Goal: Task Accomplishment & Management: Manage account settings

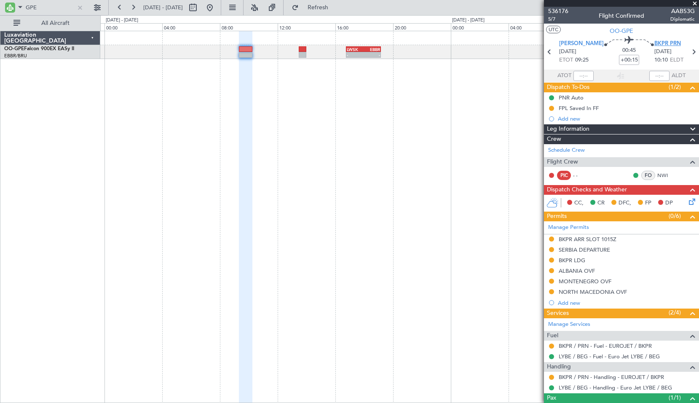
click at [660, 44] on span "BKPR PRN" at bounding box center [668, 44] width 27 height 8
click at [690, 52] on icon at bounding box center [693, 51] width 11 height 11
type input "+00:10"
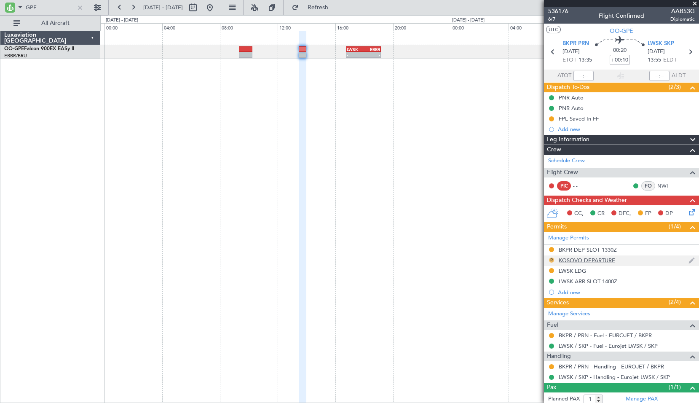
click at [552, 261] on button "R" at bounding box center [551, 260] width 5 height 5
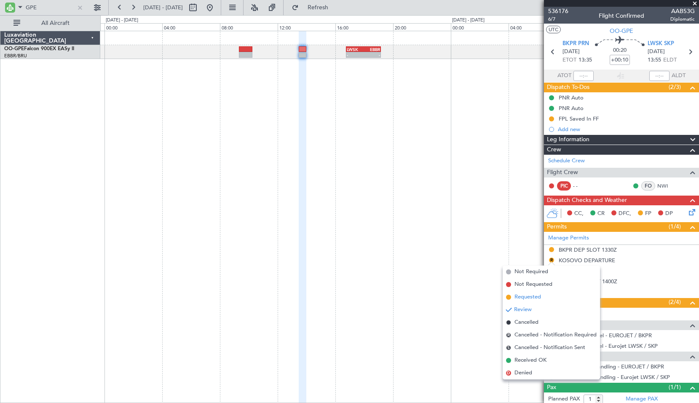
click at [529, 299] on span "Requested" at bounding box center [528, 297] width 27 height 8
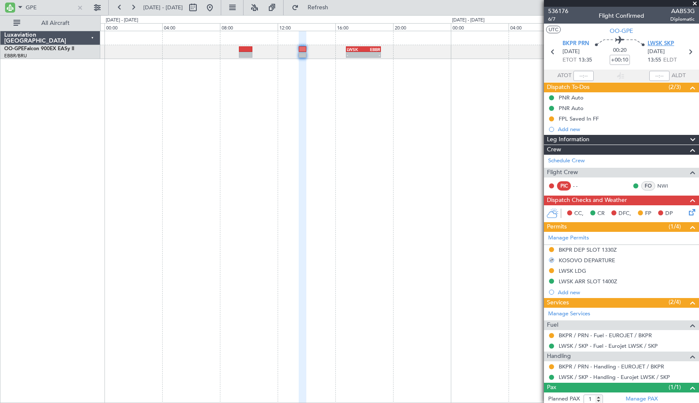
click at [661, 43] on span "LWSK SKP" at bounding box center [661, 44] width 27 height 8
click at [374, 102] on div "- - LWSK 16:45 Z EBBR 19:10 Z" at bounding box center [399, 217] width 599 height 372
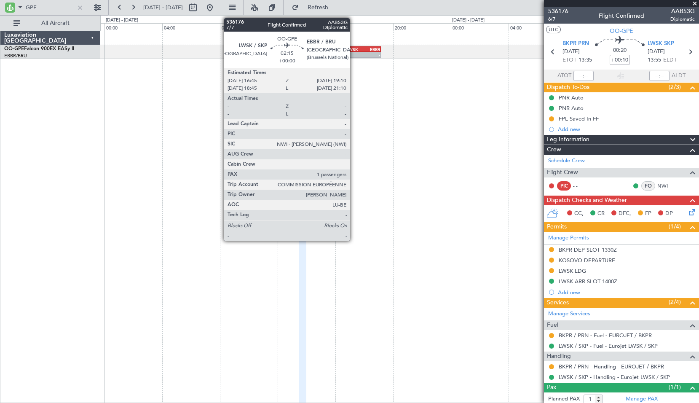
click at [354, 47] on div "LWSK" at bounding box center [355, 49] width 17 height 5
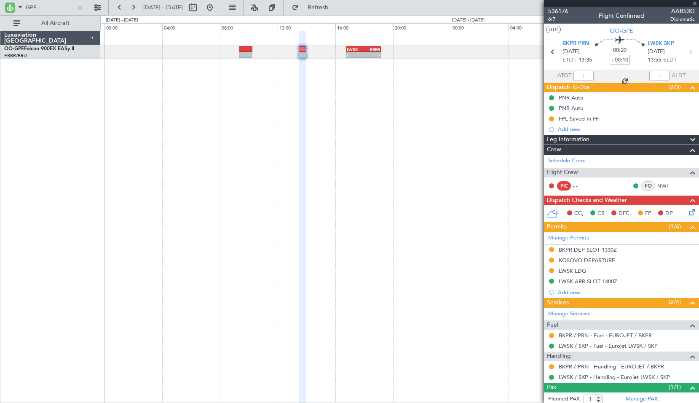
click at [366, 95] on div "- - LWSK 16:45 Z EBBR 19:10 Z" at bounding box center [399, 217] width 599 height 372
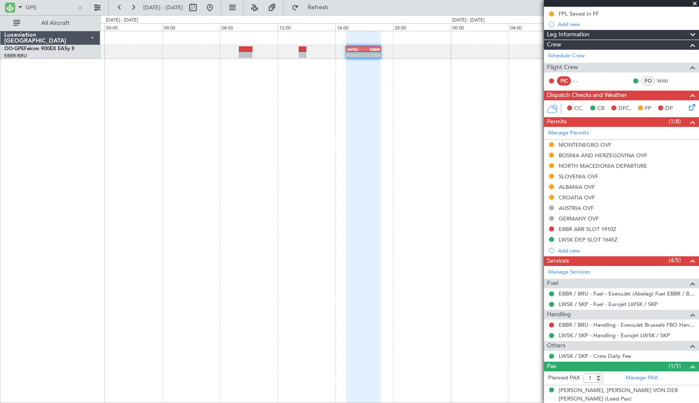
scroll to position [95, 0]
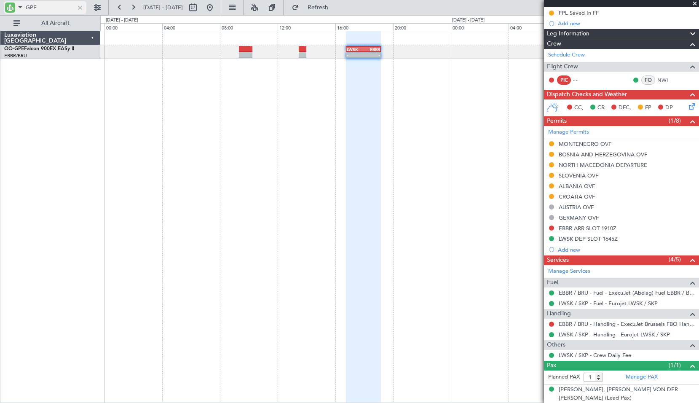
click at [79, 7] on div at bounding box center [79, 7] width 9 height 9
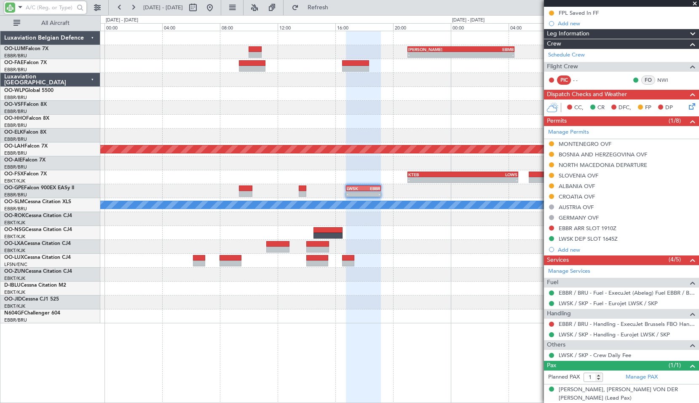
click at [696, 3] on span at bounding box center [695, 4] width 8 height 8
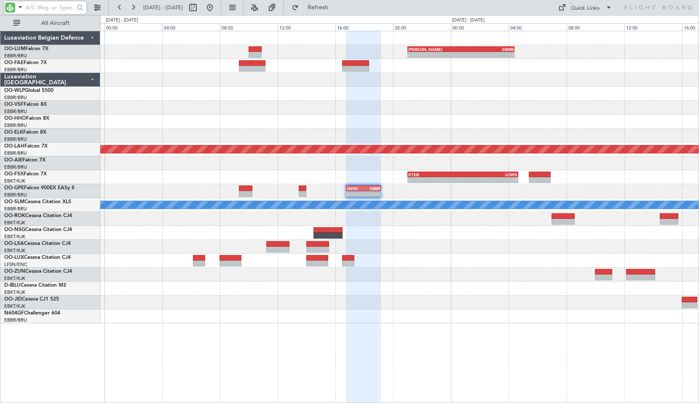
type input "0"
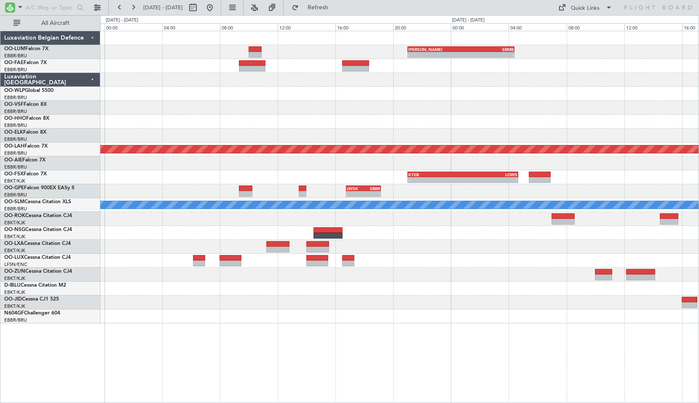
scroll to position [0, 0]
click at [217, 11] on button at bounding box center [209, 7] width 13 height 13
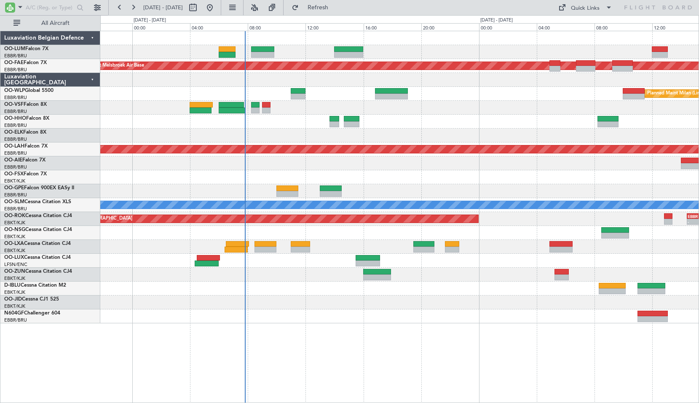
click at [360, 322] on div at bounding box center [399, 316] width 599 height 14
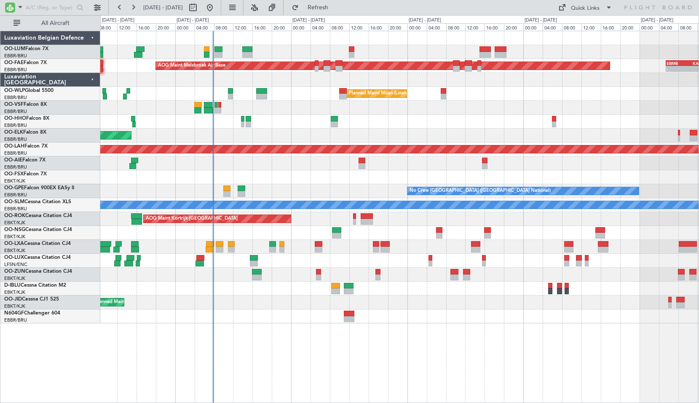
click at [354, 342] on div "Owner Melsbroek Air Base AOG Maint Melsbroek Air Base - - EBMB 05:30 Z KADW 14:…" at bounding box center [399, 217] width 599 height 372
click at [374, 351] on div "Owner Melsbroek Air Base AOG Maint Melsbroek Air Base - - EBMB 05:30 Z KADW 14:…" at bounding box center [399, 217] width 599 height 372
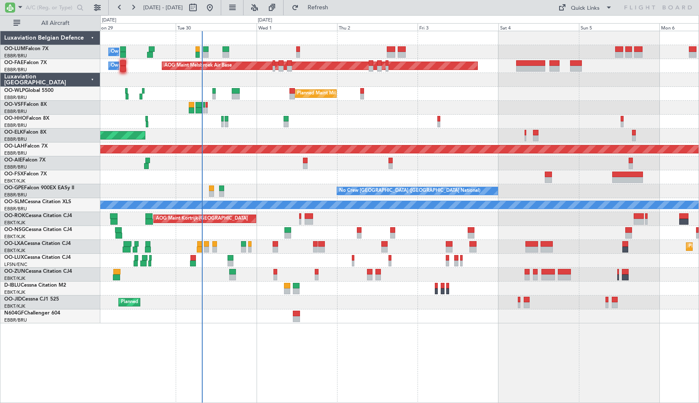
click at [344, 365] on div "Owner Melsbroek Air Base AOG Maint Melsbroek Air Base Owner Melsbroek Air Base …" at bounding box center [399, 217] width 599 height 372
click at [366, 352] on div "Owner Melsbroek Air Base AOG Maint Melsbroek Air Base Owner Melsbroek Air Base …" at bounding box center [399, 217] width 599 height 372
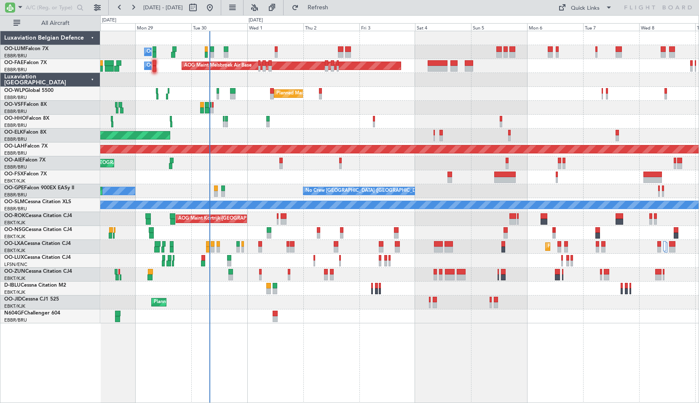
click at [355, 351] on div "Owner Melsbroek Air Base AOG Maint Melsbroek Air Base Owner Melsbroek Air Base …" at bounding box center [399, 217] width 599 height 372
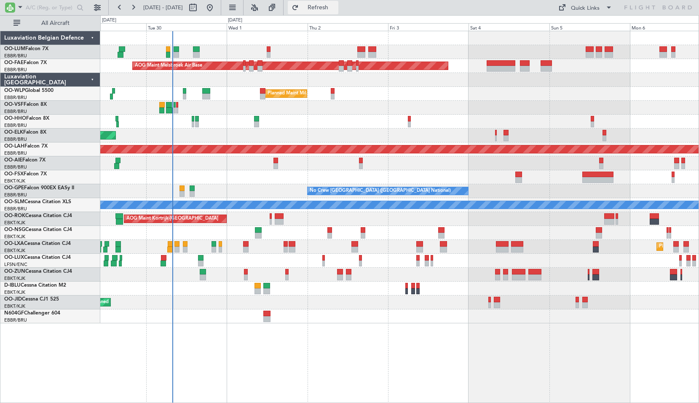
click at [336, 8] on span "Refresh" at bounding box center [318, 8] width 35 height 6
click at [212, 105] on div at bounding box center [399, 108] width 599 height 14
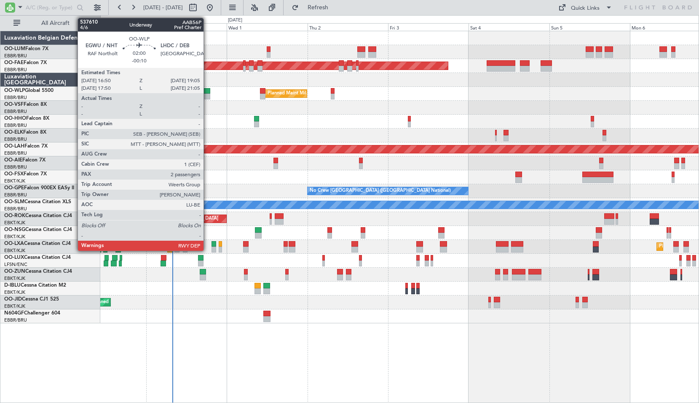
click at [207, 97] on div at bounding box center [206, 97] width 8 height 6
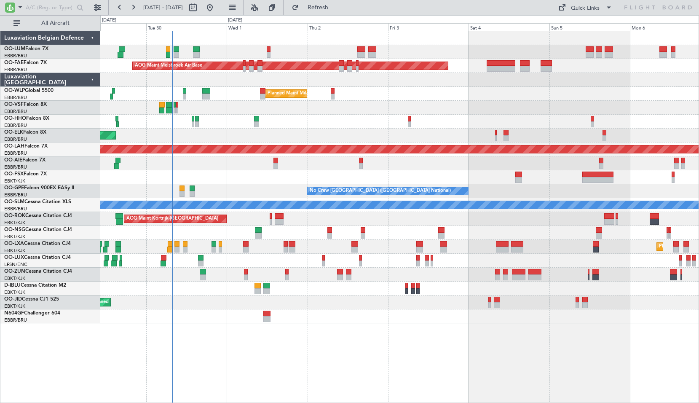
click at [220, 102] on div at bounding box center [399, 108] width 599 height 14
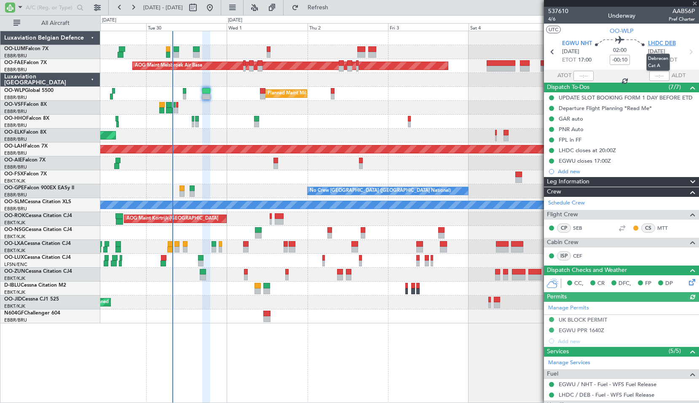
click at [657, 43] on span "LHDC DEB" at bounding box center [662, 44] width 28 height 8
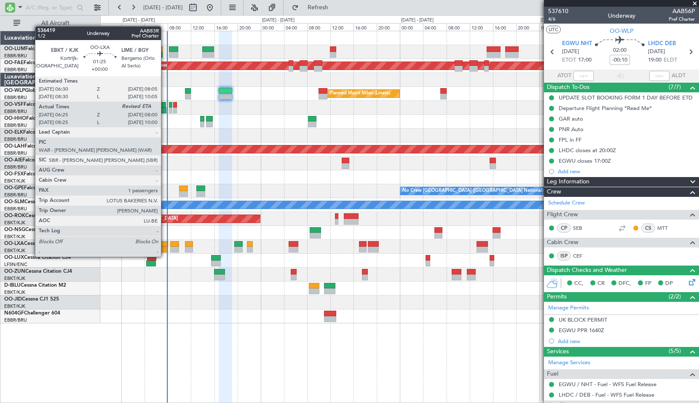
click at [165, 248] on div at bounding box center [163, 250] width 9 height 6
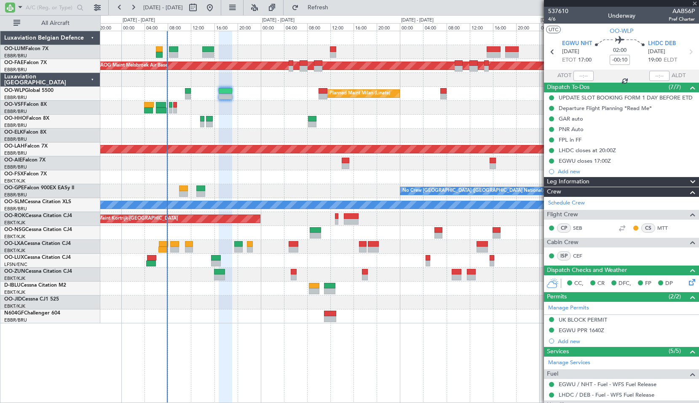
type input "06:30"
type input "1"
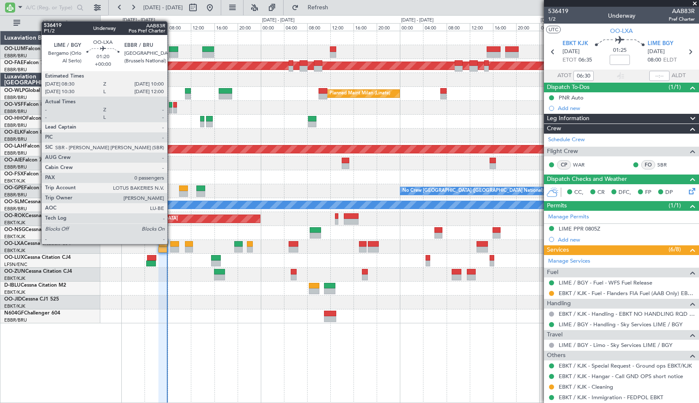
click at [171, 244] on div at bounding box center [174, 244] width 9 height 6
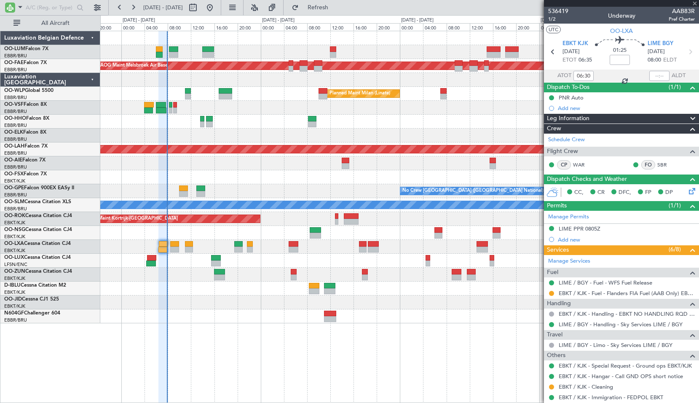
click at [186, 270] on div at bounding box center [399, 275] width 599 height 14
type input "0"
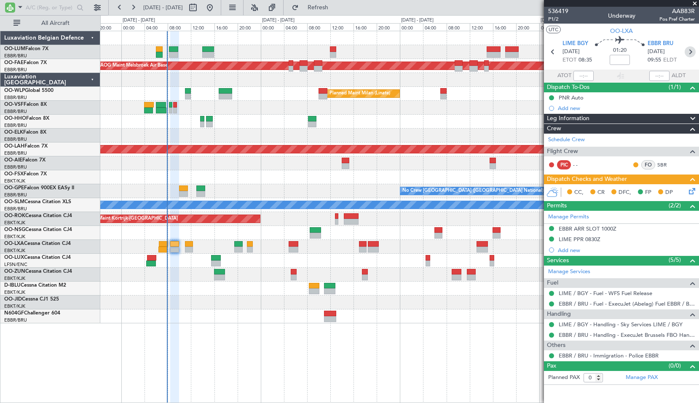
click at [688, 54] on icon at bounding box center [690, 51] width 11 height 11
type input "-00:10"
type input "3"
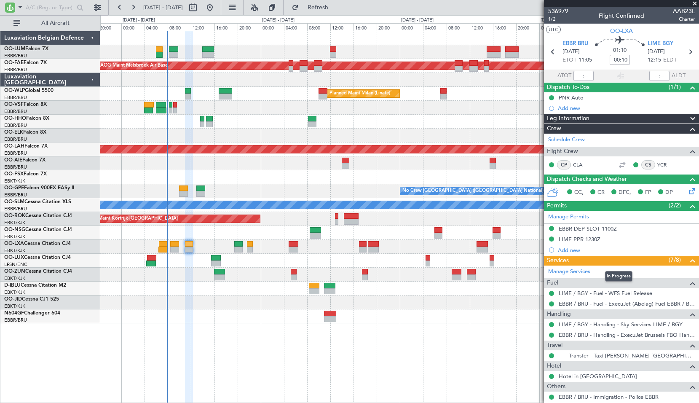
scroll to position [84, 0]
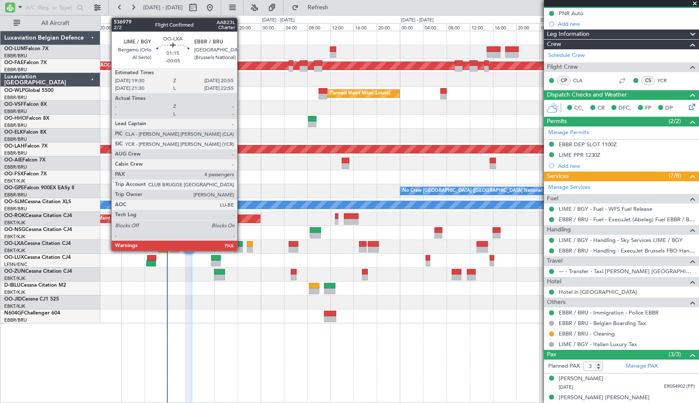
click at [241, 244] on div at bounding box center [238, 244] width 8 height 6
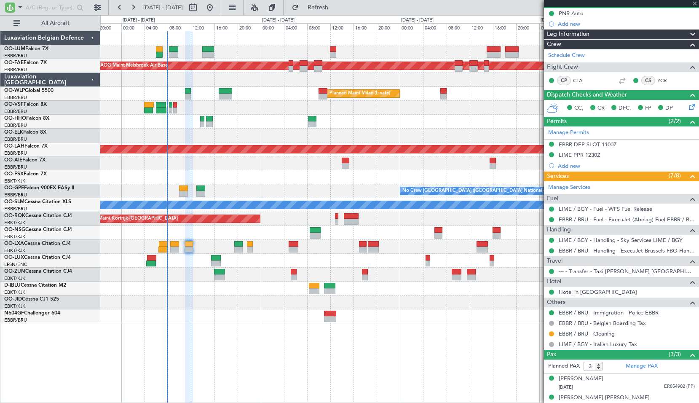
click at [253, 267] on div at bounding box center [399, 261] width 599 height 14
type input "-00:05"
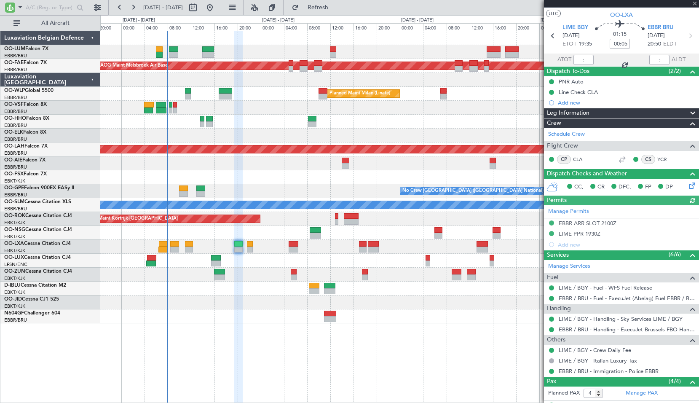
scroll to position [0, 0]
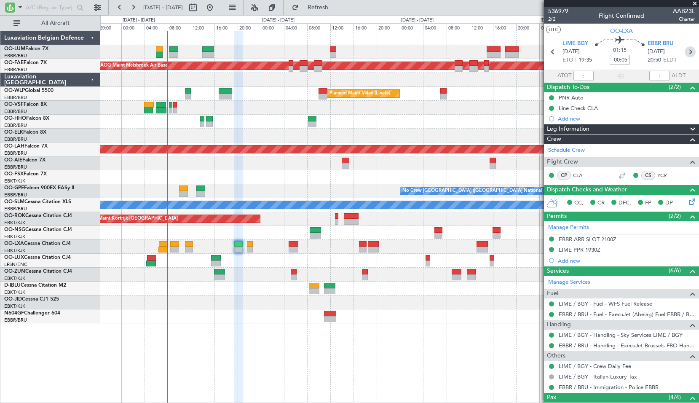
click at [685, 50] on icon at bounding box center [690, 51] width 11 height 11
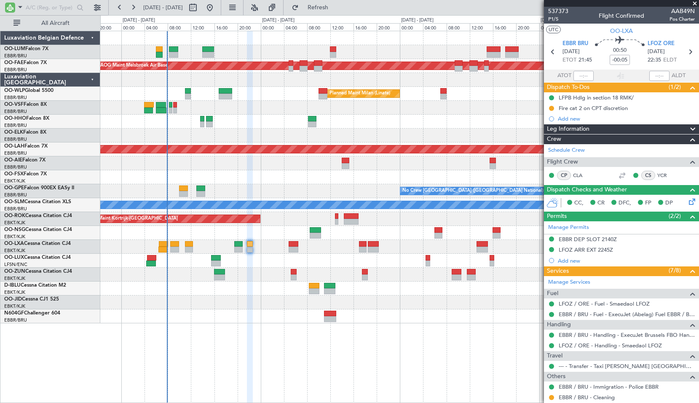
scroll to position [34, 0]
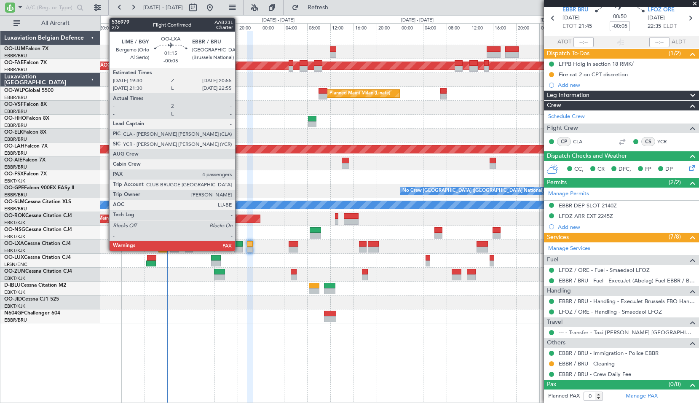
click at [239, 245] on div at bounding box center [238, 244] width 8 height 6
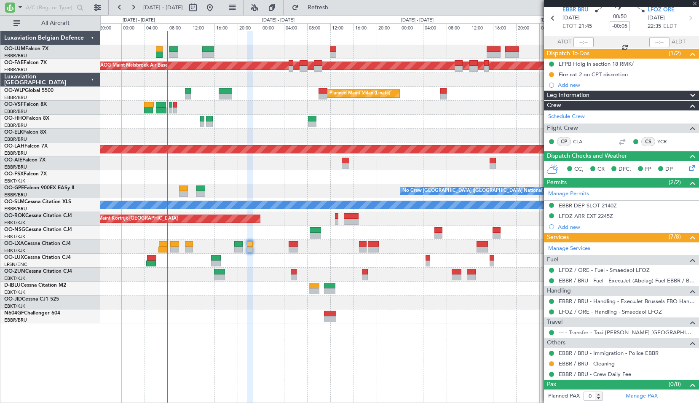
click at [265, 243] on div at bounding box center [399, 247] width 599 height 14
type input "4"
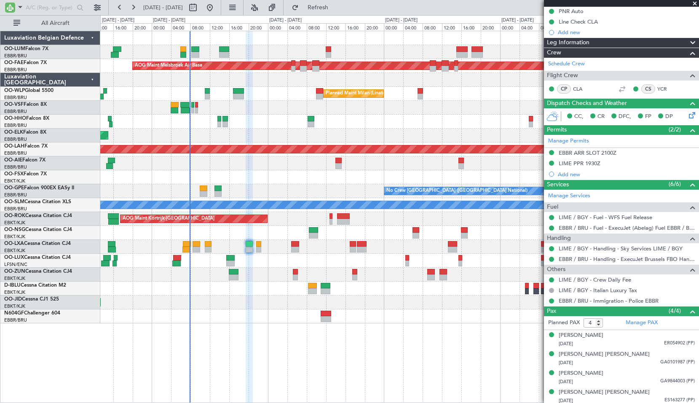
scroll to position [89, 0]
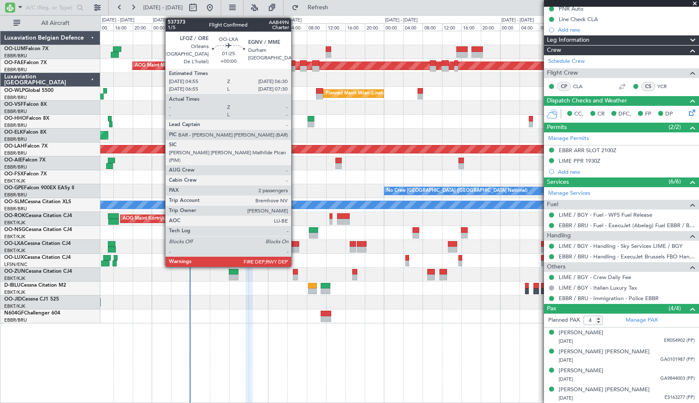
click at [295, 249] on div at bounding box center [295, 250] width 8 height 6
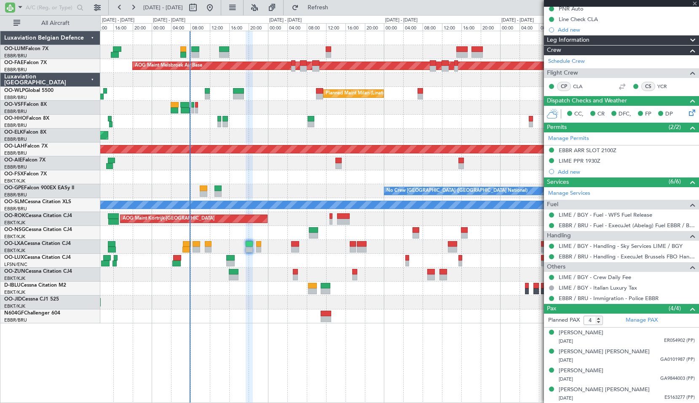
click at [315, 258] on div at bounding box center [399, 261] width 599 height 14
type input "2"
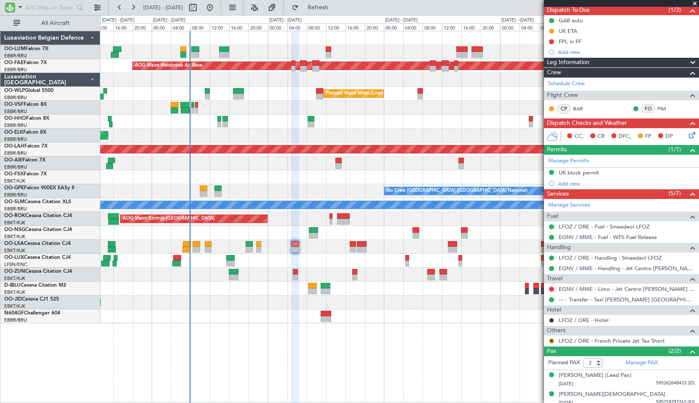
scroll to position [82, 0]
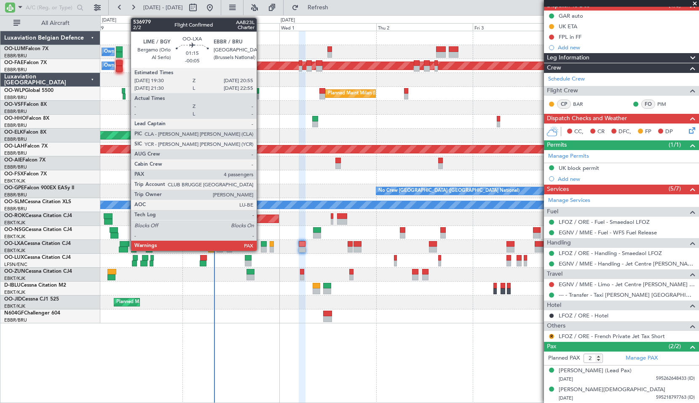
click at [261, 249] on div at bounding box center [264, 250] width 6 height 6
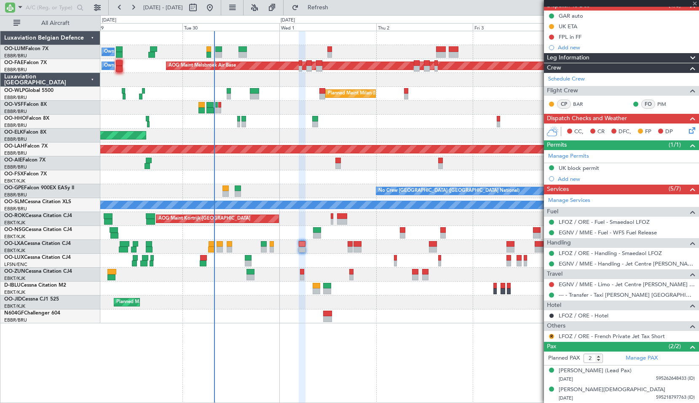
type input "-00:05"
type input "4"
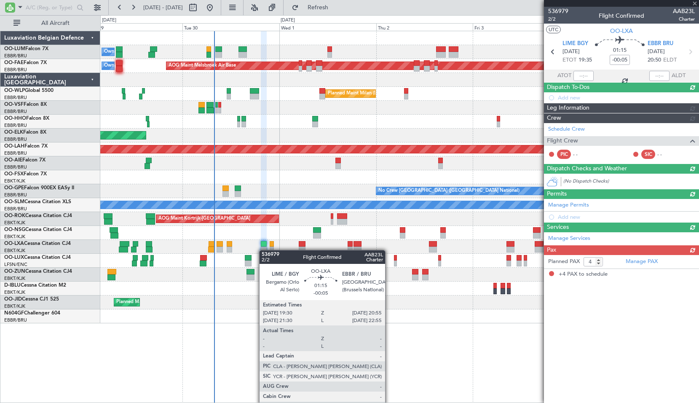
scroll to position [0, 0]
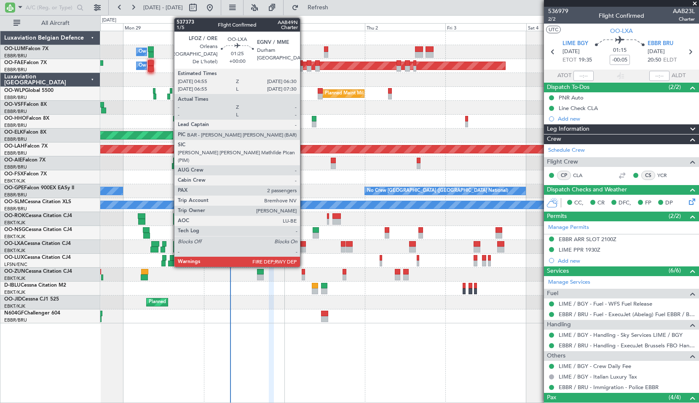
click at [304, 250] on div at bounding box center [303, 250] width 5 height 6
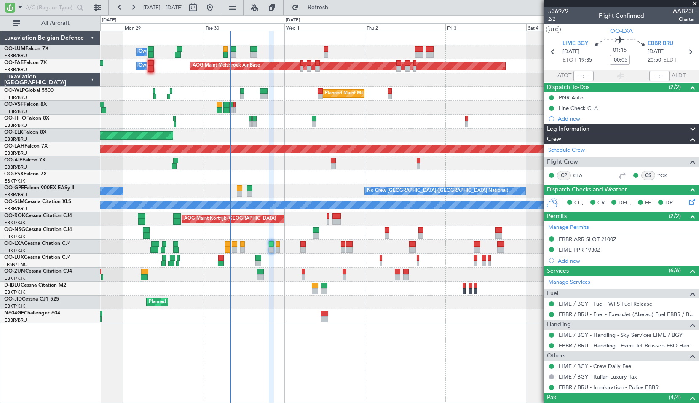
click at [317, 250] on div "A/C Unavailable Planned Maint Kortrijk-Wevelgem A/C Unavailable Brussels (Bruss…" at bounding box center [399, 247] width 599 height 14
type input "2"
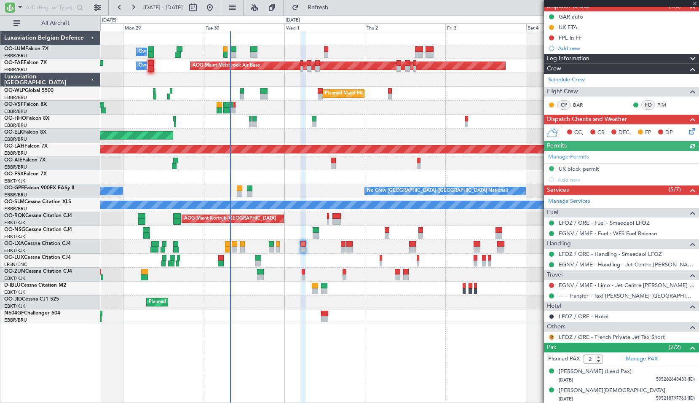
scroll to position [82, 0]
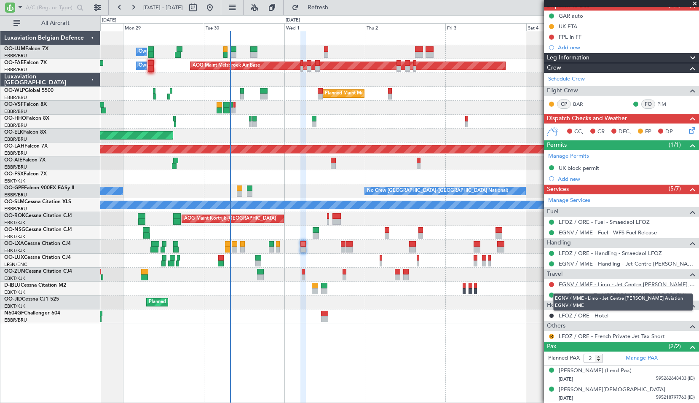
click at [641, 286] on link "EGNV / MME - Limo - Jet Centre Willis Aviation EGNV / MME" at bounding box center [627, 284] width 136 height 7
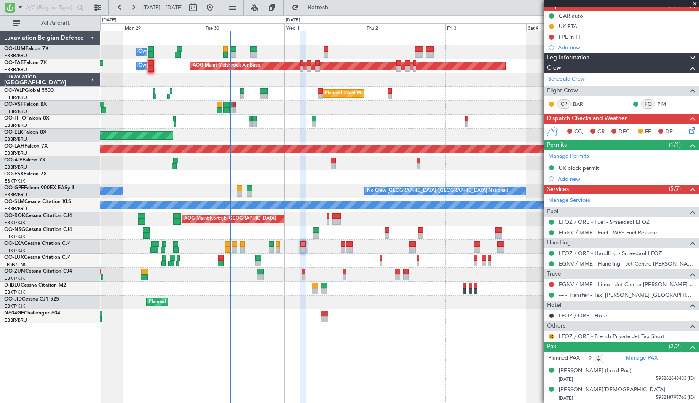
click at [696, 3] on span at bounding box center [695, 4] width 8 height 8
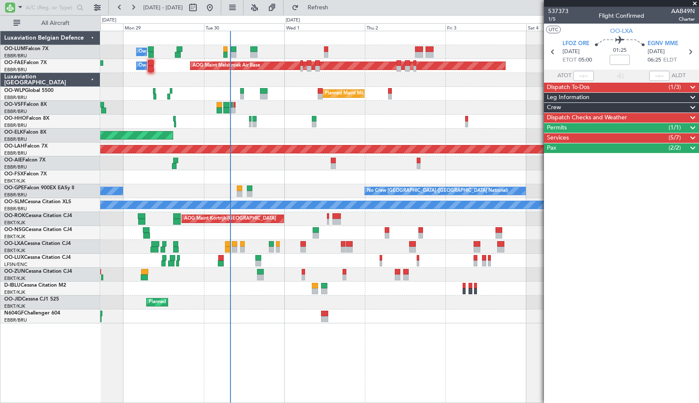
scroll to position [0, 0]
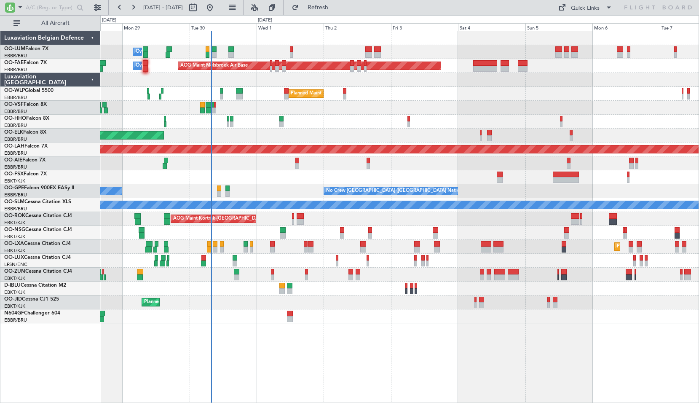
click at [345, 326] on div "Owner Melsbroek Air Base AOG Maint Melsbroek Air Base Owner Melsbroek Air Base …" at bounding box center [399, 217] width 599 height 372
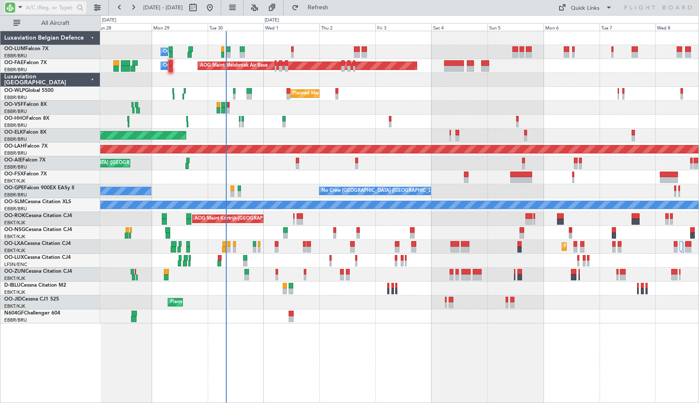
click at [20, 5] on span at bounding box center [20, 7] width 10 height 11
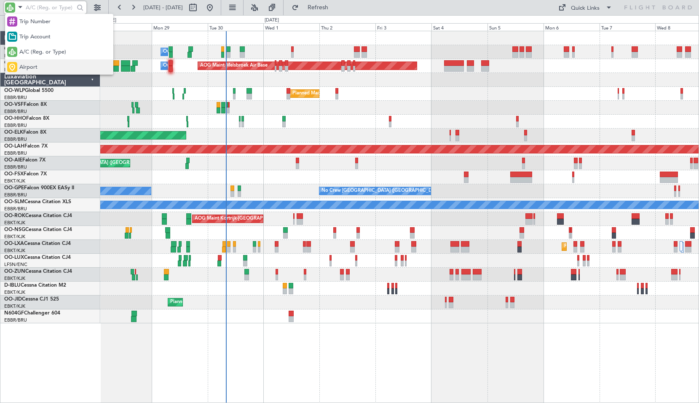
click at [35, 68] on span "Airport" at bounding box center [28, 67] width 18 height 8
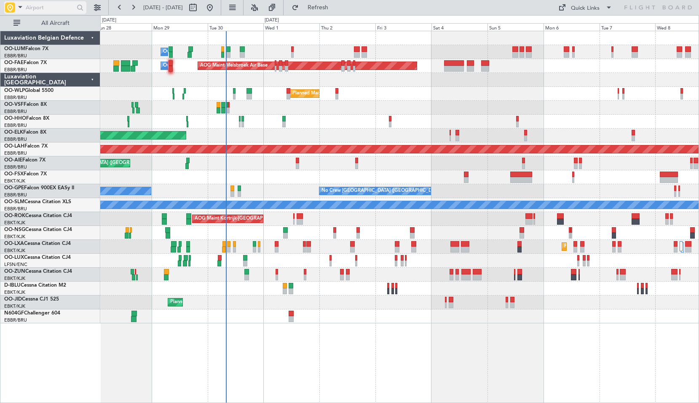
click at [46, 8] on input "text" at bounding box center [50, 7] width 48 height 13
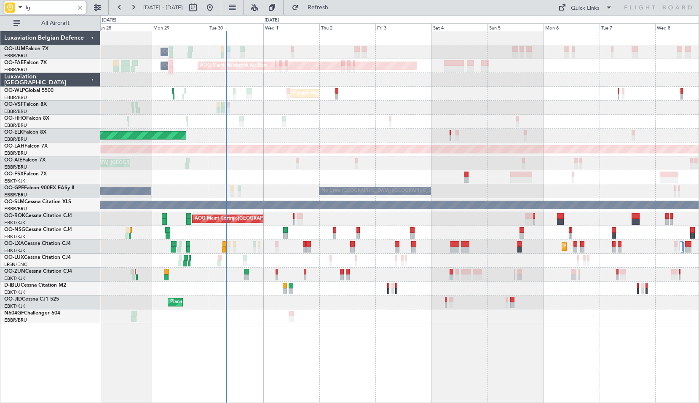
type input "lg"
click at [82, 10] on div at bounding box center [79, 7] width 9 height 9
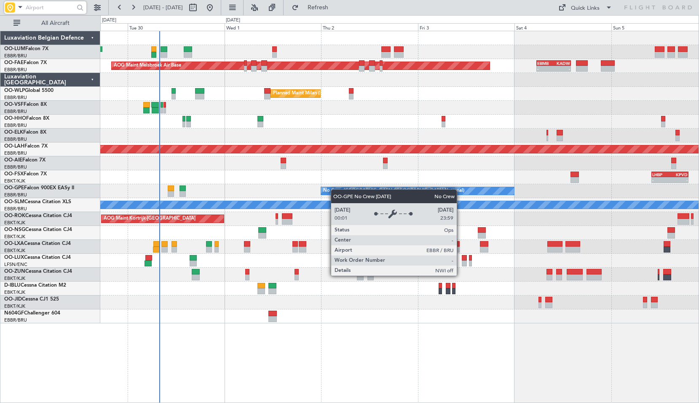
click at [335, 189] on div "Owner Melsbroek Air Base AOG Maint Melsbroek Air Base - - EBMB 05:30 Z KADW 14:…" at bounding box center [399, 177] width 599 height 292
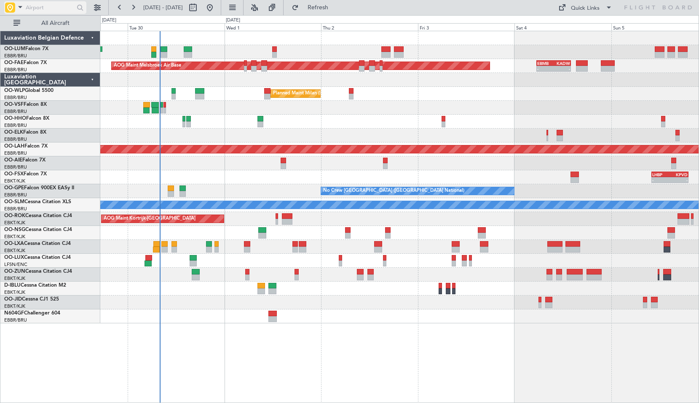
click at [16, 6] on span at bounding box center [20, 7] width 10 height 11
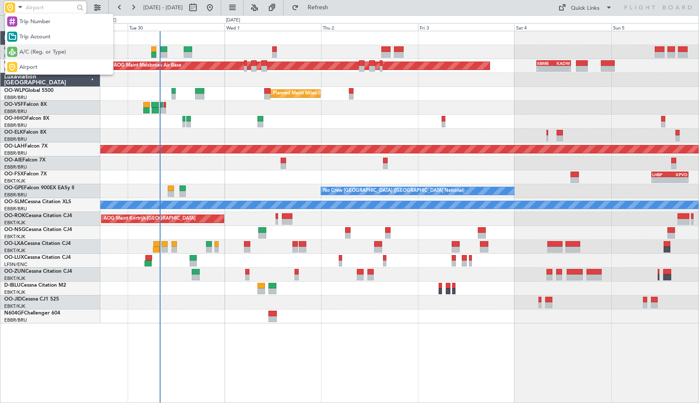
click at [33, 52] on span "A/C (Reg. or Type)" at bounding box center [42, 52] width 47 height 8
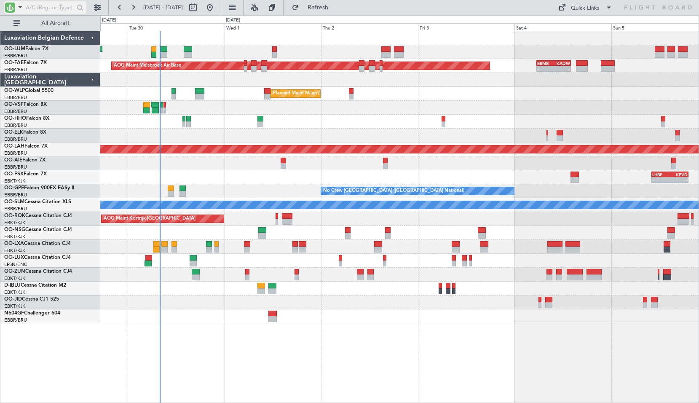
click at [32, 10] on input "text" at bounding box center [50, 7] width 48 height 13
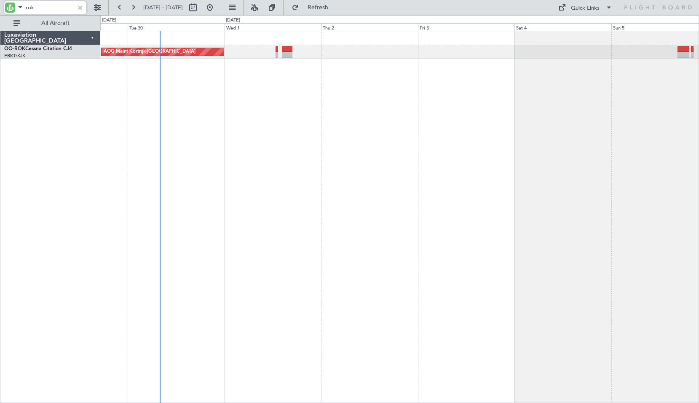
type input "rok"
click at [80, 9] on div at bounding box center [79, 7] width 9 height 9
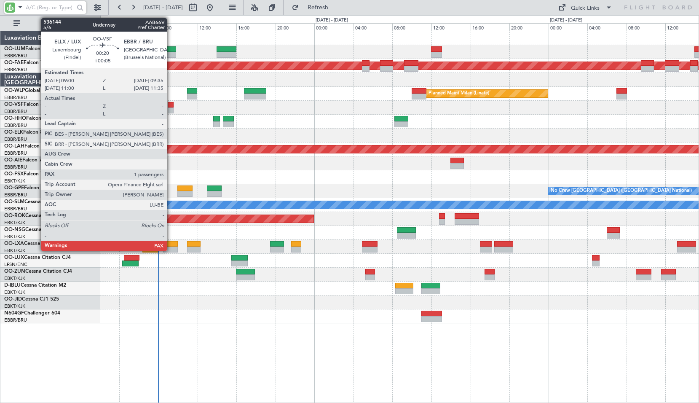
click at [171, 107] on div at bounding box center [171, 110] width 6 height 6
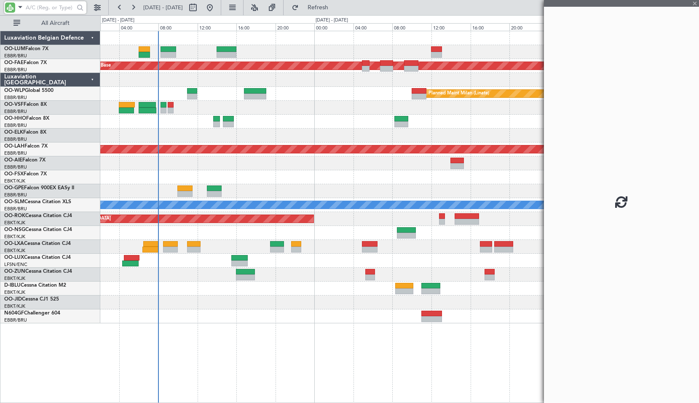
click at [203, 109] on div at bounding box center [399, 108] width 599 height 14
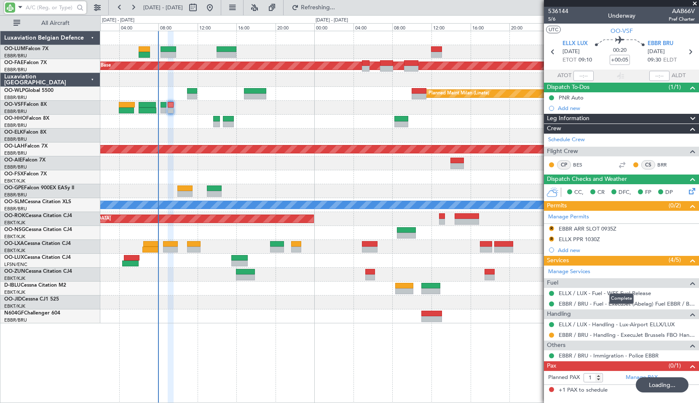
type input "0"
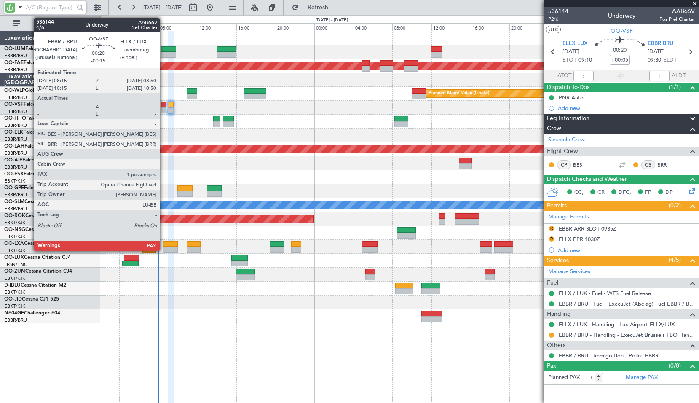
click at [164, 106] on div at bounding box center [164, 105] width 6 height 6
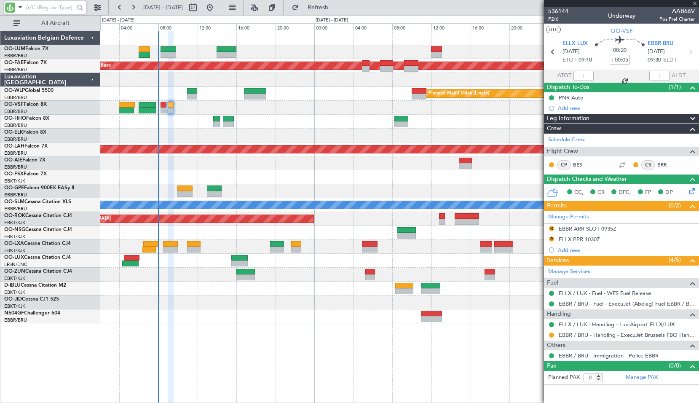
type input "-00:15"
type input "2"
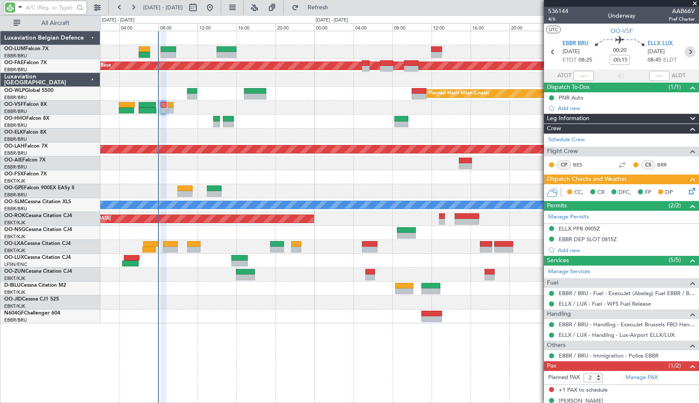
click at [686, 54] on icon at bounding box center [690, 51] width 11 height 11
type input "+00:05"
type input "0"
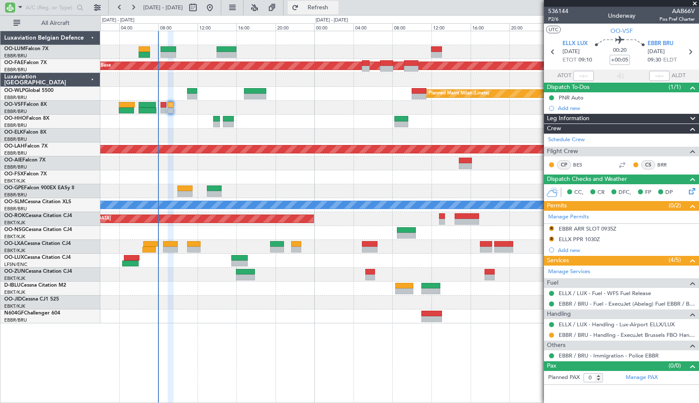
click at [336, 6] on span "Refresh" at bounding box center [318, 8] width 35 height 6
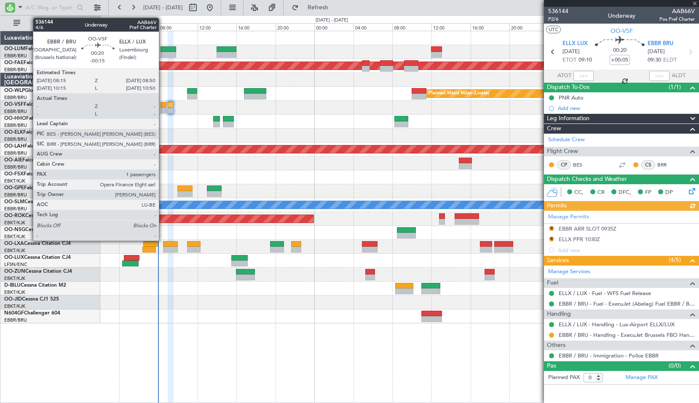
click at [163, 107] on div at bounding box center [164, 105] width 6 height 6
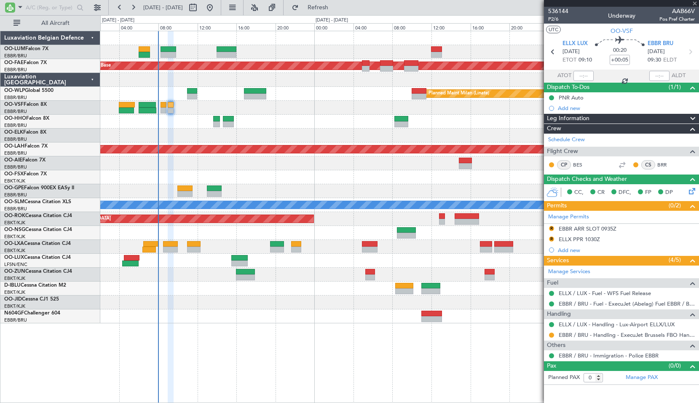
click at [204, 115] on div at bounding box center [399, 122] width 599 height 14
type input "-00:15"
type input "1"
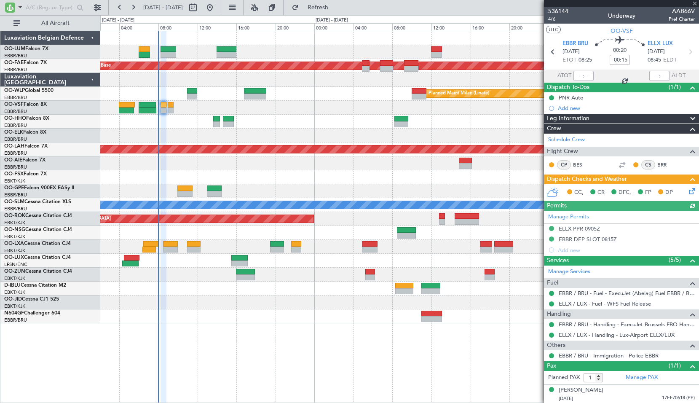
scroll to position [0, 0]
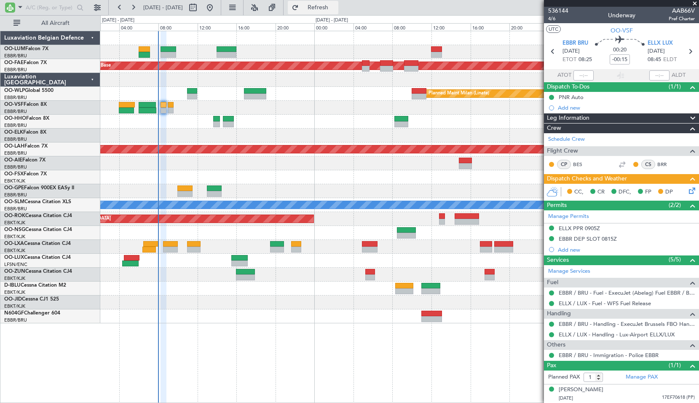
click at [324, 10] on button "Refresh" at bounding box center [313, 7] width 51 height 13
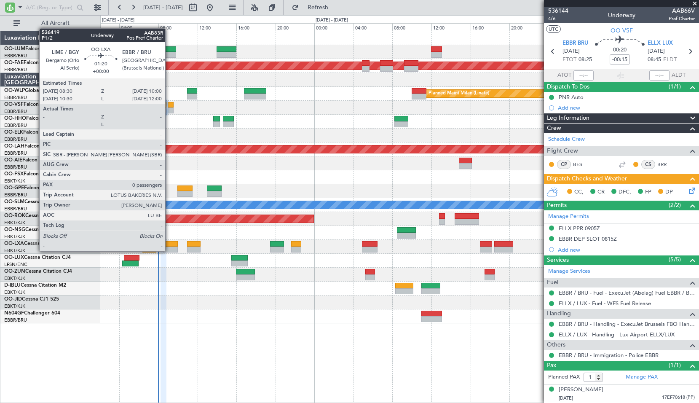
click at [169, 251] on div at bounding box center [170, 250] width 15 height 6
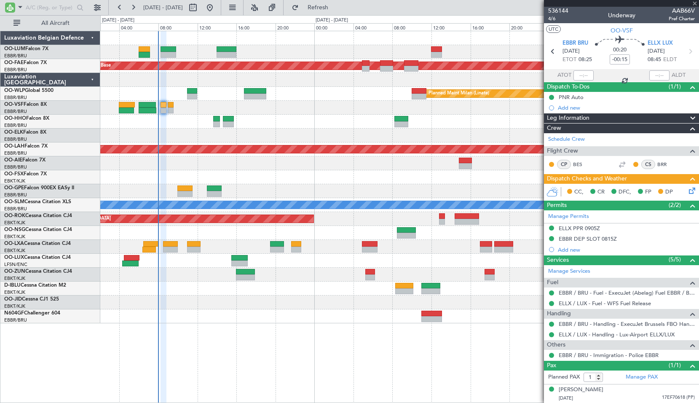
click at [174, 272] on div at bounding box center [399, 275] width 599 height 14
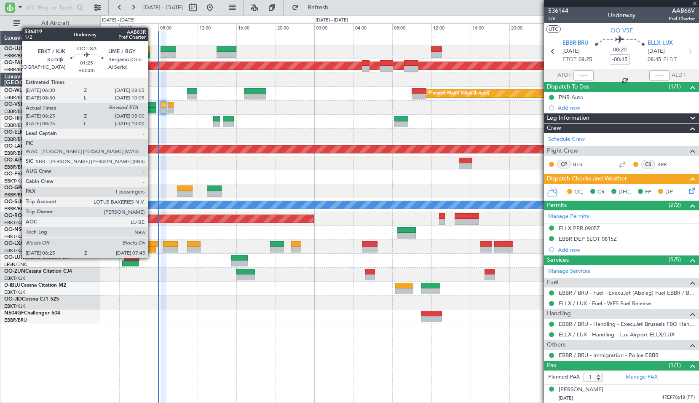
type input "0"
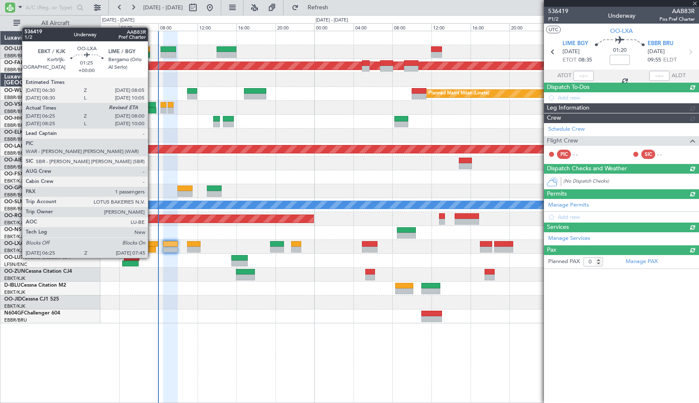
scroll to position [0, 0]
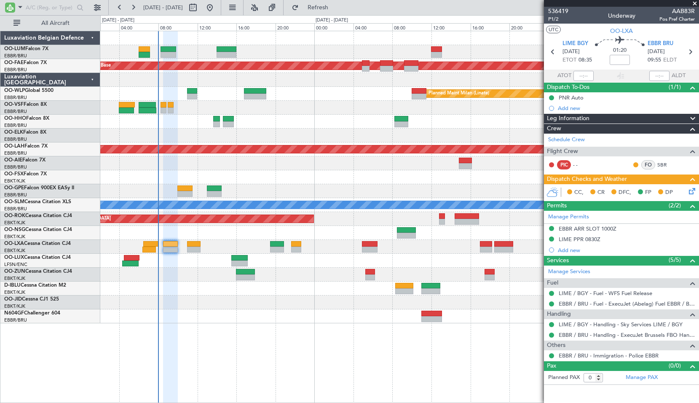
click at [696, 2] on span at bounding box center [695, 4] width 8 height 8
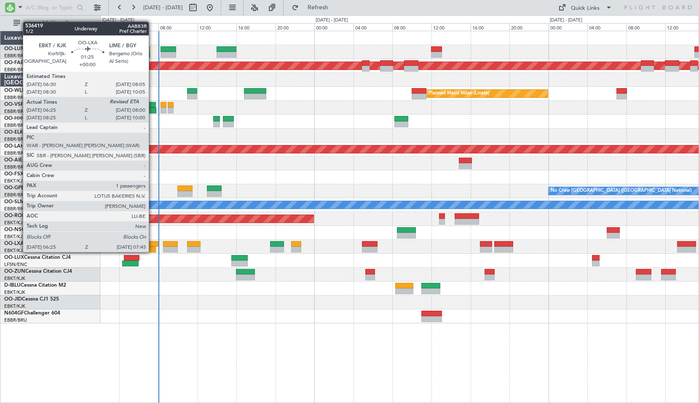
click at [153, 244] on div at bounding box center [151, 244] width 16 height 6
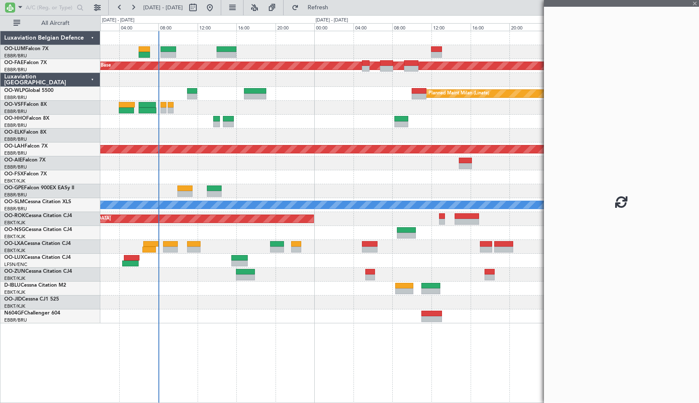
click at [172, 273] on div at bounding box center [399, 275] width 599 height 14
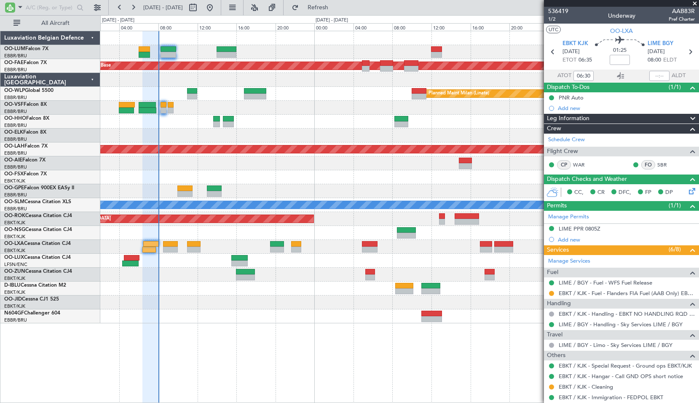
click at [696, 3] on span at bounding box center [695, 4] width 8 height 8
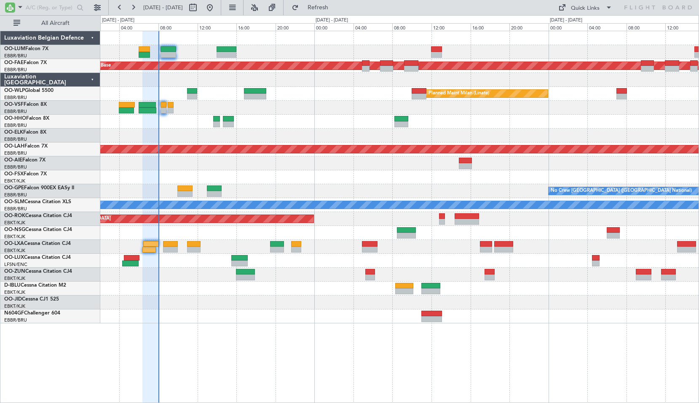
type input "0"
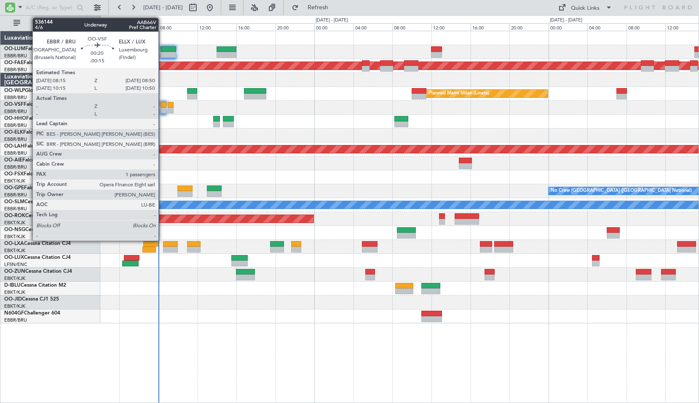
click at [162, 110] on div at bounding box center [164, 110] width 6 height 6
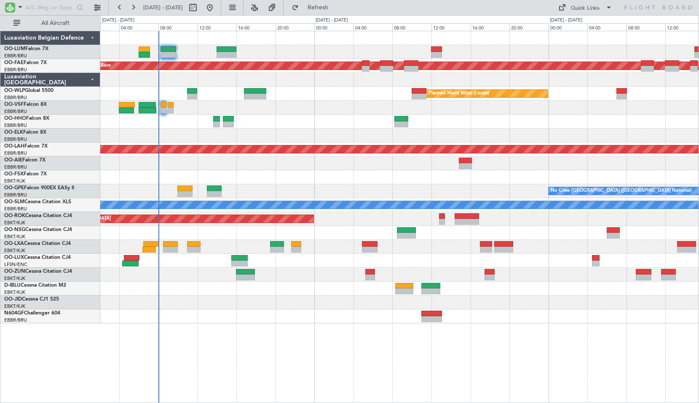
click at [171, 118] on div at bounding box center [399, 122] width 599 height 14
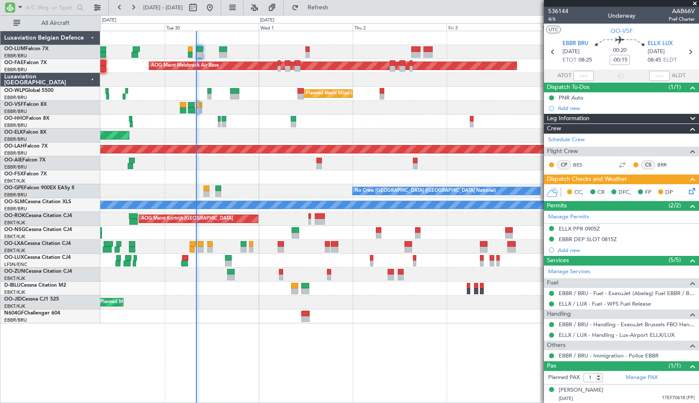
click at [371, 336] on div "Owner Melsbroek Air Base AOG Maint Melsbroek Air Base Owner Melsbroek Air Base …" at bounding box center [399, 217] width 599 height 372
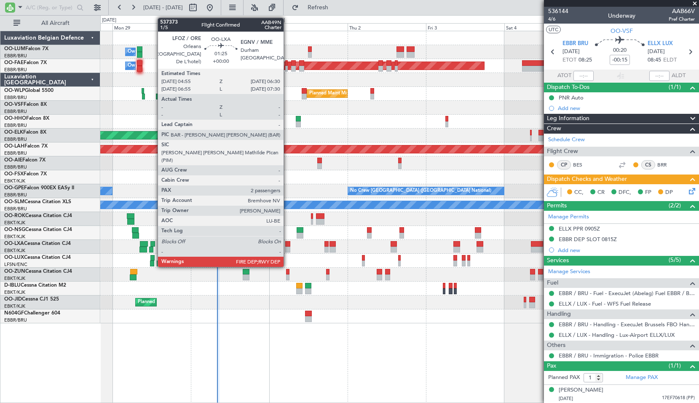
click at [288, 246] on div at bounding box center [287, 244] width 5 height 6
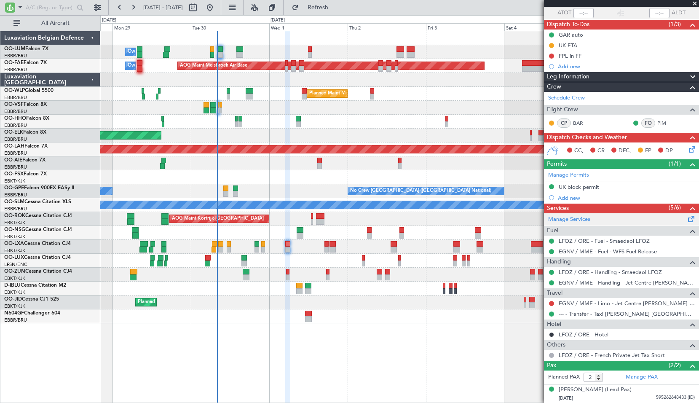
scroll to position [82, 0]
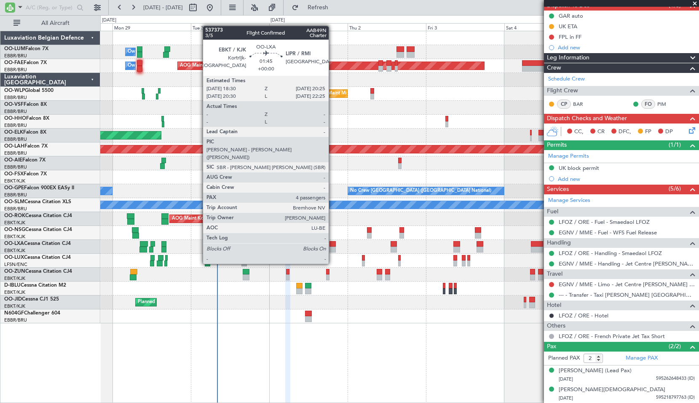
click at [333, 248] on div at bounding box center [333, 250] width 6 height 6
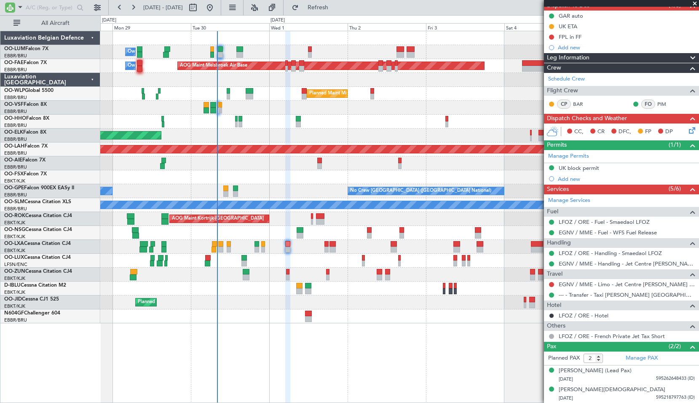
click at [333, 274] on div at bounding box center [399, 275] width 599 height 14
type input "4"
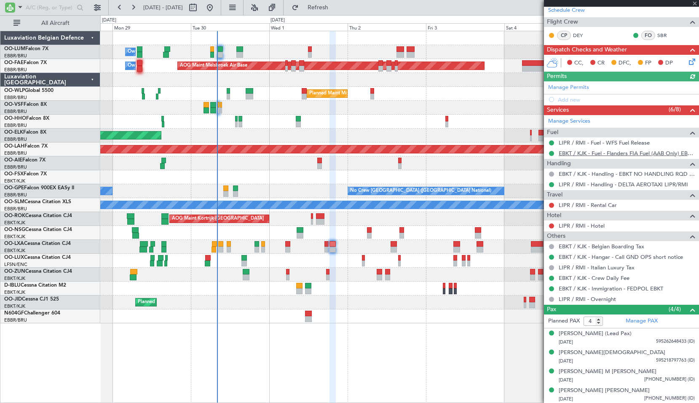
scroll to position [130, 0]
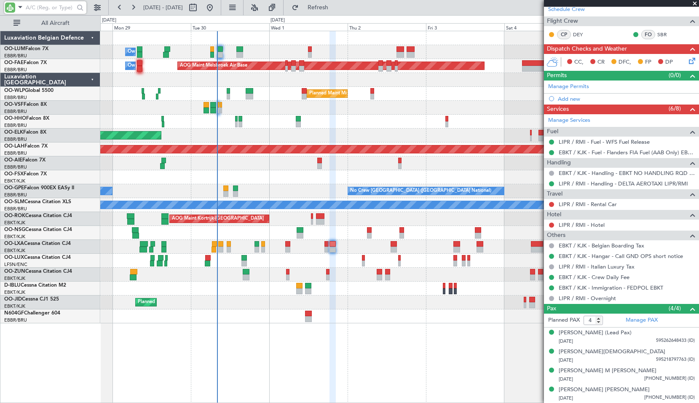
click at [44, 11] on input "text" at bounding box center [50, 7] width 48 height 13
type input "aie"
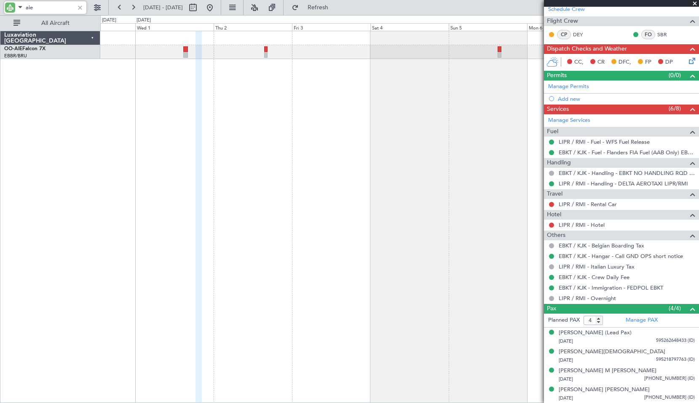
click at [313, 134] on div at bounding box center [399, 217] width 599 height 372
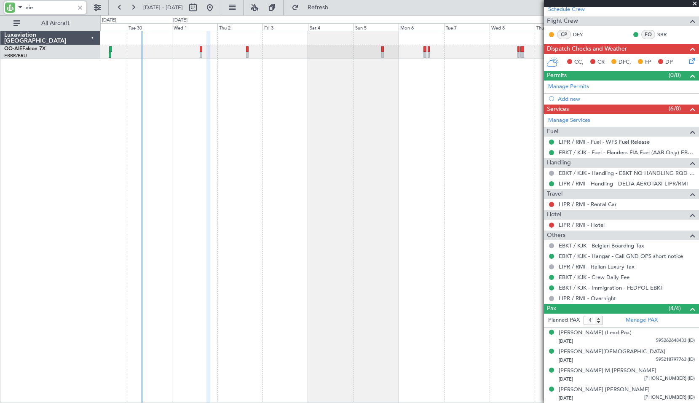
click at [396, 128] on div "Planned Maint London (Farnborough) Unplanned Maint Amsterdam (Schiphol)" at bounding box center [399, 217] width 599 height 372
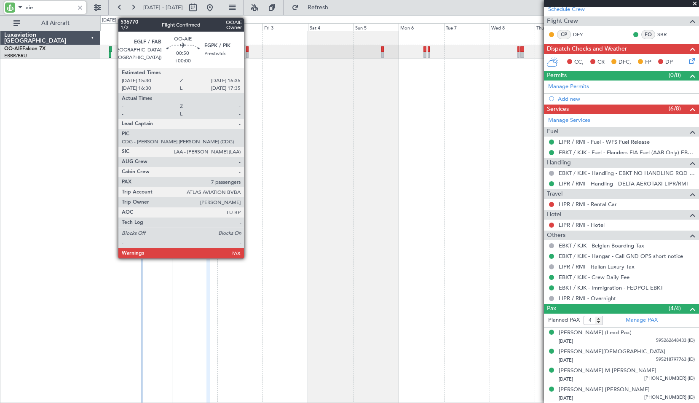
click at [248, 52] on div at bounding box center [247, 55] width 2 height 6
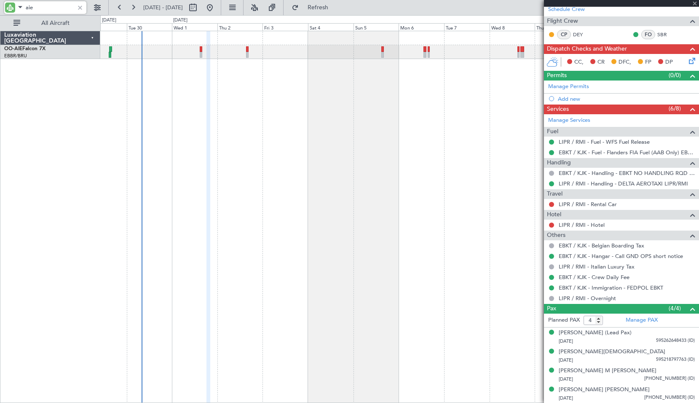
click at [253, 99] on div "Planned Maint London (Farnborough) Unplanned Maint Amsterdam (Schiphol)" at bounding box center [399, 217] width 599 height 372
type input "7"
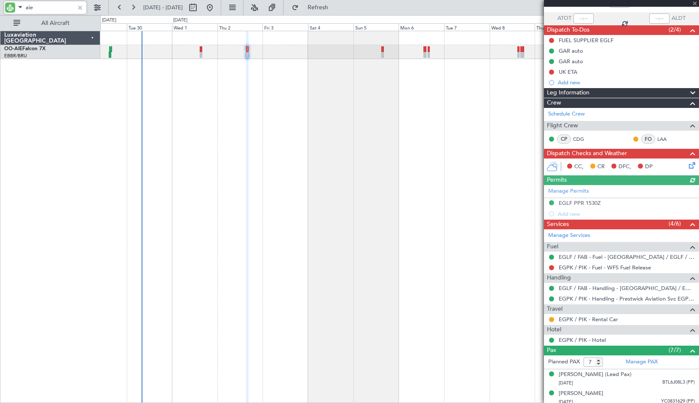
scroll to position [84, 0]
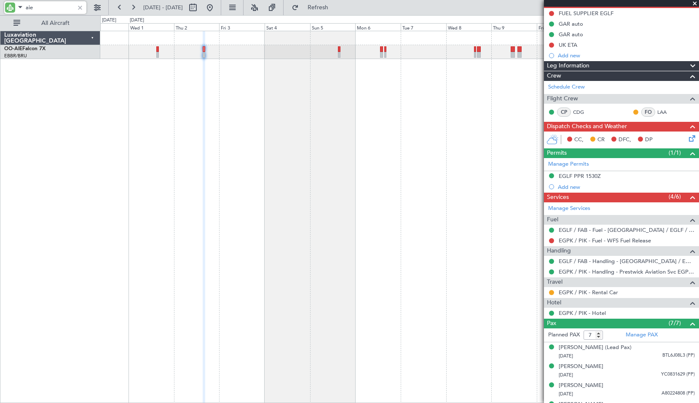
click at [398, 146] on div "Planned Maint [GEOGRAPHIC_DATA] ([GEOGRAPHIC_DATA])" at bounding box center [399, 217] width 599 height 372
type input "aie"
click at [81, 7] on div at bounding box center [79, 7] width 9 height 9
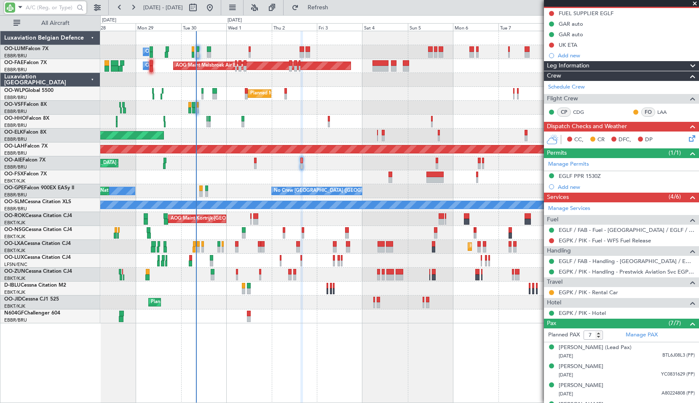
click at [365, 112] on div "Owner Melsbroek Air Base AOG Maint Melsbroek Air Base Owner Melsbroek Air Base …" at bounding box center [399, 177] width 599 height 292
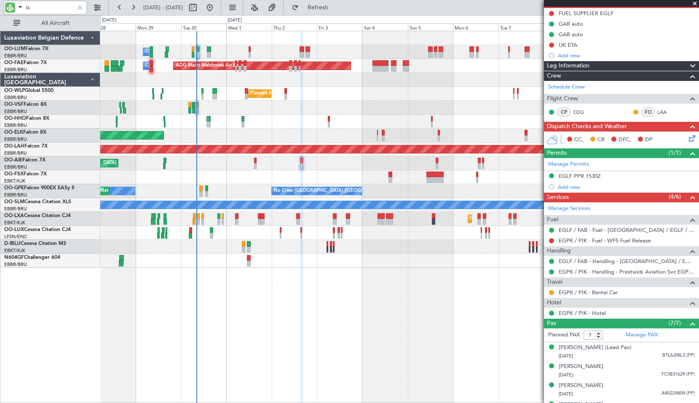
type input "lxa"
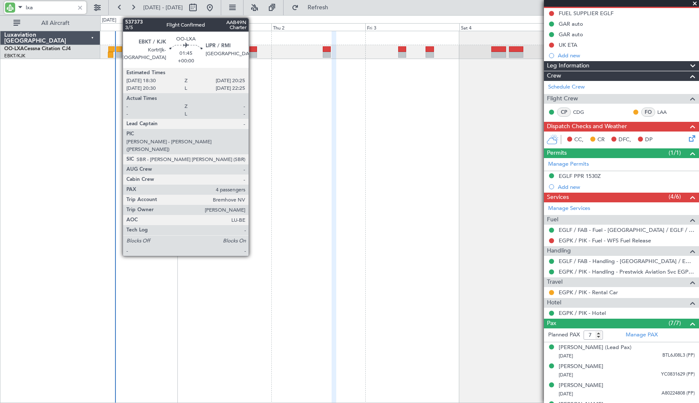
click at [253, 52] on div at bounding box center [254, 55] width 8 height 6
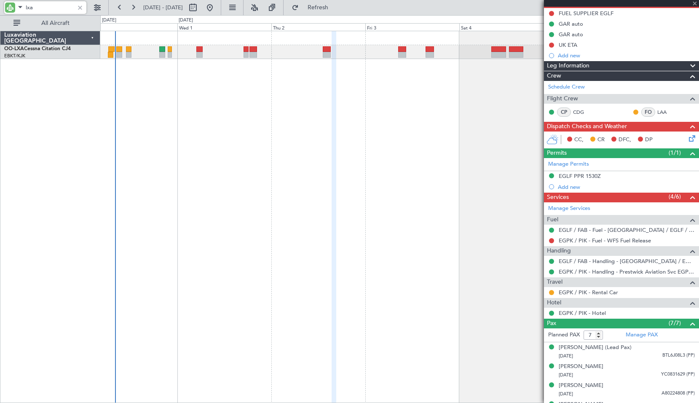
type input "4"
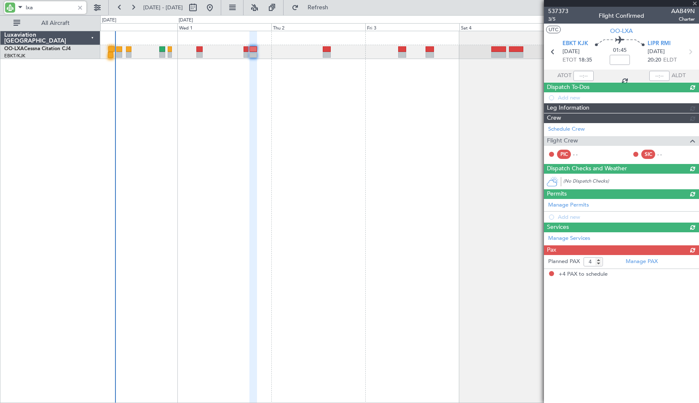
scroll to position [0, 0]
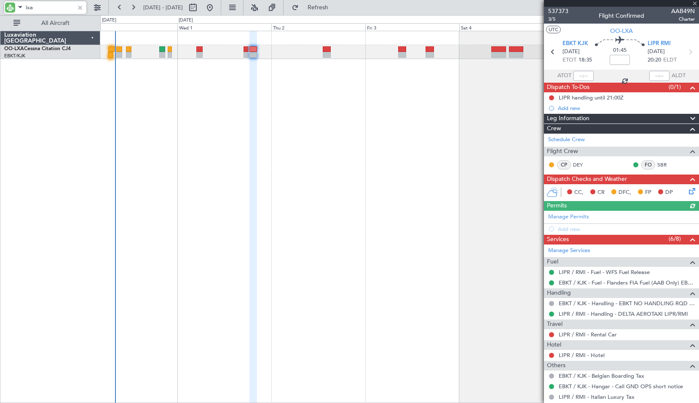
type input "lxa"
click at [327, 6] on span "Refresh" at bounding box center [318, 8] width 35 height 6
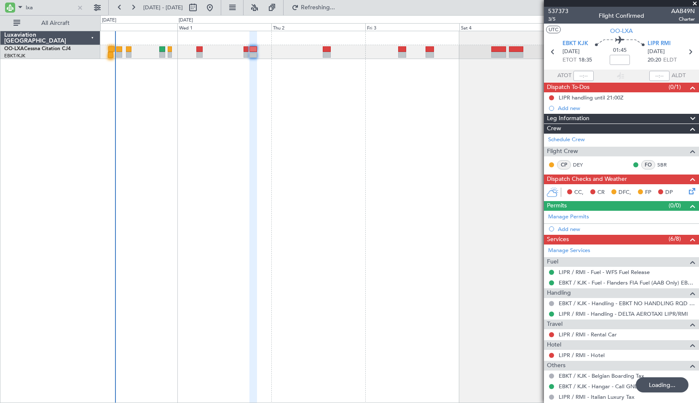
click at [255, 151] on div at bounding box center [254, 217] width 8 height 372
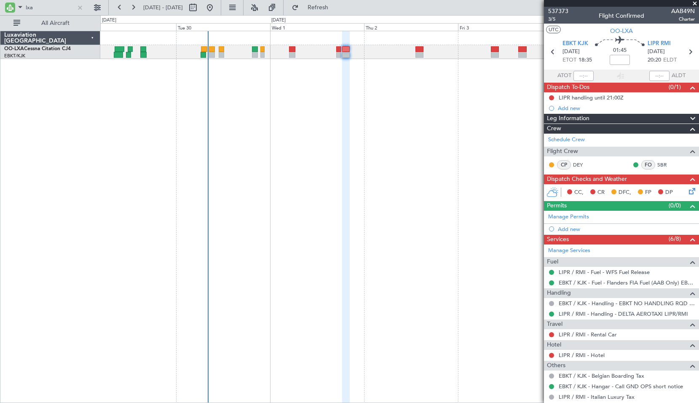
click at [232, 94] on div "Planned Maint Kortrijk-Wevelgem A/C Unavailable" at bounding box center [399, 217] width 599 height 372
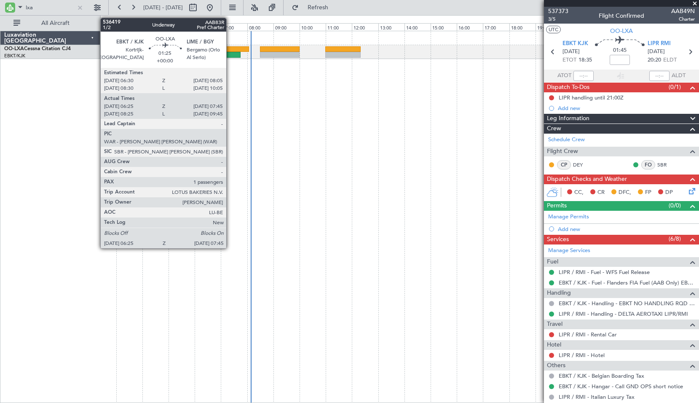
click at [230, 50] on div at bounding box center [228, 49] width 42 height 6
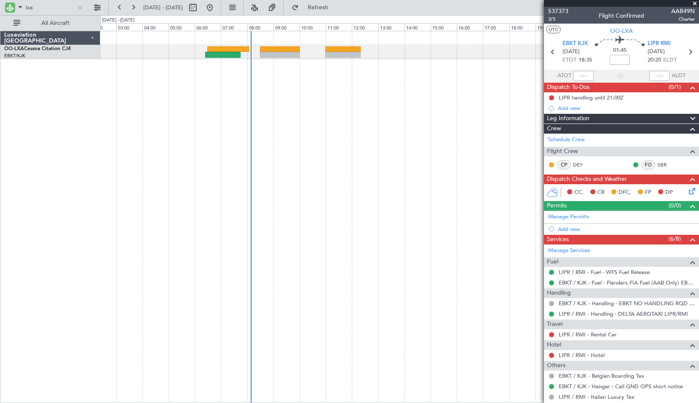
click at [284, 132] on div at bounding box center [399, 217] width 599 height 372
click at [360, 147] on div "06:25 Z 07:45 Z EBKT 06:30 Z LIME 08:05 Z - - LIME 08:30 Z EBBR 10:00 Z - - EBB…" at bounding box center [399, 217] width 599 height 372
type input "06:30"
type input "07:40"
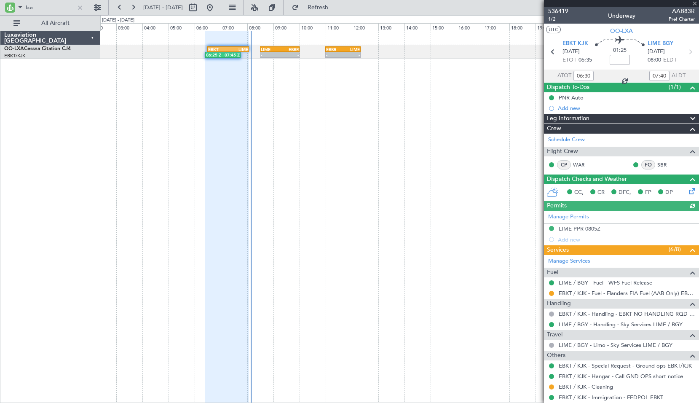
click at [695, 3] on div at bounding box center [621, 3] width 155 height 7
click at [693, 3] on span at bounding box center [695, 4] width 8 height 8
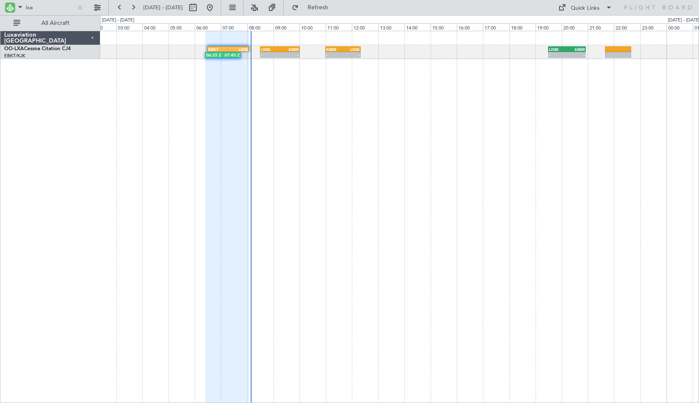
type input "0"
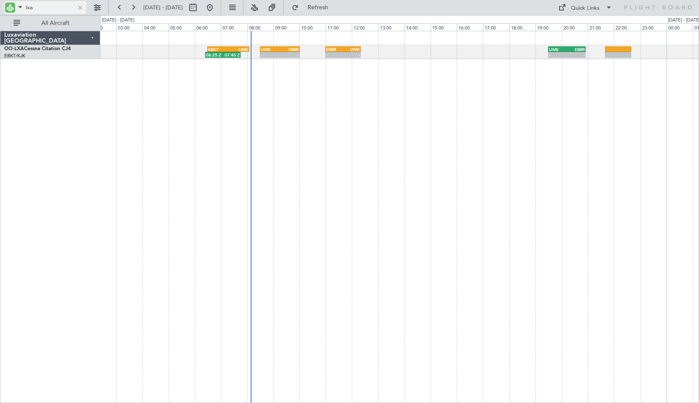
click at [77, 9] on div at bounding box center [79, 7] width 9 height 9
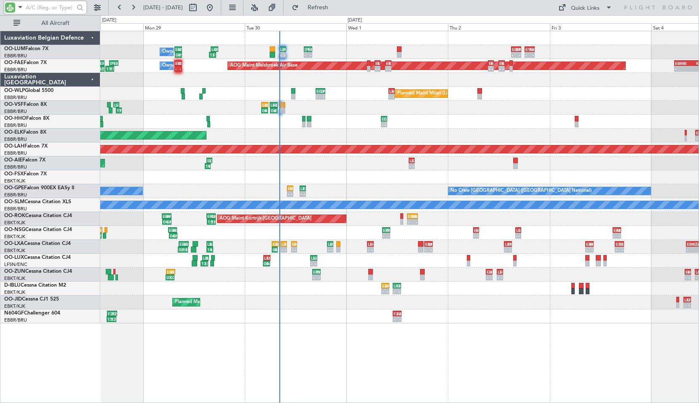
click at [414, 357] on div "- - LFOJ 08:15 Z LETO 09:50 Z - - LETO 14:00 Z EBMB 16:00 Z LOWW 16:00 Z EBMB 1…" at bounding box center [399, 217] width 599 height 372
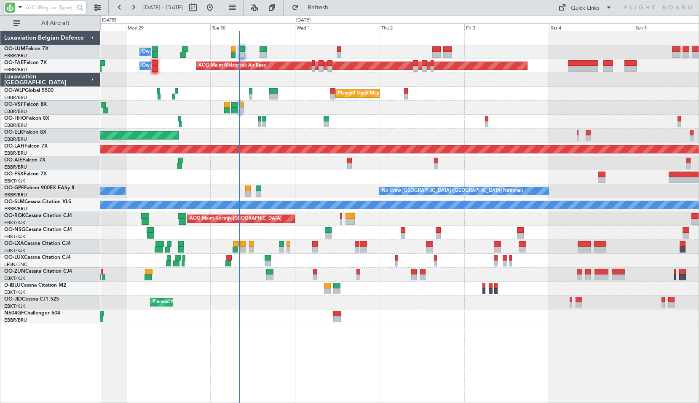
click at [390, 234] on div "Owner Melsbroek Air Base AOG Maint Melsbroek Air Base Owner Melsbroek Air Base …" at bounding box center [399, 177] width 599 height 292
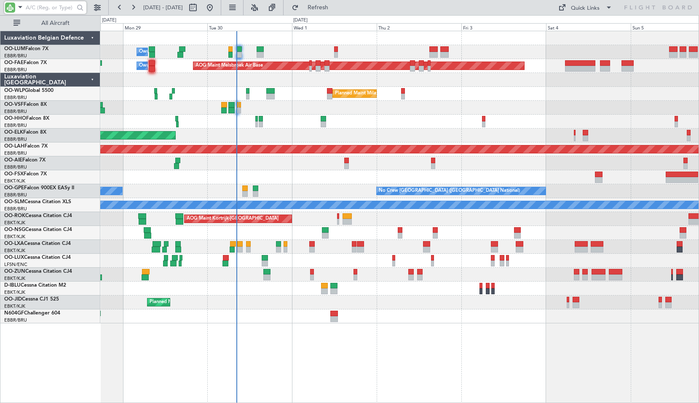
click at [53, 8] on input "text" at bounding box center [50, 7] width 48 height 13
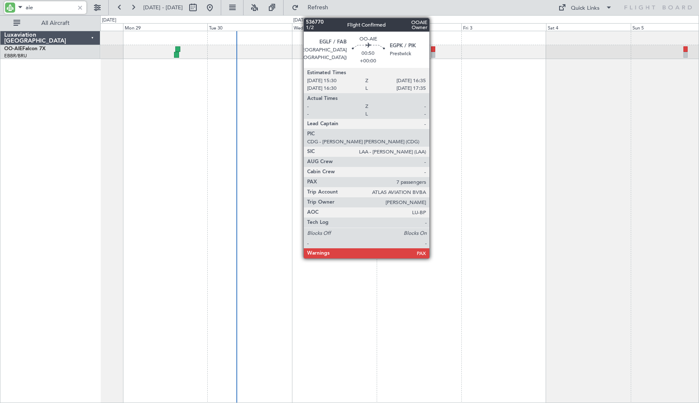
click at [433, 50] on div at bounding box center [433, 49] width 4 height 6
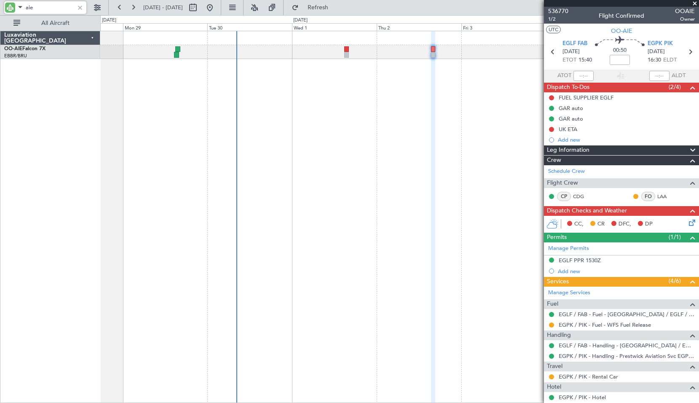
click at [34, 8] on input "aie" at bounding box center [50, 7] width 48 height 13
click at [34, 9] on input "aie" at bounding box center [50, 7] width 48 height 13
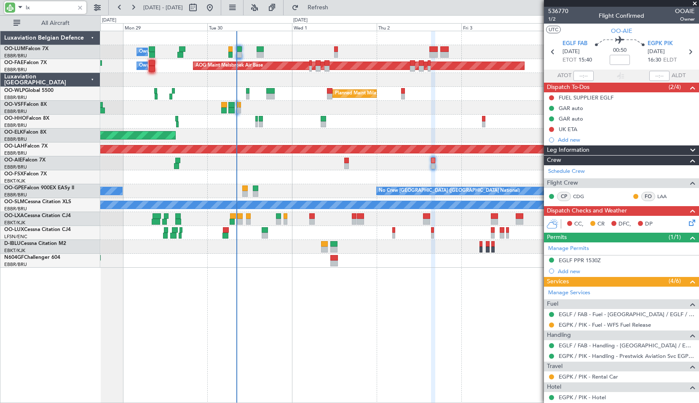
type input "lxa"
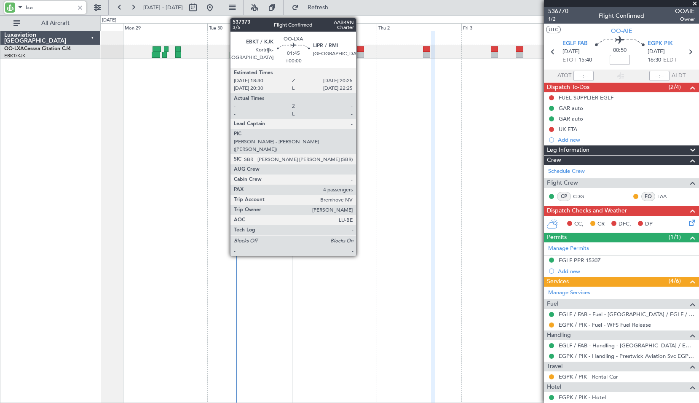
click at [360, 55] on div at bounding box center [360, 55] width 7 height 6
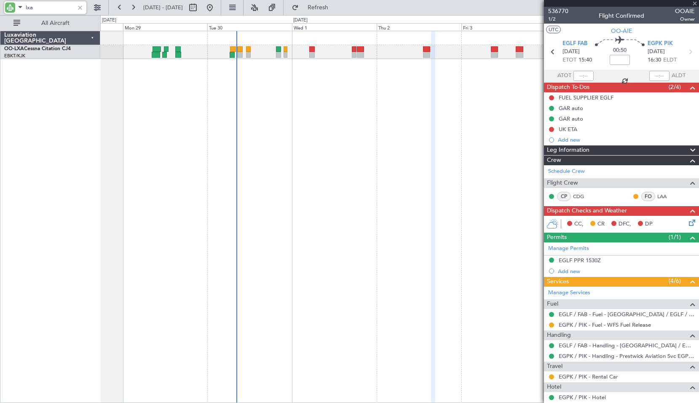
click at [366, 83] on div "A/C Unavailable Planned Maint Kortrijk-Wevelgem" at bounding box center [399, 217] width 599 height 372
type input "4"
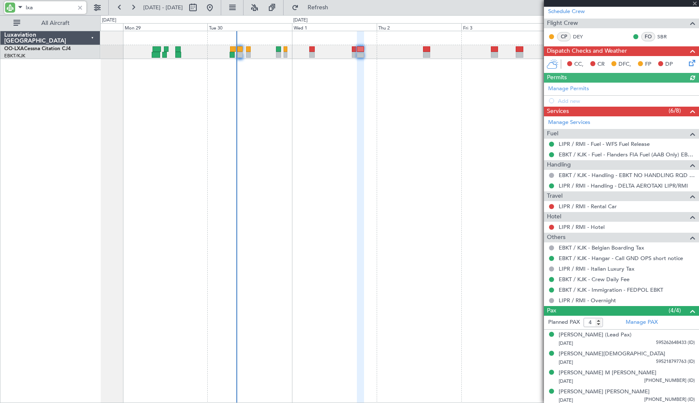
scroll to position [130, 0]
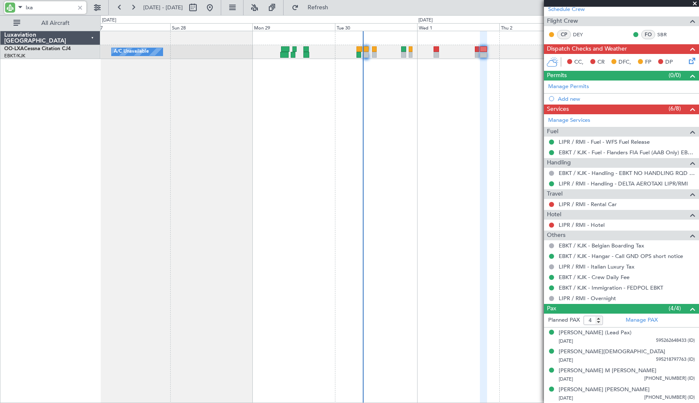
click at [313, 146] on div "A/C Unavailable A/C Unavailable Brussels (Brussels National) Planned Maint Kort…" at bounding box center [399, 217] width 599 height 372
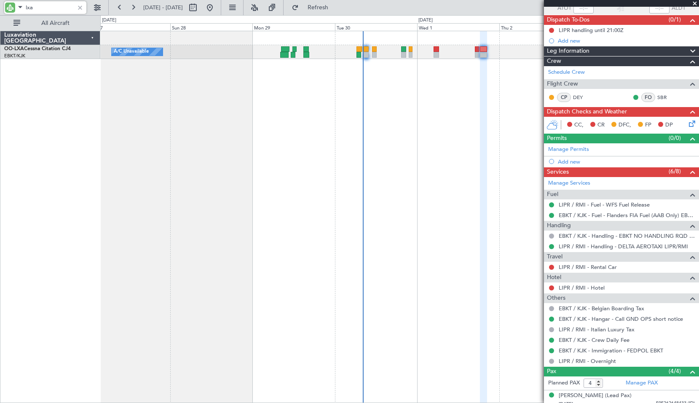
scroll to position [4, 0]
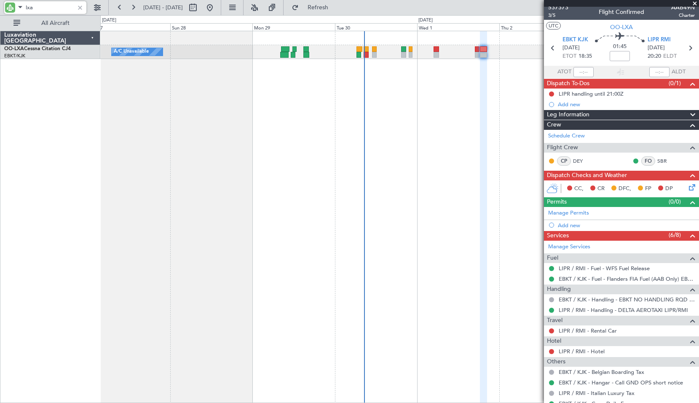
click at [54, 6] on input "lxa" at bounding box center [50, 7] width 48 height 13
type input "gpe"
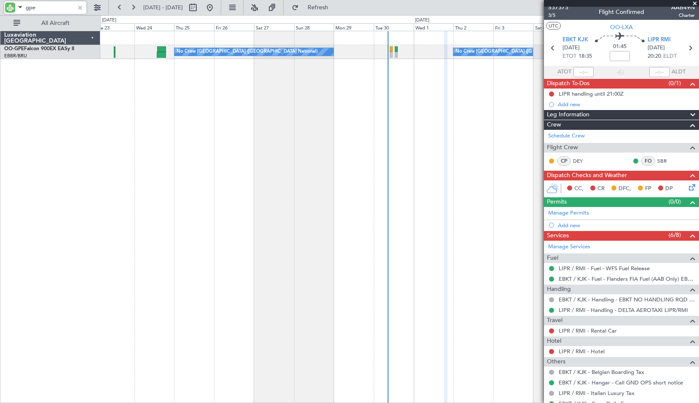
click at [188, 151] on div "No Crew Brussels (Brussels National) Planned Maint Brussels (Brussels National)…" at bounding box center [399, 217] width 599 height 372
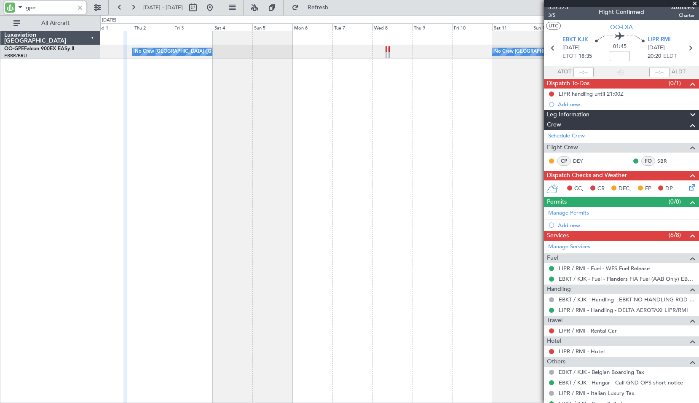
click at [336, 153] on div "No Crew Brussels (Brussels National) No Crew Brussels (Brussels National) No Cr…" at bounding box center [399, 217] width 599 height 372
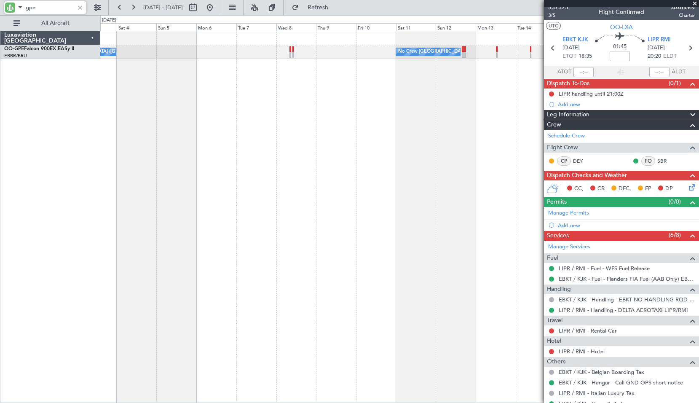
click at [299, 156] on div "No Crew Brussels (Brussels National) No Crew Brussels (Brussels National) No Cr…" at bounding box center [399, 217] width 599 height 372
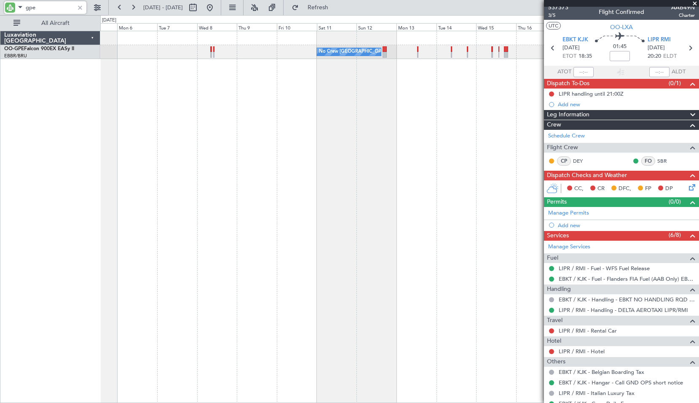
click at [299, 156] on div "No Crew Brussels (Brussels National) No Crew Brussels (Brussels National) No Cr…" at bounding box center [399, 217] width 599 height 372
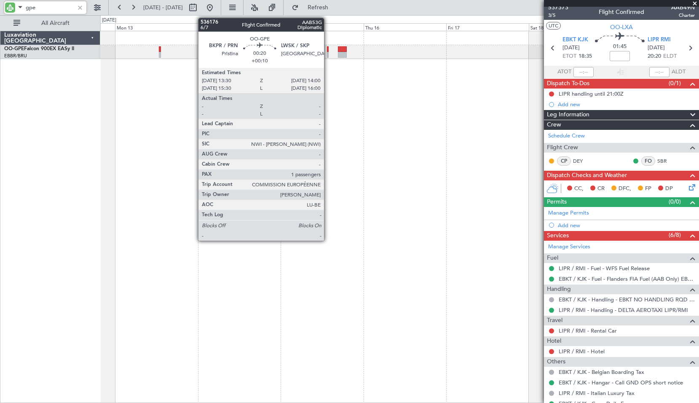
click at [328, 51] on div at bounding box center [328, 49] width 2 height 6
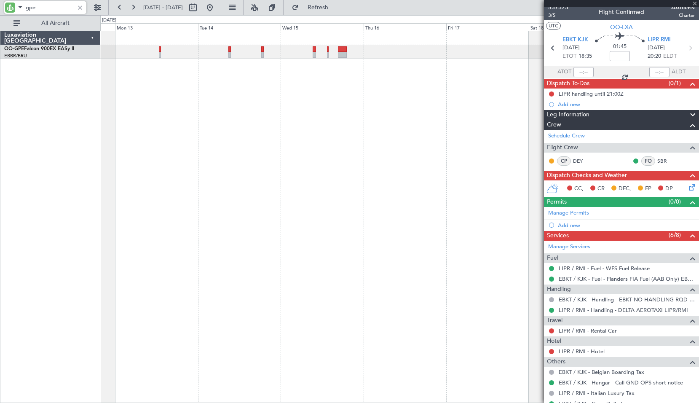
click at [329, 95] on div "No Crew Brussels (Brussels National) Planned Maint Nurnberg No Crew Brussels (B…" at bounding box center [399, 217] width 599 height 372
type input "+00:10"
type input "1"
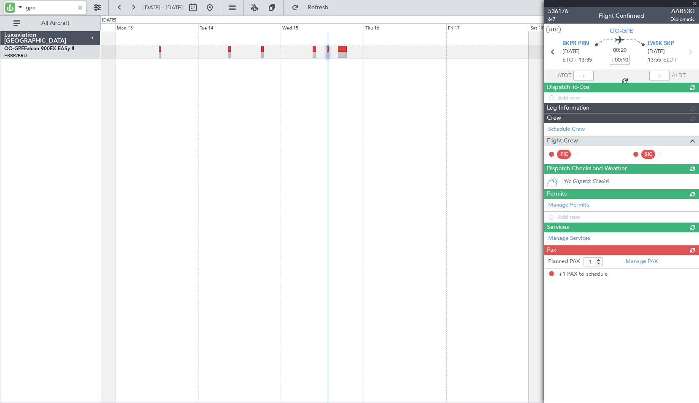
scroll to position [0, 0]
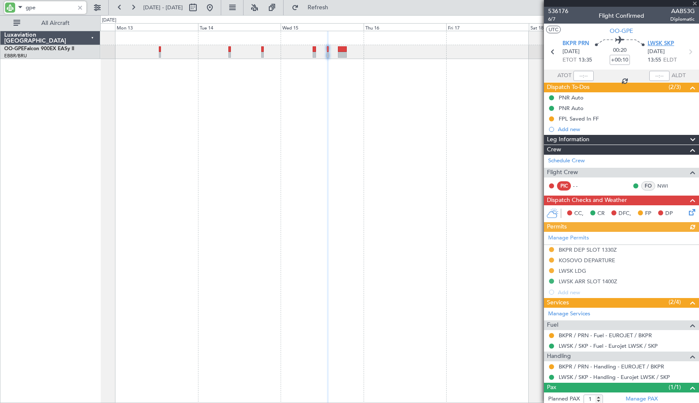
type input "gpe"
click at [655, 41] on span "LWSK SKP" at bounding box center [661, 44] width 27 height 8
click at [344, 52] on div "No Crew Brussels (Brussels National) Planned Maint Nurnberg No Crew Brussels (B…" at bounding box center [399, 52] width 599 height 14
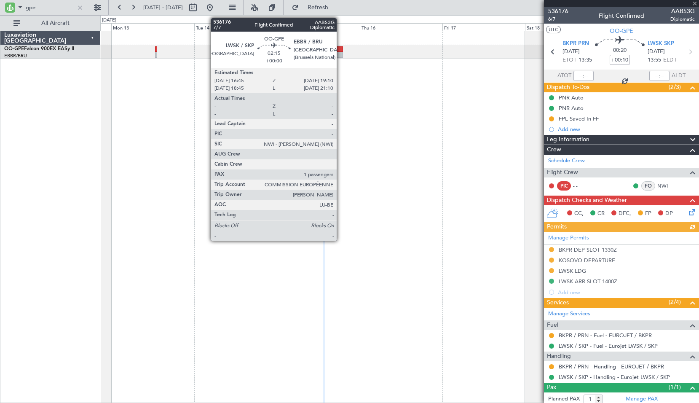
click at [341, 53] on div at bounding box center [338, 55] width 8 height 6
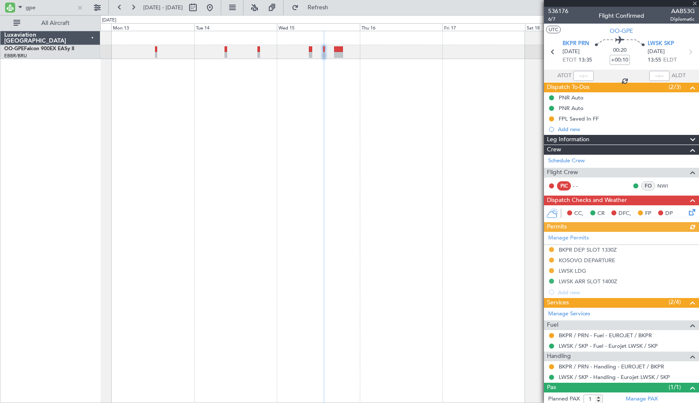
click at [368, 62] on div "No Crew Brussels (Brussels National) Planned Maint Nurnberg No Crew Brussels (B…" at bounding box center [399, 217] width 599 height 372
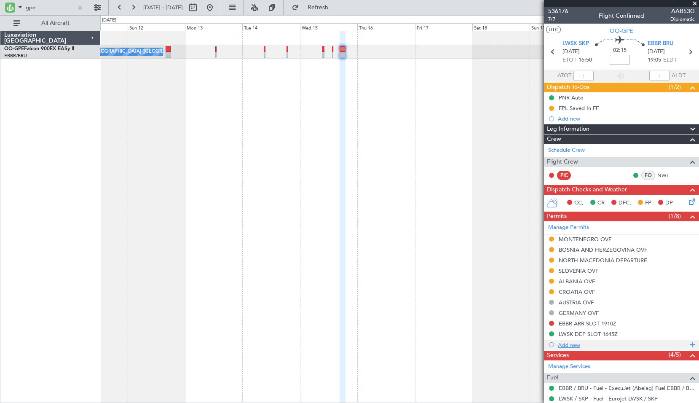
click at [575, 341] on div "Add new" at bounding box center [622, 344] width 129 height 7
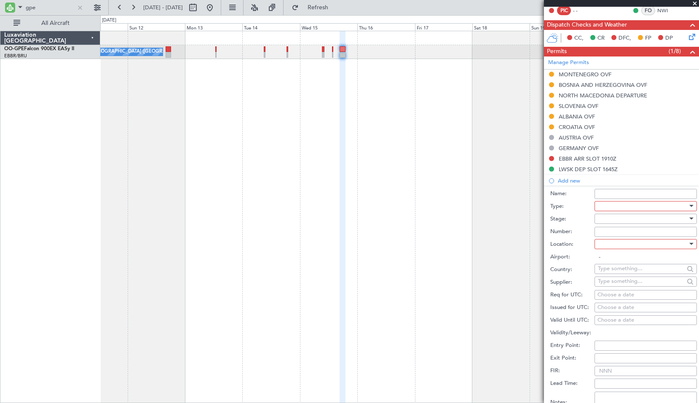
scroll to position [169, 0]
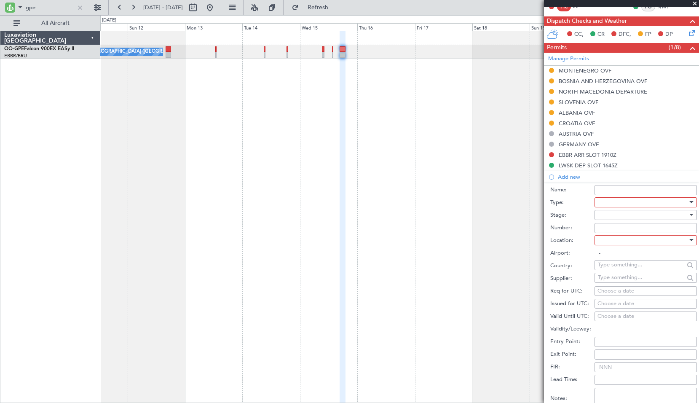
click at [625, 203] on div at bounding box center [643, 202] width 90 height 13
click at [620, 216] on span "ADC" at bounding box center [643, 219] width 89 height 13
click at [615, 215] on span "Not Requested" at bounding box center [617, 215] width 38 height 8
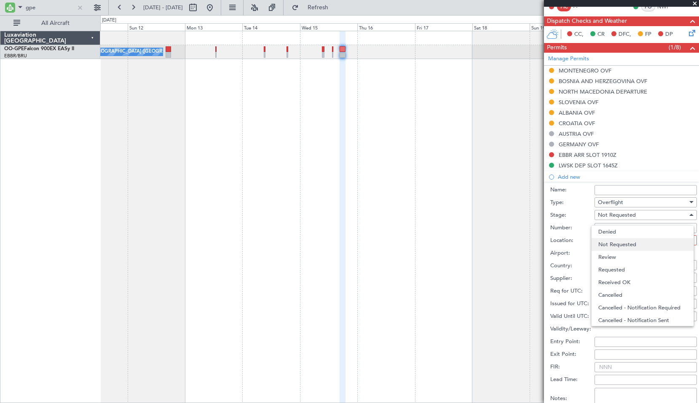
click at [609, 246] on span "Not Requested" at bounding box center [643, 244] width 89 height 13
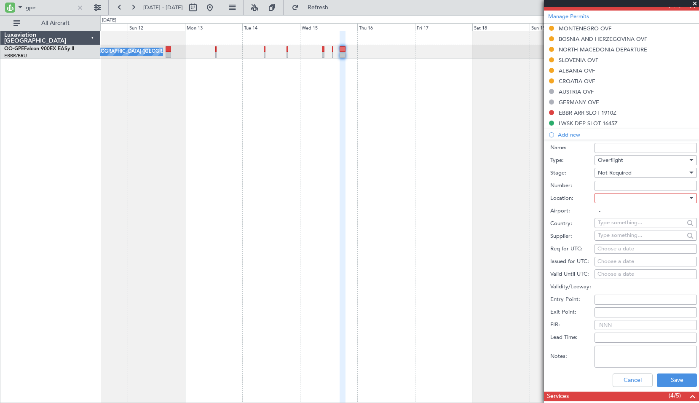
click at [614, 199] on div at bounding box center [643, 198] width 90 height 13
click at [619, 260] on span "Enroute" at bounding box center [643, 265] width 89 height 13
click at [617, 227] on input "text" at bounding box center [641, 222] width 86 height 13
click at [615, 233] on span "Luxembourg" at bounding box center [643, 235] width 83 height 13
type input "Luxembourg"
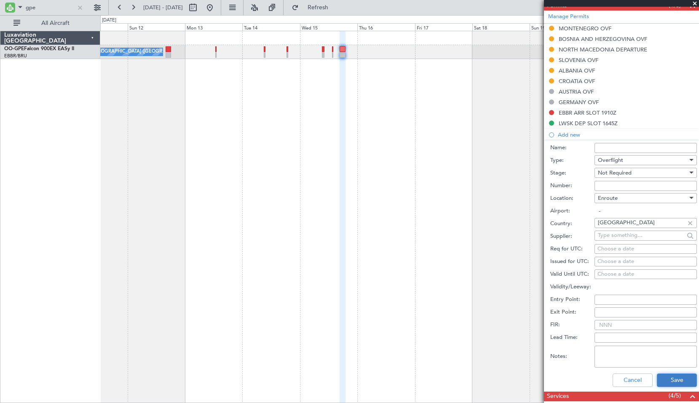
click at [667, 380] on button "Save" at bounding box center [677, 380] width 40 height 13
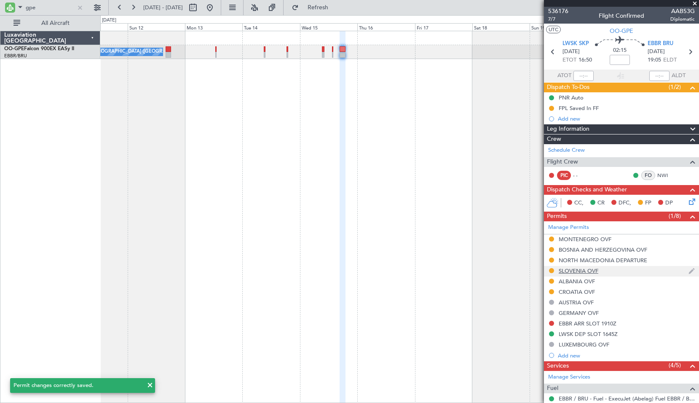
scroll to position [42, 0]
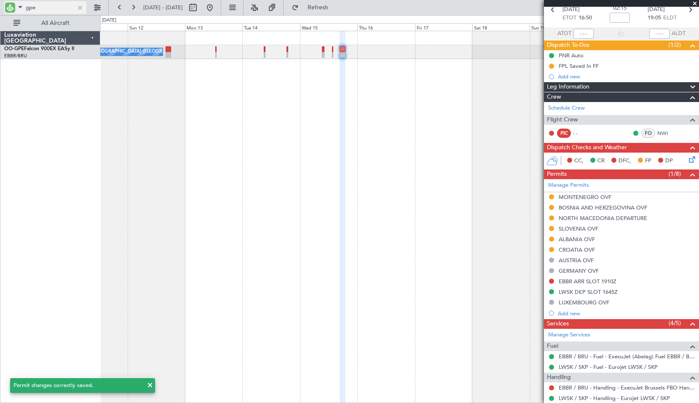
click at [81, 5] on div at bounding box center [79, 7] width 9 height 9
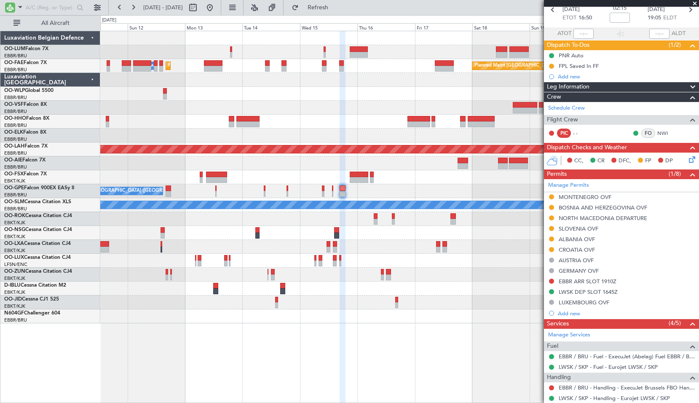
click at [692, 4] on span at bounding box center [695, 4] width 8 height 8
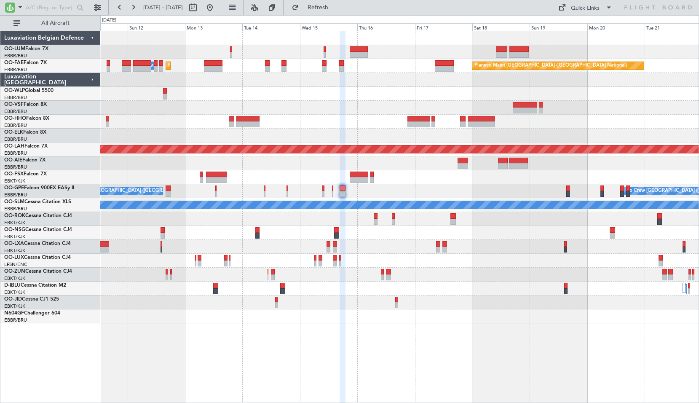
type input "0"
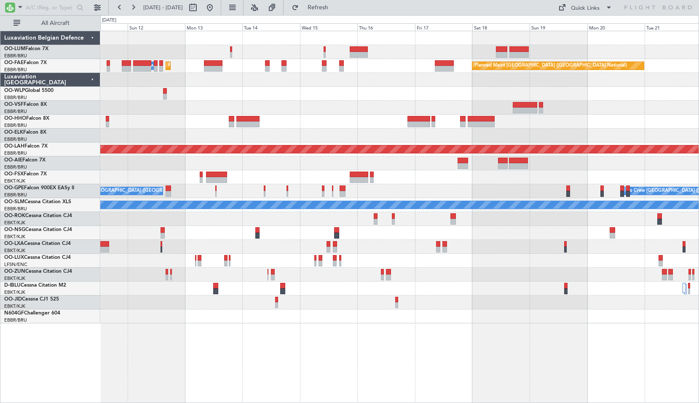
scroll to position [0, 0]
click at [217, 5] on button at bounding box center [209, 7] width 13 height 13
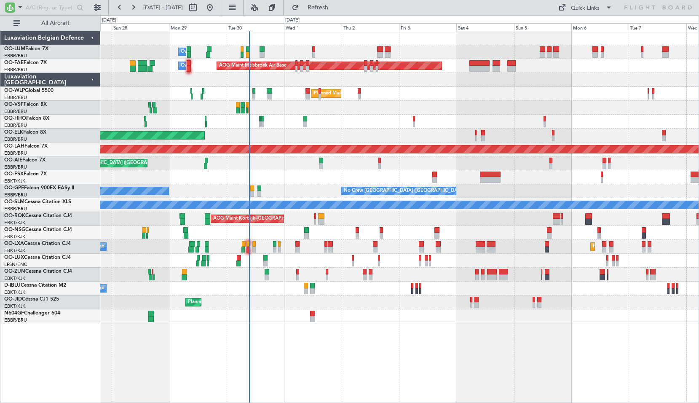
click at [336, 372] on div "Owner Melsbroek Air Base AOG Maint Melsbroek Air Base Owner Melsbroek Air Base …" at bounding box center [399, 217] width 599 height 372
click at [323, 9] on button "Refresh" at bounding box center [313, 7] width 51 height 13
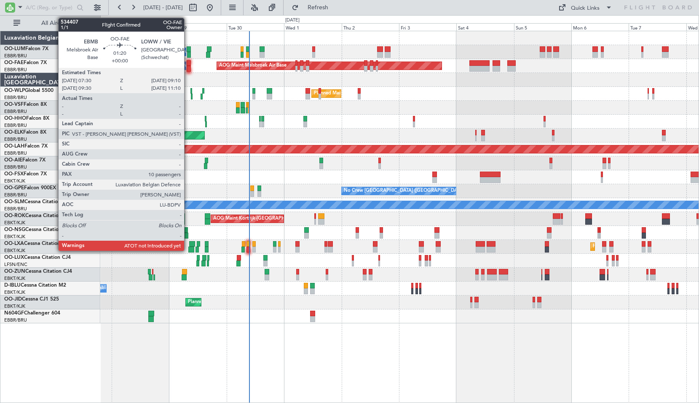
click at [188, 62] on div at bounding box center [189, 63] width 4 height 6
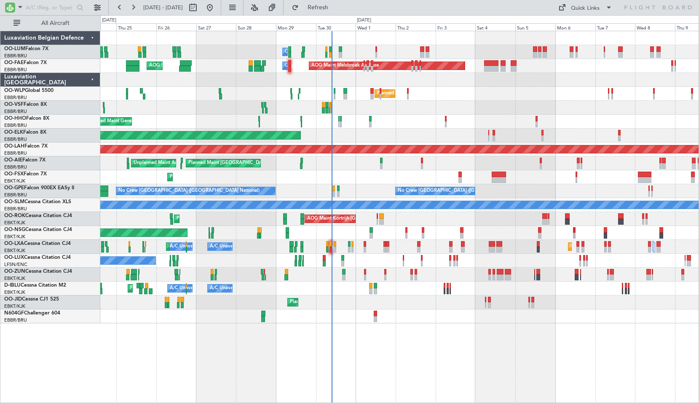
click at [349, 103] on div at bounding box center [399, 108] width 599 height 14
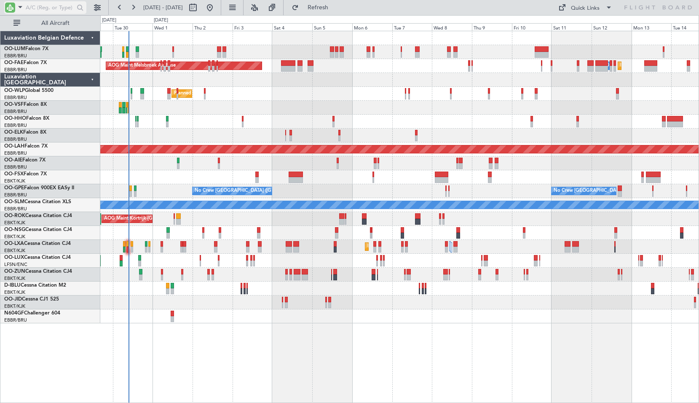
click at [40, 11] on input "text" at bounding box center [50, 7] width 48 height 13
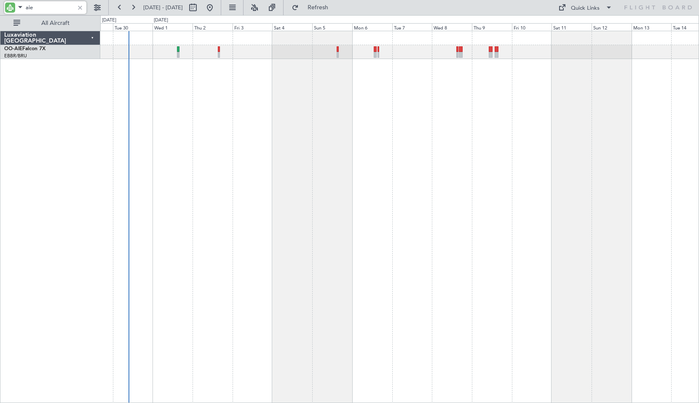
click at [202, 164] on div "Planned Maint London (Farnborough) Unplanned Maint Amsterdam (Schiphol)" at bounding box center [399, 217] width 599 height 372
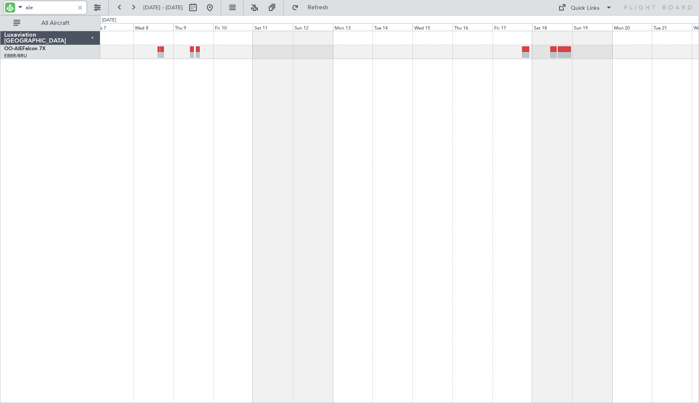
click at [425, 201] on div at bounding box center [399, 217] width 599 height 372
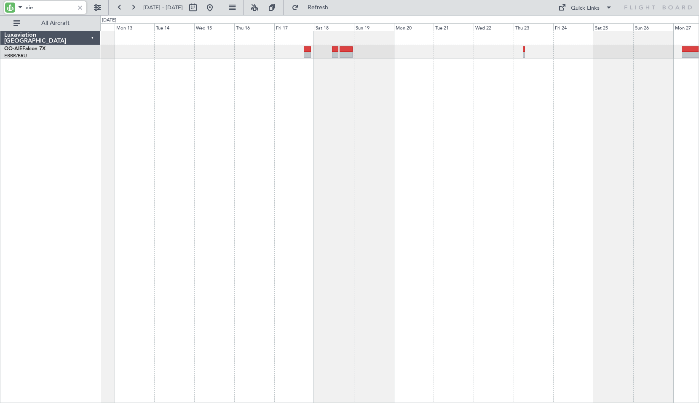
click at [308, 126] on div at bounding box center [399, 217] width 599 height 372
type input "aie"
click at [460, 132] on div at bounding box center [399, 217] width 599 height 372
click at [413, 124] on div at bounding box center [399, 217] width 599 height 372
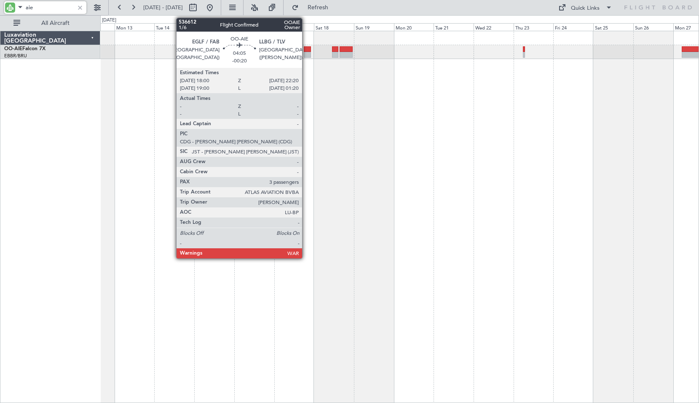
click at [306, 51] on div at bounding box center [308, 49] width 8 height 6
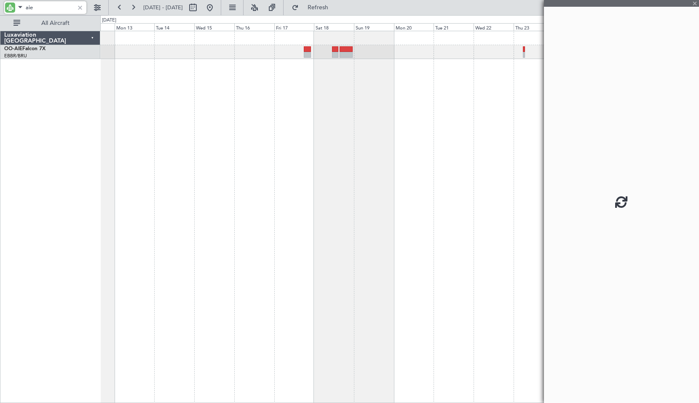
click at [342, 86] on div at bounding box center [399, 217] width 599 height 372
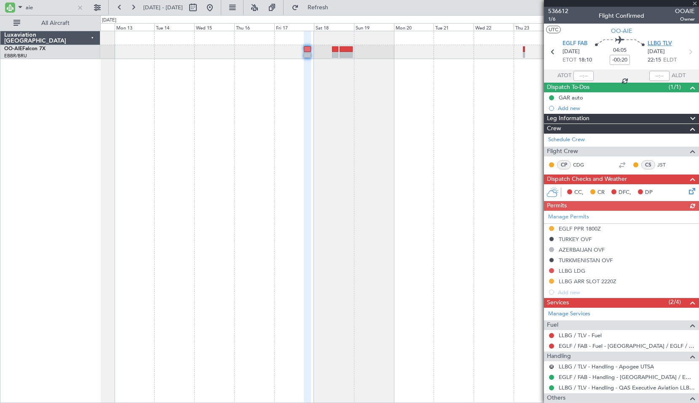
click at [654, 43] on span "LLBG TLV" at bounding box center [660, 44] width 24 height 8
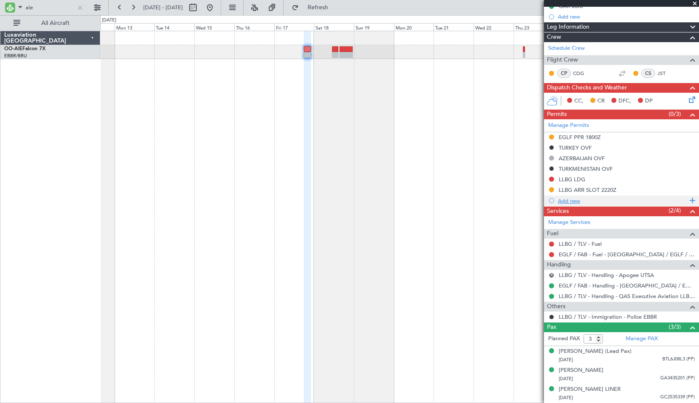
scroll to position [99, 0]
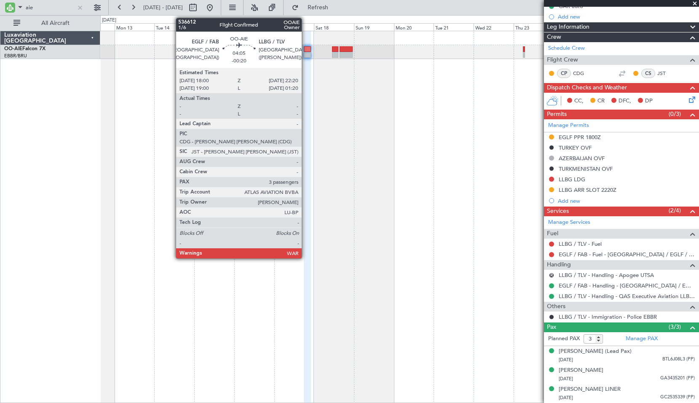
click at [306, 49] on div at bounding box center [308, 49] width 8 height 6
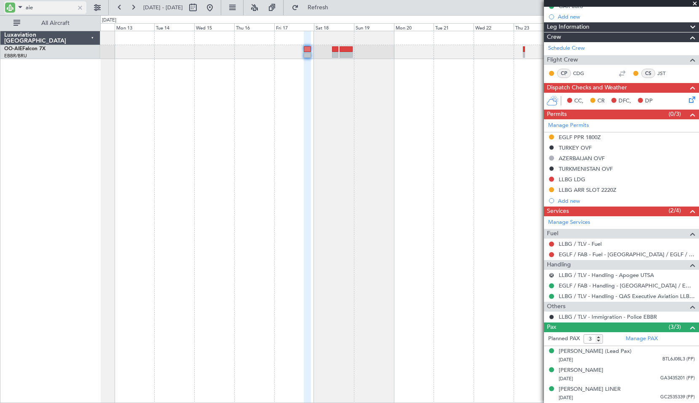
click at [78, 11] on div at bounding box center [79, 7] width 9 height 9
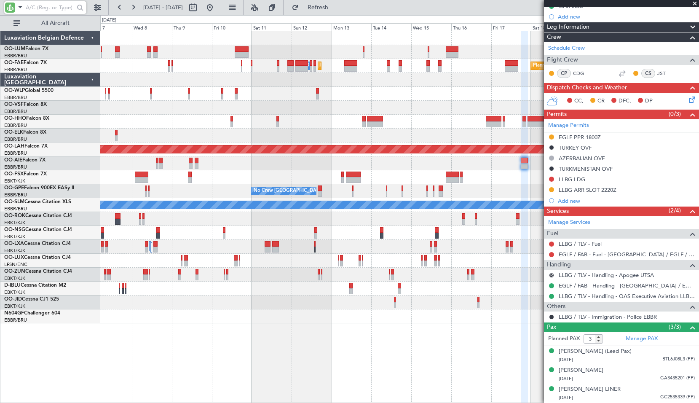
click at [452, 108] on div at bounding box center [399, 108] width 599 height 14
click at [423, 108] on div at bounding box center [399, 108] width 599 height 14
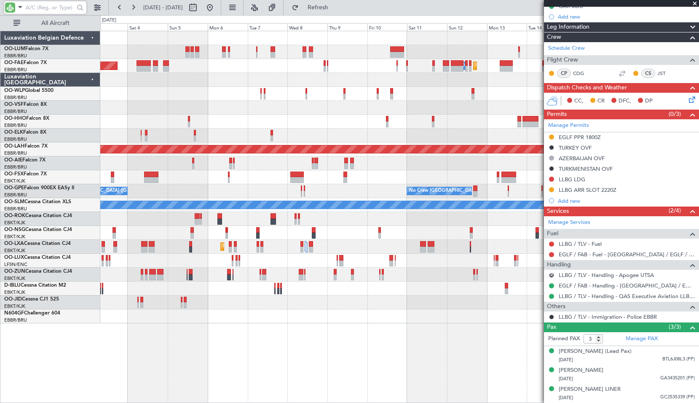
click at [475, 80] on div "Planned Maint Brussels (Brussels National) Planned Maint Melsbroek Air Base Own…" at bounding box center [399, 177] width 599 height 292
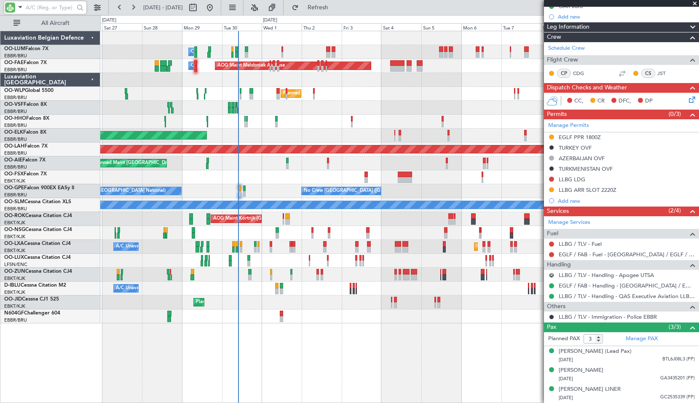
click at [267, 129] on div "Owner Melsbroek Air Base AOG Maint Melsbroek Air Base Owner Melsbroek Air Base …" at bounding box center [399, 177] width 599 height 292
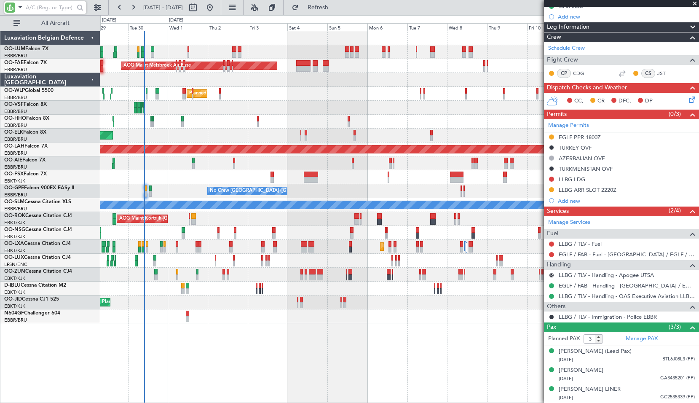
click at [212, 129] on div "Planned Maint Kortrijk-[GEOGRAPHIC_DATA]" at bounding box center [399, 136] width 599 height 14
click at [52, 8] on input "text" at bounding box center [50, 7] width 48 height 13
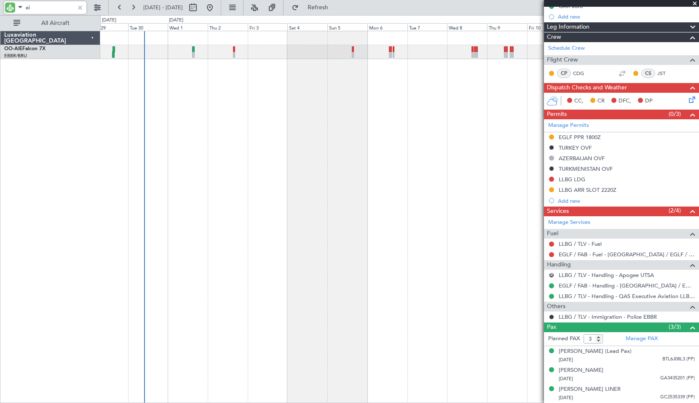
type input "aie"
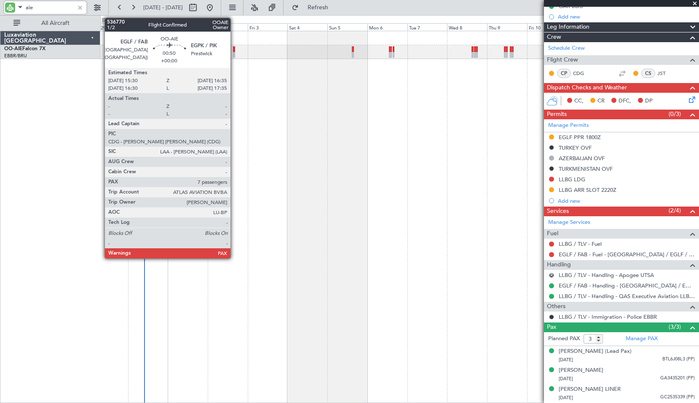
click at [234, 53] on div at bounding box center [234, 55] width 2 height 6
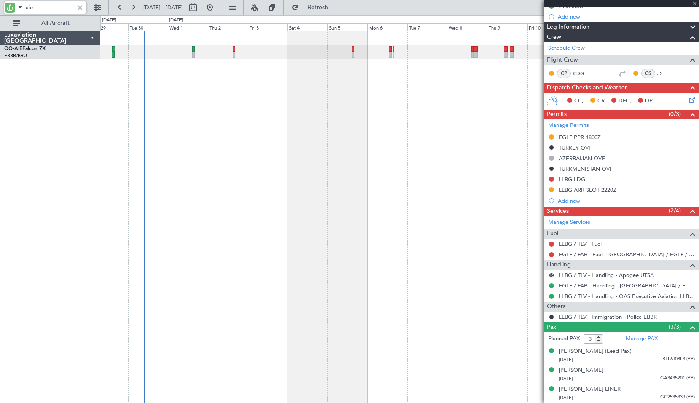
click at [247, 96] on div "Planned Maint [GEOGRAPHIC_DATA] ([GEOGRAPHIC_DATA]) Unplanned Maint Amsterdam (…" at bounding box center [399, 217] width 599 height 372
type input "7"
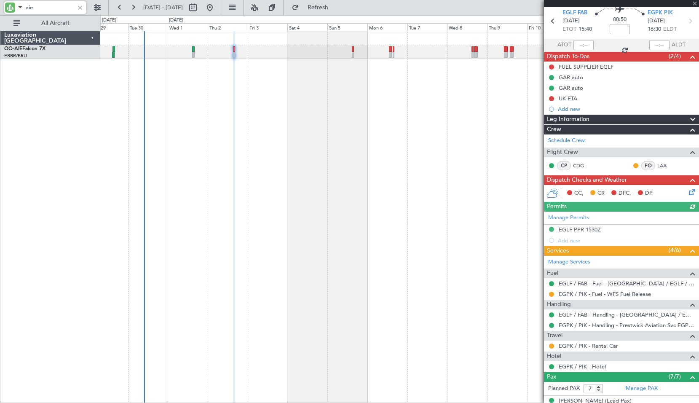
scroll to position [42, 0]
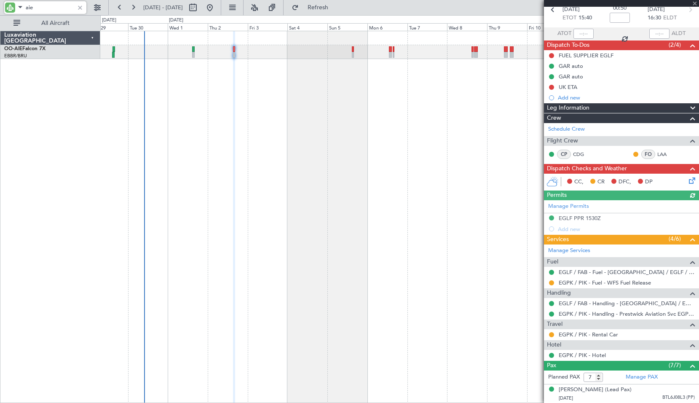
type input "aie"
click at [78, 6] on div at bounding box center [79, 7] width 9 height 9
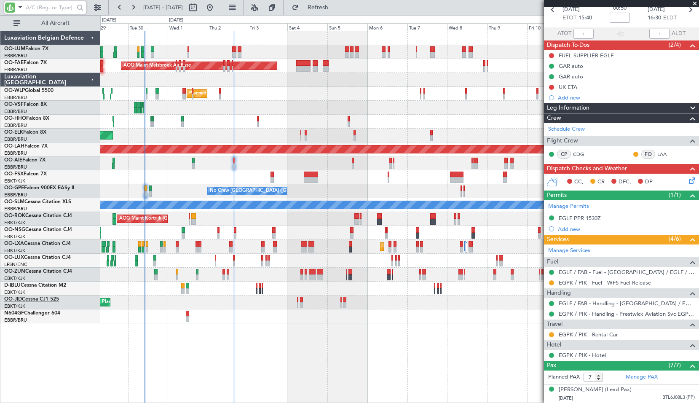
click at [25, 301] on link "OO-JID Cessna CJ1 525" at bounding box center [31, 299] width 55 height 5
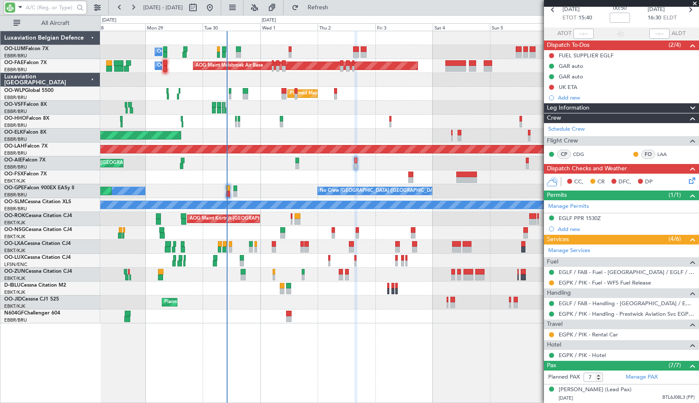
click at [253, 335] on div "Owner Melsbroek Air Base AOG Maint Melsbroek Air Base Owner Melsbroek Air Base …" at bounding box center [399, 217] width 599 height 372
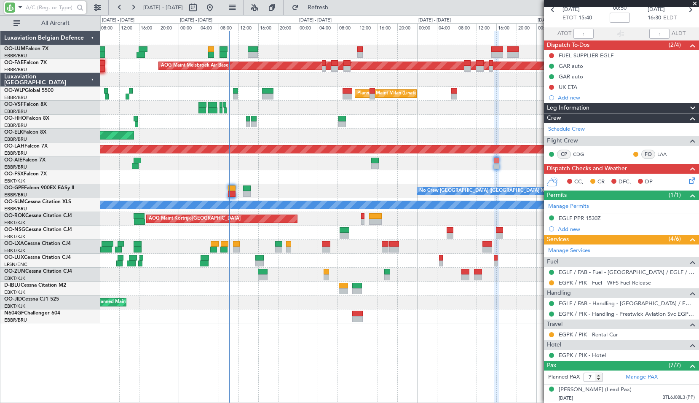
click at [274, 319] on div at bounding box center [399, 316] width 599 height 14
click at [410, 317] on div at bounding box center [399, 316] width 599 height 14
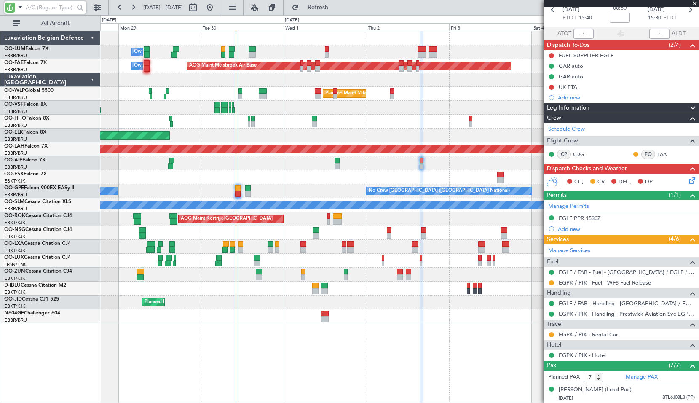
click at [379, 342] on div "Owner Melsbroek Air Base AOG Maint Melsbroek Air Base Owner Melsbroek Air Base …" at bounding box center [399, 217] width 599 height 372
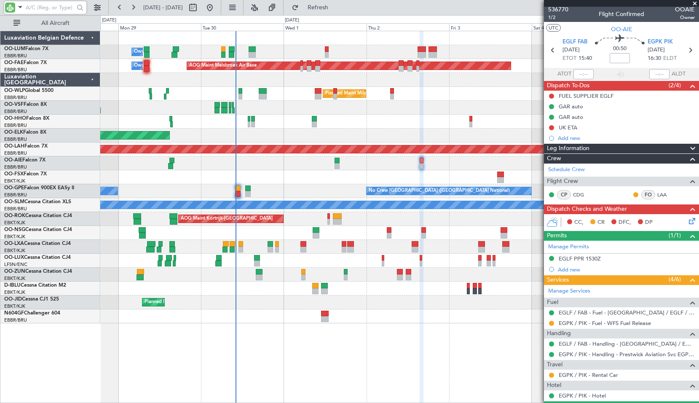
scroll to position [0, 0]
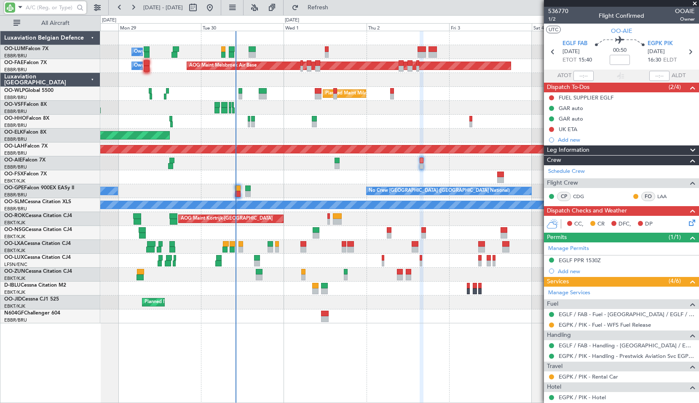
click at [698, 0] on span at bounding box center [695, 4] width 8 height 8
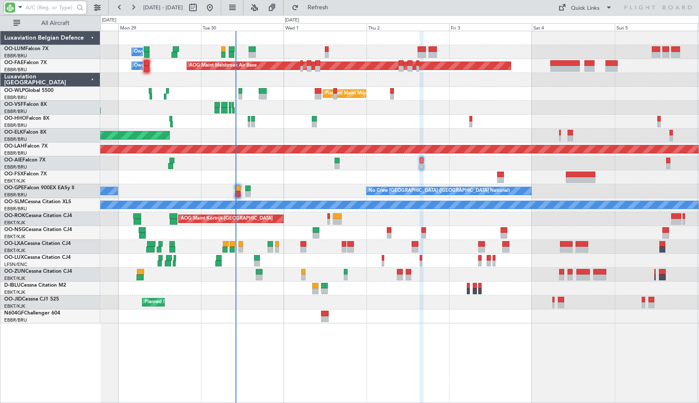
type input "0"
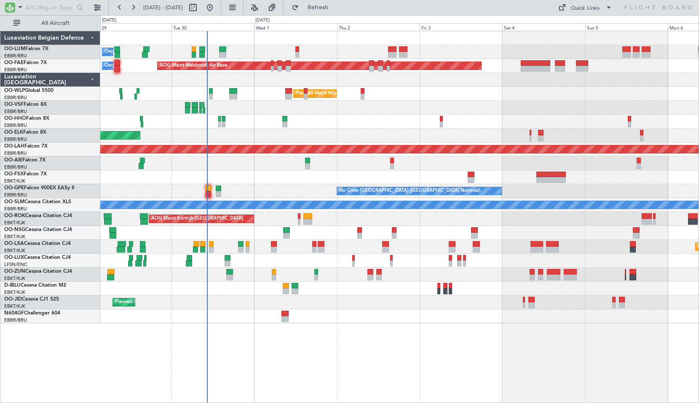
click at [350, 117] on div at bounding box center [399, 122] width 599 height 14
click at [331, 7] on span "Refresh" at bounding box center [318, 8] width 35 height 6
click at [331, 8] on span "Refresh" at bounding box center [318, 8] width 35 height 6
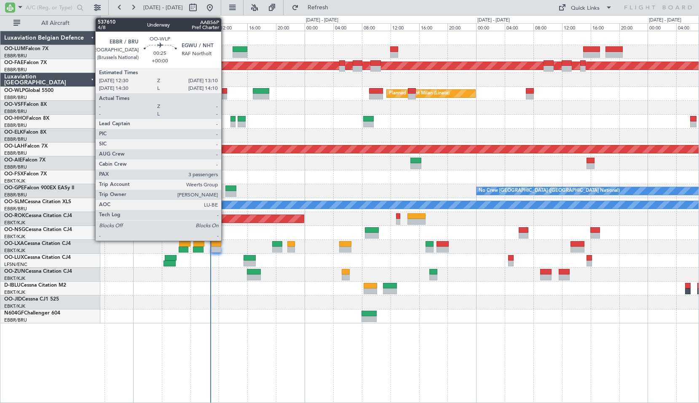
click at [225, 95] on div at bounding box center [224, 97] width 5 height 6
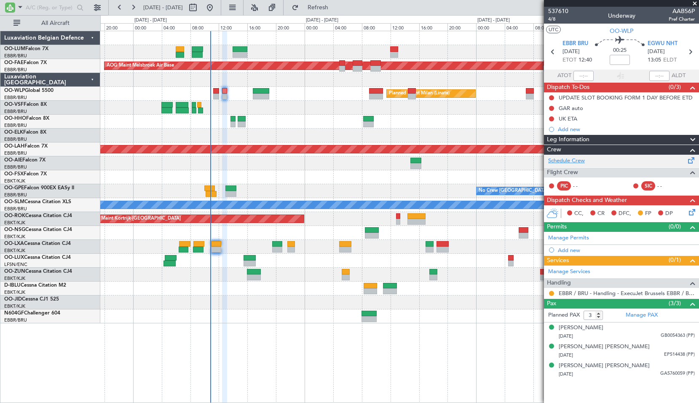
click at [563, 161] on link "Schedule Crew" at bounding box center [566, 161] width 37 height 8
click at [325, 7] on button "Refresh" at bounding box center [313, 7] width 51 height 13
click at [306, 114] on div at bounding box center [399, 108] width 599 height 14
click at [336, 6] on span "Refresh" at bounding box center [318, 8] width 35 height 6
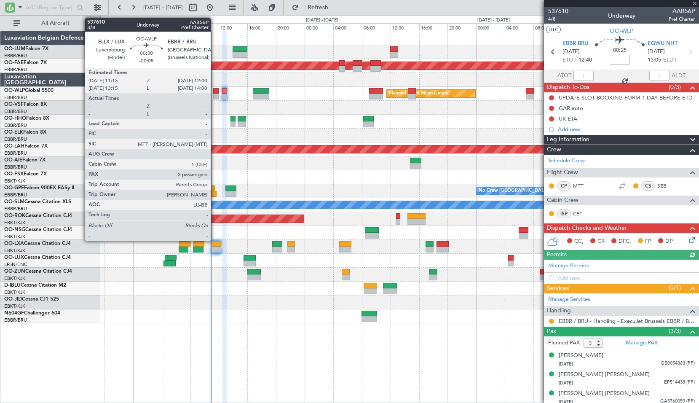
click at [215, 91] on div at bounding box center [215, 91] width 5 height 6
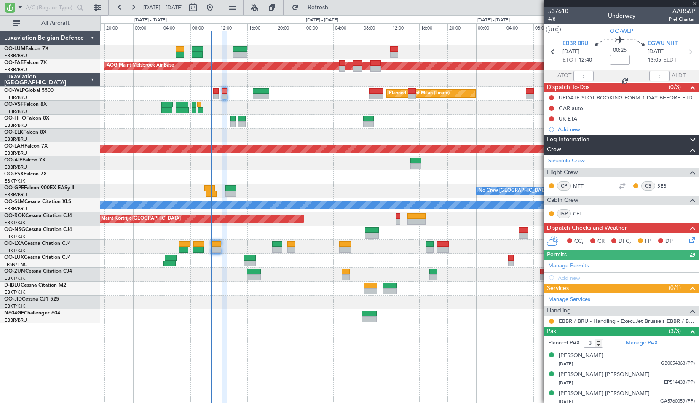
click at [312, 109] on div at bounding box center [399, 108] width 599 height 14
type input "-00:05"
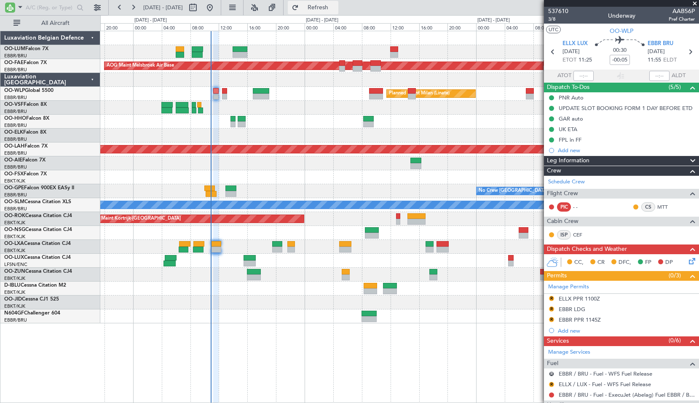
click at [326, 8] on button "Refresh" at bounding box center [313, 7] width 51 height 13
click at [575, 183] on link "Schedule Crew" at bounding box center [566, 182] width 37 height 8
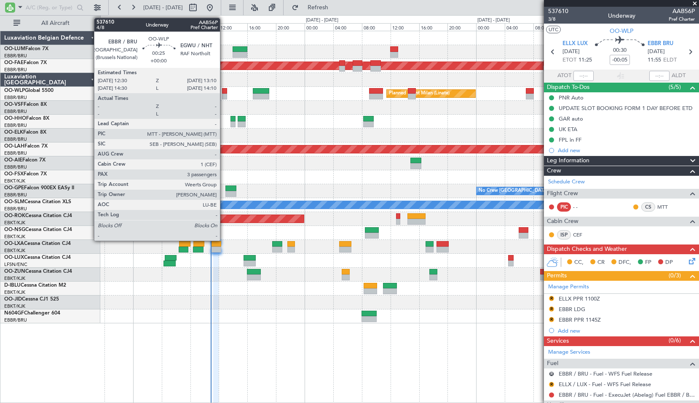
click at [224, 95] on div at bounding box center [224, 97] width 5 height 6
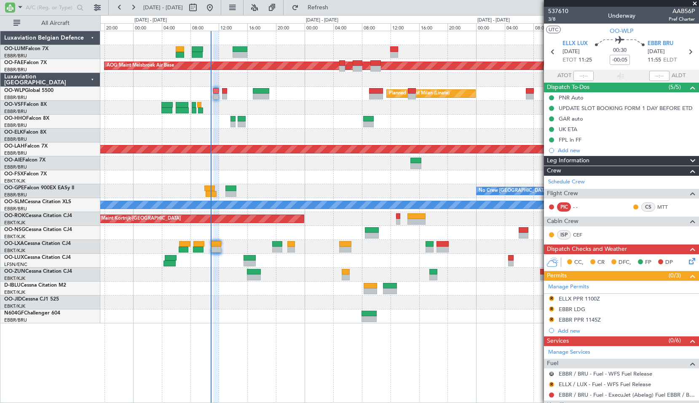
click at [287, 97] on div "Planned Maint Milan (Linate)" at bounding box center [399, 94] width 599 height 14
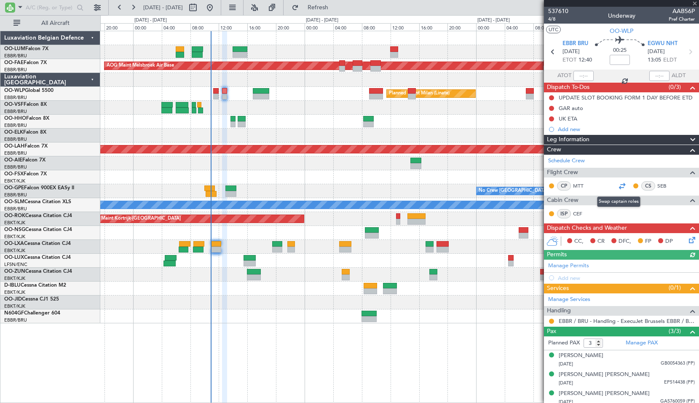
click at [618, 184] on div at bounding box center [622, 186] width 10 height 10
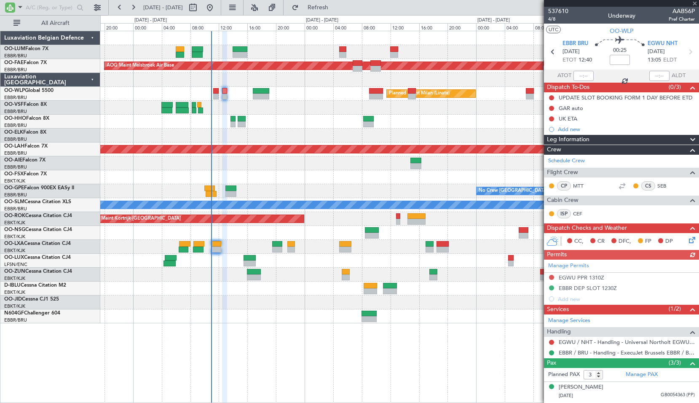
click at [245, 102] on div at bounding box center [399, 108] width 599 height 14
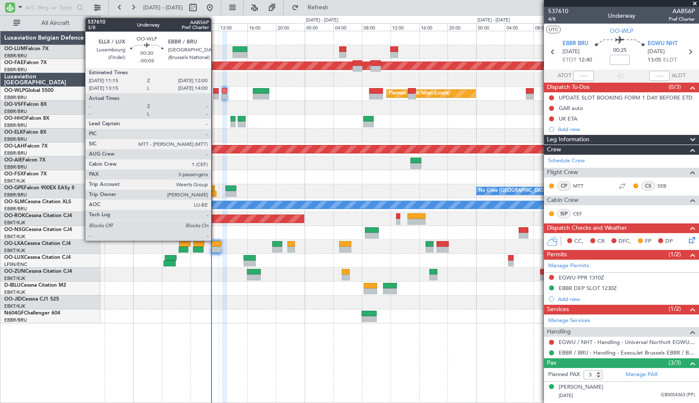
click at [215, 93] on div at bounding box center [215, 91] width 5 height 6
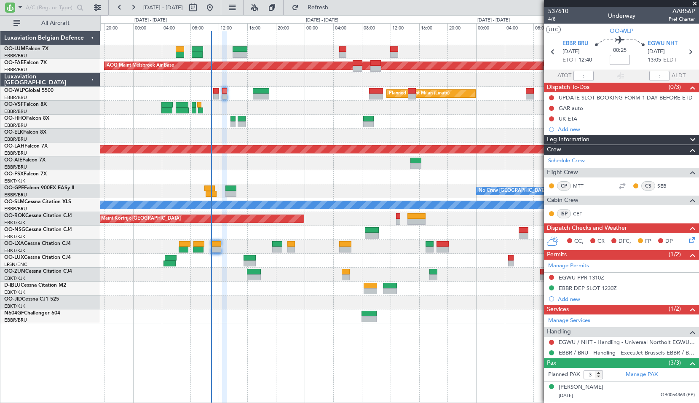
click at [242, 100] on div "Planned Maint Milan (Linate)" at bounding box center [399, 94] width 599 height 14
type input "-00:05"
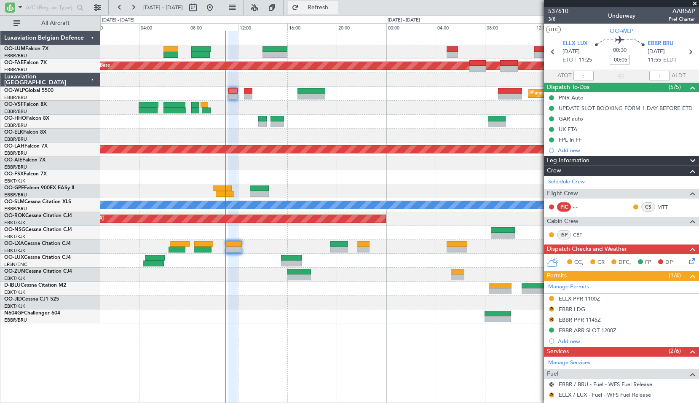
click at [331, 13] on button "Refresh" at bounding box center [313, 7] width 51 height 13
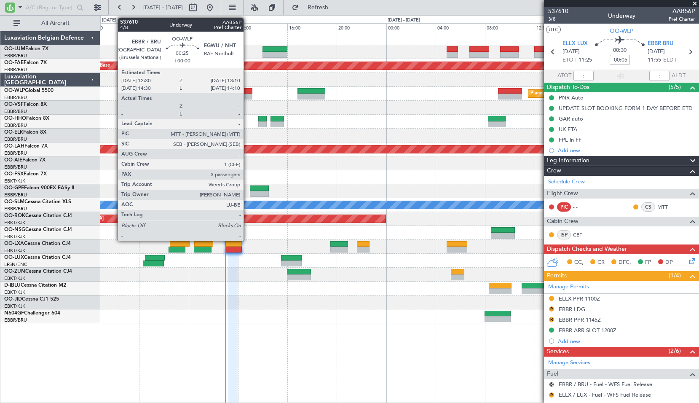
click at [247, 93] on div at bounding box center [248, 91] width 8 height 6
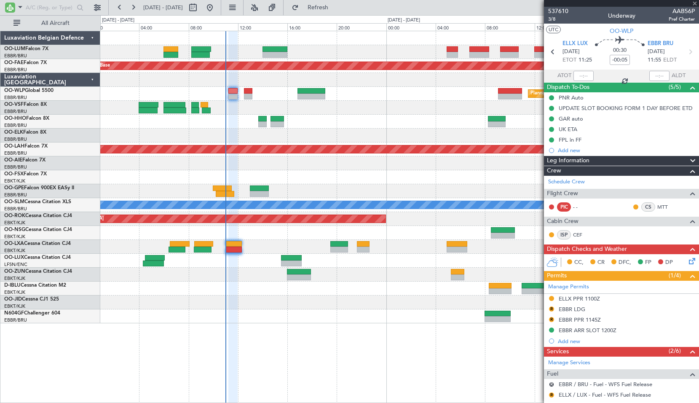
click at [282, 102] on div at bounding box center [399, 108] width 599 height 14
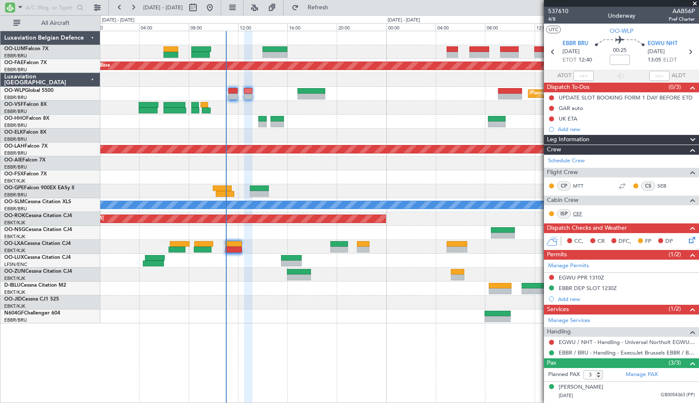
click at [580, 213] on link "CEF" at bounding box center [582, 214] width 19 height 8
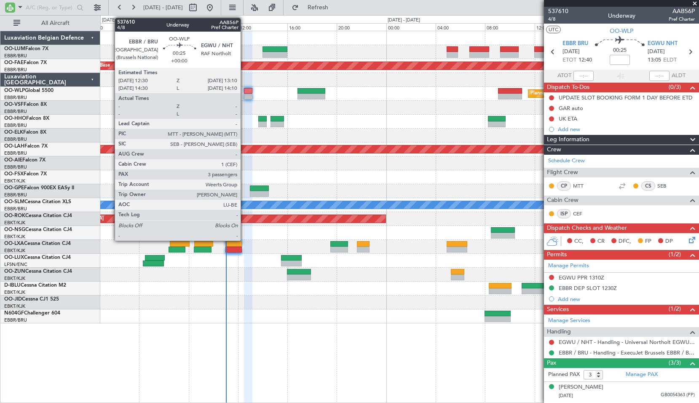
click at [245, 92] on div at bounding box center [248, 91] width 8 height 6
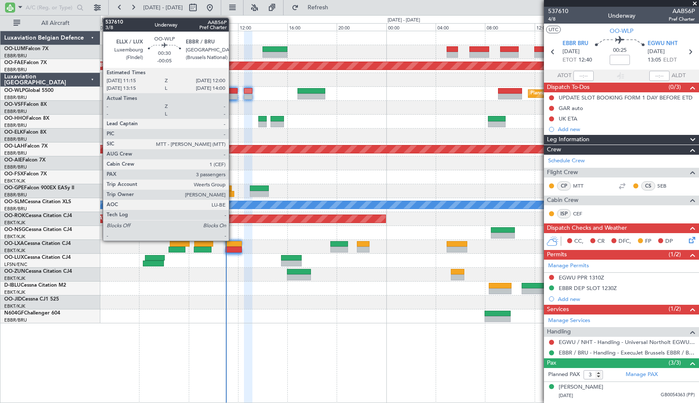
click at [233, 92] on div at bounding box center [232, 91] width 9 height 6
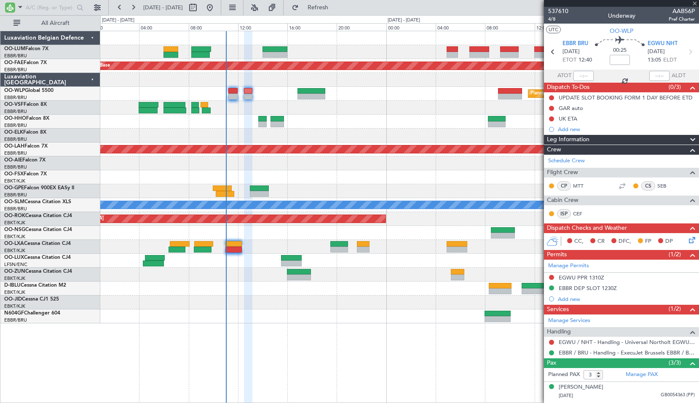
click at [271, 99] on div "Planned Maint Milan (Linate)" at bounding box center [399, 94] width 599 height 14
type input "-00:05"
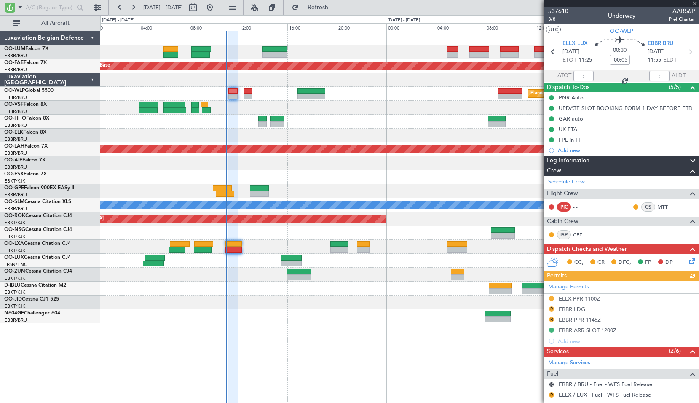
click at [575, 235] on link "CEF" at bounding box center [582, 235] width 19 height 8
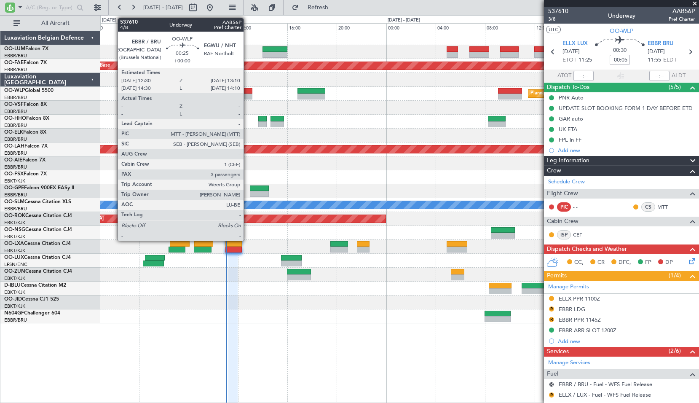
click at [247, 89] on div at bounding box center [248, 91] width 8 height 6
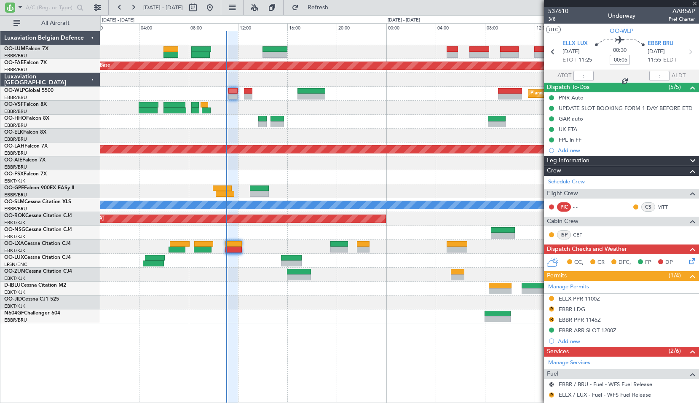
click at [332, 121] on div at bounding box center [399, 122] width 599 height 14
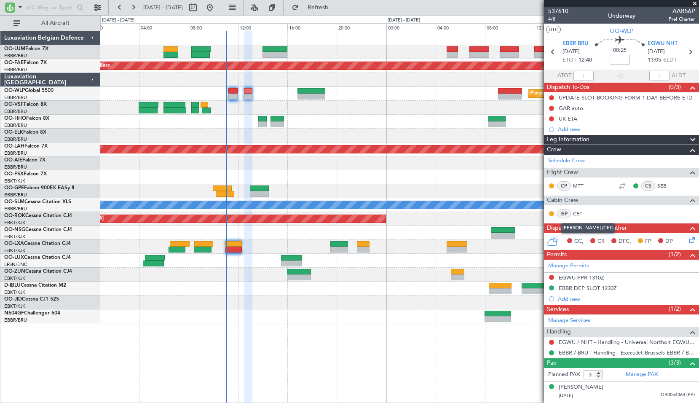
click at [581, 212] on link "CEF" at bounding box center [582, 214] width 19 height 8
click at [336, 6] on span "Refresh" at bounding box center [318, 8] width 35 height 6
click at [389, 118] on div at bounding box center [399, 122] width 599 height 14
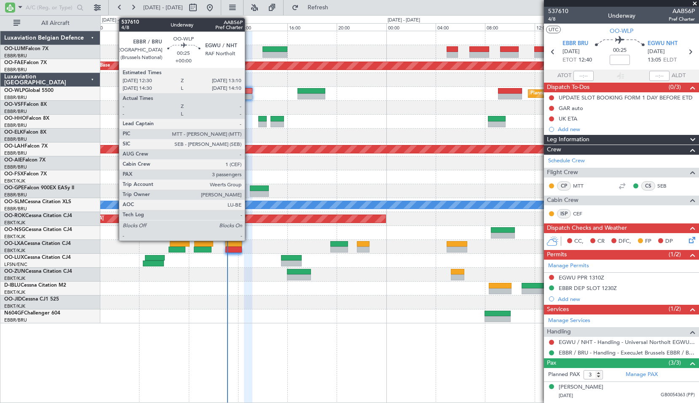
click at [249, 92] on div at bounding box center [248, 91] width 8 height 6
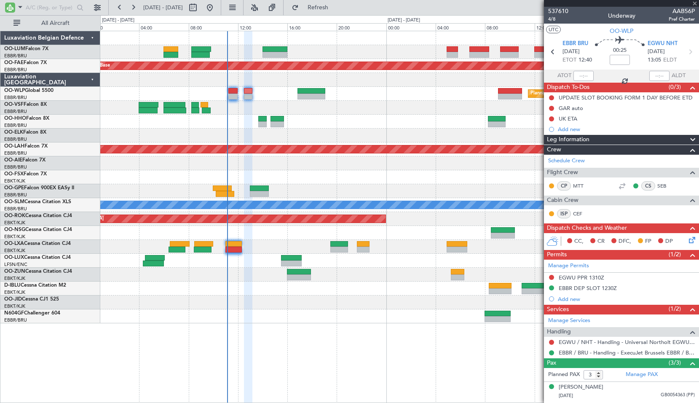
click at [266, 96] on div "Planned Maint Milan (Linate)" at bounding box center [399, 94] width 599 height 14
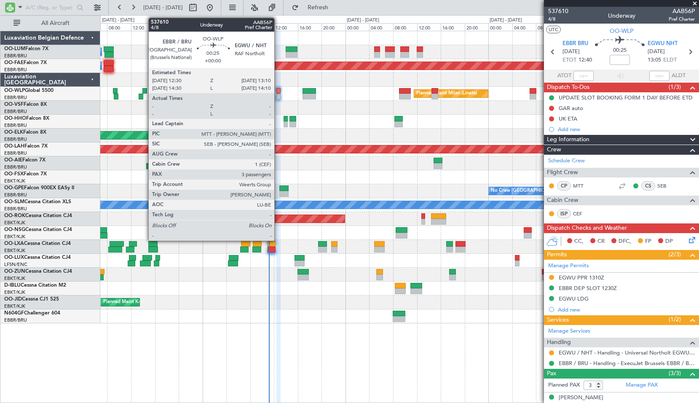
click at [278, 88] on div at bounding box center [279, 91] width 4 height 6
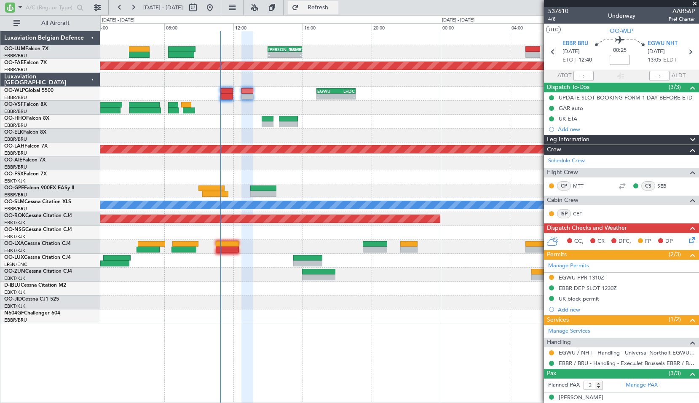
click at [337, 11] on button "Refresh" at bounding box center [313, 7] width 51 height 13
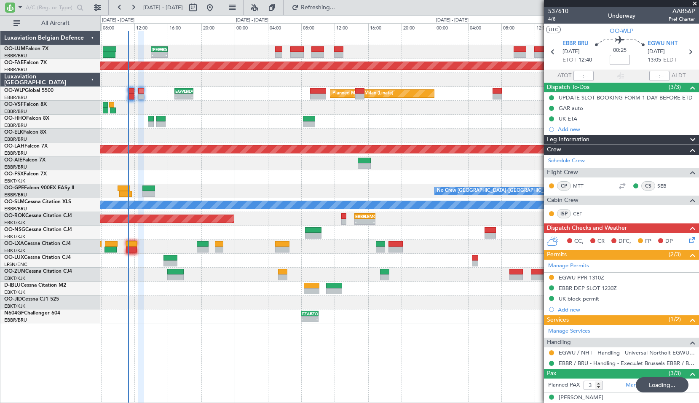
click at [239, 319] on div "- - FZAA 08:00 Z FZQA 10:05 Z" at bounding box center [399, 316] width 599 height 14
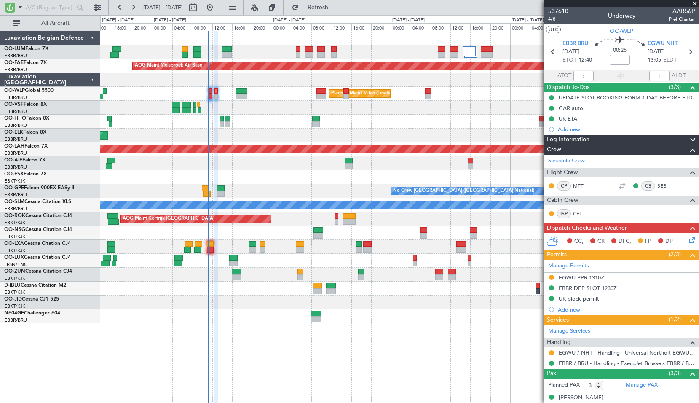
click at [694, 5] on span at bounding box center [695, 4] width 8 height 8
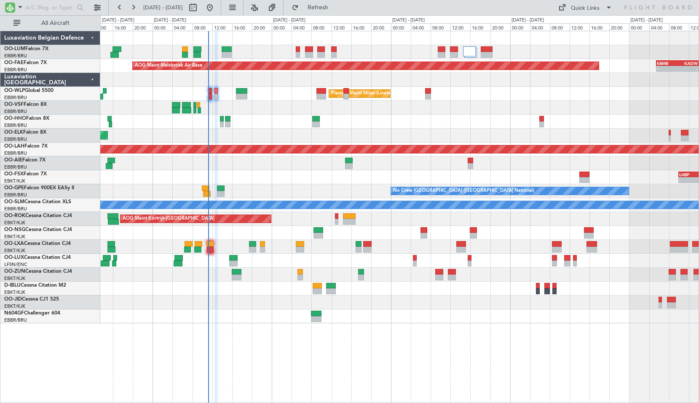
type input "0"
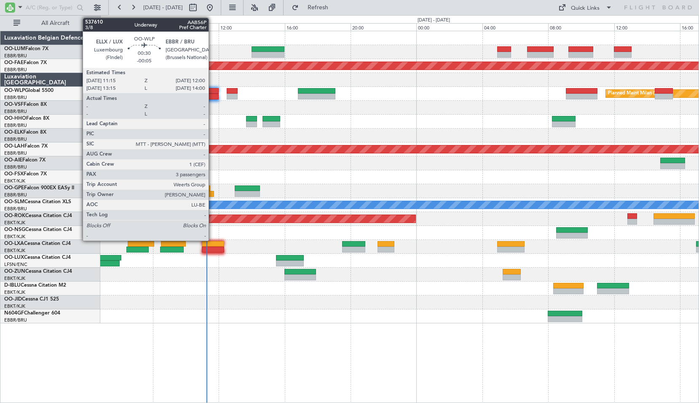
click at [213, 98] on div at bounding box center [212, 97] width 13 height 6
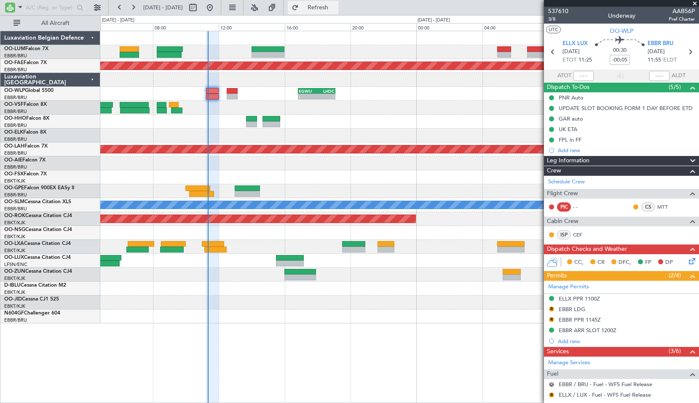
click at [336, 9] on span "Refresh" at bounding box center [318, 8] width 35 height 6
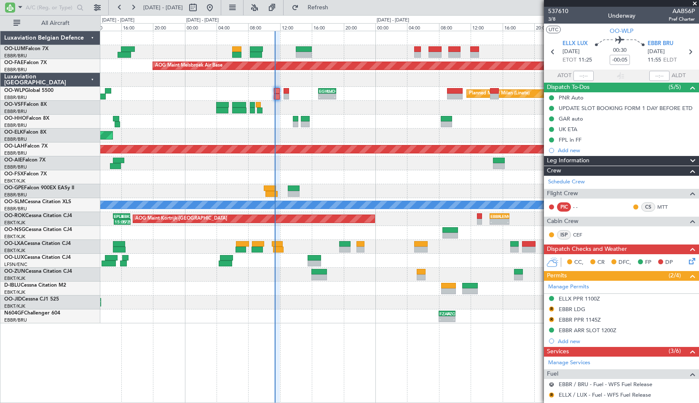
click at [325, 307] on div "Planned Maint Kortrijk-[GEOGRAPHIC_DATA]" at bounding box center [399, 303] width 599 height 14
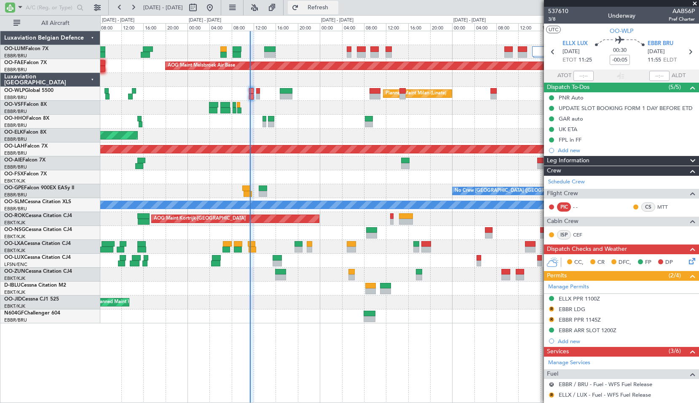
click at [336, 5] on span "Refresh" at bounding box center [318, 8] width 35 height 6
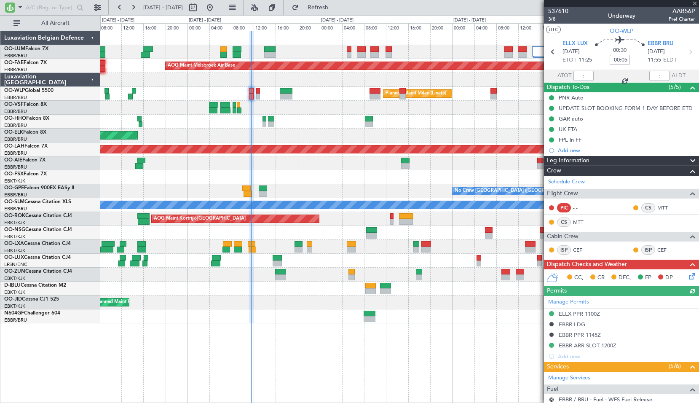
type input "11:25"
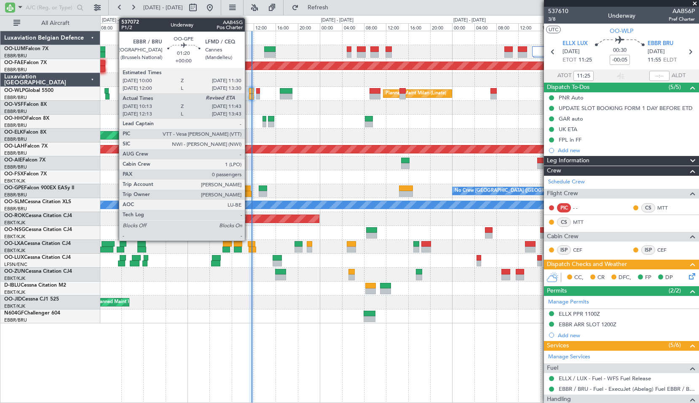
click at [249, 193] on div at bounding box center [248, 194] width 8 height 6
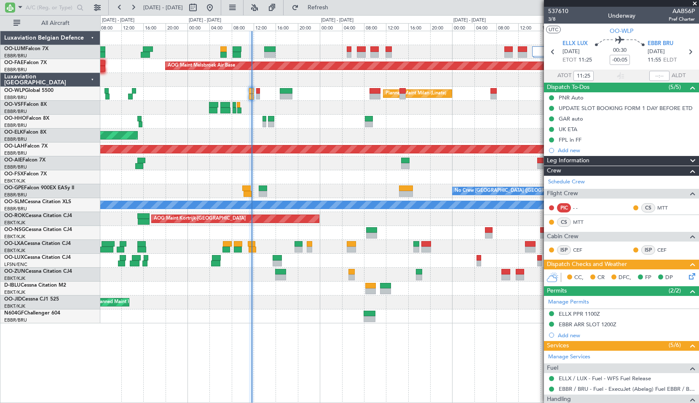
click at [311, 183] on div "- - LHBP 10:00 Z KPVD 18:30 Z" at bounding box center [399, 177] width 599 height 14
type input "10:18"
type input "0"
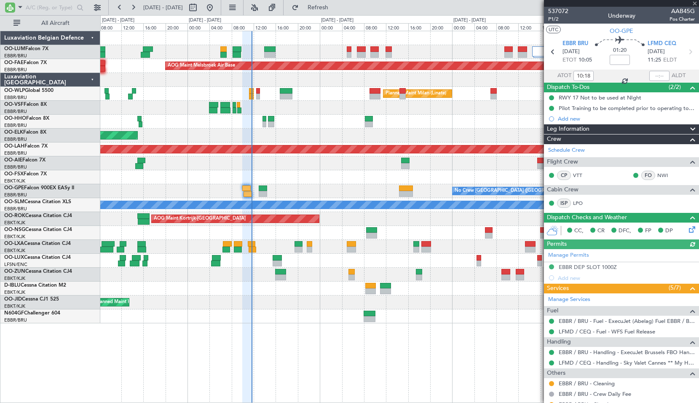
click at [660, 77] on div at bounding box center [660, 76] width 20 height 10
click at [657, 75] on input "text" at bounding box center [660, 76] width 20 height 10
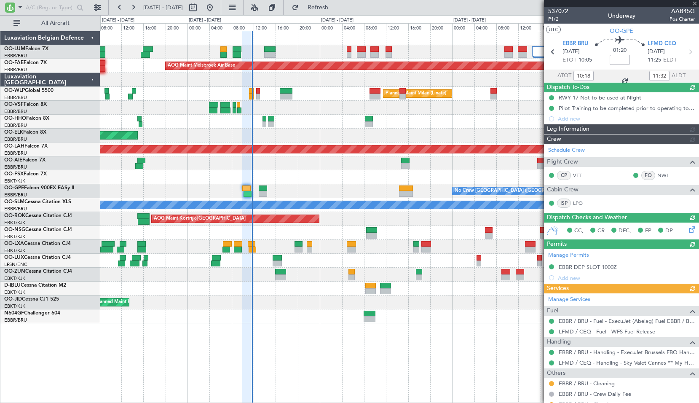
type input "11:36"
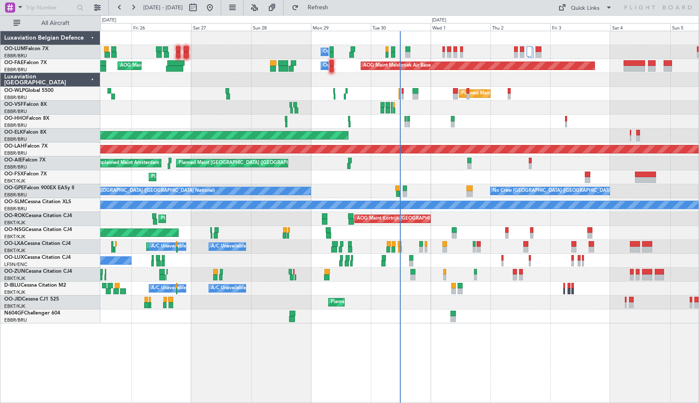
click at [466, 349] on div "Owner Melsbroek Air Base AOG Maint [GEOGRAPHIC_DATA] Owner [GEOGRAPHIC_DATA] AO…" at bounding box center [399, 217] width 599 height 372
click at [16, 8] on span at bounding box center [20, 7] width 10 height 11
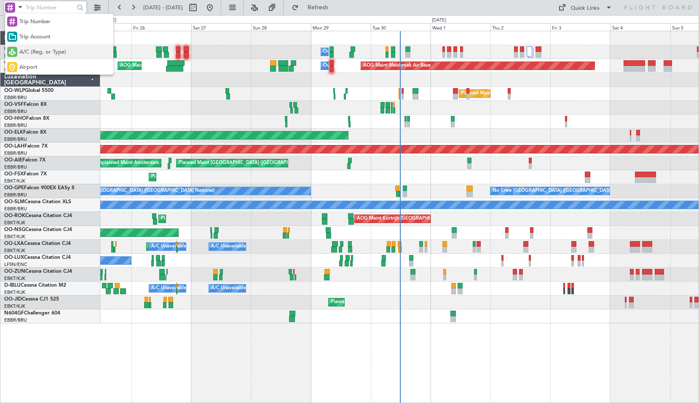
click at [48, 48] on span "A/C (Reg. or Type)" at bounding box center [42, 52] width 47 height 8
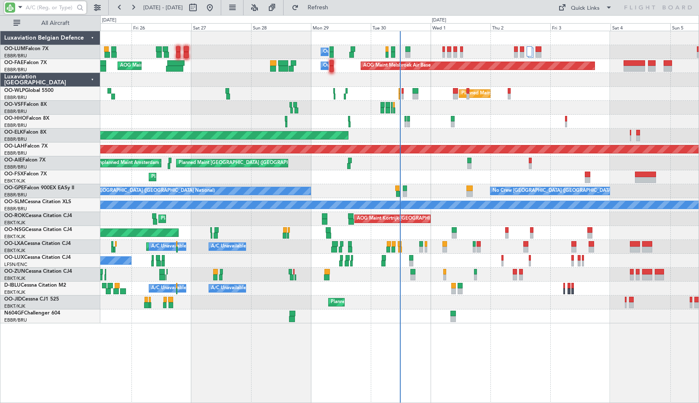
click at [42, 3] on input "text" at bounding box center [50, 7] width 48 height 13
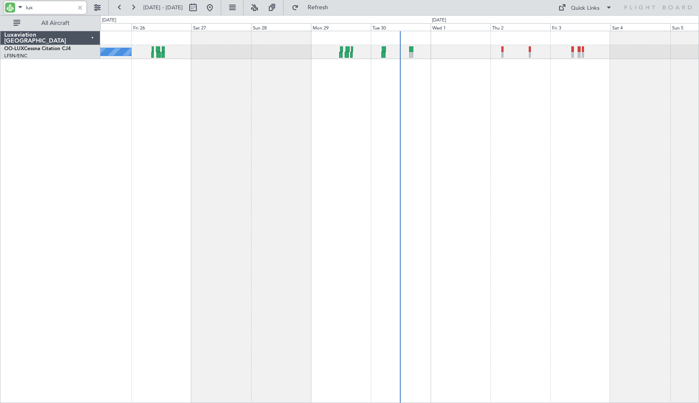
click at [406, 146] on div "No Crew Nancy (Essey)" at bounding box center [399, 217] width 599 height 372
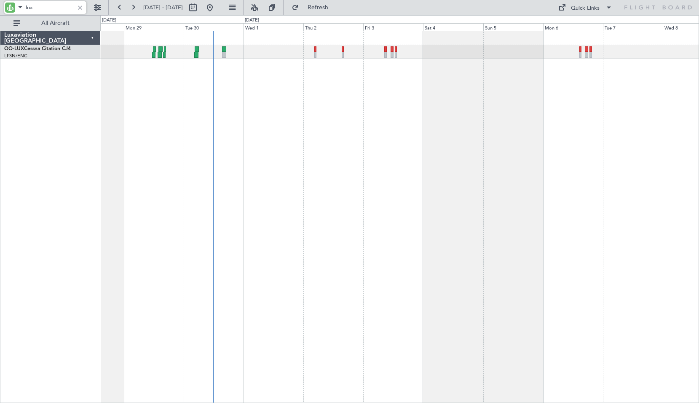
click at [386, 153] on div at bounding box center [399, 217] width 599 height 372
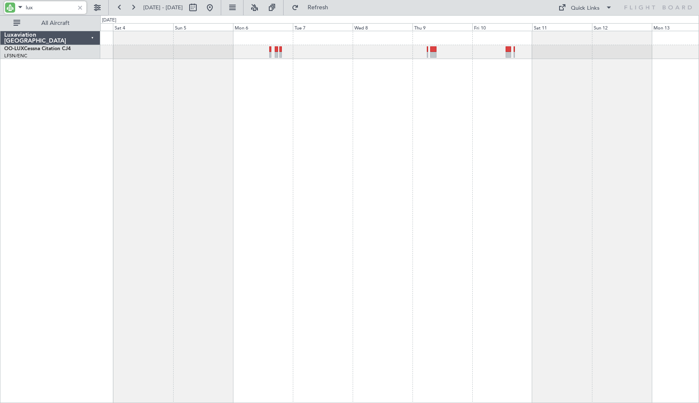
click at [408, 164] on div at bounding box center [399, 217] width 599 height 372
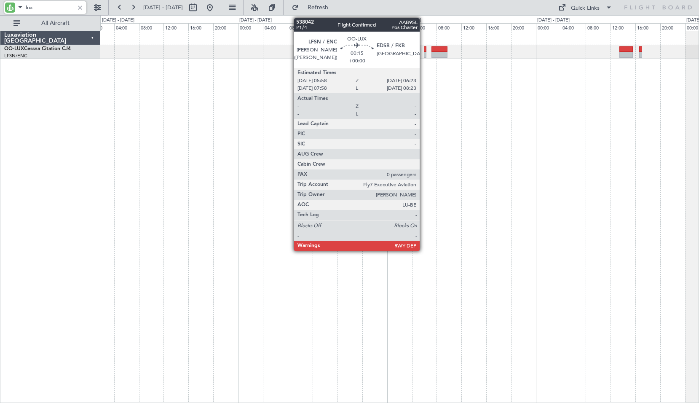
click at [424, 56] on div at bounding box center [425, 55] width 3 height 6
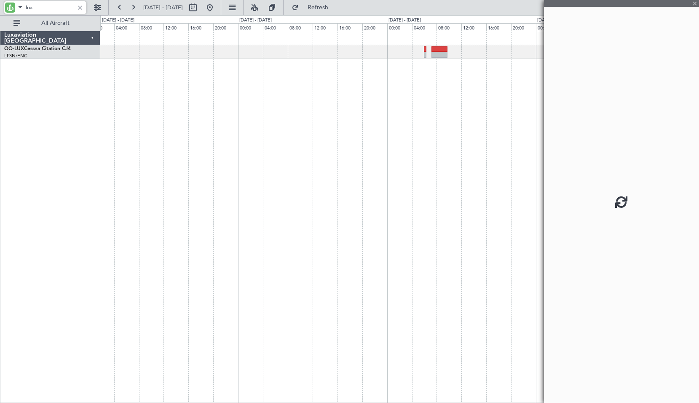
click at [440, 86] on div at bounding box center [399, 217] width 599 height 372
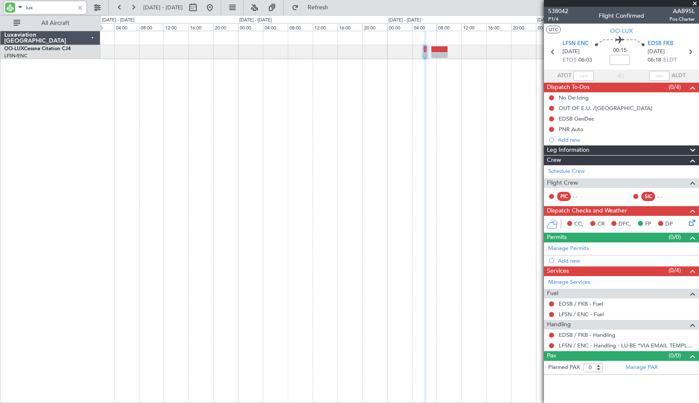
click at [44, 7] on input "lux" at bounding box center [50, 7] width 48 height 13
click at [44, 7] on input "f" at bounding box center [50, 7] width 48 height 13
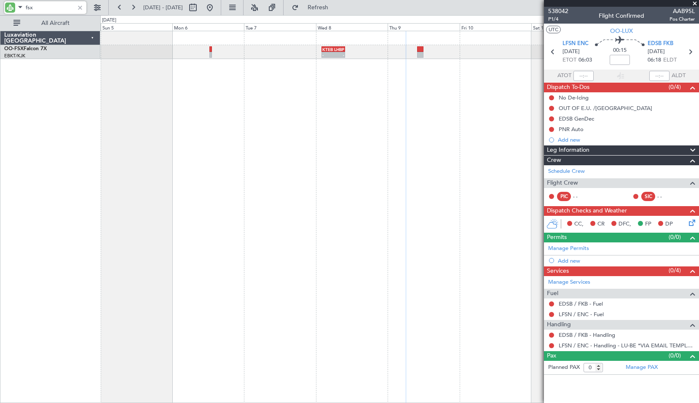
click at [430, 166] on div "- - KTEB 02:00 Z LHBP 09:50 Z LHBP 10:00 Z KPVD 18:30 Z - - - - LIMC 09:00 Z KT…" at bounding box center [399, 217] width 599 height 372
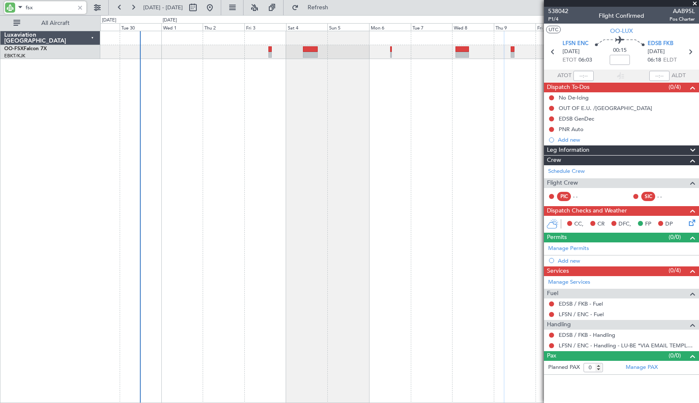
click at [346, 161] on div "Planned Maint Kortrijk-[GEOGRAPHIC_DATA]" at bounding box center [399, 217] width 599 height 372
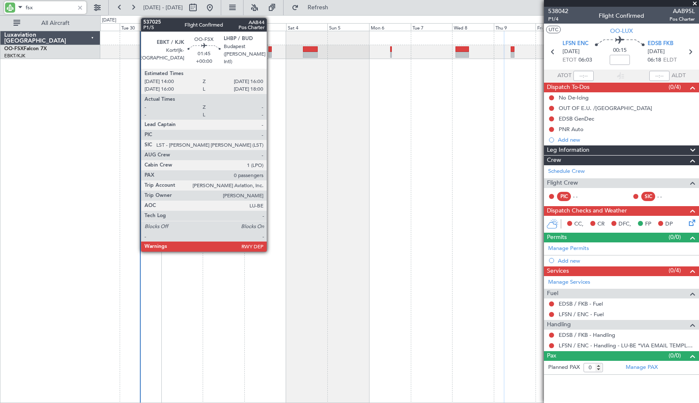
type input "fsx"
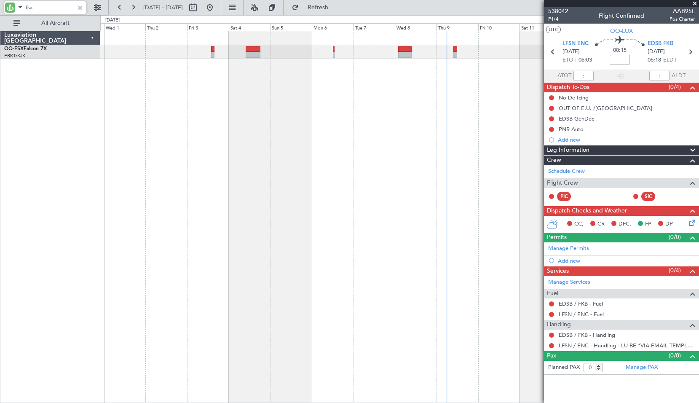
click at [403, 90] on div at bounding box center [399, 217] width 599 height 372
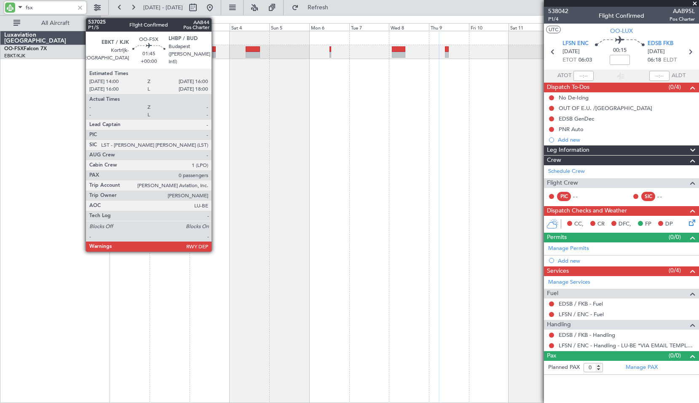
click at [215, 51] on div at bounding box center [213, 49] width 3 height 6
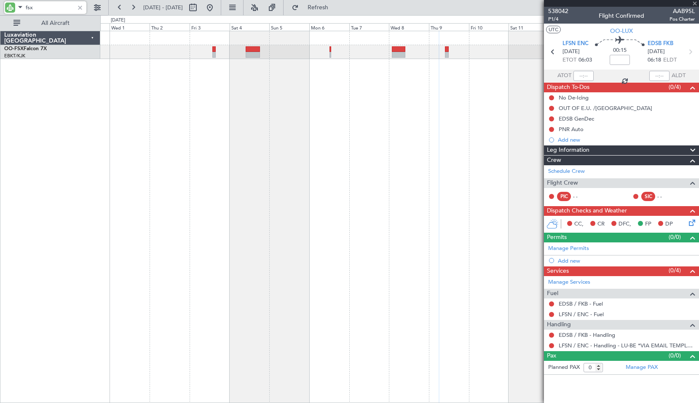
click at [223, 82] on div at bounding box center [399, 217] width 599 height 372
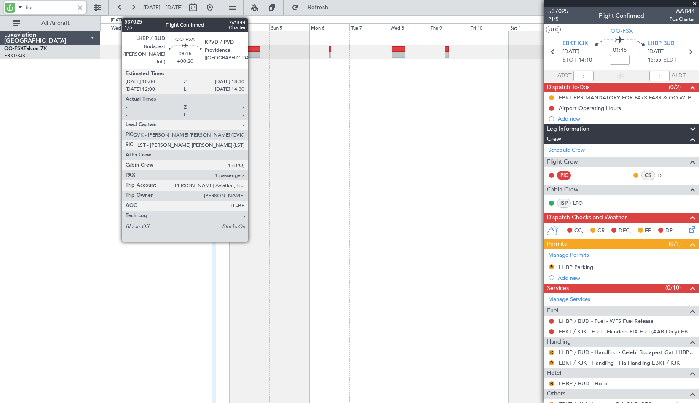
click at [252, 53] on div at bounding box center [253, 55] width 14 height 6
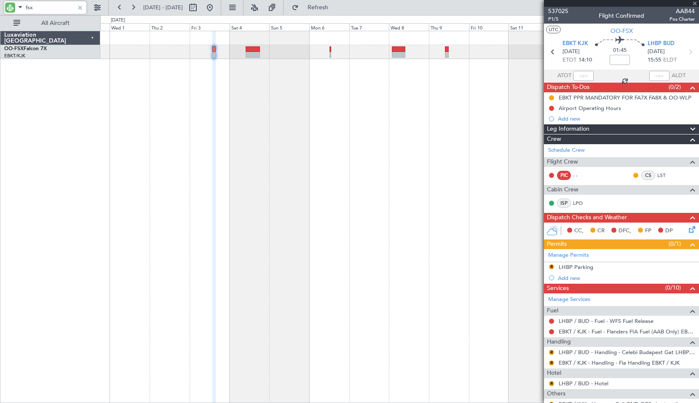
click at [292, 105] on div at bounding box center [399, 217] width 599 height 372
type input "+00:20"
type input "1"
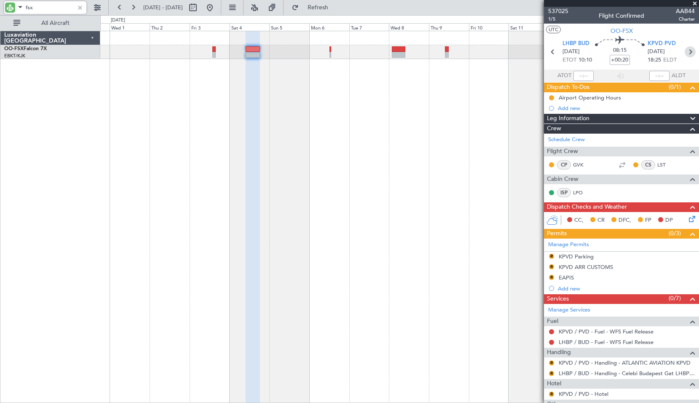
click at [685, 47] on icon at bounding box center [690, 51] width 11 height 11
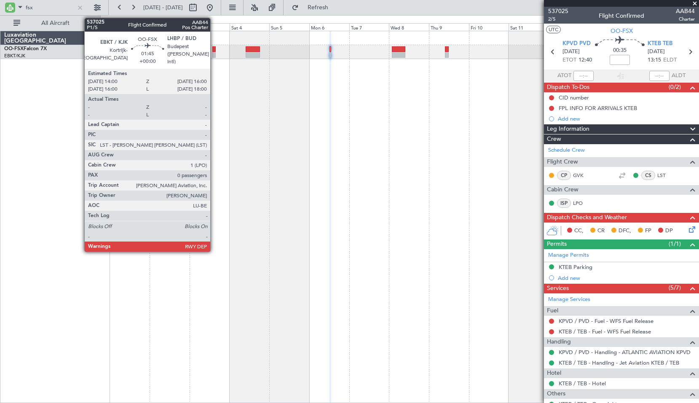
click at [214, 51] on div at bounding box center [213, 49] width 3 height 6
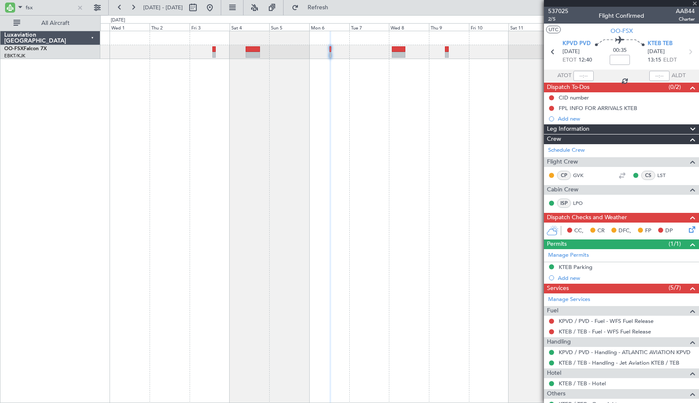
click at [362, 148] on div at bounding box center [399, 217] width 599 height 372
type input "0"
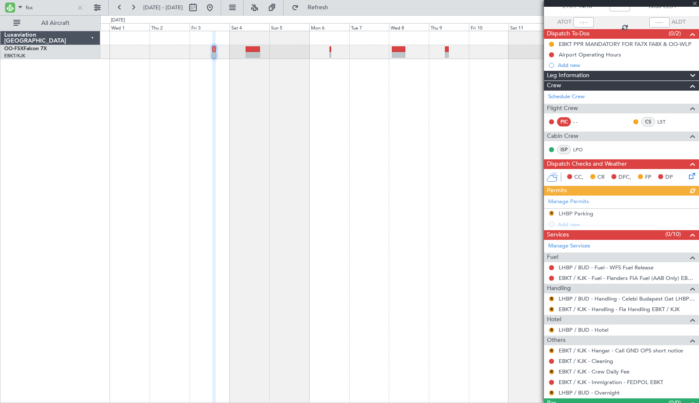
scroll to position [72, 0]
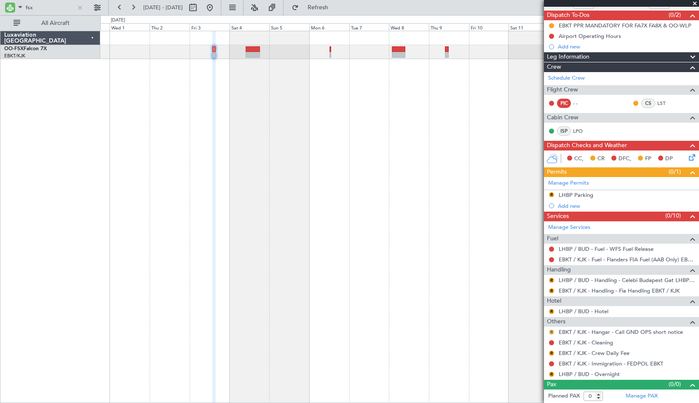
click at [551, 333] on button "R" at bounding box center [551, 332] width 5 height 5
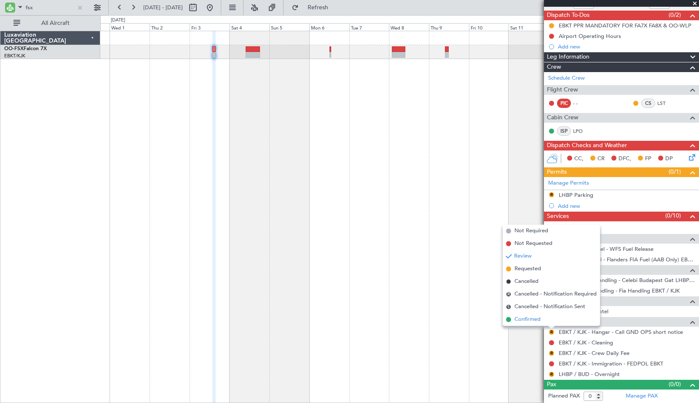
click at [535, 322] on span "Confirmed" at bounding box center [528, 319] width 26 height 8
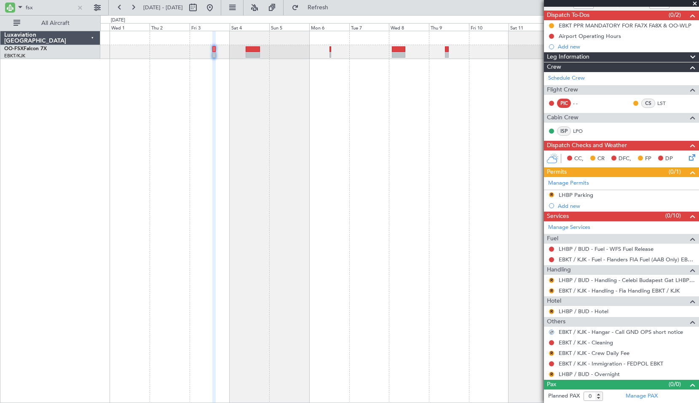
click at [551, 350] on div "R" at bounding box center [551, 353] width 7 height 7
click at [552, 353] on button "R" at bounding box center [551, 353] width 5 height 5
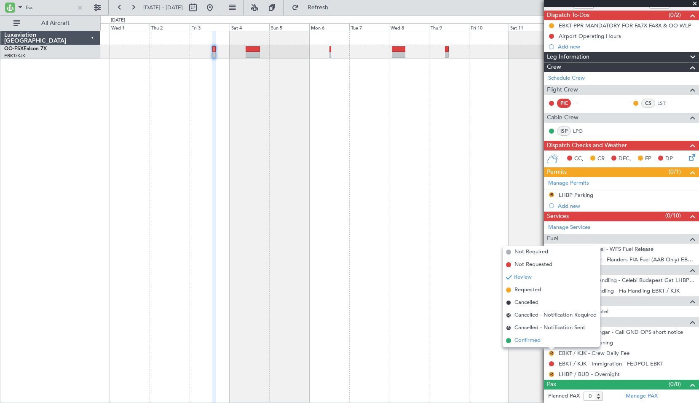
click at [529, 341] on span "Confirmed" at bounding box center [528, 340] width 26 height 8
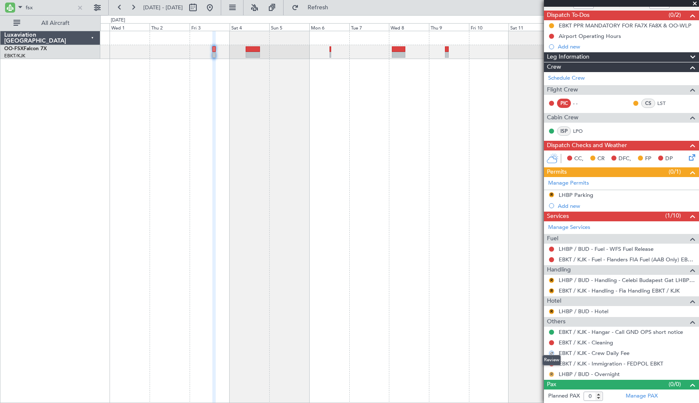
click at [550, 376] on button "R" at bounding box center [551, 374] width 5 height 5
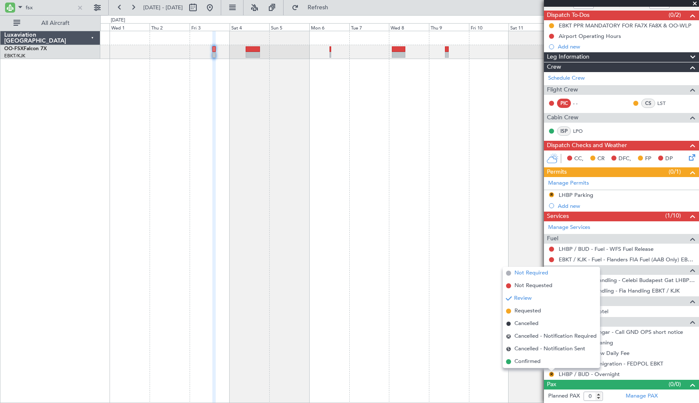
click at [533, 275] on span "Not Required" at bounding box center [532, 273] width 34 height 8
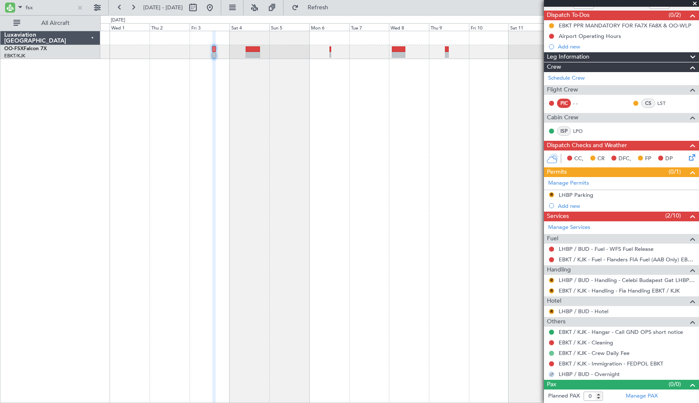
click at [551, 352] on button at bounding box center [551, 353] width 5 height 5
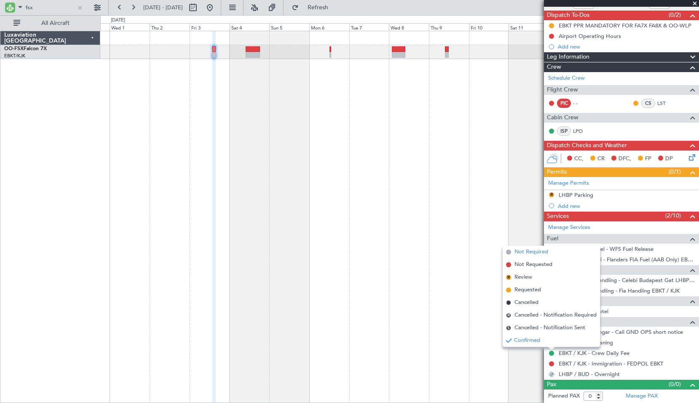
click at [530, 251] on span "Not Required" at bounding box center [532, 252] width 34 height 8
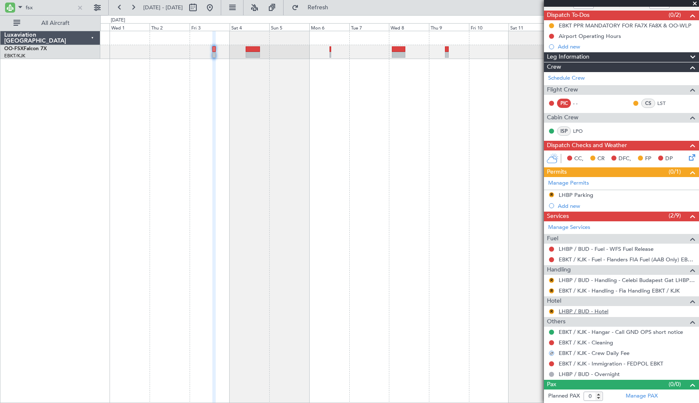
click at [565, 311] on link "LHBP / BUD - Hotel" at bounding box center [584, 311] width 50 height 7
click at [552, 313] on button "R" at bounding box center [551, 311] width 5 height 5
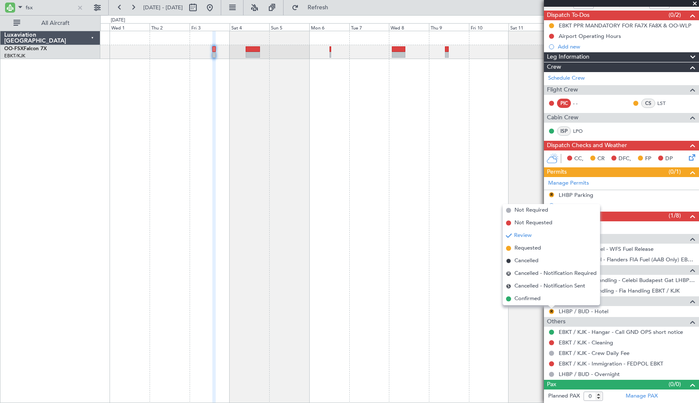
click at [523, 300] on span "Confirmed" at bounding box center [528, 299] width 26 height 8
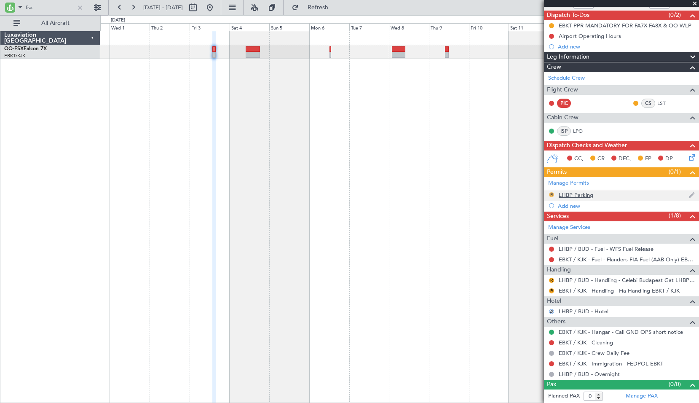
click at [554, 195] on button "R" at bounding box center [551, 194] width 5 height 5
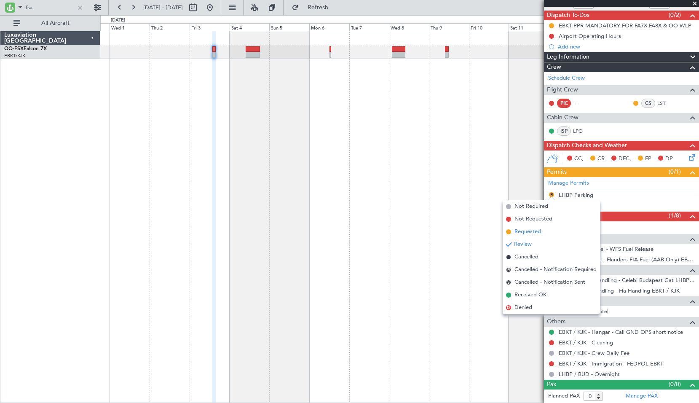
click at [528, 234] on span "Requested" at bounding box center [528, 232] width 27 height 8
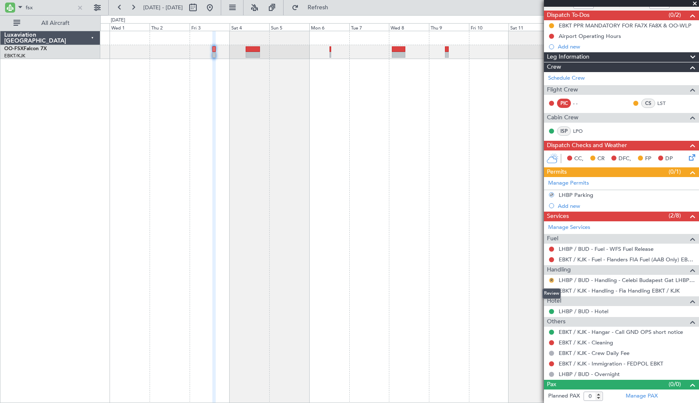
click at [552, 278] on button "R" at bounding box center [551, 280] width 5 height 5
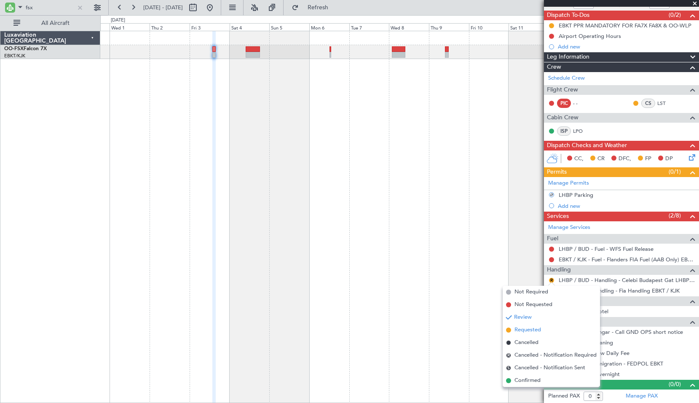
click at [522, 326] on span "Requested" at bounding box center [528, 330] width 27 height 8
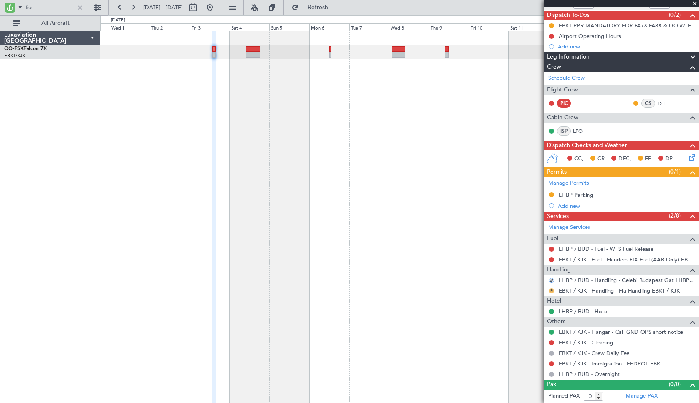
click at [552, 291] on button "R" at bounding box center [551, 290] width 5 height 5
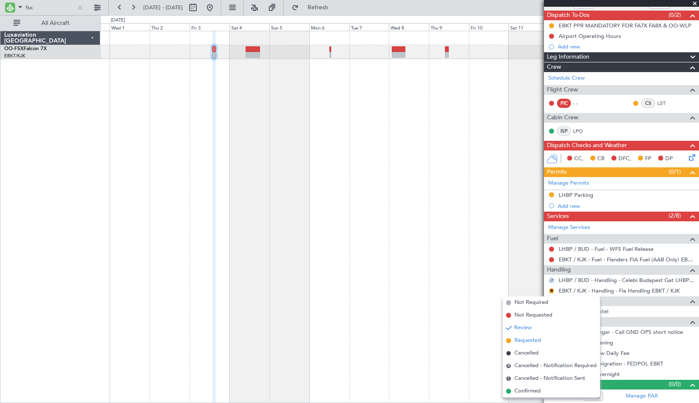
click at [525, 341] on span "Requested" at bounding box center [528, 340] width 27 height 8
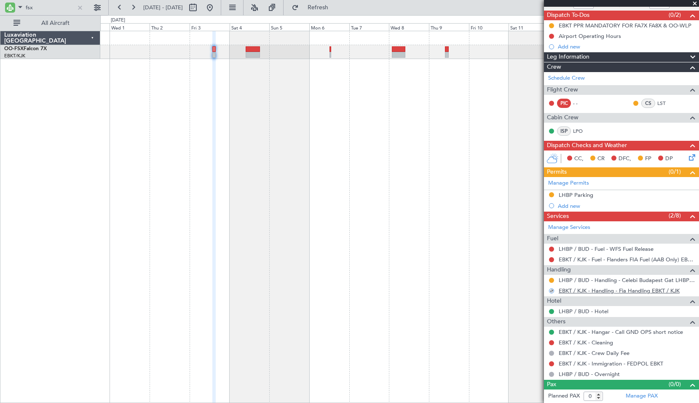
click at [623, 291] on link "EBKT / KJK - Handling - Fia Handling EBKT / KJK" at bounding box center [619, 290] width 121 height 7
click at [635, 281] on link "LHBP / BUD - Handling - Celebi Budapest Gat LHBP / BUD" at bounding box center [627, 280] width 136 height 7
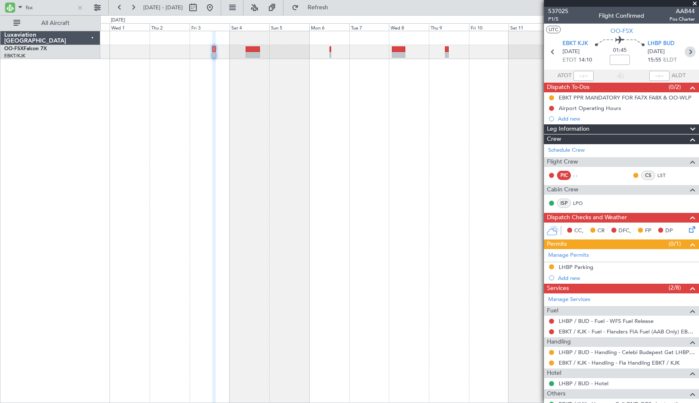
click at [687, 54] on icon at bounding box center [690, 51] width 11 height 11
type input "+00:20"
type input "1"
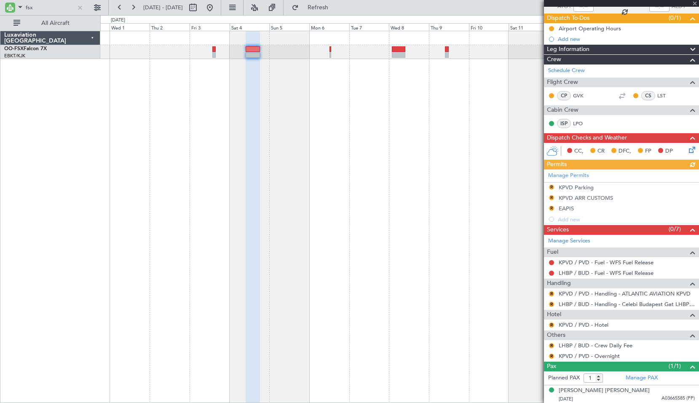
scroll to position [70, 0]
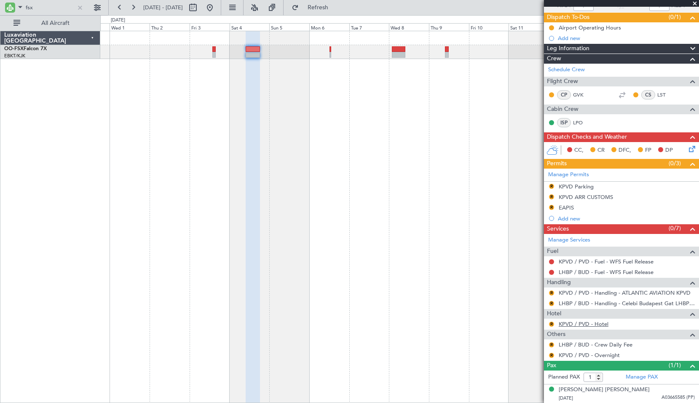
click at [569, 325] on link "KPVD / PVD - Hotel" at bounding box center [584, 323] width 50 height 7
click at [552, 324] on button "R" at bounding box center [551, 324] width 5 height 5
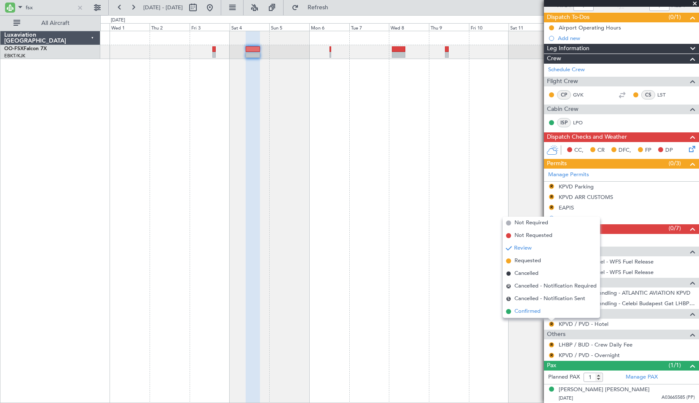
click at [527, 309] on span "Confirmed" at bounding box center [528, 311] width 26 height 8
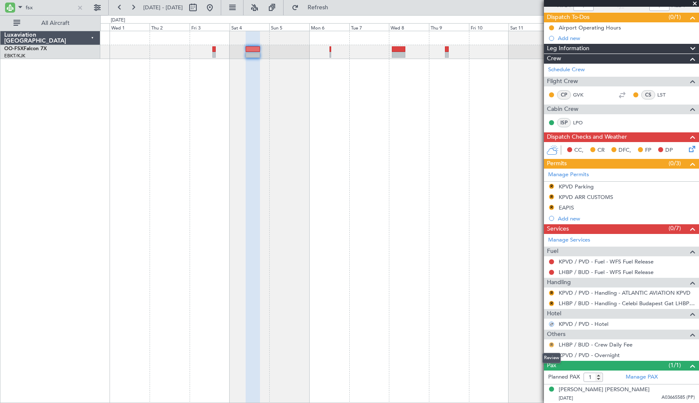
click at [553, 342] on button "R" at bounding box center [551, 344] width 5 height 5
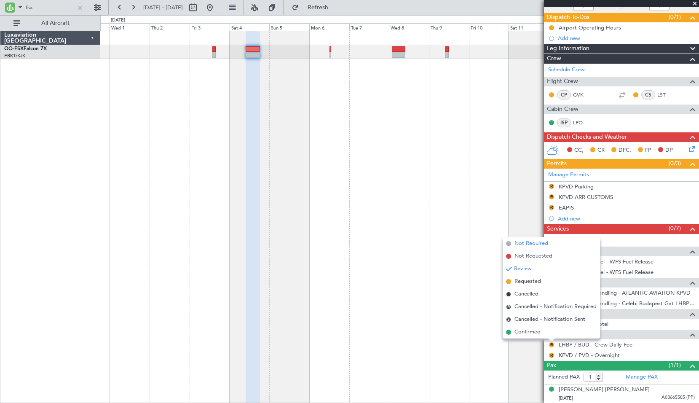
click at [532, 245] on span "Not Required" at bounding box center [532, 243] width 34 height 8
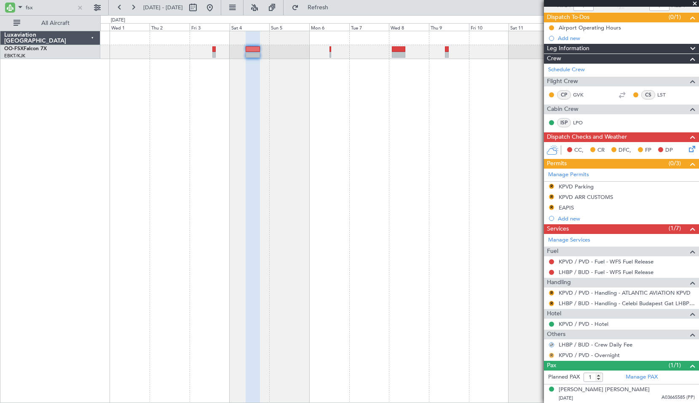
click at [550, 353] on button "R" at bounding box center [551, 355] width 5 height 5
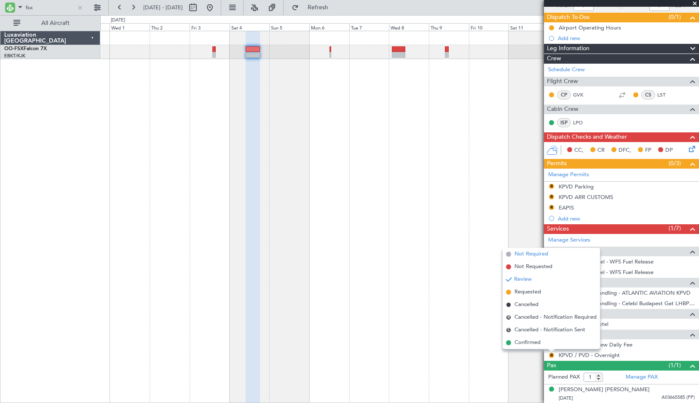
click at [523, 250] on li "Not Required" at bounding box center [551, 254] width 97 height 13
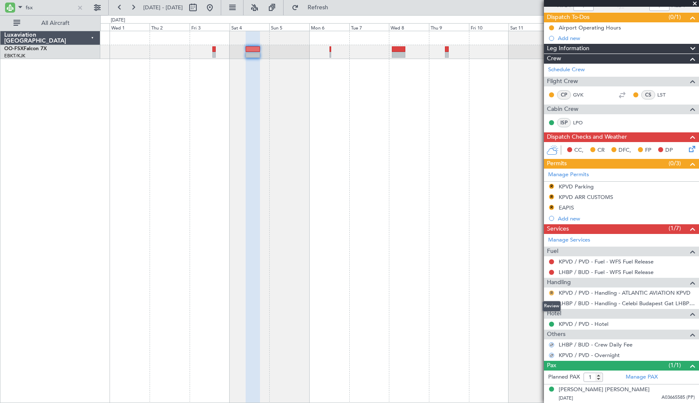
click at [552, 292] on button "R" at bounding box center [551, 292] width 5 height 5
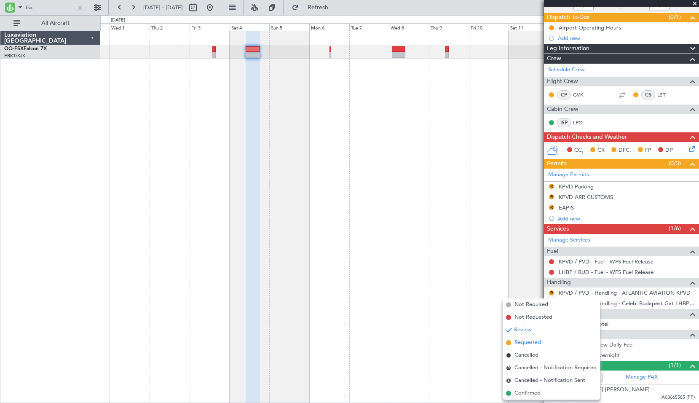
click at [525, 341] on span "Requested" at bounding box center [528, 343] width 27 height 8
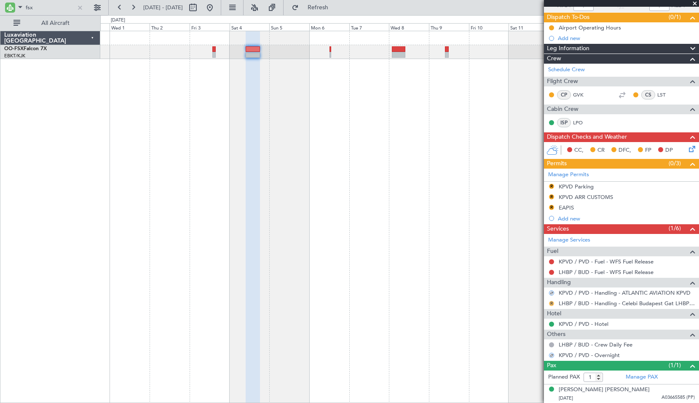
click at [552, 304] on button "R" at bounding box center [551, 303] width 5 height 5
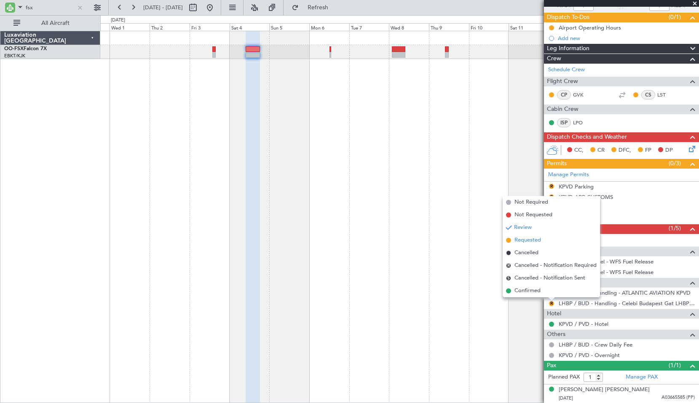
click at [531, 242] on span "Requested" at bounding box center [528, 240] width 27 height 8
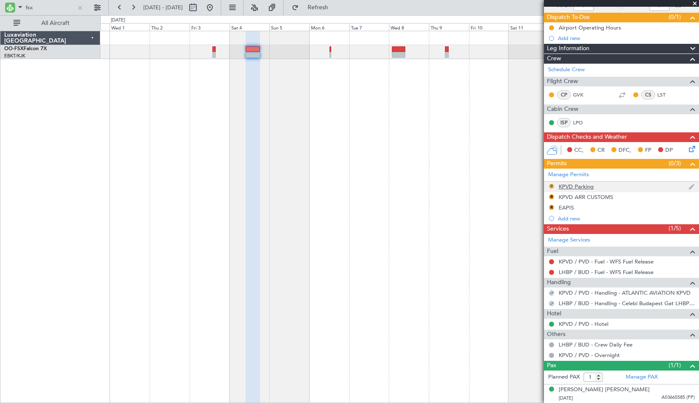
click at [553, 186] on button "R" at bounding box center [551, 186] width 5 height 5
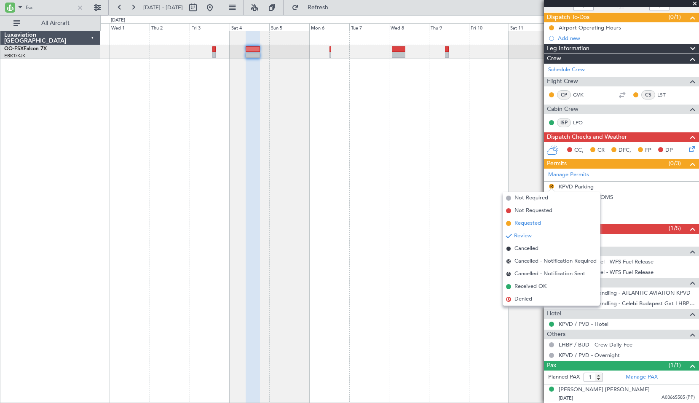
click at [527, 223] on span "Requested" at bounding box center [528, 223] width 27 height 8
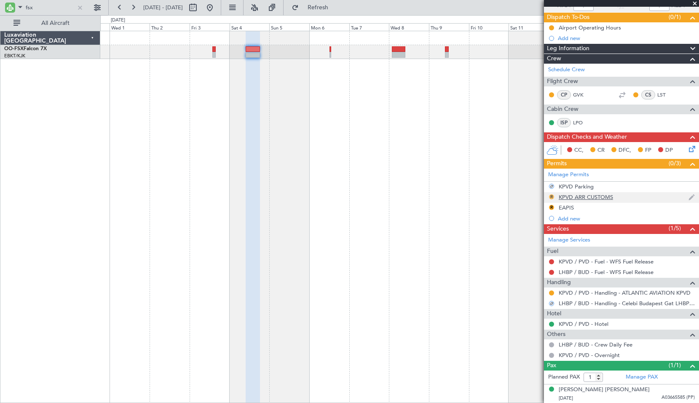
click at [552, 197] on button "R" at bounding box center [551, 196] width 5 height 5
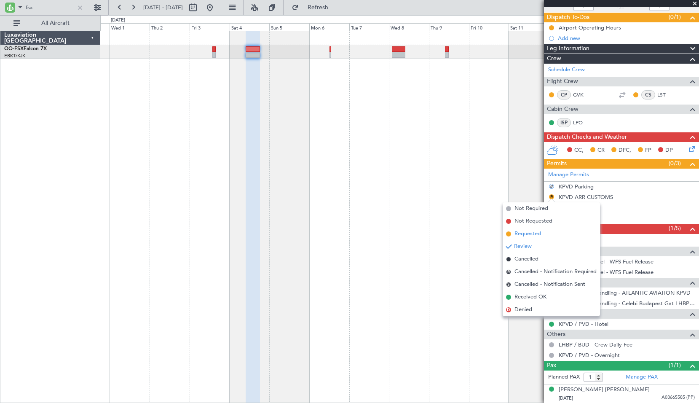
click at [523, 233] on span "Requested" at bounding box center [528, 234] width 27 height 8
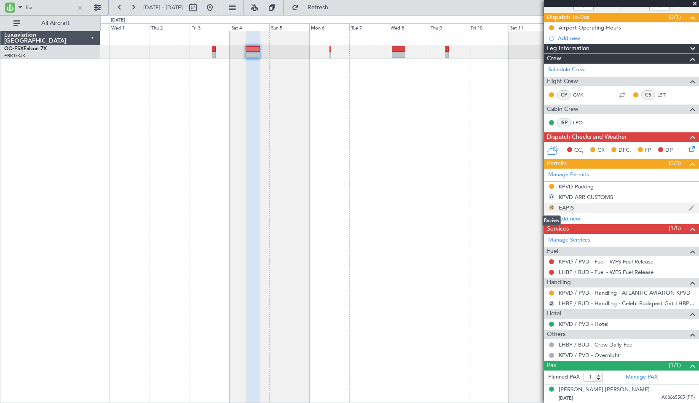
click at [551, 206] on button "R" at bounding box center [551, 207] width 5 height 5
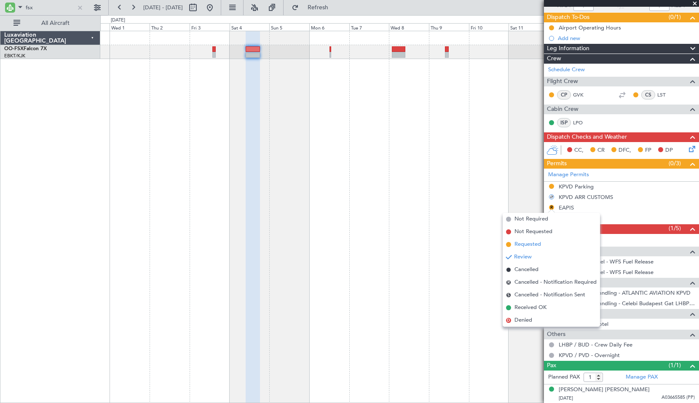
click at [522, 245] on span "Requested" at bounding box center [528, 244] width 27 height 8
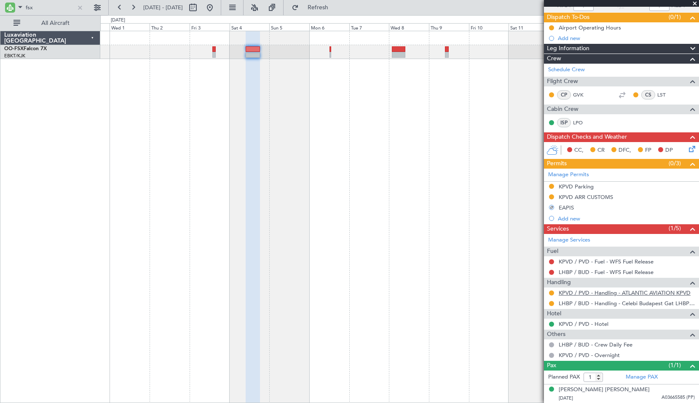
click at [646, 293] on link "KPVD / PVD - Handling - ATLANTIC AVIATION KPVD" at bounding box center [625, 292] width 132 height 7
click at [46, 9] on input "fsx" at bounding box center [50, 7] width 48 height 13
type input "lux"
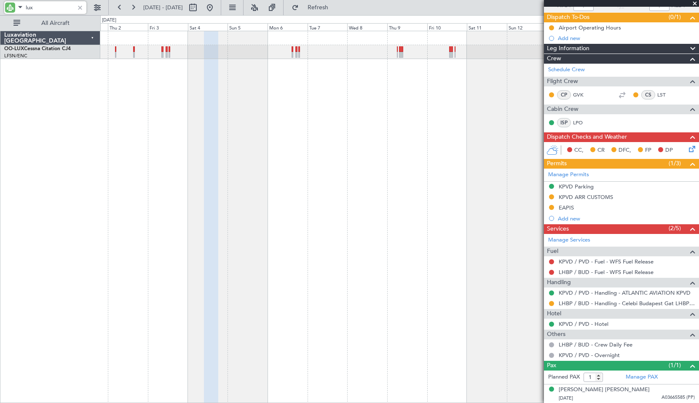
click at [384, 131] on div at bounding box center [399, 217] width 599 height 372
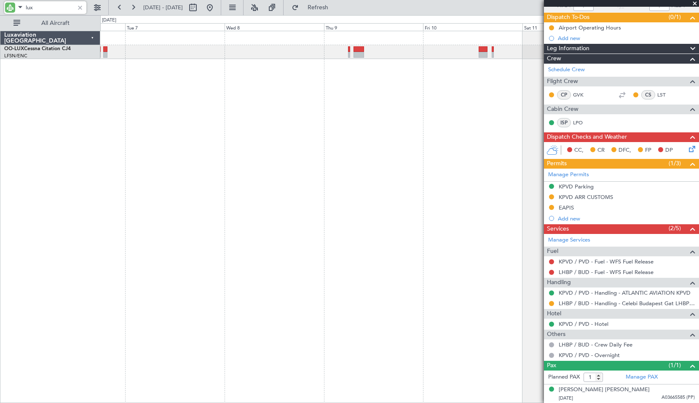
click at [382, 101] on div at bounding box center [399, 217] width 599 height 372
click at [383, 112] on div at bounding box center [399, 217] width 599 height 372
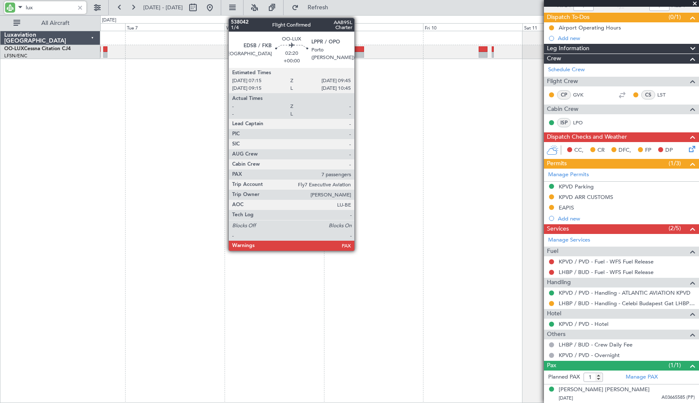
click at [358, 51] on div at bounding box center [359, 49] width 11 height 6
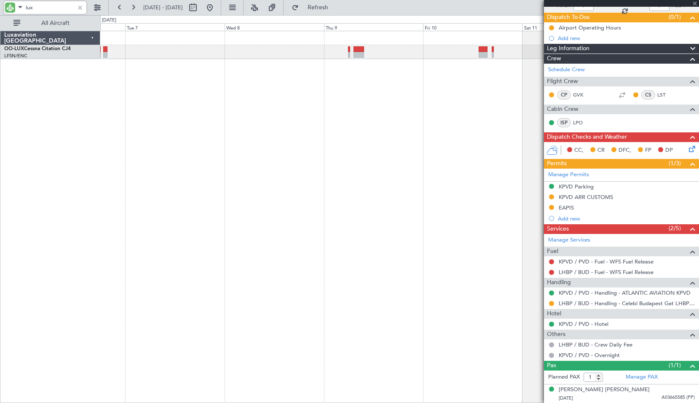
click at [369, 115] on div at bounding box center [399, 217] width 599 height 372
type input "7"
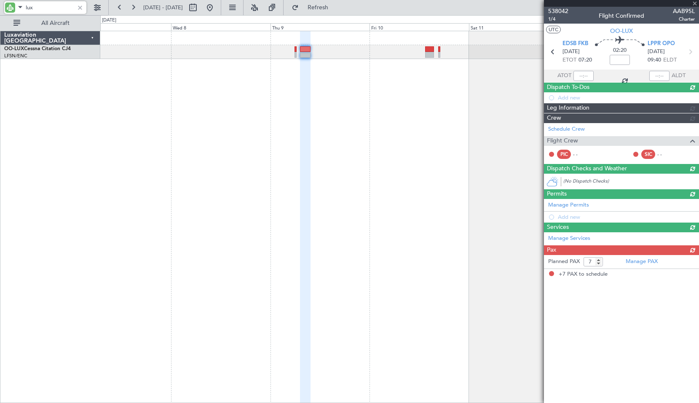
click at [376, 224] on div at bounding box center [399, 217] width 599 height 372
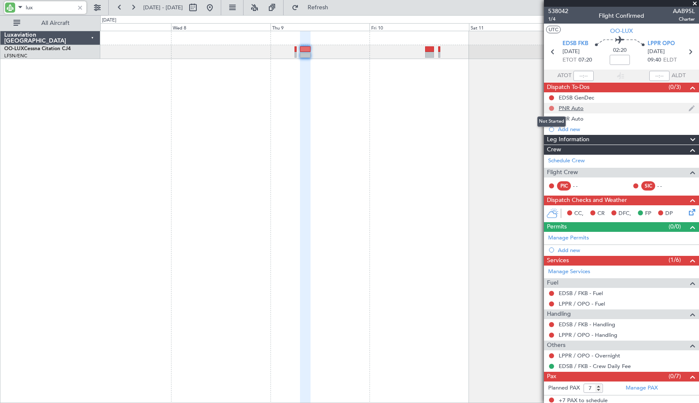
type input "lux"
click at [552, 109] on button at bounding box center [551, 108] width 5 height 5
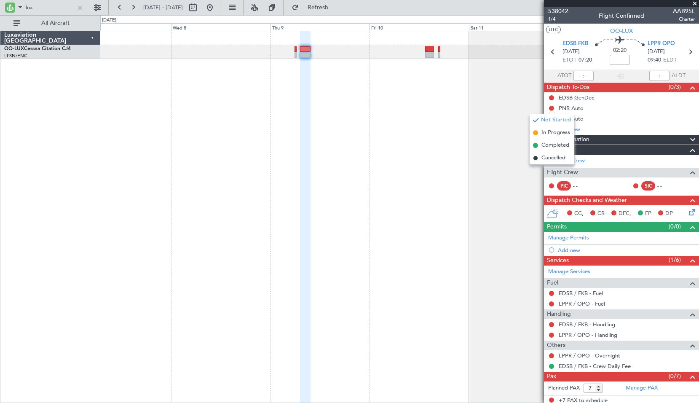
click at [398, 103] on div at bounding box center [399, 217] width 599 height 372
click at [555, 43] on section "EDSB FKB [DATE] ETOT 07:20 02:20 LPPR OPO [DATE] 09:40 ELDT" at bounding box center [621, 52] width 155 height 33
click at [549, 51] on icon at bounding box center [553, 51] width 11 height 11
click at [490, 92] on div at bounding box center [399, 217] width 599 height 372
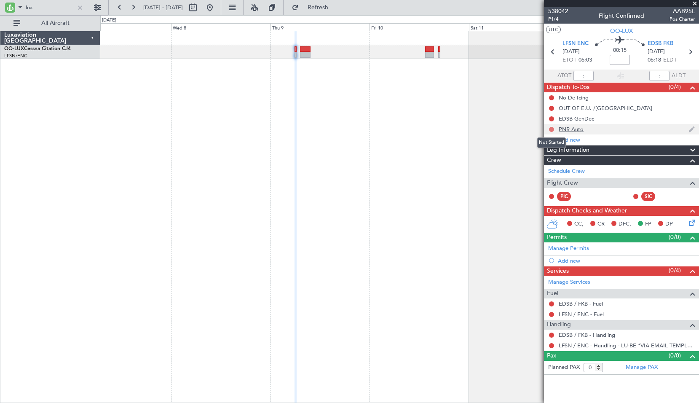
click at [553, 127] on button at bounding box center [551, 129] width 5 height 5
click at [552, 167] on span "Completed" at bounding box center [556, 166] width 28 height 8
click at [599, 336] on link "EDSB / FKB - Handling" at bounding box center [587, 334] width 56 height 7
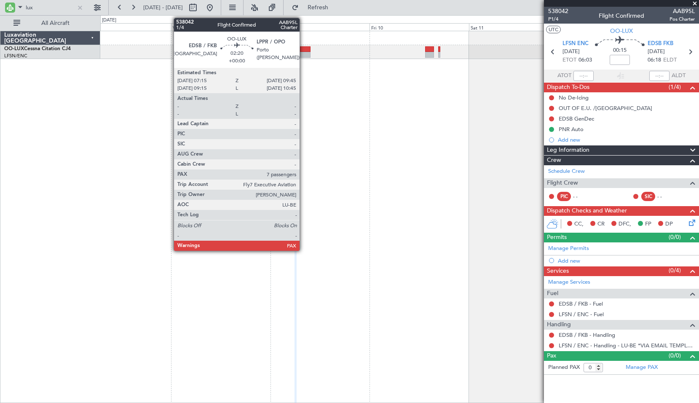
click at [304, 55] on div at bounding box center [305, 55] width 11 height 6
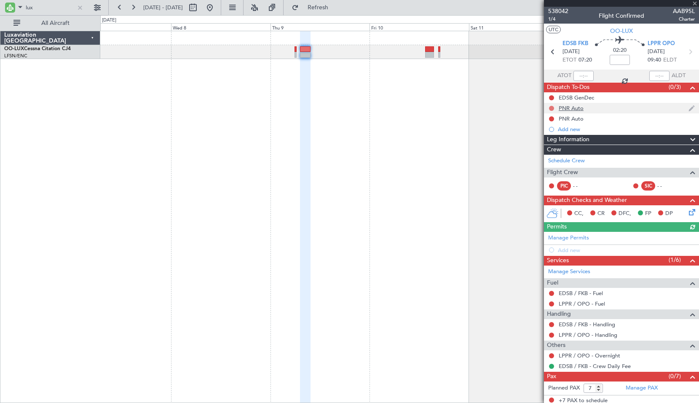
click at [551, 108] on button at bounding box center [551, 108] width 5 height 5
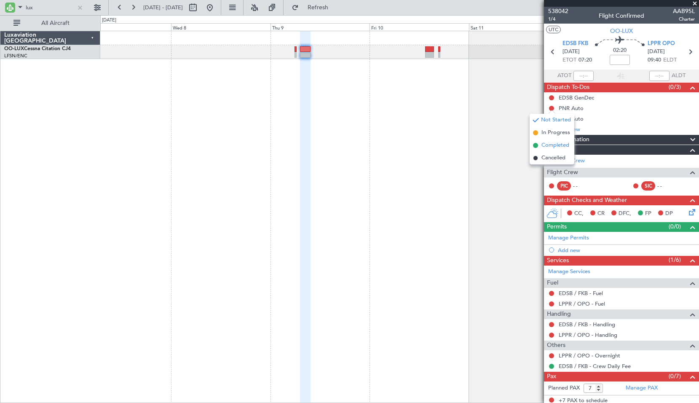
click at [551, 146] on span "Completed" at bounding box center [556, 145] width 28 height 8
click at [553, 119] on button at bounding box center [551, 118] width 5 height 5
click at [567, 156] on span "Completed" at bounding box center [556, 156] width 28 height 8
click at [574, 42] on span "EDSB FKB" at bounding box center [576, 44] width 26 height 8
click at [591, 325] on link "EDSB / FKB - Handling" at bounding box center [587, 324] width 56 height 7
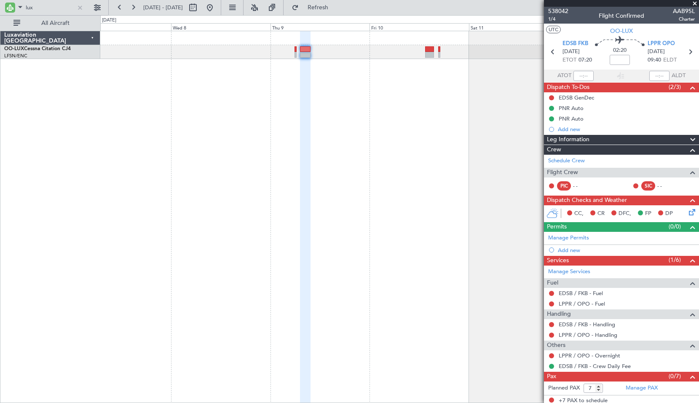
scroll to position [3, 0]
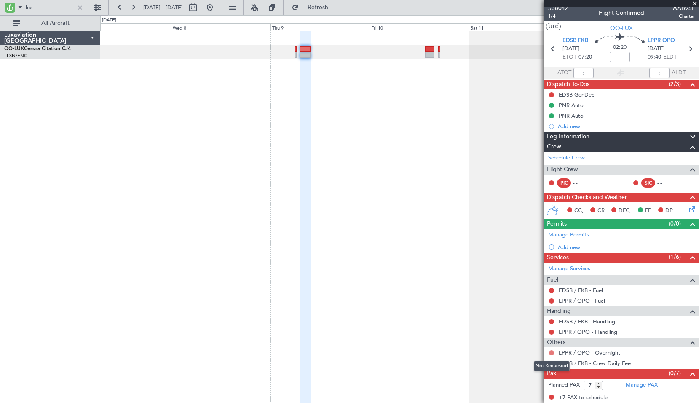
click at [551, 351] on button at bounding box center [551, 352] width 5 height 5
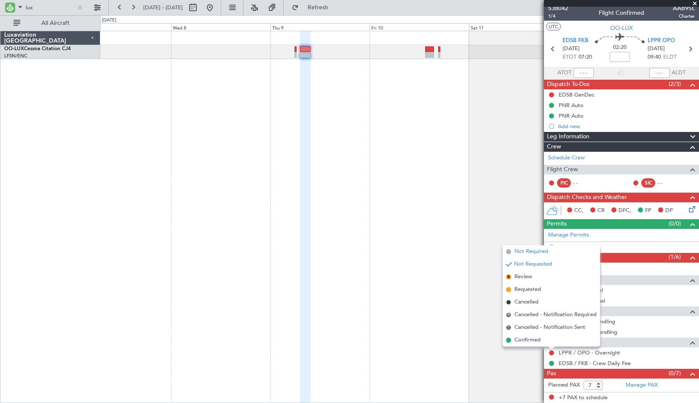
click at [529, 251] on span "Not Required" at bounding box center [532, 251] width 34 height 8
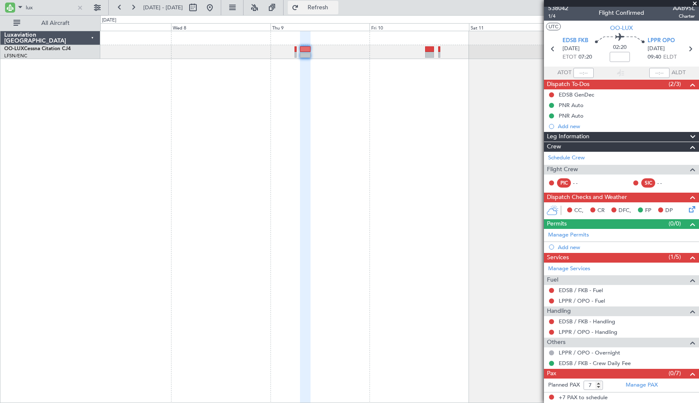
click at [339, 12] on button "Refresh" at bounding box center [313, 7] width 51 height 13
click at [594, 333] on link "LPPR / OPO - Handling" at bounding box center [588, 331] width 59 height 7
click at [685, 50] on icon at bounding box center [690, 48] width 11 height 11
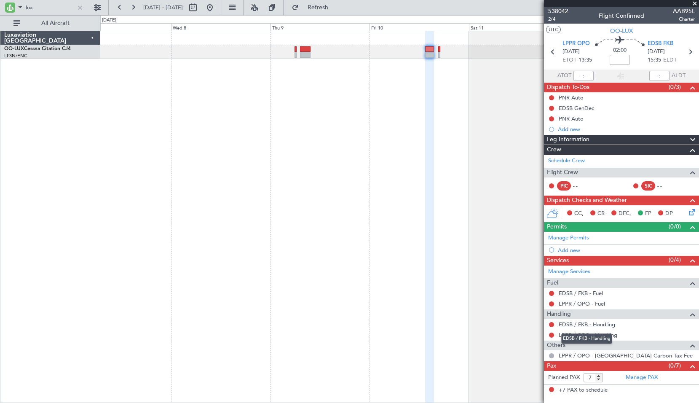
click at [591, 326] on link "EDSB / FKB - Handling" at bounding box center [587, 324] width 56 height 7
click at [594, 332] on link "LPPR / OPO - Handling" at bounding box center [588, 334] width 59 height 7
click at [336, 5] on span "Refresh" at bounding box center [318, 8] width 35 height 6
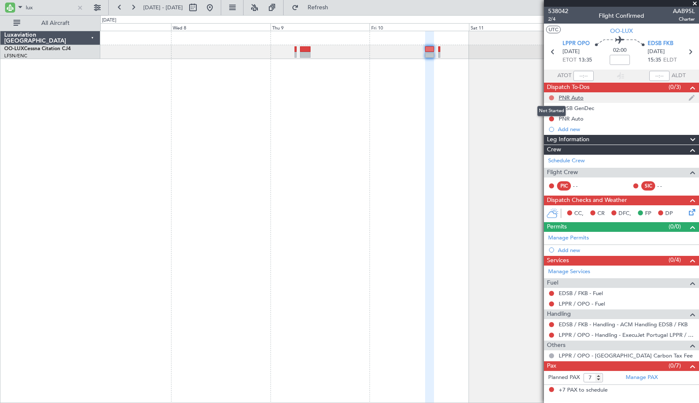
click at [551, 95] on button at bounding box center [551, 97] width 5 height 5
click at [547, 147] on span "Cancelled" at bounding box center [554, 147] width 24 height 8
click at [553, 118] on button at bounding box center [551, 118] width 5 height 5
click at [545, 156] on span "Completed" at bounding box center [556, 156] width 28 height 8
click at [552, 95] on button at bounding box center [551, 97] width 5 height 5
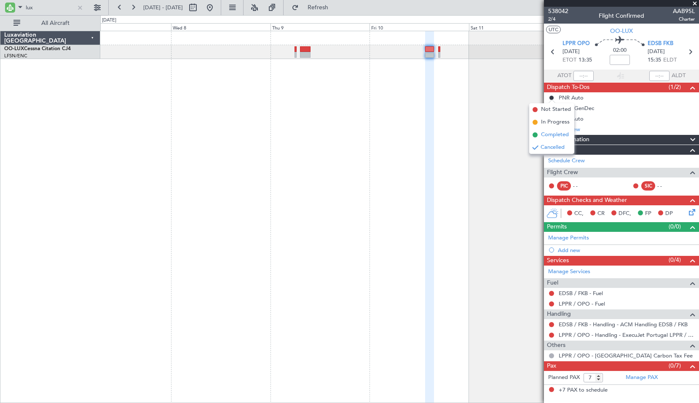
click at [548, 132] on span "Completed" at bounding box center [555, 135] width 28 height 8
click at [692, 50] on icon at bounding box center [690, 51] width 11 height 11
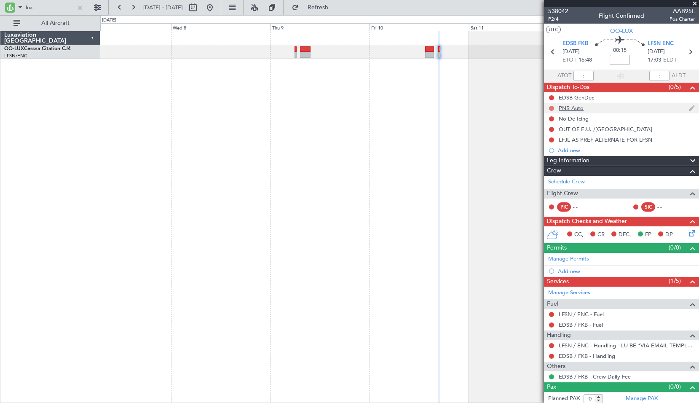
click at [553, 108] on button at bounding box center [551, 108] width 5 height 5
click at [551, 144] on span "Completed" at bounding box center [556, 145] width 28 height 8
click at [587, 358] on link "EDSB / FKB - Handling" at bounding box center [587, 355] width 56 height 7
click at [571, 43] on span "EDSB FKB" at bounding box center [576, 44] width 26 height 8
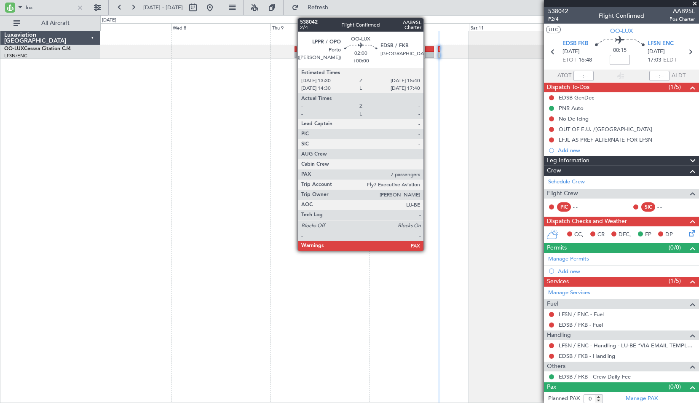
click at [427, 54] on div at bounding box center [429, 55] width 9 height 6
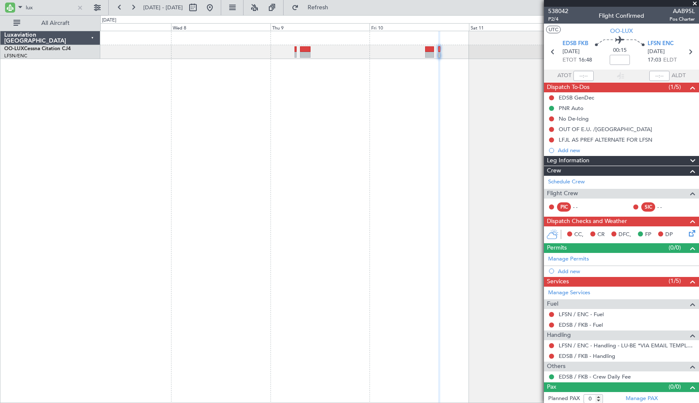
click at [383, 89] on div at bounding box center [399, 217] width 599 height 372
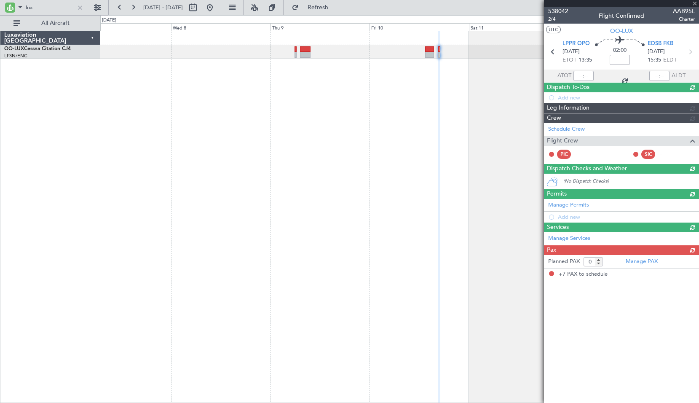
type input "7"
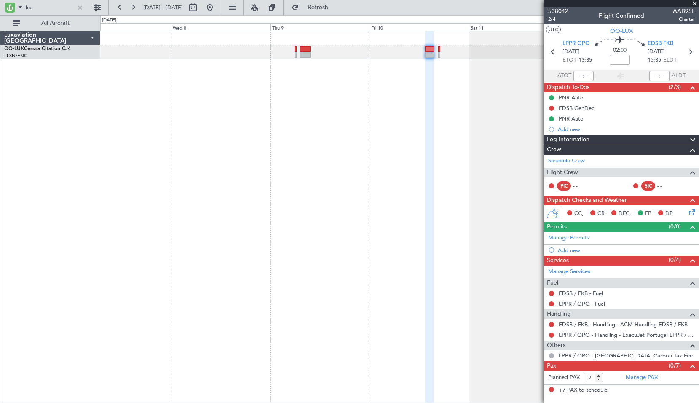
click at [578, 43] on span "LPPR OPO" at bounding box center [576, 44] width 27 height 8
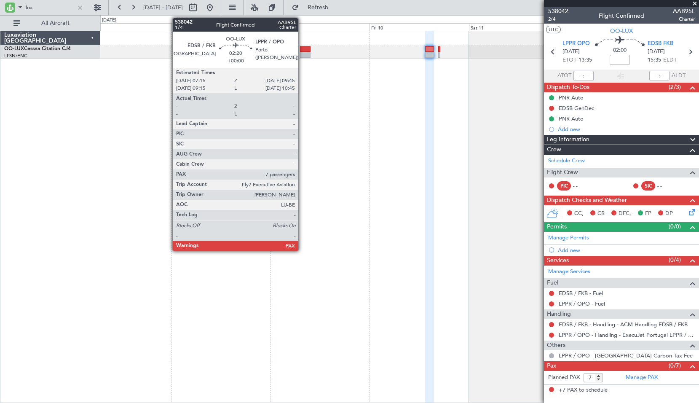
click at [302, 49] on div at bounding box center [305, 49] width 11 height 6
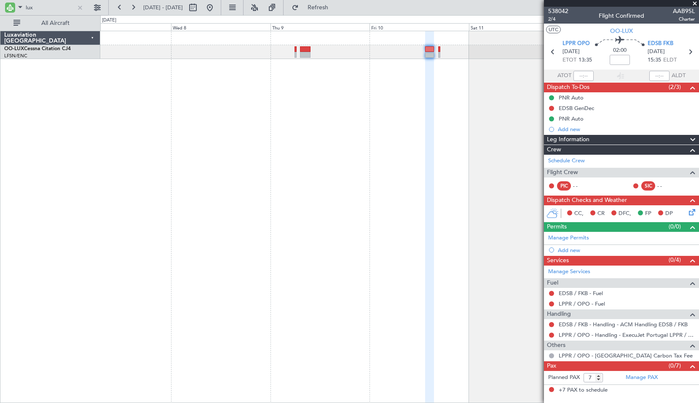
click at [322, 90] on div at bounding box center [399, 217] width 599 height 372
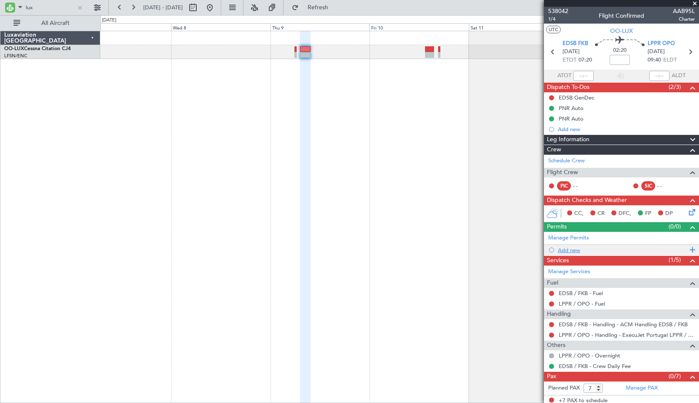
click at [577, 252] on div "Add new" at bounding box center [622, 250] width 129 height 7
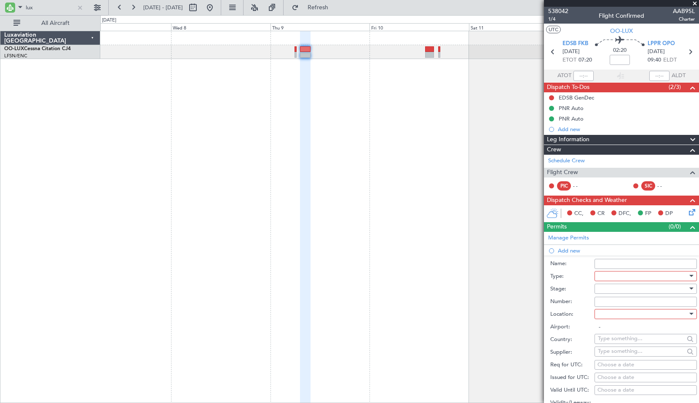
click at [609, 270] on div at bounding box center [643, 276] width 90 height 13
click at [615, 290] on span "ADC" at bounding box center [643, 293] width 89 height 13
click at [617, 288] on div at bounding box center [643, 288] width 90 height 13
click at [628, 341] on span "Requested" at bounding box center [643, 343] width 89 height 13
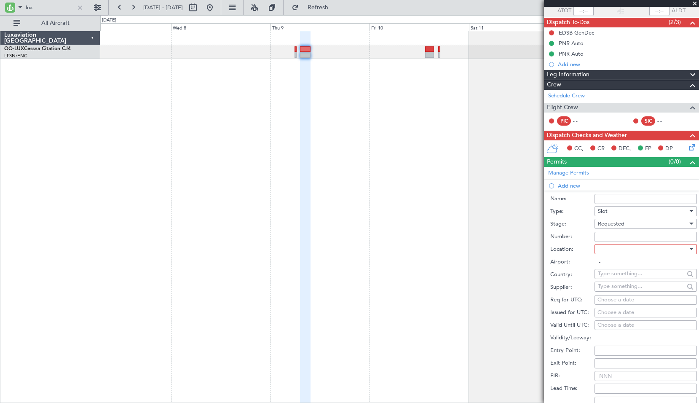
scroll to position [84, 0]
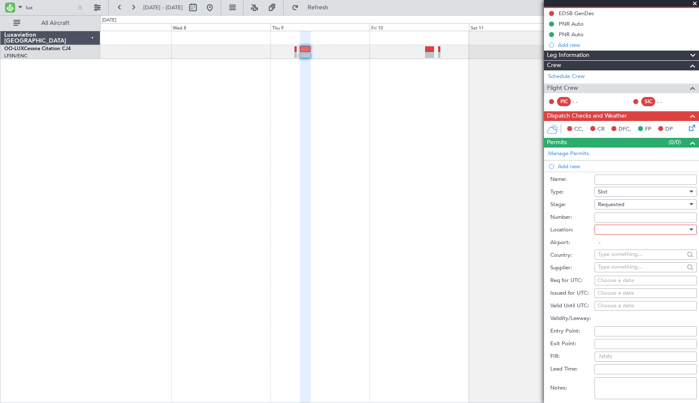
click at [610, 231] on div at bounding box center [643, 229] width 90 height 13
click at [607, 269] on span "Arrival" at bounding box center [643, 272] width 89 height 13
type input "LPPR / OPO"
click at [607, 282] on div "Choose a date" at bounding box center [646, 281] width 97 height 8
select select "9"
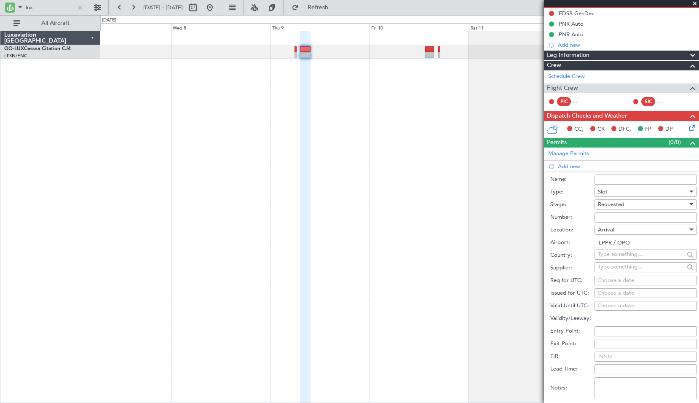
select select "2025"
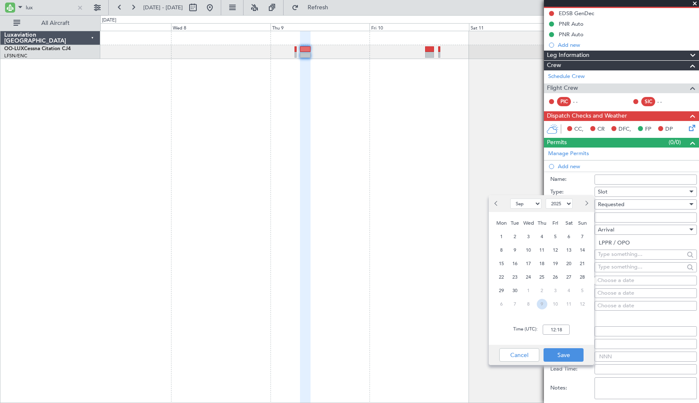
click at [543, 303] on span "9" at bounding box center [542, 304] width 11 height 11
select select "10"
click at [556, 325] on input "00:00" at bounding box center [556, 330] width 27 height 10
type input "09:45"
click at [563, 352] on button "Save" at bounding box center [564, 354] width 40 height 13
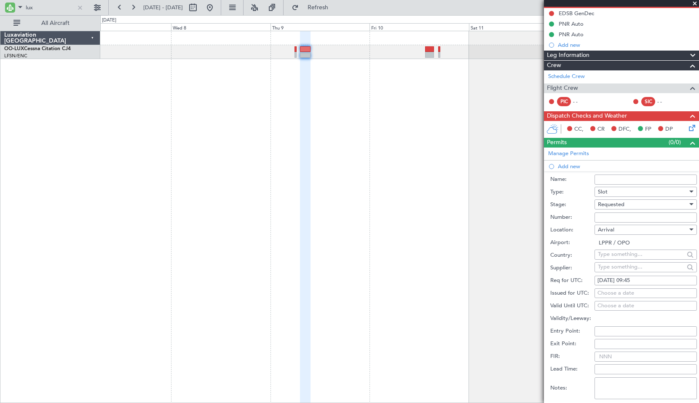
scroll to position [169, 0]
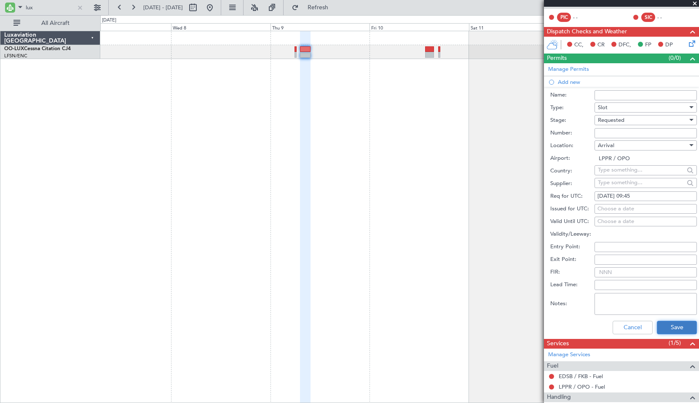
click at [676, 326] on button "Save" at bounding box center [677, 327] width 40 height 13
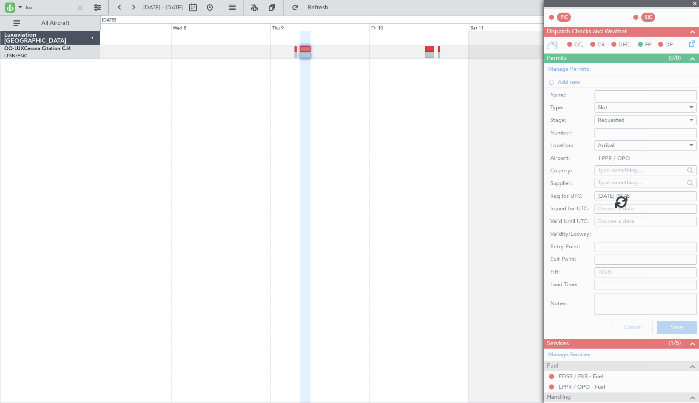
scroll to position [13, 0]
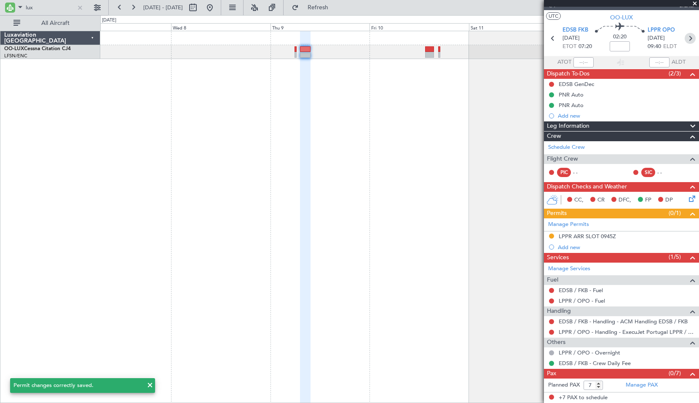
click at [689, 38] on icon at bounding box center [690, 38] width 11 height 11
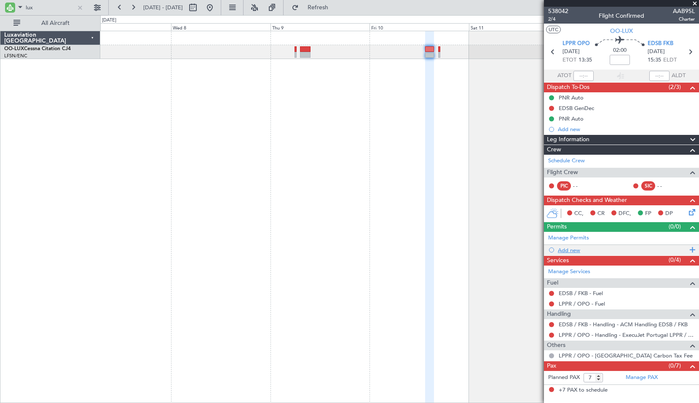
click at [567, 250] on div "Add new" at bounding box center [622, 250] width 129 height 7
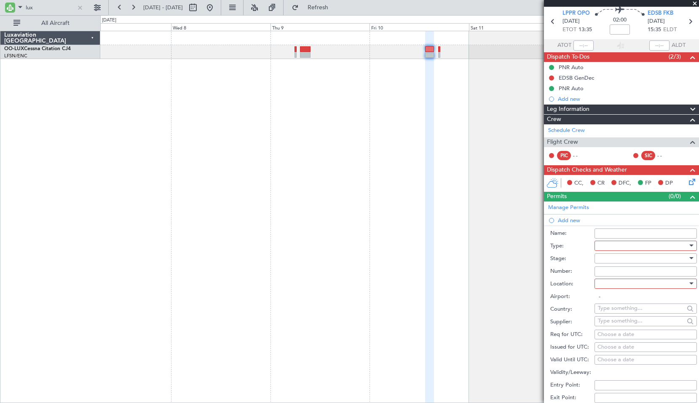
scroll to position [42, 0]
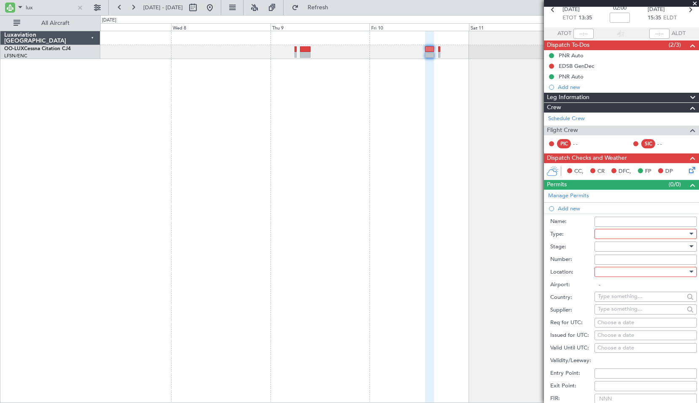
click at [625, 237] on div at bounding box center [643, 234] width 90 height 13
click at [623, 261] on span "ADNC" at bounding box center [643, 263] width 89 height 13
click at [624, 243] on div at bounding box center [643, 246] width 90 height 13
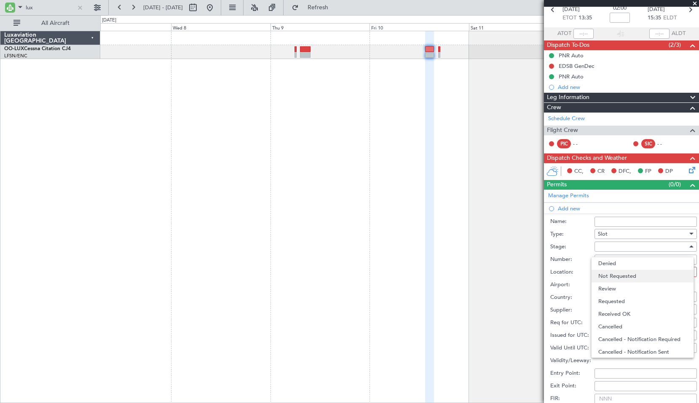
click at [629, 277] on span "Not Requested" at bounding box center [643, 276] width 89 height 13
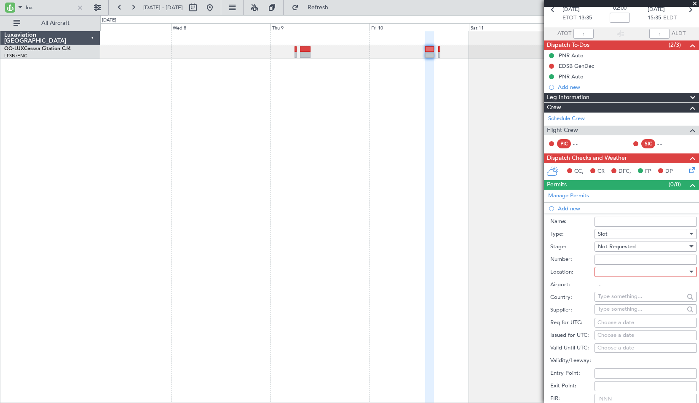
click at [622, 270] on div at bounding box center [643, 272] width 90 height 13
click at [624, 291] on span "Departure" at bounding box center [643, 288] width 89 height 13
type input "LPPR / OPO"
click at [618, 243] on span "Not Requested" at bounding box center [617, 247] width 38 height 8
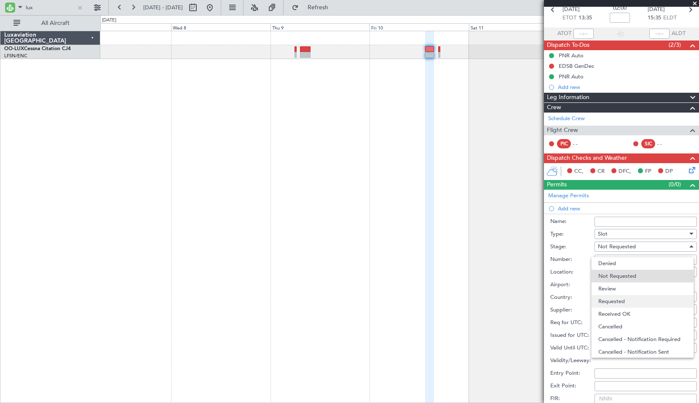
click at [618, 302] on span "Requested" at bounding box center [643, 301] width 89 height 13
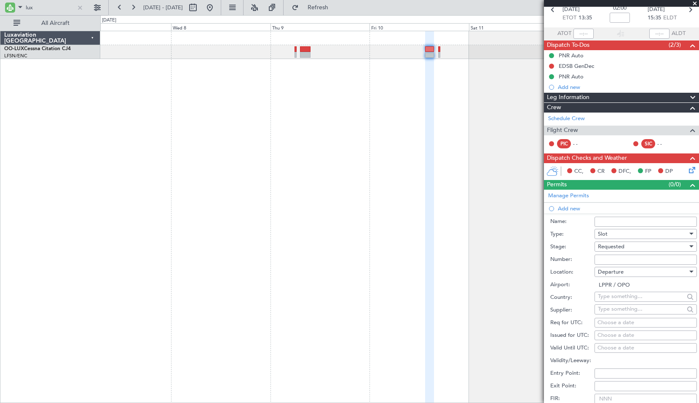
click at [609, 325] on div "Choose a date" at bounding box center [646, 323] width 97 height 8
select select "9"
select select "2025"
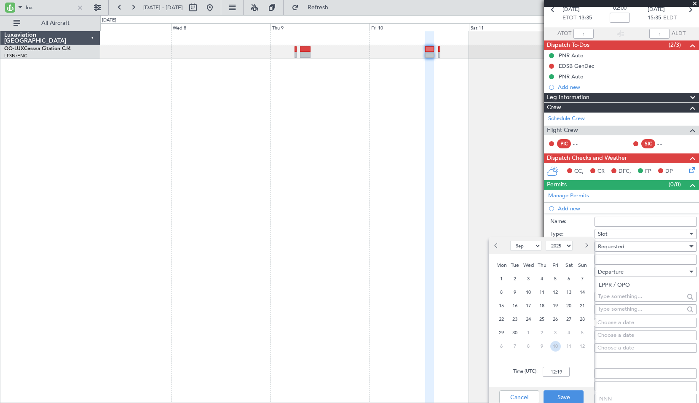
click at [551, 345] on span "10" at bounding box center [556, 346] width 11 height 11
select select "10"
click at [566, 373] on input "00:00" at bounding box center [556, 372] width 27 height 10
type input "13:30"
click at [564, 395] on button "Save" at bounding box center [564, 396] width 40 height 13
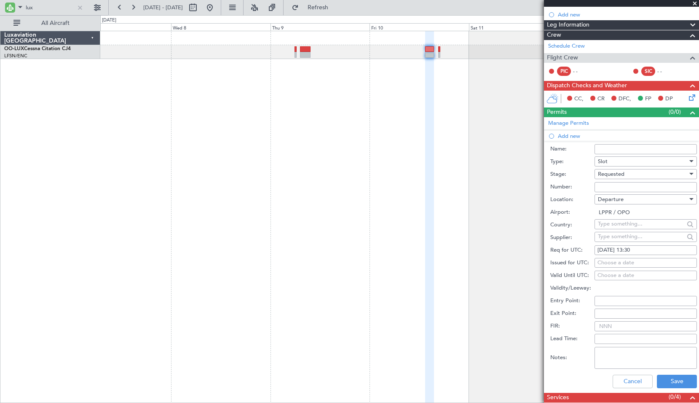
scroll to position [169, 0]
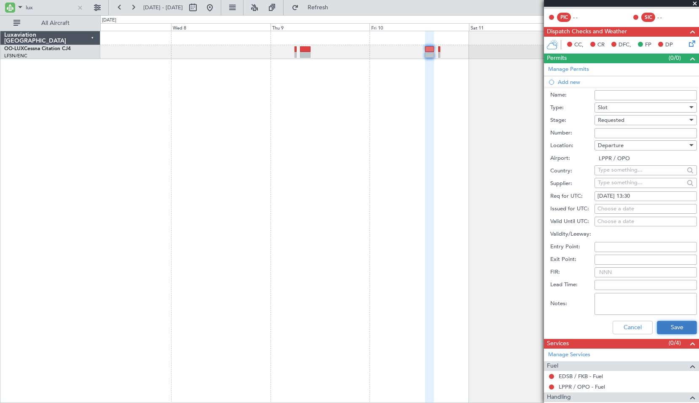
click at [672, 325] on button "Save" at bounding box center [677, 327] width 40 height 13
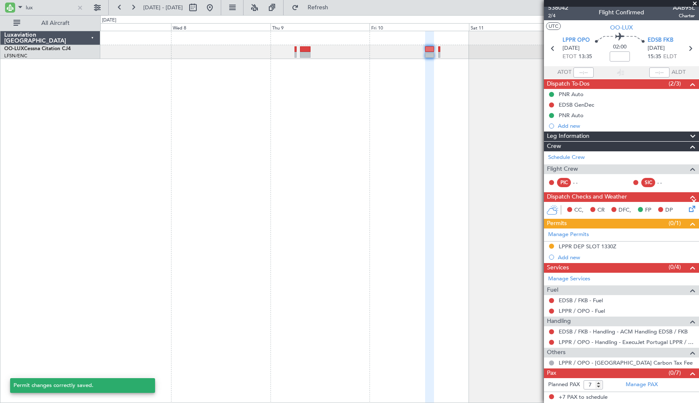
scroll to position [3, 0]
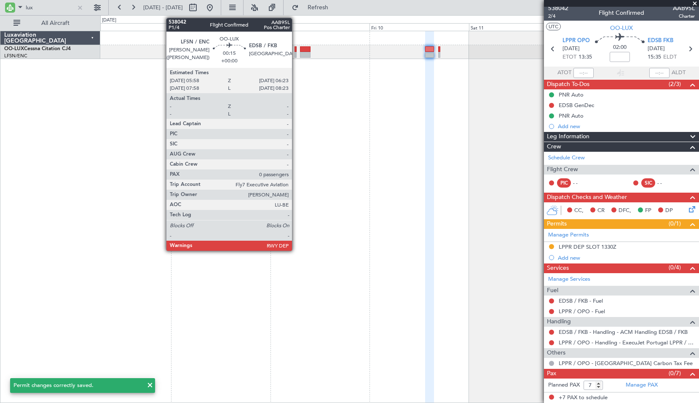
click at [296, 52] on div at bounding box center [296, 55] width 2 height 6
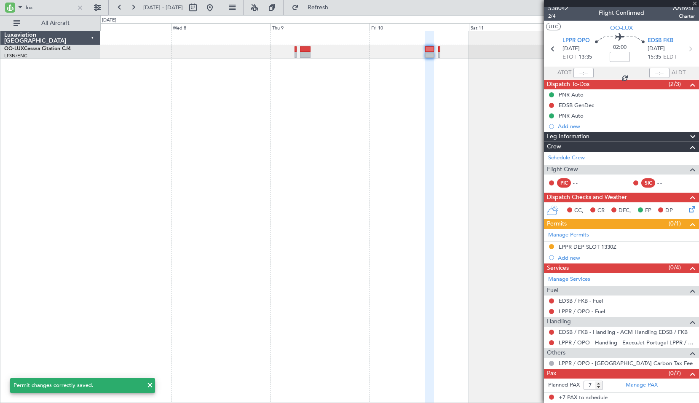
click at [307, 93] on div at bounding box center [399, 217] width 599 height 372
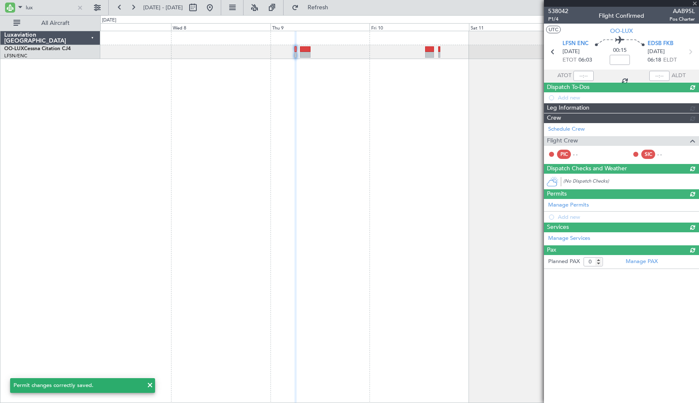
scroll to position [0, 0]
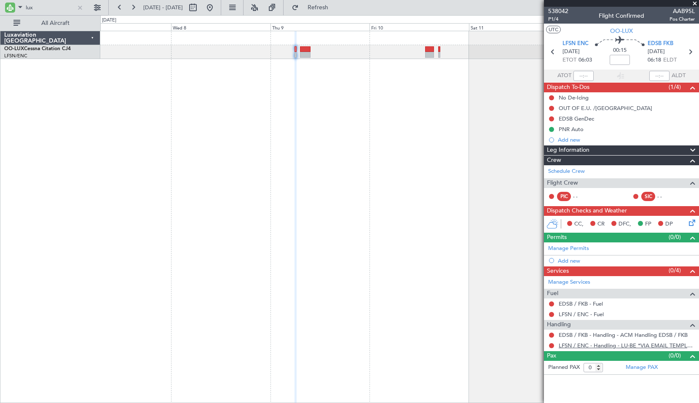
click at [632, 347] on link "LFSN / ENC - Handling - LU-BE *VIA EMAIL TEMPLATE* LFSN / ENC" at bounding box center [627, 345] width 136 height 7
click at [624, 332] on link "EDSB / FKB - Handling - ACM Handling EDSB / FKB" at bounding box center [623, 334] width 129 height 7
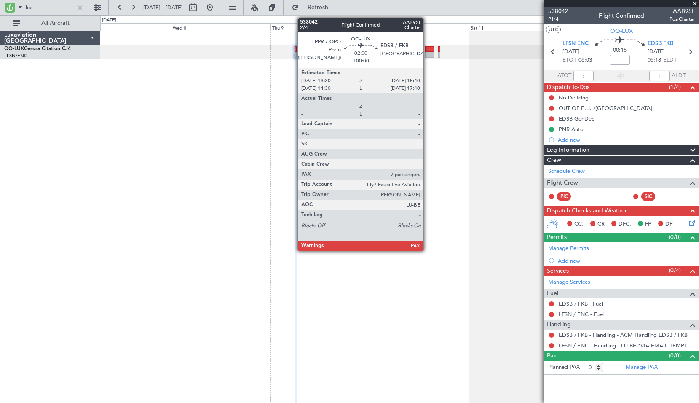
click at [427, 53] on div at bounding box center [429, 55] width 9 height 6
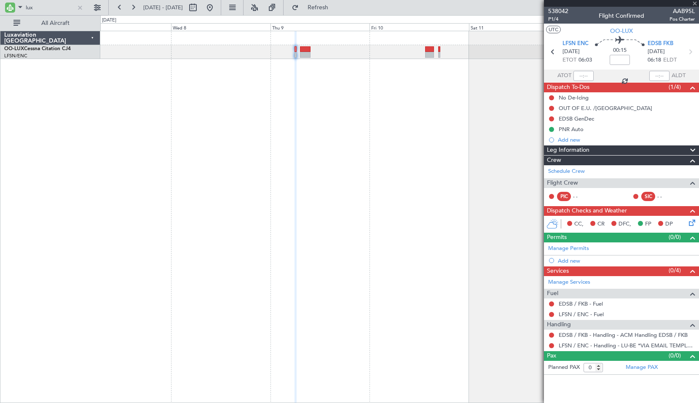
click at [434, 158] on div at bounding box center [399, 217] width 599 height 372
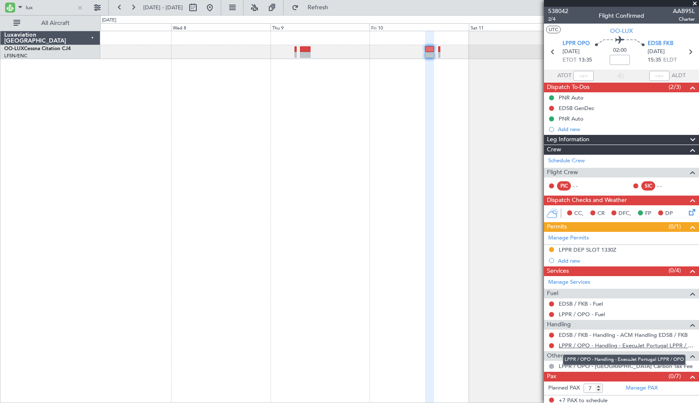
click at [614, 344] on link "LPPR / OPO - Handling - ExecuJet Portugal LPPR / OPO" at bounding box center [627, 345] width 136 height 7
click at [695, 2] on span at bounding box center [695, 4] width 8 height 8
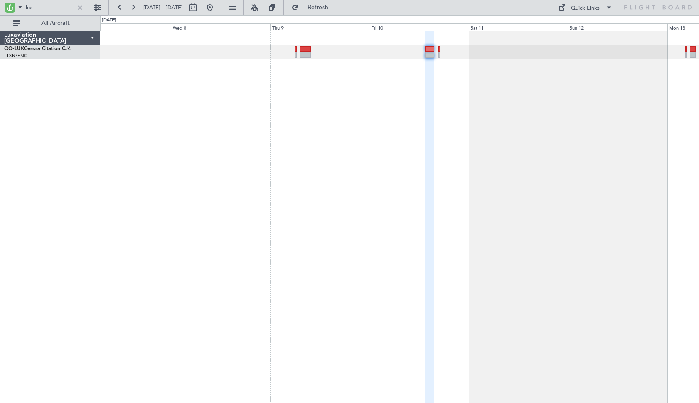
type input "0"
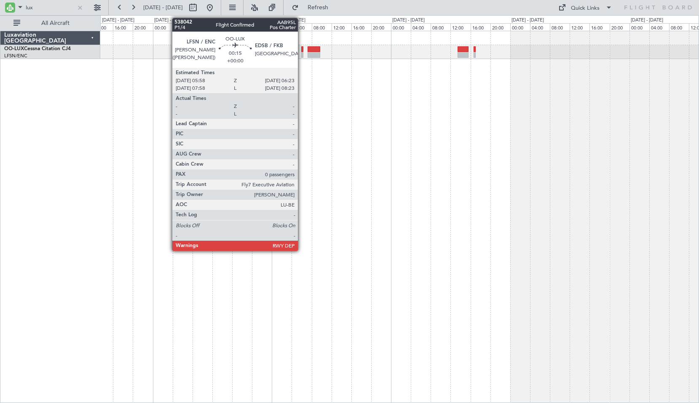
click at [302, 49] on div at bounding box center [302, 49] width 2 height 6
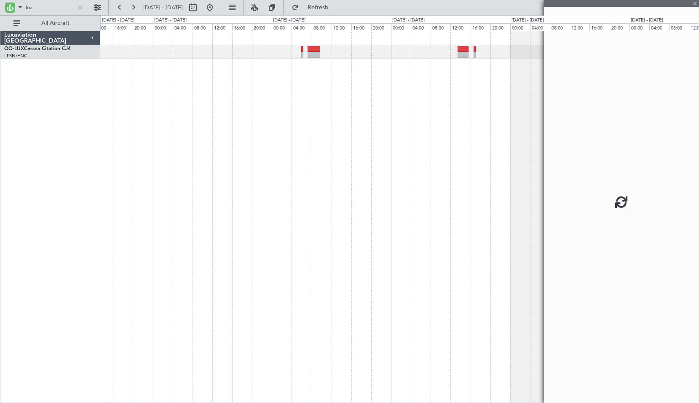
click at [312, 117] on div at bounding box center [399, 217] width 599 height 372
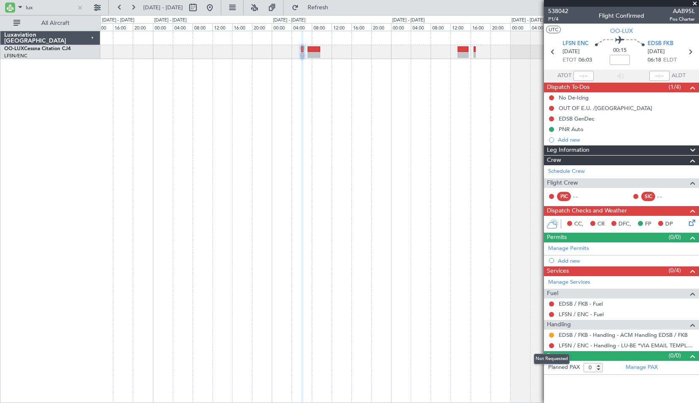
click at [552, 349] on mat-tooltip-component "Not Requested" at bounding box center [552, 359] width 48 height 22
click at [552, 347] on button at bounding box center [551, 345] width 5 height 5
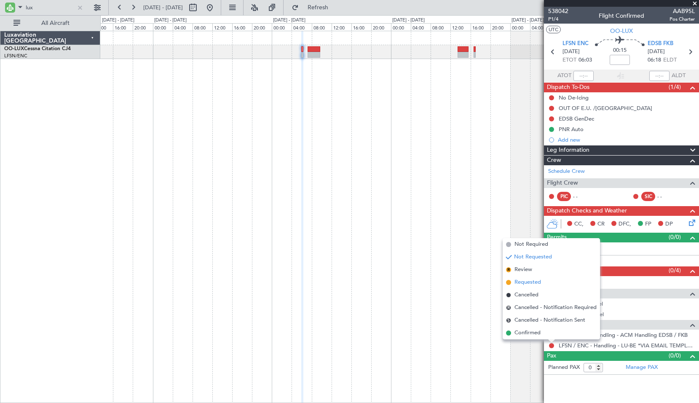
click at [522, 282] on span "Requested" at bounding box center [528, 282] width 27 height 8
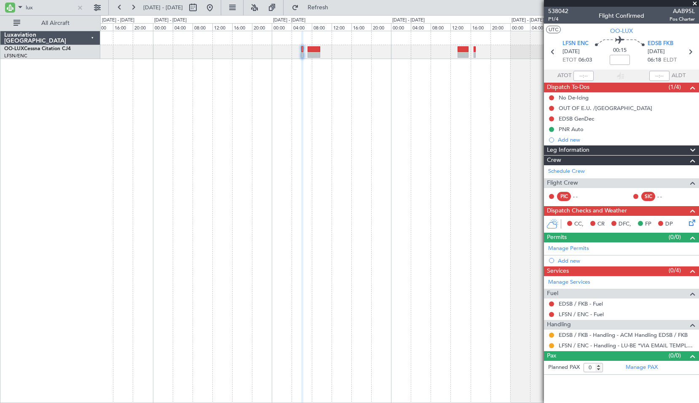
click at [693, 224] on icon at bounding box center [691, 221] width 7 height 7
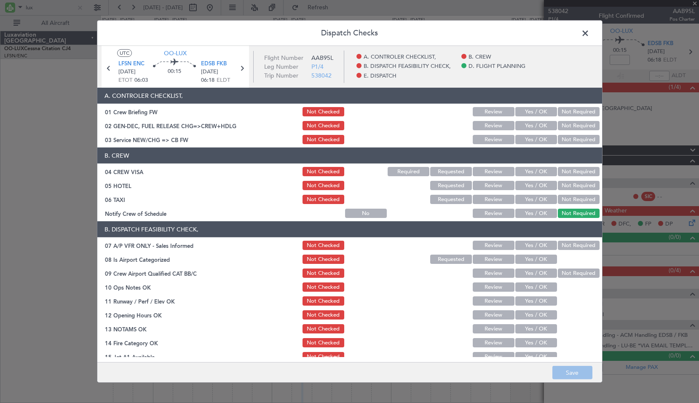
click at [573, 172] on button "Not Required" at bounding box center [579, 171] width 42 height 9
click at [570, 188] on button "Not Required" at bounding box center [579, 185] width 42 height 9
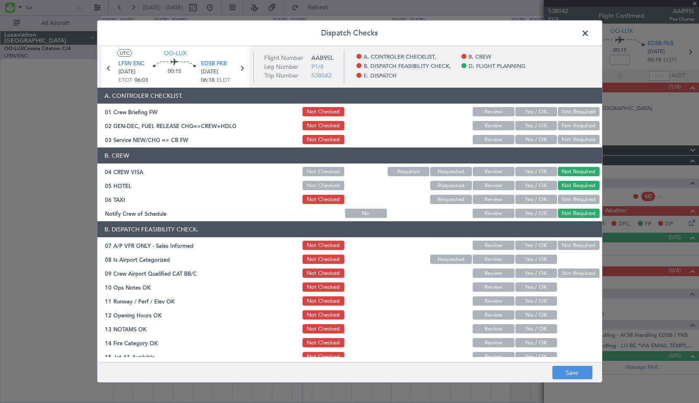
click at [563, 199] on button "Not Required" at bounding box center [579, 199] width 42 height 9
click at [540, 209] on button "Yes / OK" at bounding box center [537, 213] width 42 height 9
click at [486, 211] on button "Review" at bounding box center [494, 213] width 42 height 9
click at [563, 245] on button "Not Required" at bounding box center [579, 245] width 42 height 9
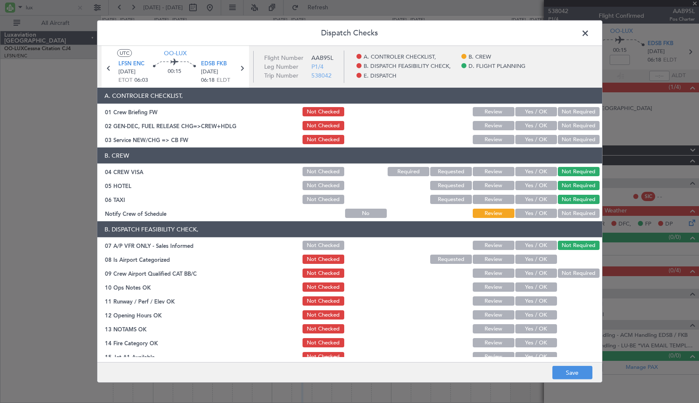
click at [541, 259] on button "Yes / OK" at bounding box center [537, 259] width 42 height 9
click at [575, 274] on button "Not Required" at bounding box center [579, 273] width 42 height 9
click at [528, 285] on button "Yes / OK" at bounding box center [537, 286] width 42 height 9
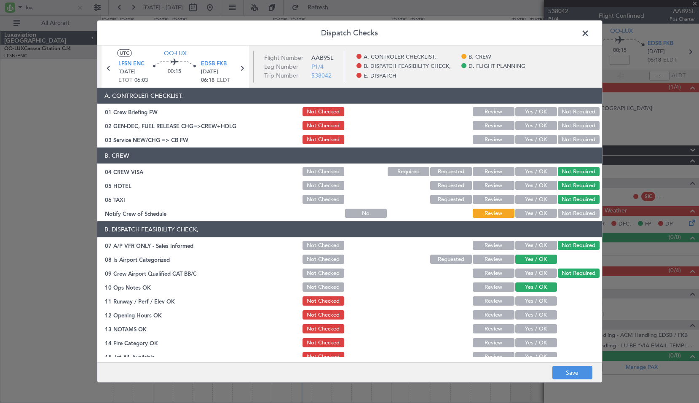
click at [537, 304] on button "Yes / OK" at bounding box center [537, 300] width 42 height 9
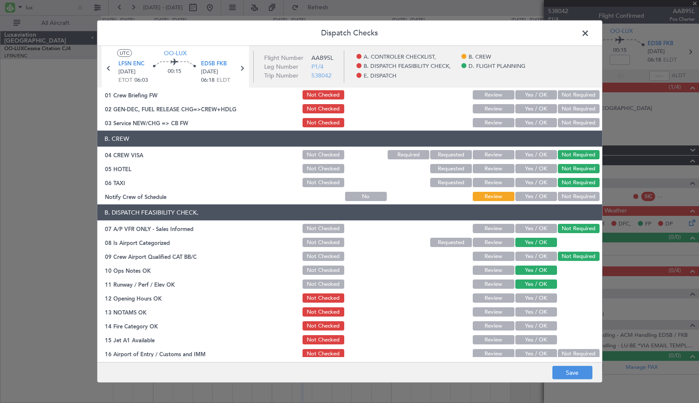
scroll to position [42, 0]
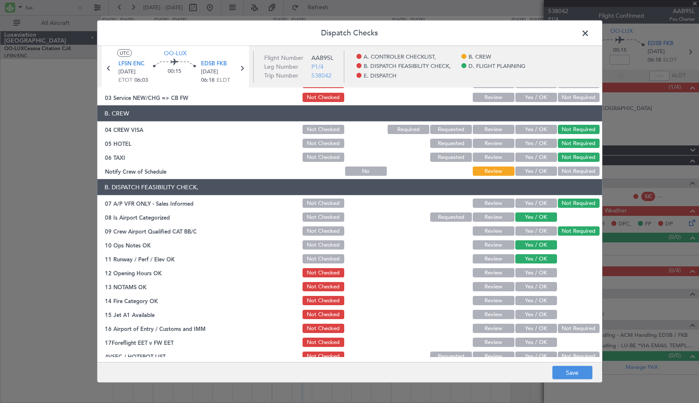
click at [528, 300] on button "Yes / OK" at bounding box center [537, 300] width 42 height 9
click at [525, 315] on button "Yes / OK" at bounding box center [537, 314] width 42 height 9
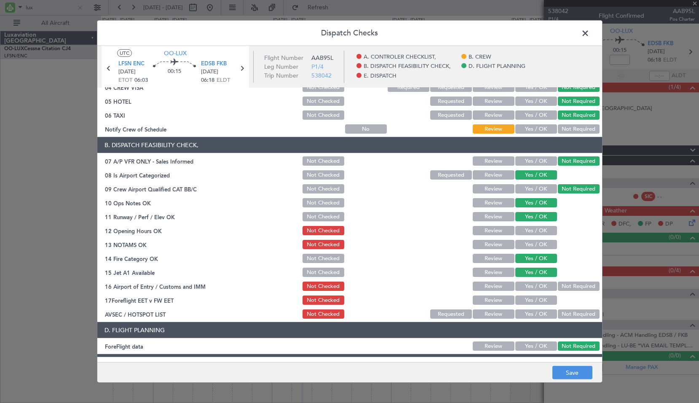
click at [566, 287] on button "Not Required" at bounding box center [579, 286] width 42 height 9
click at [578, 317] on button "Not Required" at bounding box center [579, 313] width 42 height 9
click at [493, 232] on button "Review" at bounding box center [494, 230] width 42 height 9
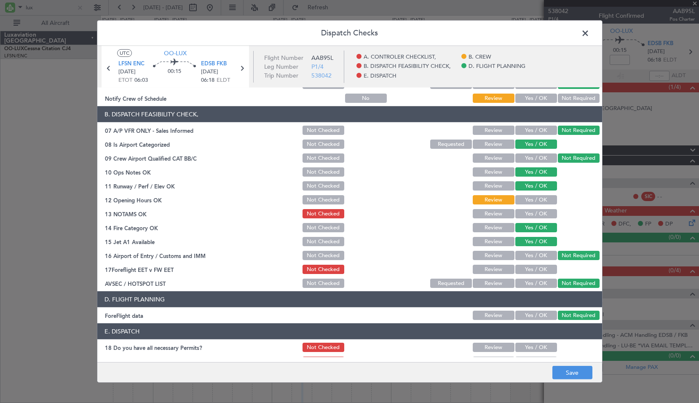
scroll to position [126, 0]
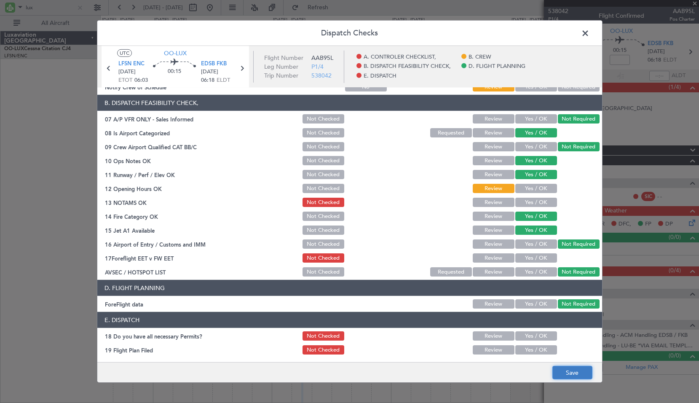
click at [570, 374] on button "Save" at bounding box center [573, 372] width 40 height 13
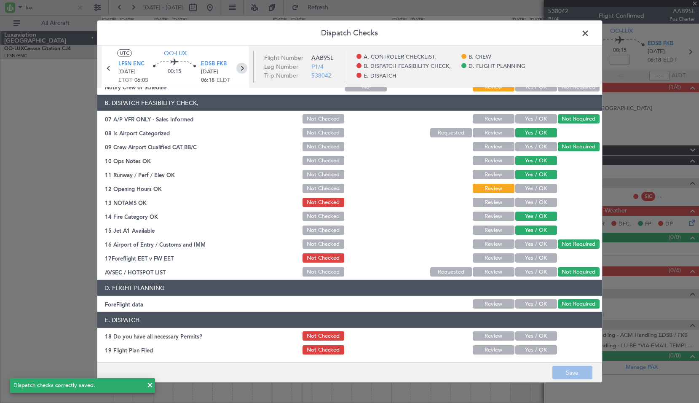
click at [242, 65] on icon at bounding box center [241, 68] width 11 height 11
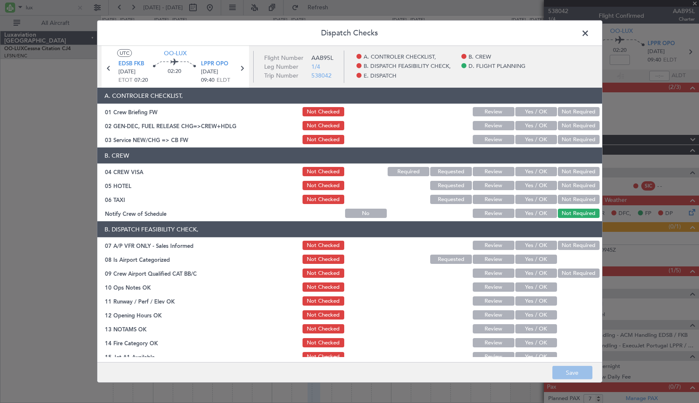
click at [570, 170] on button "Not Required" at bounding box center [579, 171] width 42 height 9
click at [483, 187] on button "Review" at bounding box center [494, 185] width 42 height 9
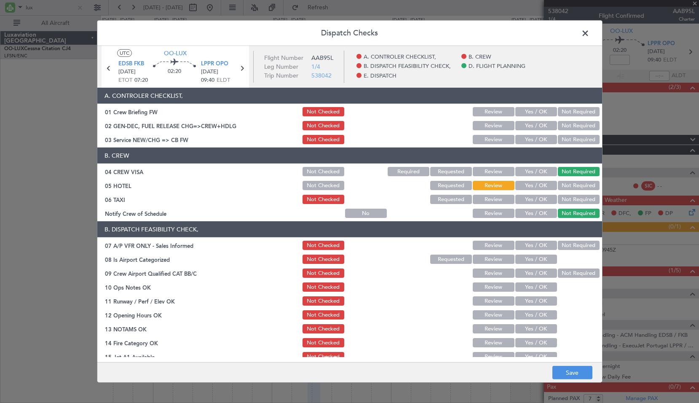
click at [571, 199] on button "Not Required" at bounding box center [579, 199] width 42 height 9
click at [570, 241] on button "Not Required" at bounding box center [579, 245] width 42 height 9
click at [535, 261] on button "Yes / OK" at bounding box center [537, 259] width 42 height 9
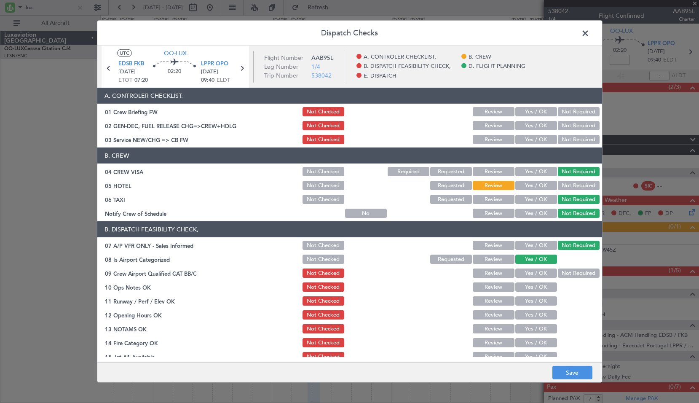
click at [566, 276] on button "Not Required" at bounding box center [579, 273] width 42 height 9
click at [546, 285] on button "Yes / OK" at bounding box center [537, 286] width 42 height 9
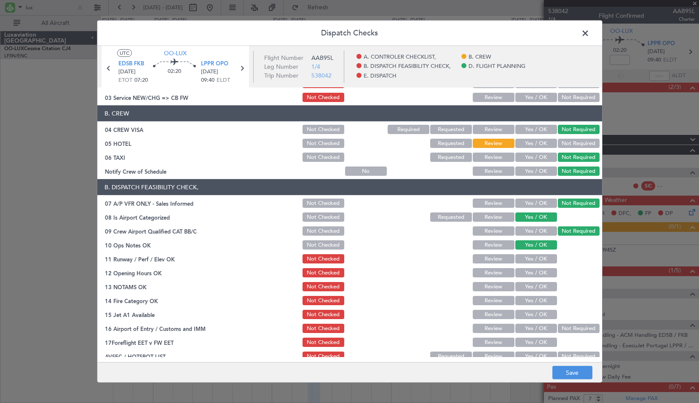
click at [542, 258] on button "Yes / OK" at bounding box center [537, 258] width 42 height 9
click at [486, 271] on button "Review" at bounding box center [494, 272] width 42 height 9
click at [533, 298] on button "Yes / OK" at bounding box center [537, 300] width 42 height 9
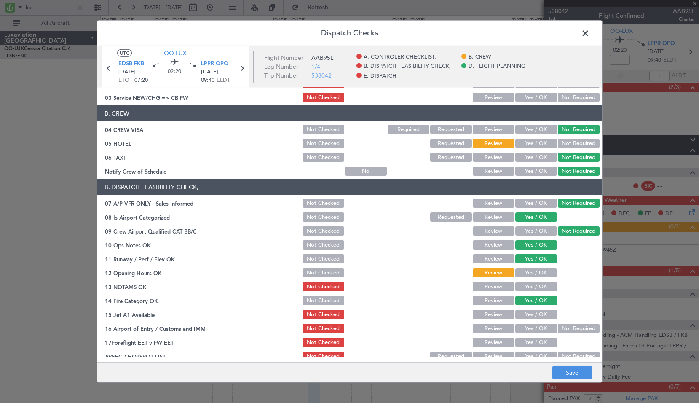
click at [497, 301] on button "Review" at bounding box center [494, 300] width 42 height 9
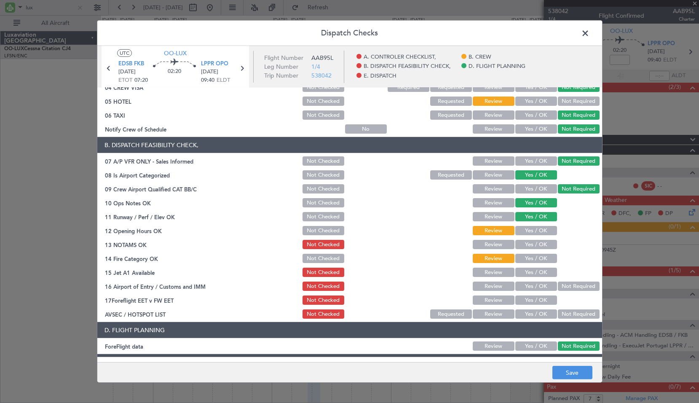
click at [573, 313] on button "Not Required" at bounding box center [579, 313] width 42 height 9
click at [567, 286] on button "Not Required" at bounding box center [579, 286] width 42 height 9
click at [492, 274] on button "Review" at bounding box center [494, 272] width 42 height 9
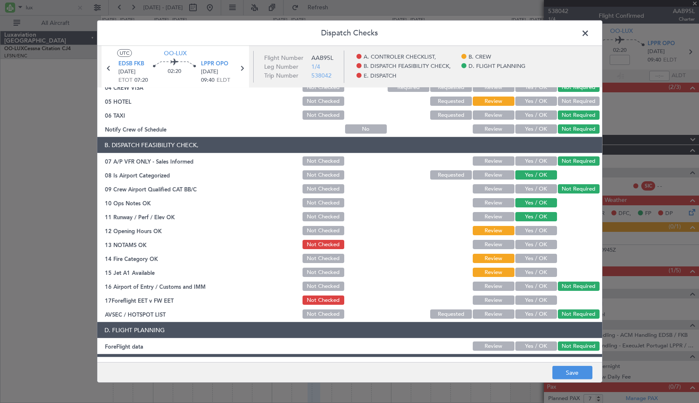
click at [526, 258] on button "Yes / OK" at bounding box center [537, 258] width 42 height 9
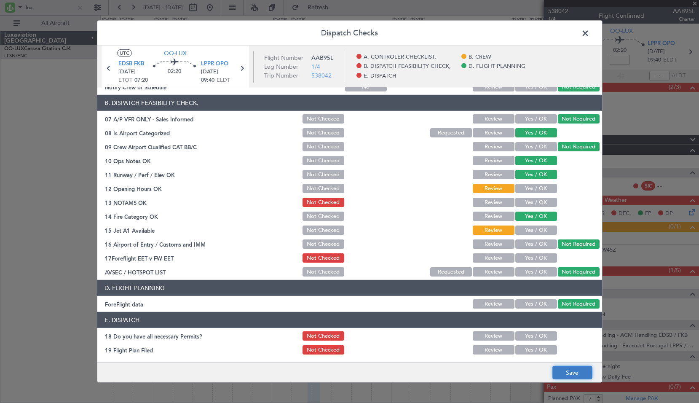
click at [572, 372] on button "Save" at bounding box center [573, 372] width 40 height 13
click at [215, 63] on span "LPPR OPO" at bounding box center [214, 64] width 27 height 8
click at [130, 66] on span "EDSB FKB" at bounding box center [131, 64] width 26 height 8
click at [590, 38] on span at bounding box center [590, 35] width 0 height 17
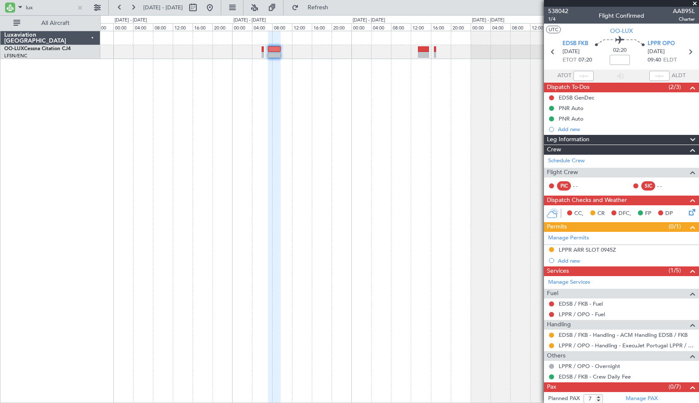
click at [379, 110] on div at bounding box center [399, 217] width 599 height 372
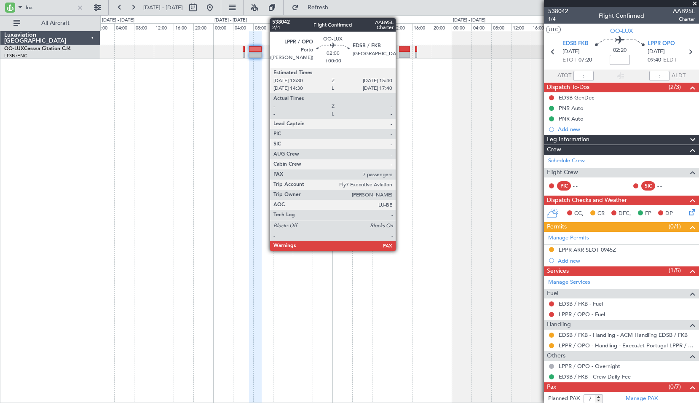
click at [400, 51] on div at bounding box center [404, 49] width 11 height 6
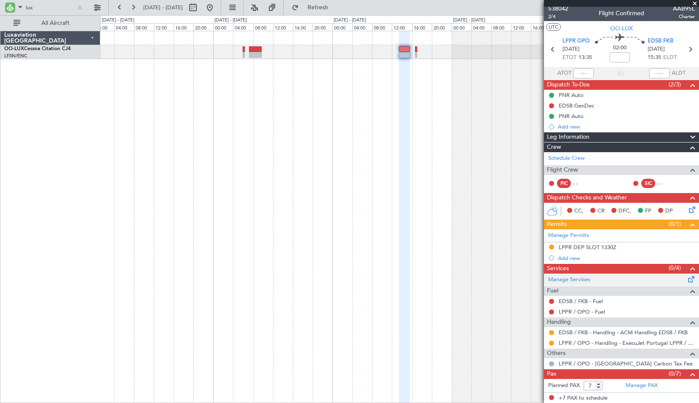
scroll to position [3, 0]
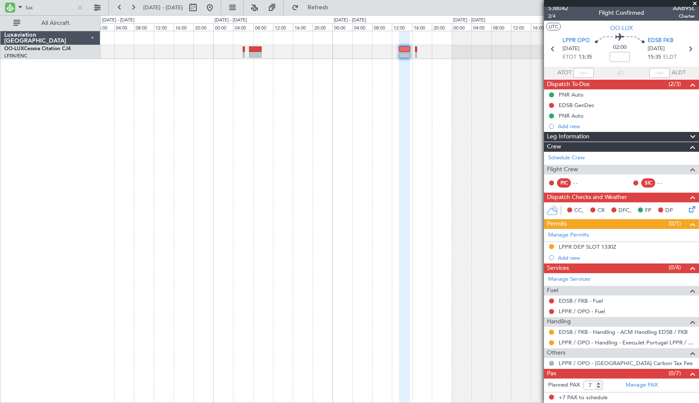
click at [688, 207] on icon at bounding box center [691, 207] width 7 height 7
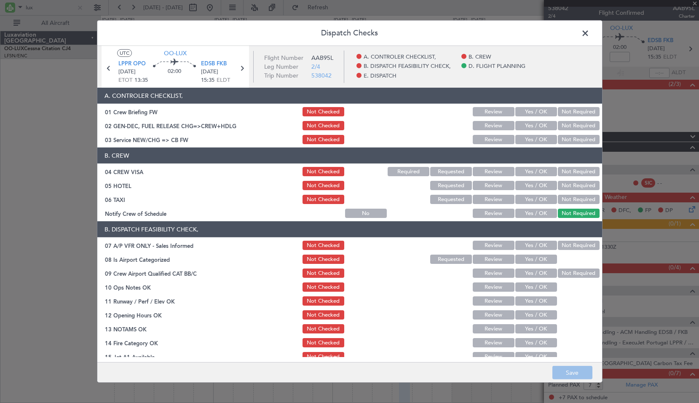
click at [572, 172] on button "Not Required" at bounding box center [579, 171] width 42 height 9
click at [575, 185] on button "Not Required" at bounding box center [579, 185] width 42 height 9
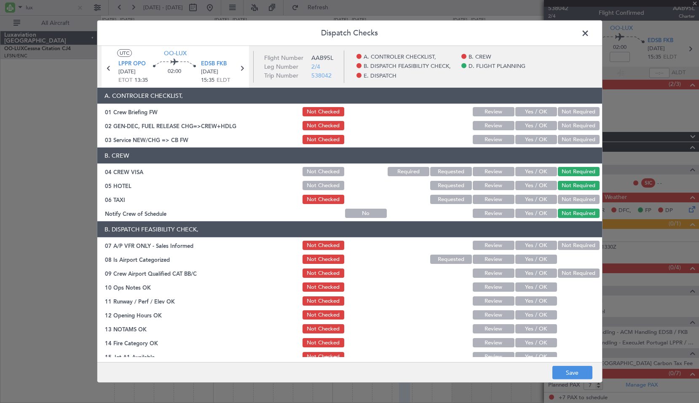
scroll to position [42, 0]
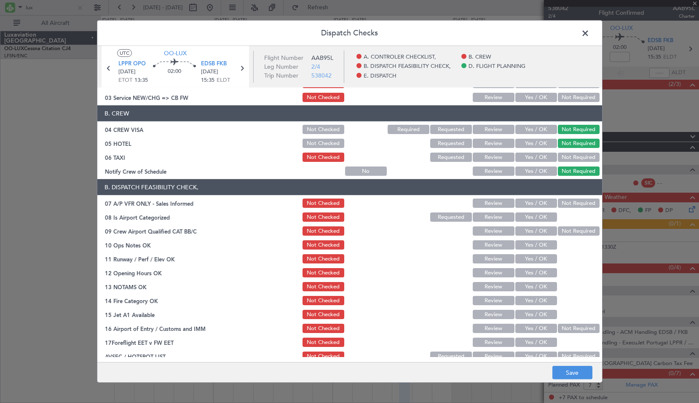
click at [570, 153] on button "Not Required" at bounding box center [579, 157] width 42 height 9
click at [574, 206] on button "Not Required" at bounding box center [579, 203] width 42 height 9
click at [536, 220] on button "Yes / OK" at bounding box center [537, 216] width 42 height 9
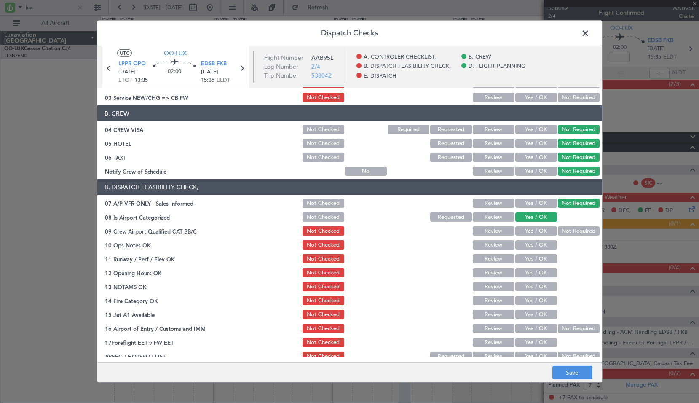
click at [571, 235] on button "Not Required" at bounding box center [579, 230] width 42 height 9
click at [527, 242] on button "Yes / OK" at bounding box center [537, 244] width 42 height 9
click at [527, 258] on button "Yes / OK" at bounding box center [537, 258] width 42 height 9
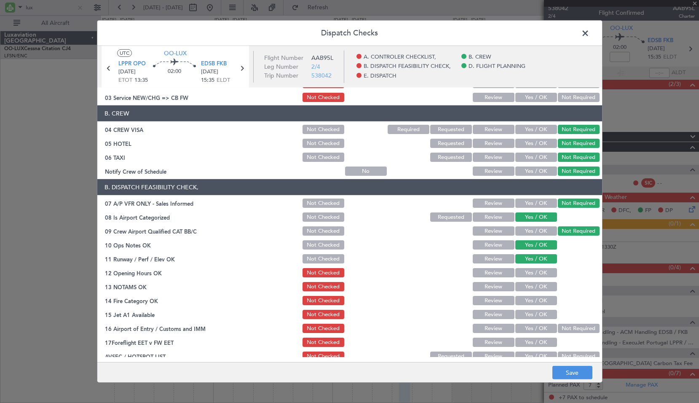
click at [486, 272] on button "Review" at bounding box center [494, 272] width 42 height 9
click at [528, 296] on button "Yes / OK" at bounding box center [537, 300] width 42 height 9
click at [493, 315] on button "Review" at bounding box center [494, 314] width 42 height 9
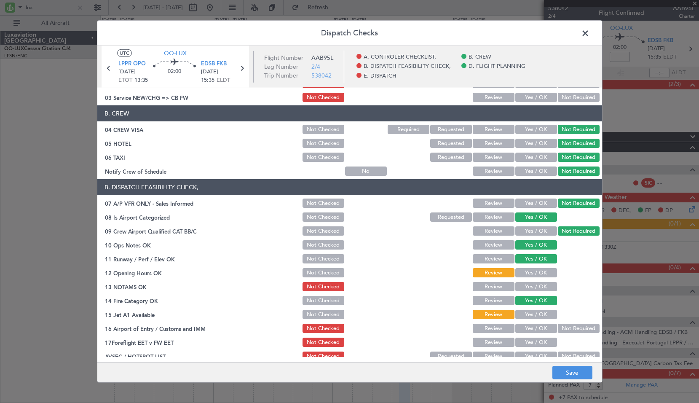
click at [575, 325] on button "Not Required" at bounding box center [579, 328] width 42 height 9
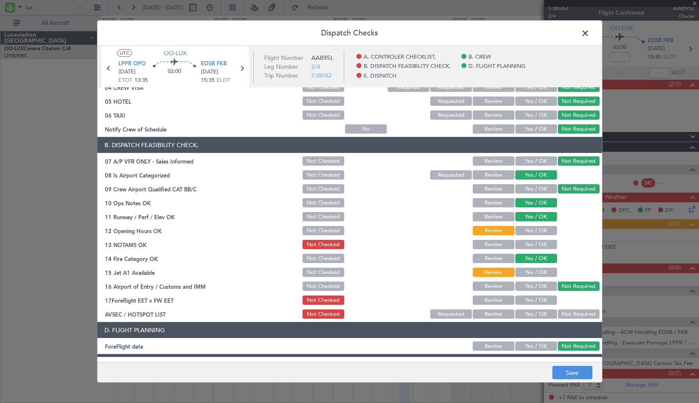
click at [578, 321] on article "A. CONTROLER CHECKLIST, 01 Crew Briefing FW Not Checked Review Yes / OK Not Req…" at bounding box center [349, 222] width 505 height 269
click at [575, 315] on button "Not Required" at bounding box center [579, 313] width 42 height 9
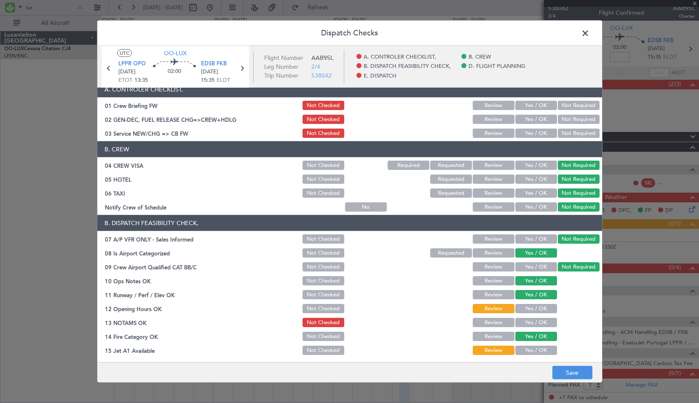
scroll to position [0, 0]
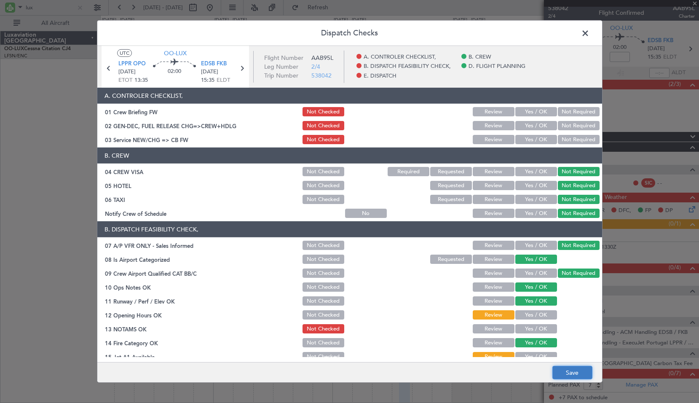
click at [569, 372] on button "Save" at bounding box center [573, 372] width 40 height 13
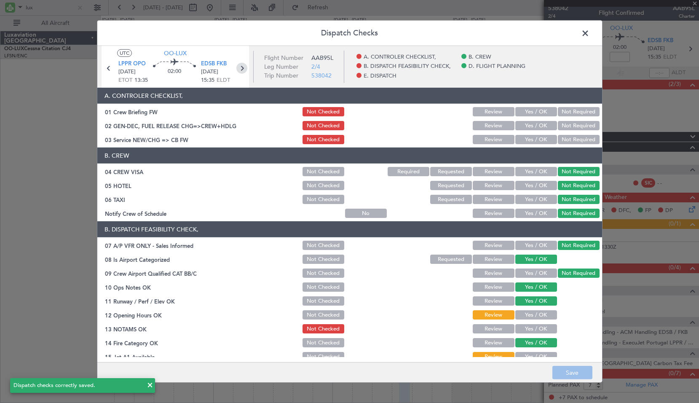
click at [244, 69] on icon at bounding box center [241, 68] width 11 height 11
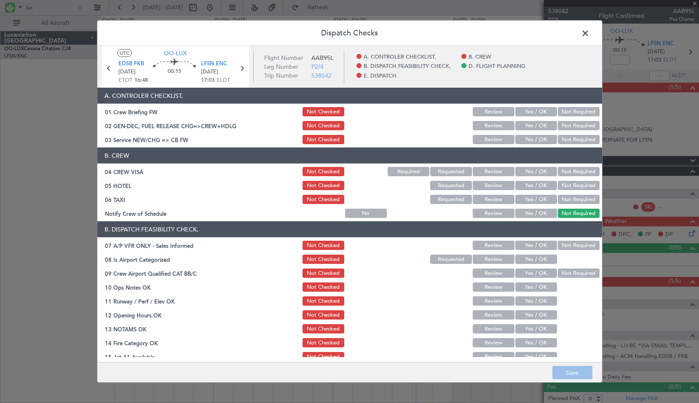
drag, startPoint x: 563, startPoint y: 173, endPoint x: 567, endPoint y: 189, distance: 16.3
click at [563, 175] on button "Not Required" at bounding box center [579, 171] width 42 height 9
click at [567, 189] on button "Not Required" at bounding box center [579, 185] width 42 height 9
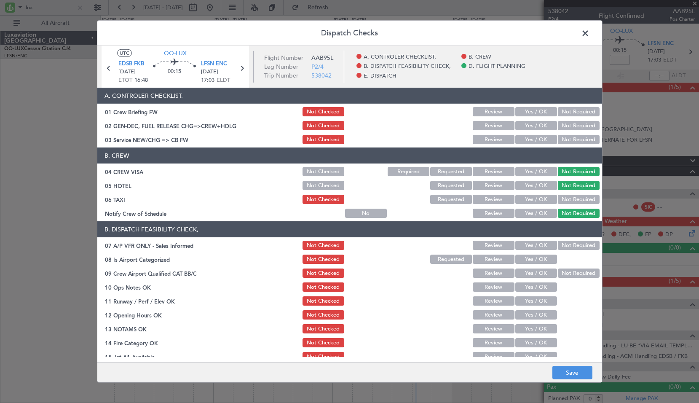
click at [567, 199] on button "Not Required" at bounding box center [579, 199] width 42 height 9
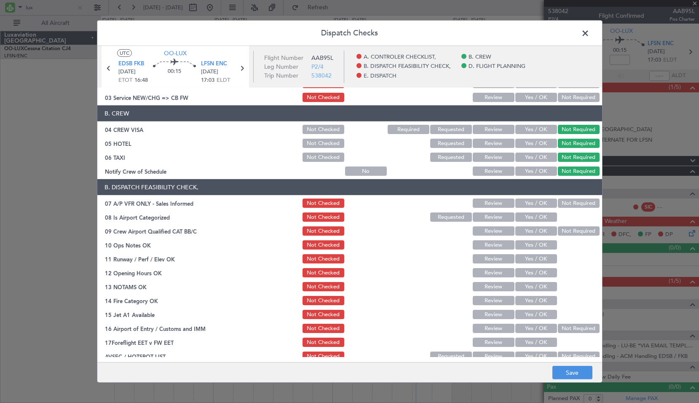
click at [563, 202] on button "Not Required" at bounding box center [579, 203] width 42 height 9
click at [539, 218] on button "Yes / OK" at bounding box center [537, 216] width 42 height 9
click at [575, 231] on button "Not Required" at bounding box center [579, 230] width 42 height 9
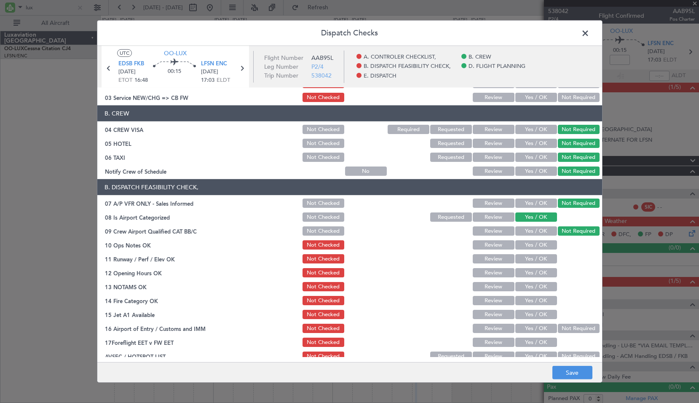
click at [530, 242] on button "Yes / OK" at bounding box center [537, 244] width 42 height 9
click at [522, 261] on button "Yes / OK" at bounding box center [537, 258] width 42 height 9
click at [497, 274] on button "Review" at bounding box center [494, 272] width 42 height 9
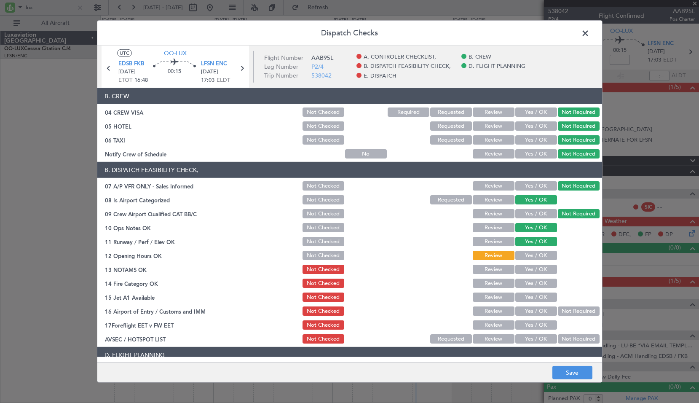
scroll to position [84, 0]
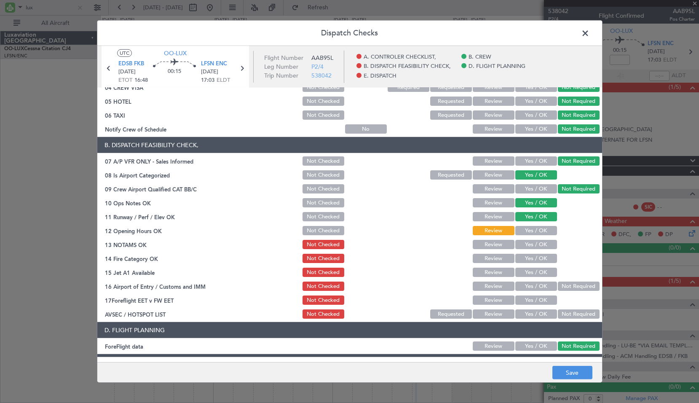
click at [535, 230] on button "Yes / OK" at bounding box center [537, 230] width 42 height 9
click at [535, 247] on button "Yes / OK" at bounding box center [537, 244] width 42 height 9
click at [326, 240] on button "Not Checked" at bounding box center [324, 244] width 42 height 9
click at [537, 258] on button "Yes / OK" at bounding box center [537, 258] width 42 height 9
click at [491, 269] on button "Review" at bounding box center [494, 272] width 42 height 9
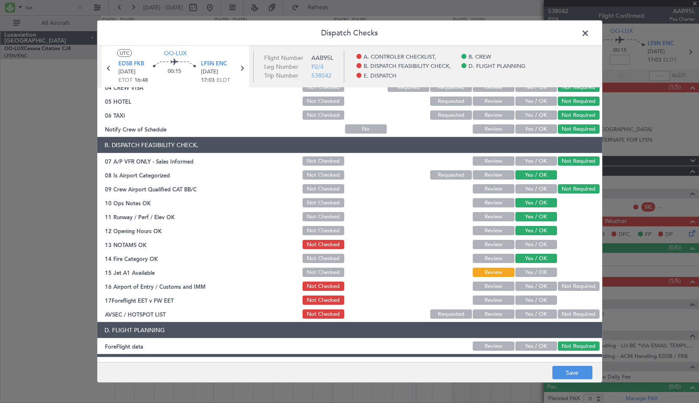
click at [561, 284] on button "Not Required" at bounding box center [579, 286] width 42 height 9
click at [566, 320] on div "Not Required" at bounding box center [578, 314] width 43 height 12
click at [575, 317] on button "Not Required" at bounding box center [579, 313] width 42 height 9
click at [573, 372] on button "Save" at bounding box center [573, 372] width 40 height 13
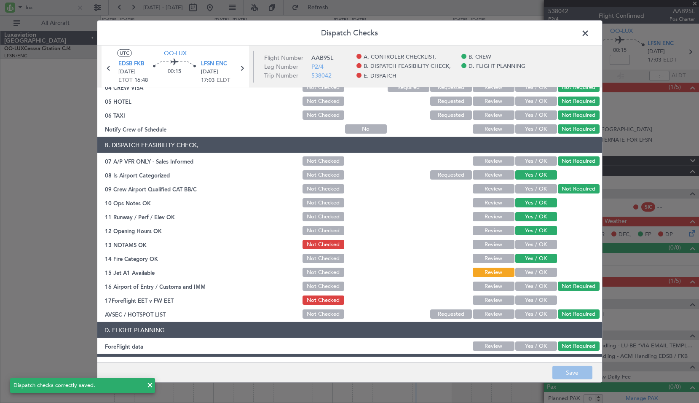
click at [590, 31] on span at bounding box center [590, 35] width 0 height 17
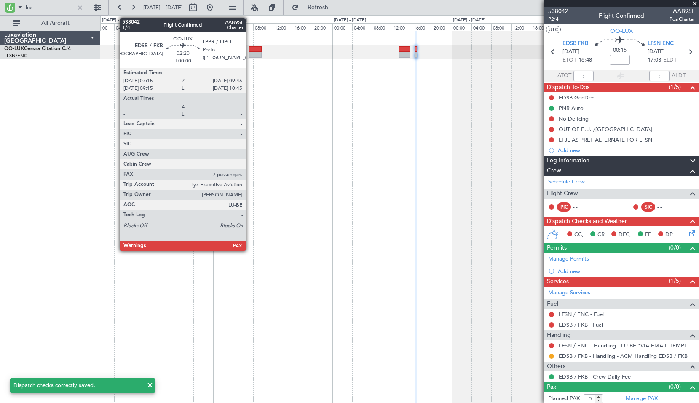
click at [250, 53] on div at bounding box center [255, 55] width 13 height 6
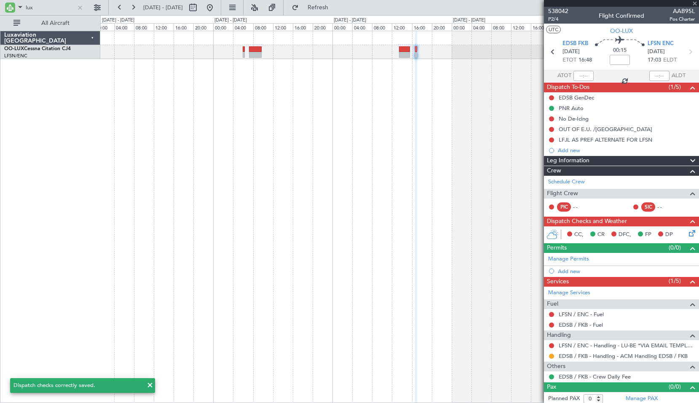
click at [250, 91] on div at bounding box center [399, 217] width 599 height 372
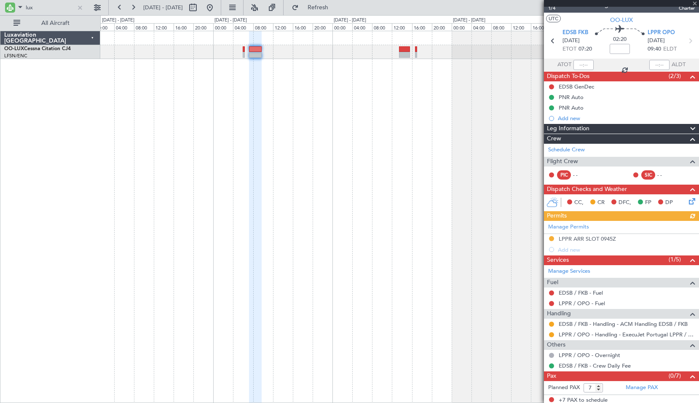
scroll to position [13, 0]
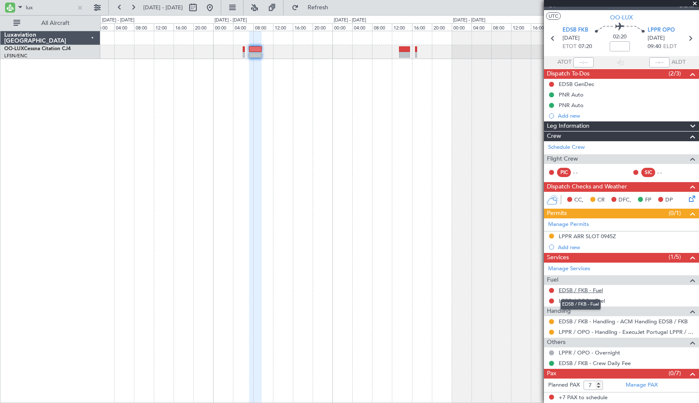
click at [567, 292] on link "EDSB / FKB - Fuel" at bounding box center [581, 290] width 44 height 7
click at [550, 40] on icon at bounding box center [553, 38] width 11 height 11
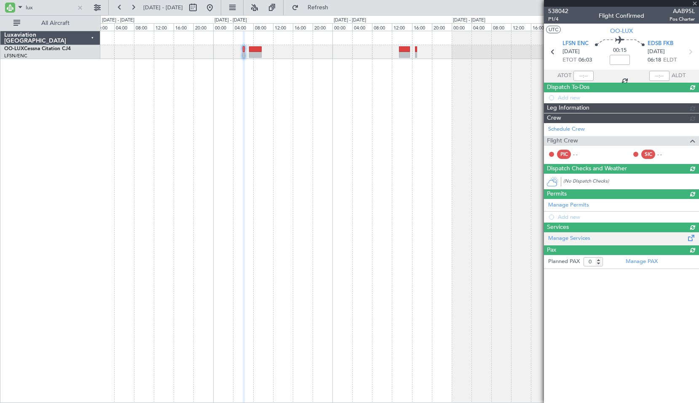
scroll to position [0, 0]
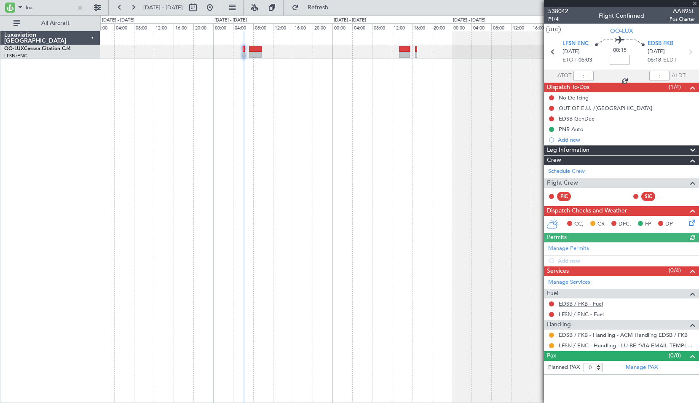
click at [574, 302] on link "EDSB / FKB - Fuel" at bounding box center [581, 303] width 44 height 7
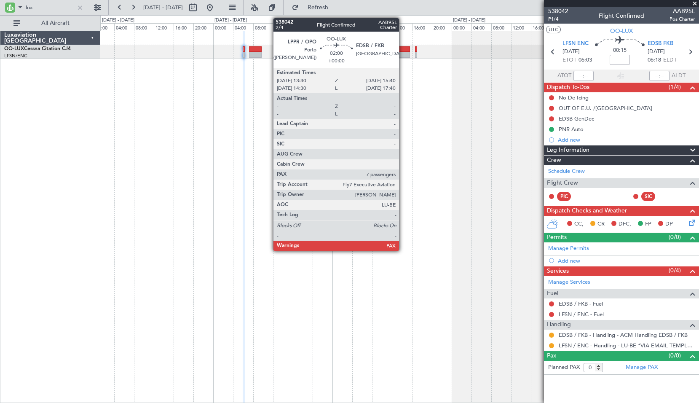
click at [403, 51] on div at bounding box center [404, 49] width 11 height 6
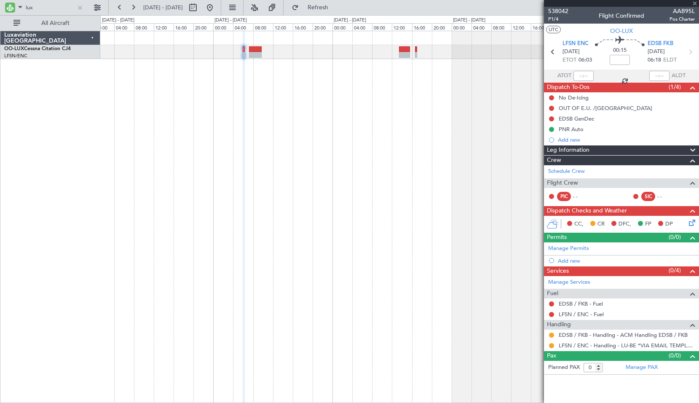
click at [426, 144] on div at bounding box center [399, 217] width 599 height 372
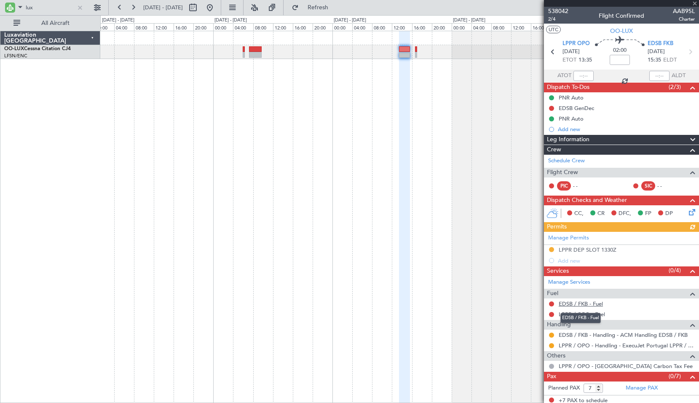
click at [581, 303] on link "EDSB / FKB - Fuel" at bounding box center [581, 303] width 44 height 7
click at [685, 54] on icon at bounding box center [690, 51] width 11 height 11
type input "0"
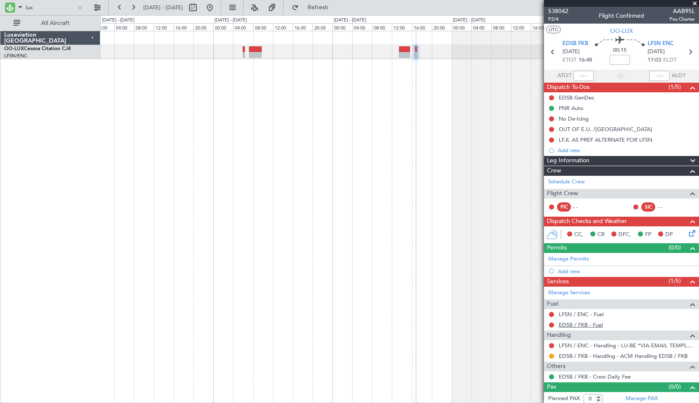
click at [582, 325] on link "EDSB / FKB - Fuel" at bounding box center [581, 324] width 44 height 7
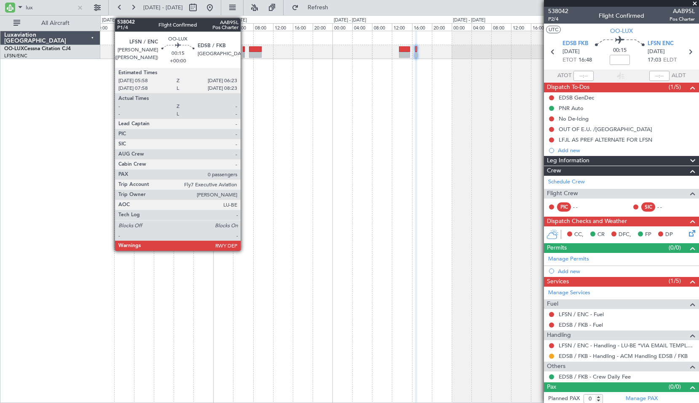
click at [245, 54] on div at bounding box center [244, 55] width 2 height 6
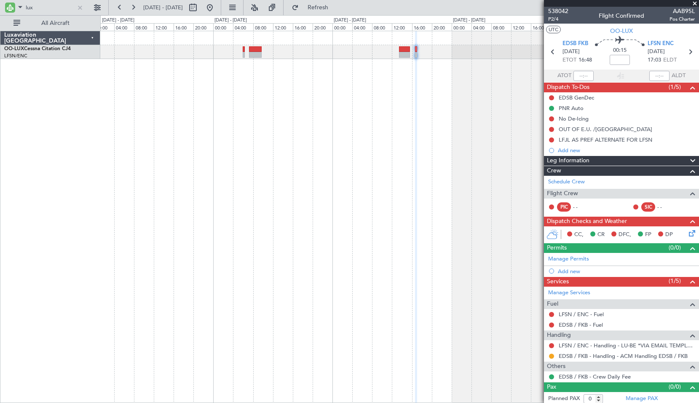
click at [265, 116] on div at bounding box center [399, 217] width 599 height 372
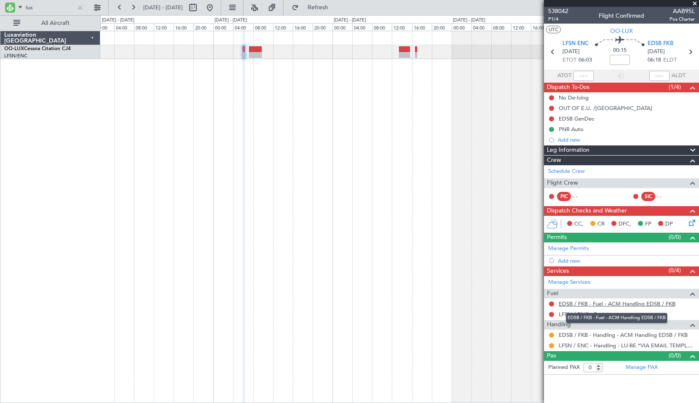
click at [632, 304] on link "EDSB / FKB - Fuel - ACM Handling EDSB / FKB" at bounding box center [617, 303] width 117 height 7
drag, startPoint x: 329, startPoint y: 4, endPoint x: 333, endPoint y: 6, distance: 4.6
click at [329, 4] on button "Refresh" at bounding box center [313, 7] width 51 height 13
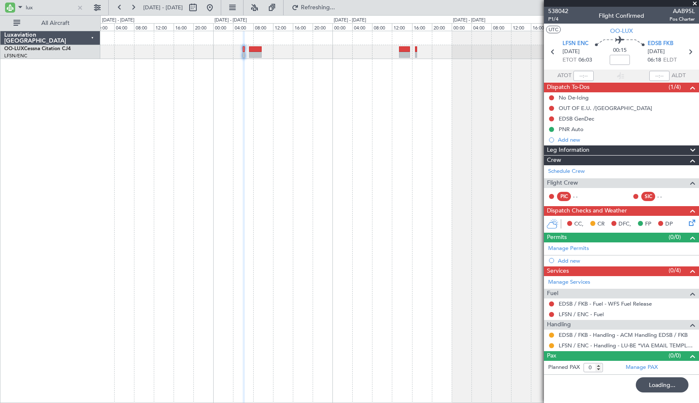
click at [318, 252] on div at bounding box center [399, 217] width 599 height 372
click at [37, 12] on input "lux" at bounding box center [50, 7] width 48 height 13
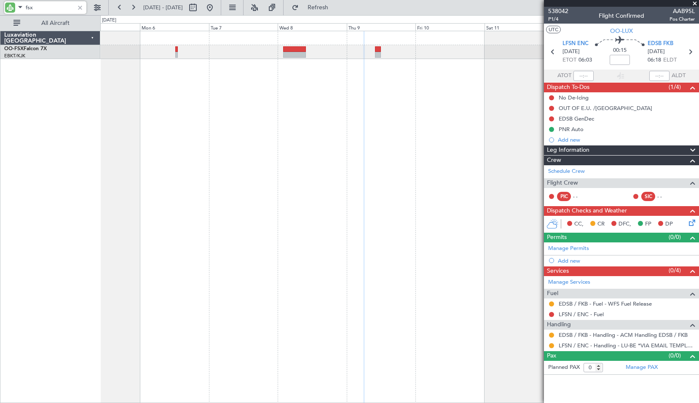
click at [315, 124] on div at bounding box center [399, 217] width 599 height 372
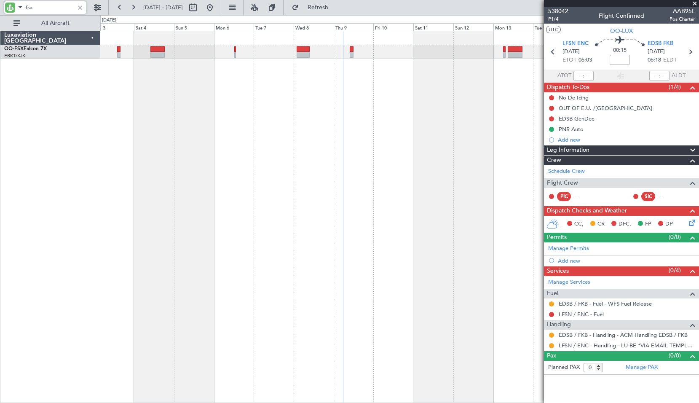
click at [209, 105] on div at bounding box center [399, 217] width 599 height 372
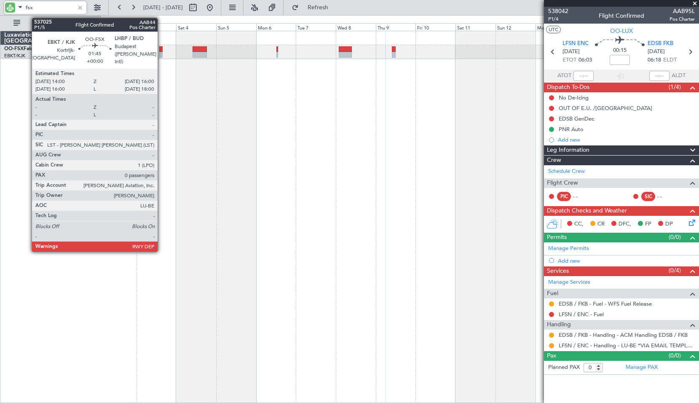
click at [161, 52] on div at bounding box center [160, 55] width 3 height 6
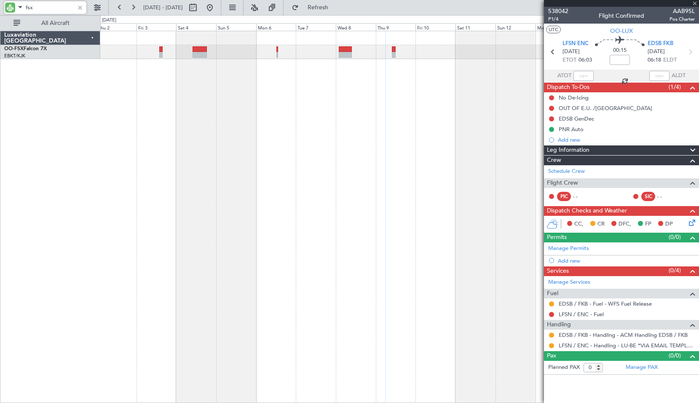
click at [234, 97] on div at bounding box center [399, 217] width 599 height 372
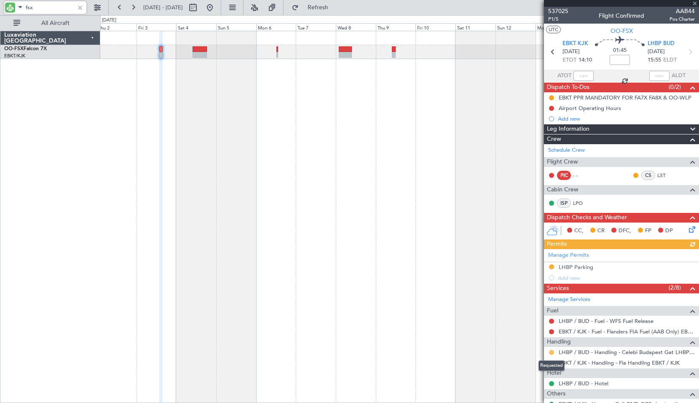
type input "fsx"
click at [551, 353] on button at bounding box center [551, 352] width 5 height 5
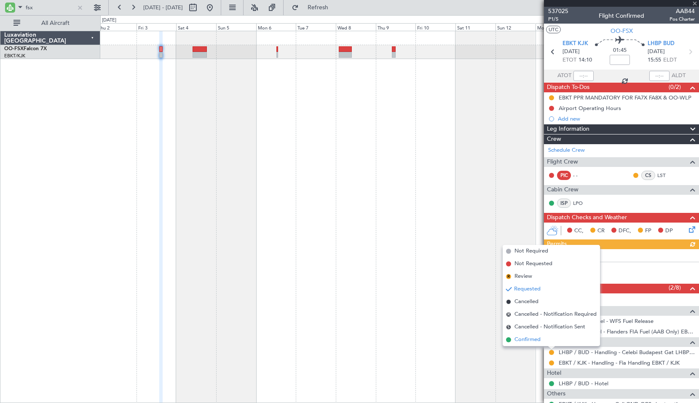
click at [532, 335] on li "Confirmed" at bounding box center [551, 339] width 97 height 13
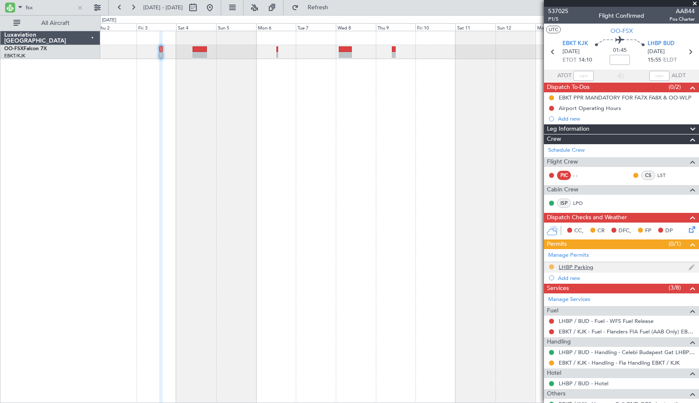
click at [551, 268] on button at bounding box center [551, 266] width 5 height 5
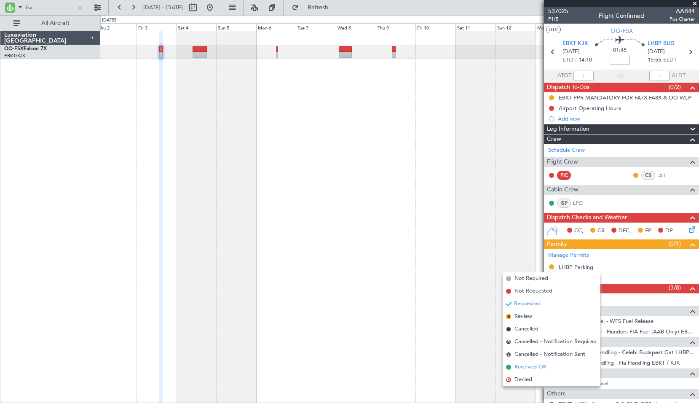
click at [530, 367] on span "Received OK" at bounding box center [531, 367] width 32 height 8
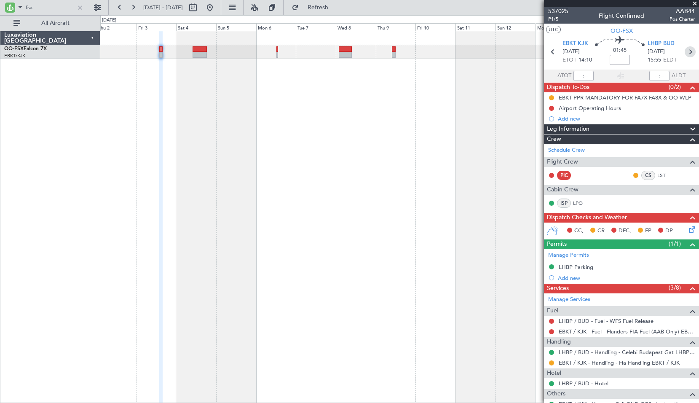
click at [688, 54] on icon at bounding box center [690, 51] width 11 height 11
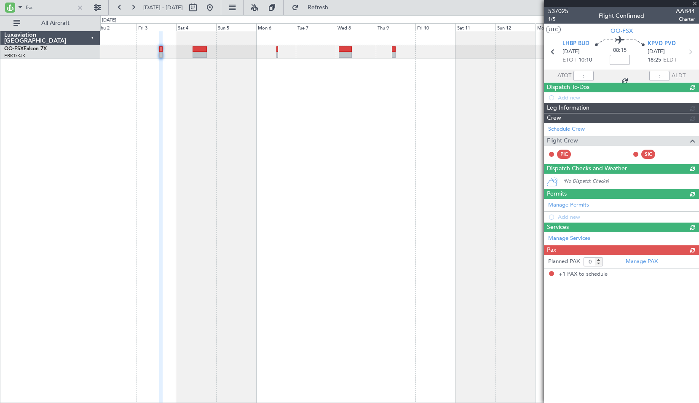
type input "+00:20"
type input "1"
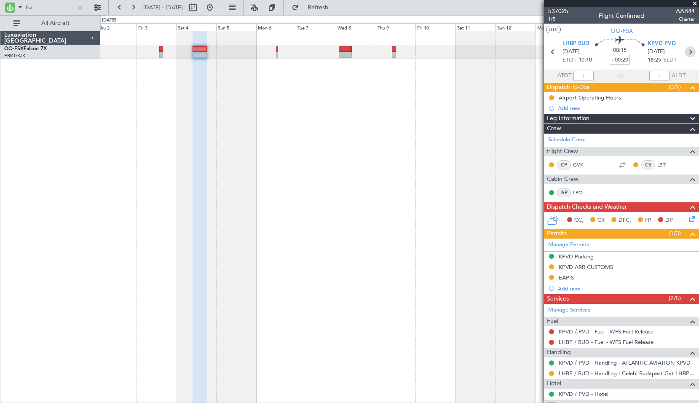
click at [689, 49] on icon at bounding box center [690, 51] width 11 height 11
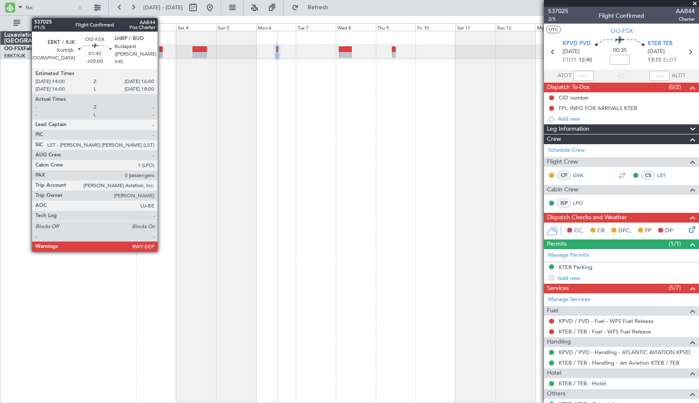
click at [161, 52] on div at bounding box center [160, 55] width 3 height 6
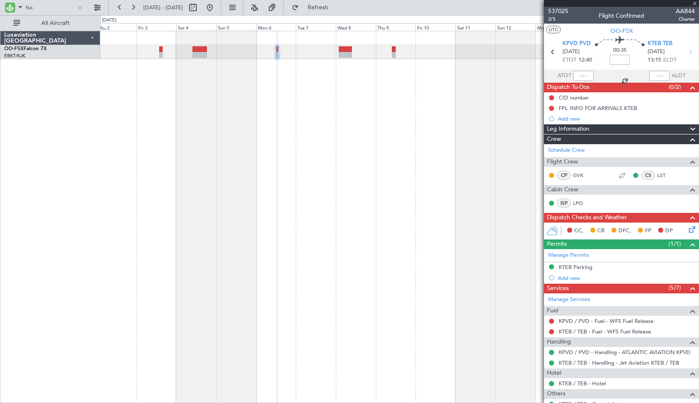
type input "0"
click at [685, 51] on icon at bounding box center [690, 51] width 11 height 11
type input "+00:20"
type input "1"
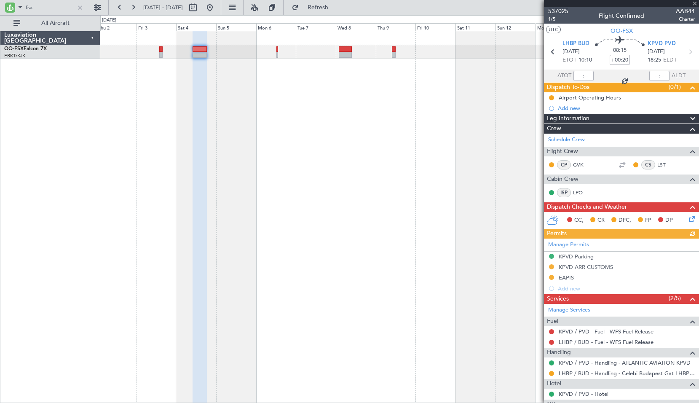
click at [551, 376] on div at bounding box center [551, 373] width 7 height 7
click at [551, 375] on button at bounding box center [551, 373] width 5 height 5
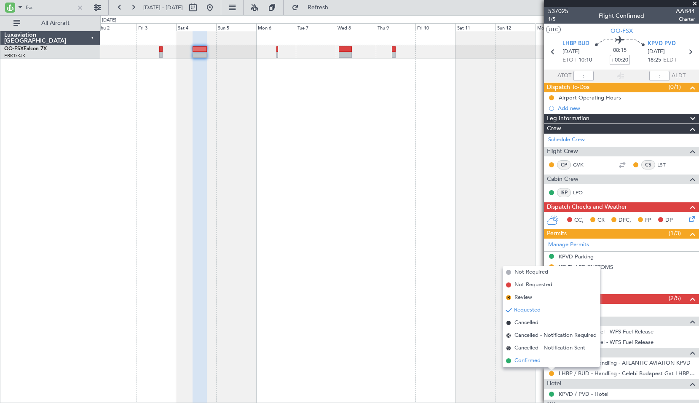
click at [529, 359] on span "Confirmed" at bounding box center [528, 361] width 26 height 8
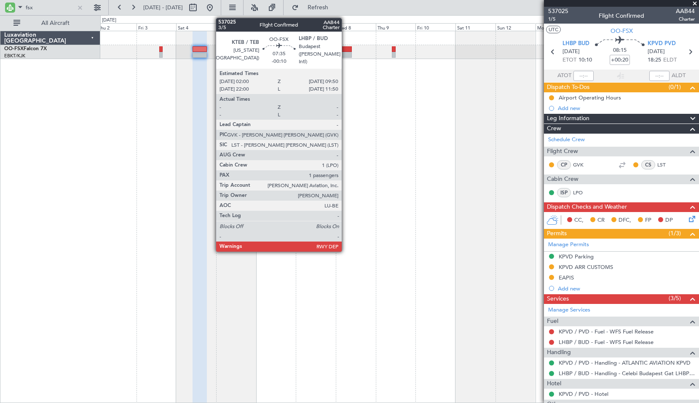
click at [346, 54] on div at bounding box center [345, 55] width 13 height 6
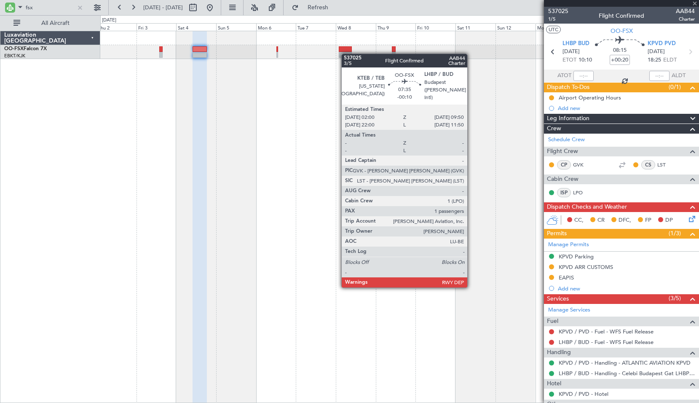
type input "-00:10"
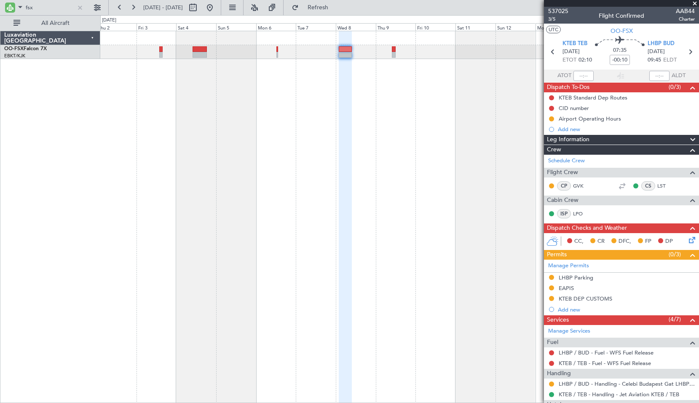
click at [695, 3] on span at bounding box center [695, 4] width 8 height 8
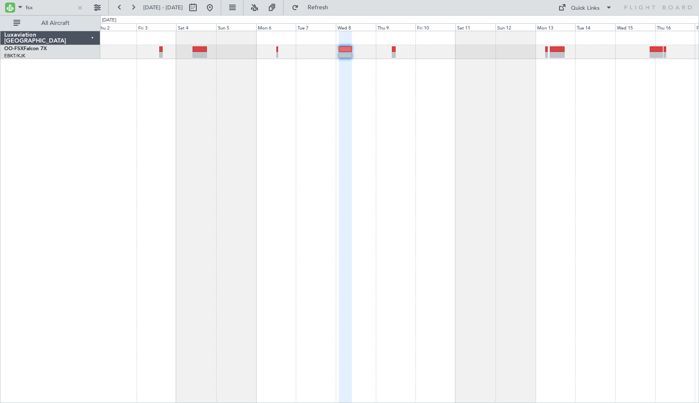
type input "0"
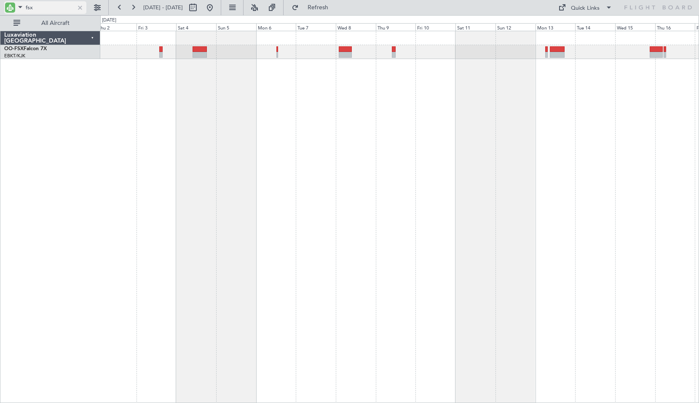
click at [77, 11] on div at bounding box center [79, 7] width 9 height 9
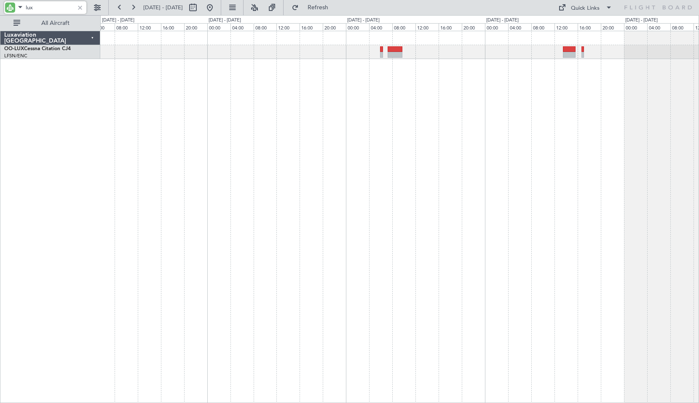
click at [390, 127] on div at bounding box center [399, 217] width 599 height 372
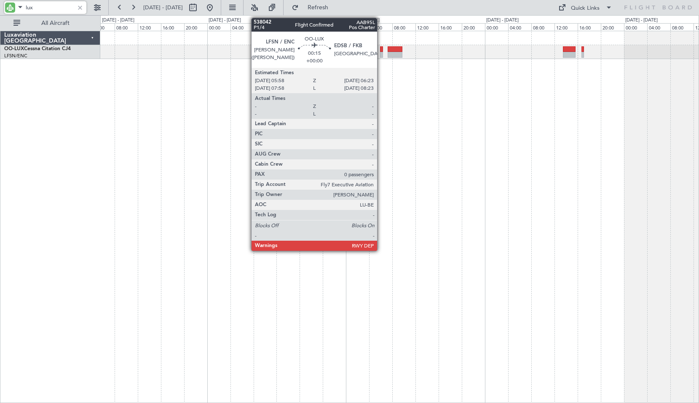
click at [381, 51] on div at bounding box center [381, 49] width 3 height 6
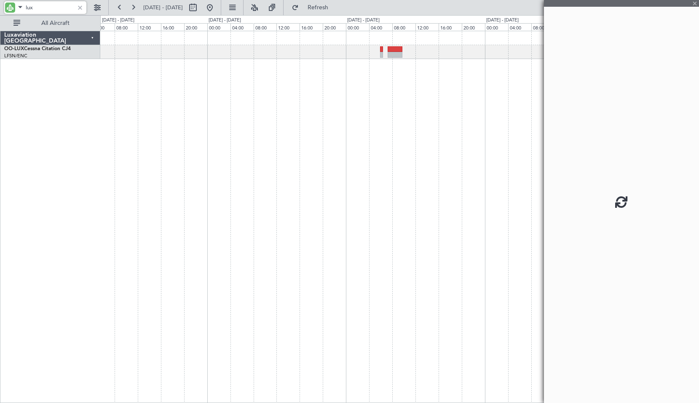
click at [388, 107] on div at bounding box center [399, 217] width 599 height 372
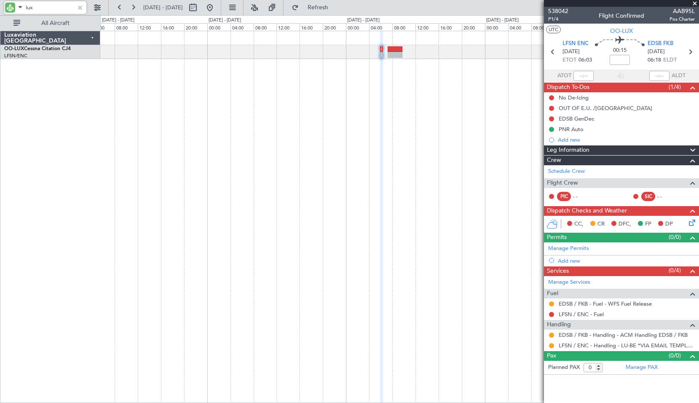
type input "lux"
click at [693, 220] on icon at bounding box center [691, 221] width 7 height 7
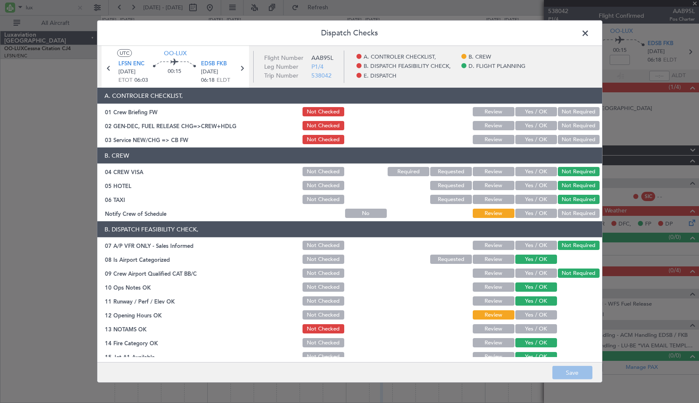
scroll to position [42, 0]
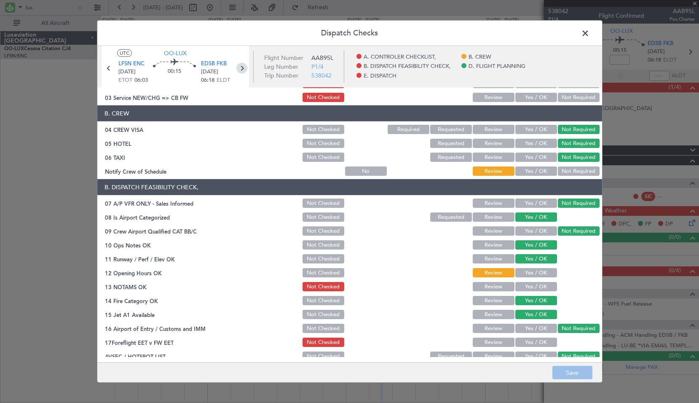
click at [244, 69] on icon at bounding box center [241, 68] width 11 height 11
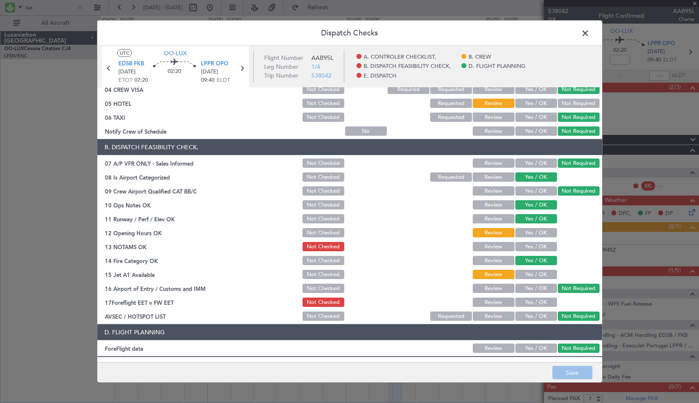
scroll to position [84, 0]
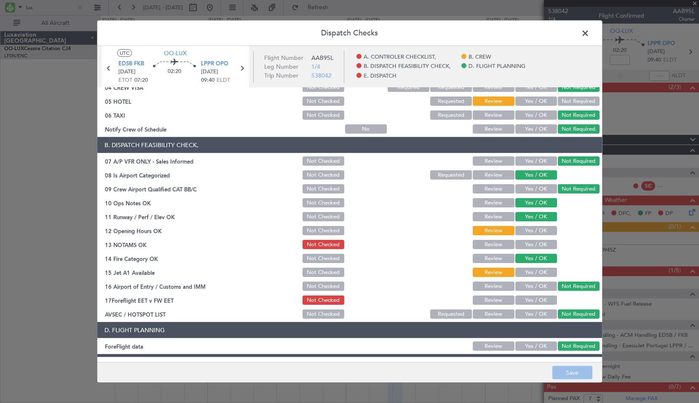
click at [532, 274] on button "Yes / OK" at bounding box center [537, 272] width 42 height 9
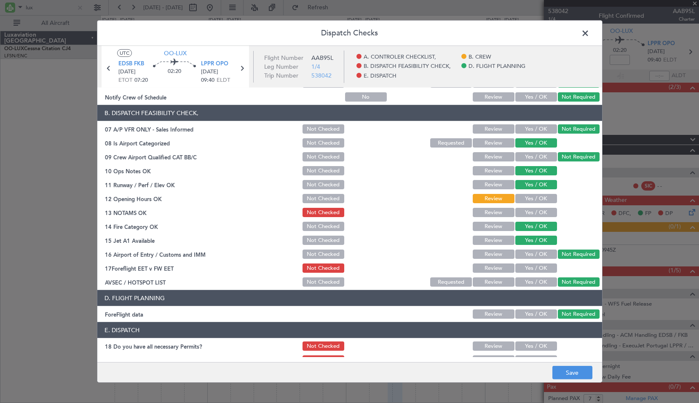
scroll to position [155, 0]
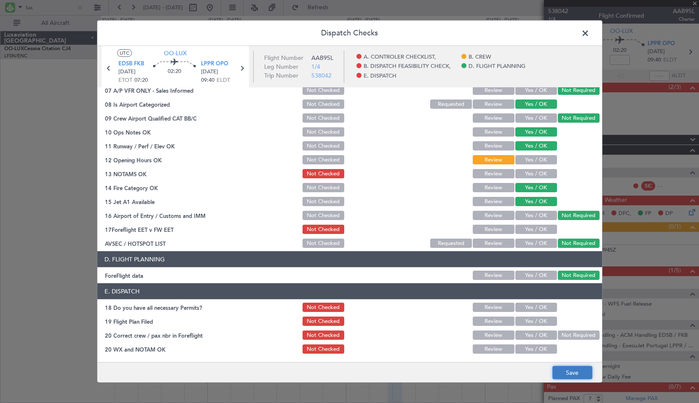
click at [571, 371] on button "Save" at bounding box center [573, 372] width 40 height 13
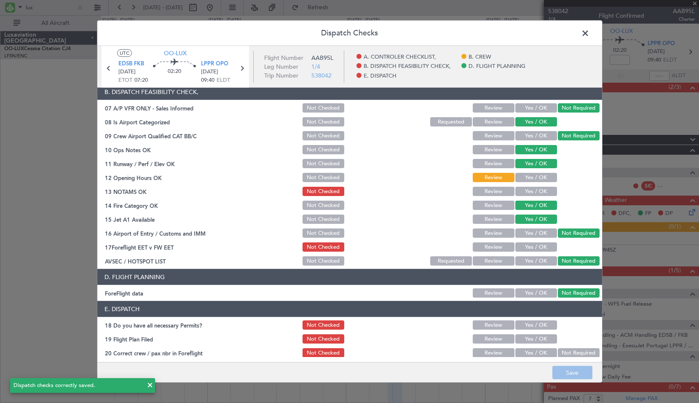
scroll to position [113, 0]
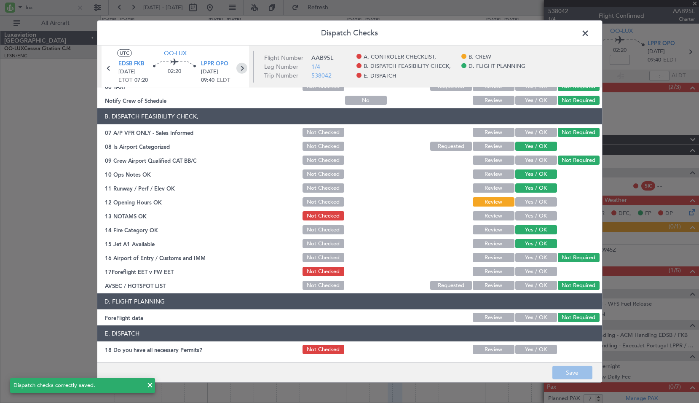
click at [238, 68] on icon at bounding box center [241, 68] width 11 height 11
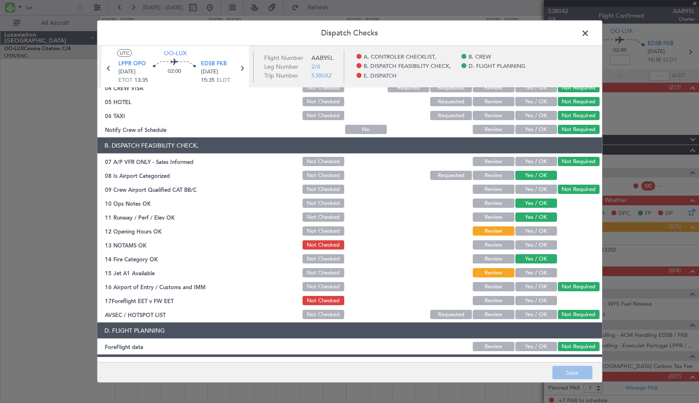
scroll to position [84, 0]
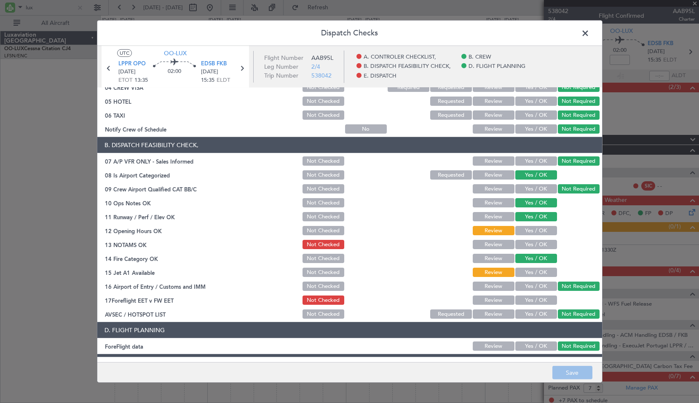
click at [526, 275] on button "Yes / OK" at bounding box center [537, 272] width 42 height 9
click at [571, 375] on button "Save" at bounding box center [573, 372] width 40 height 13
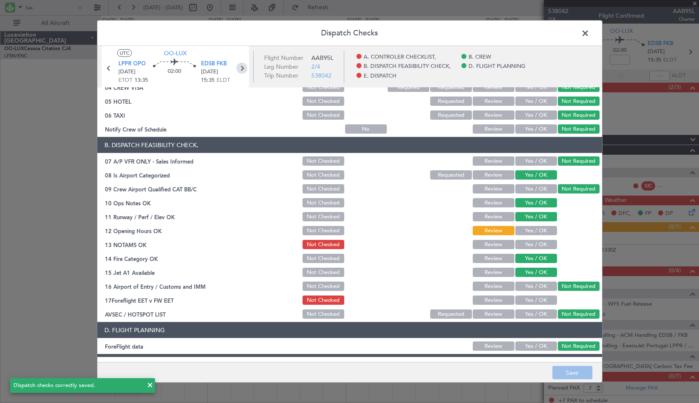
click at [244, 66] on icon at bounding box center [241, 68] width 11 height 11
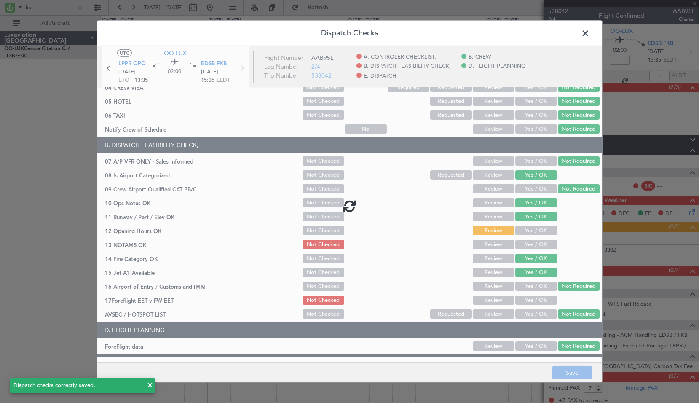
type input "0"
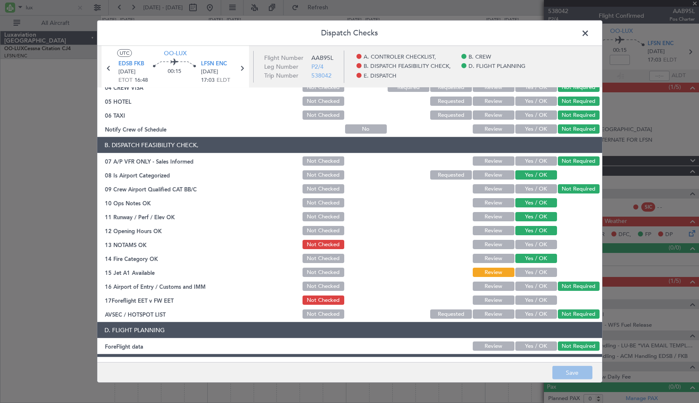
click at [530, 275] on button "Yes / OK" at bounding box center [537, 272] width 42 height 9
click at [572, 370] on button "Save" at bounding box center [573, 372] width 40 height 13
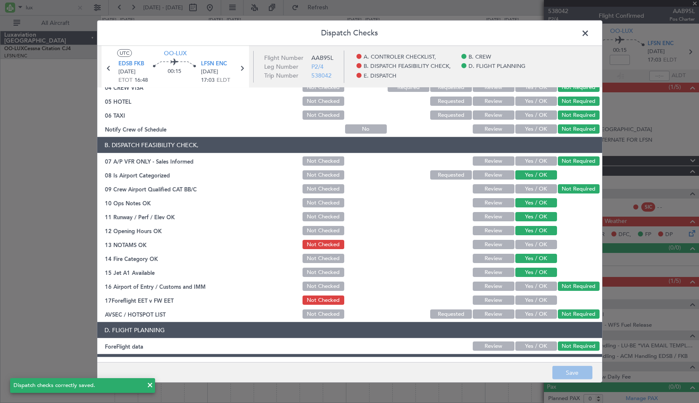
click at [590, 35] on span at bounding box center [590, 35] width 0 height 17
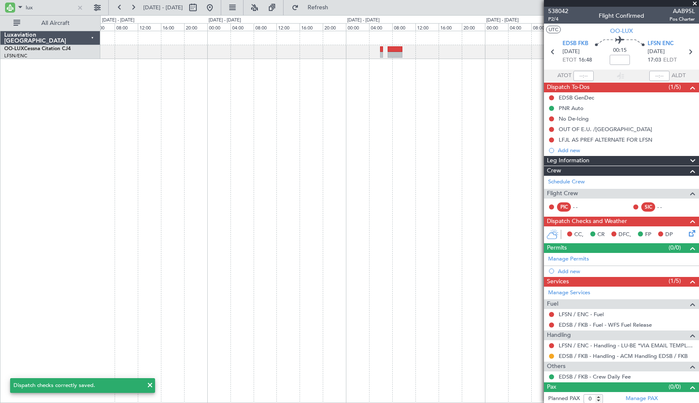
click at [696, 2] on span at bounding box center [695, 4] width 8 height 8
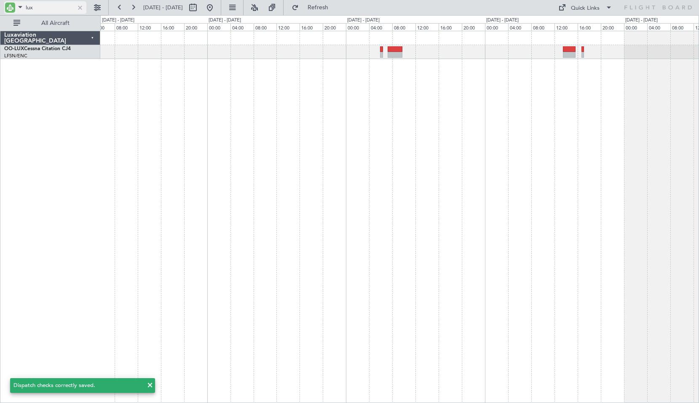
click at [80, 7] on div at bounding box center [79, 7] width 9 height 9
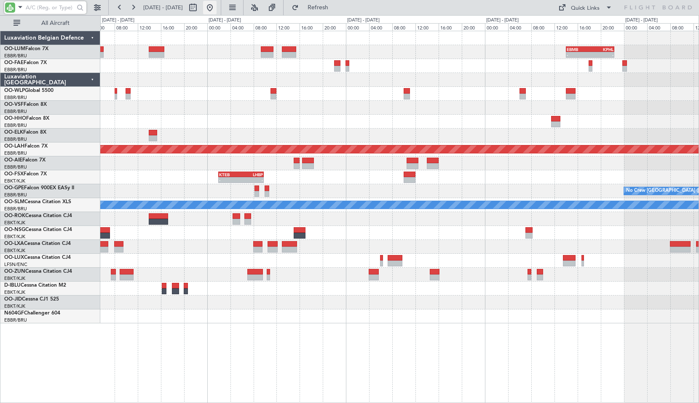
click at [217, 5] on button at bounding box center [209, 7] width 13 height 13
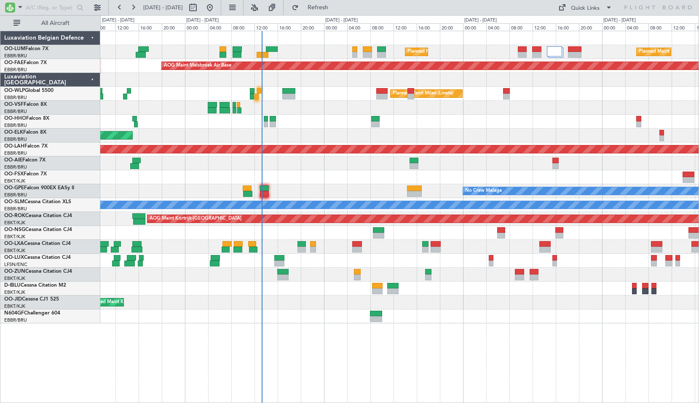
click at [338, 351] on div "Planned Maint Brussels (Brussels National) Planned Maint Brussels (Brussels Nat…" at bounding box center [399, 217] width 599 height 372
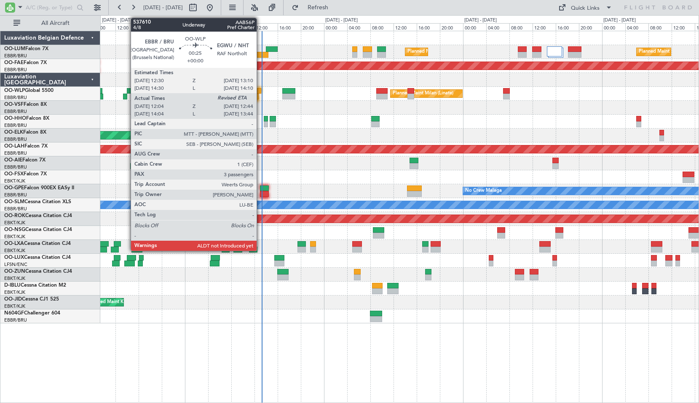
click at [261, 91] on div at bounding box center [259, 91] width 4 height 6
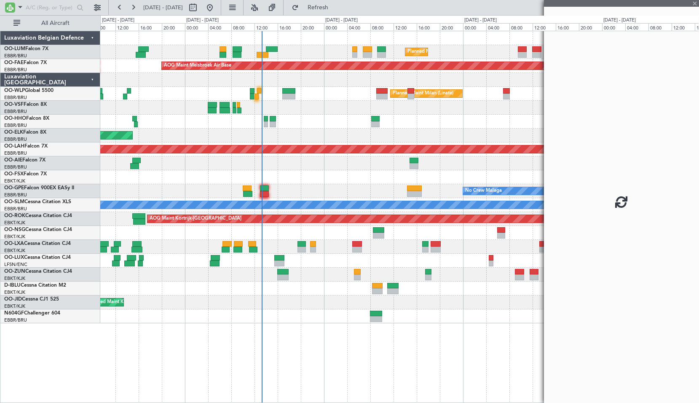
click at [281, 100] on div "Planned Maint Milan (Linate)" at bounding box center [399, 94] width 599 height 14
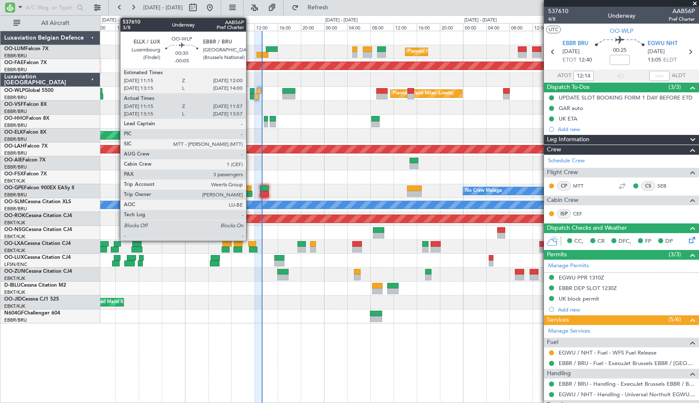
click at [250, 96] on div at bounding box center [252, 97] width 4 height 6
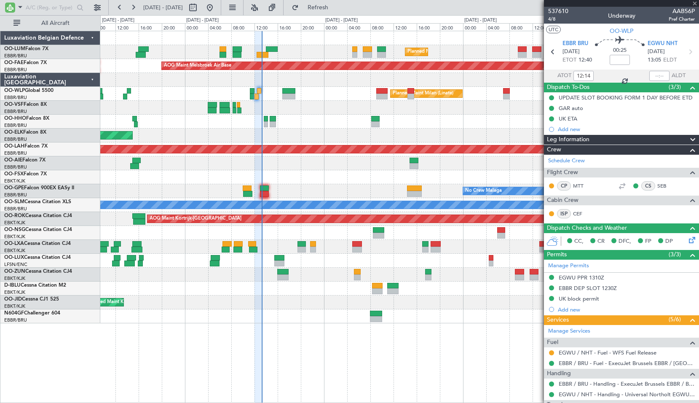
type input "-00:05"
type input "11:25"
type input "11:52"
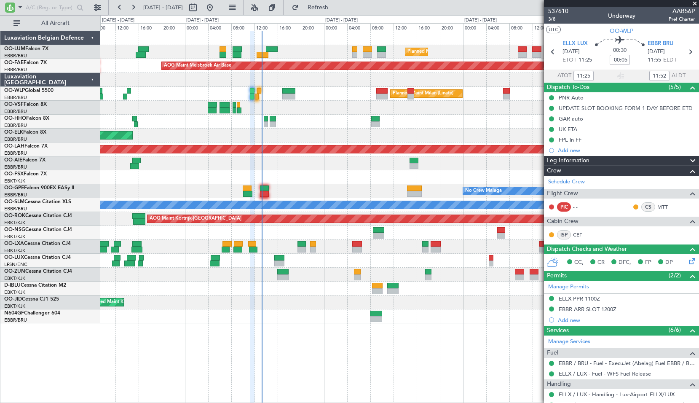
click at [694, 4] on span at bounding box center [695, 4] width 8 height 8
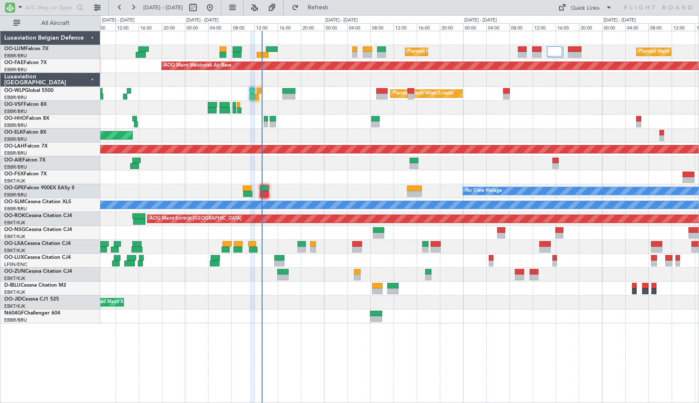
type input "0"
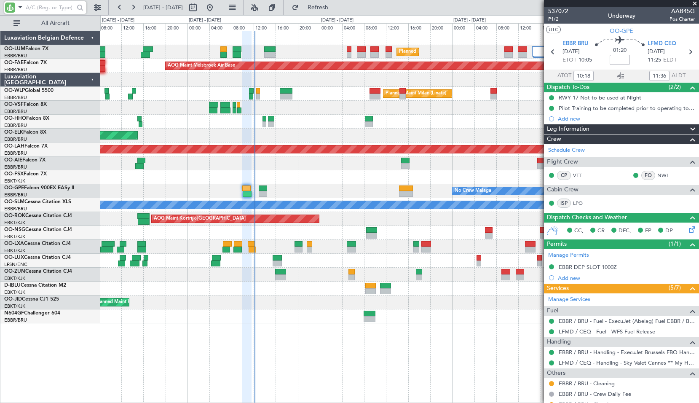
click at [48, 4] on input "text" at bounding box center [50, 7] width 48 height 13
type input "fsx"
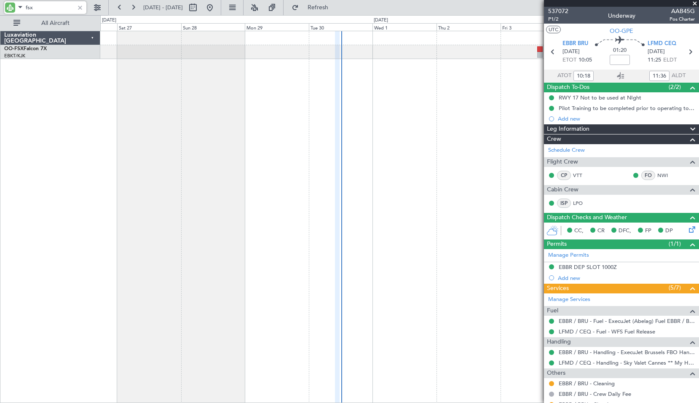
click at [307, 178] on div "- - LHBP 10:00 Z KPVD 18:30 Z - - Planned Maint [GEOGRAPHIC_DATA]-[GEOGRAPHIC_D…" at bounding box center [399, 217] width 599 height 372
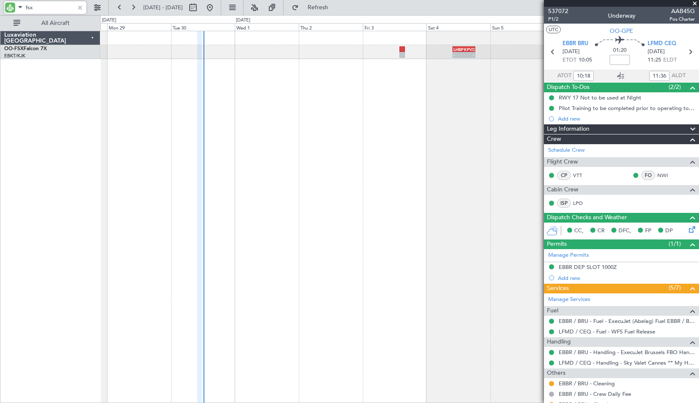
click at [403, 145] on div "- - LHBP 10:00 Z KPVD 18:30 Z - - KTEB 02:00 Z LHBP 09:50 Z" at bounding box center [399, 217] width 599 height 372
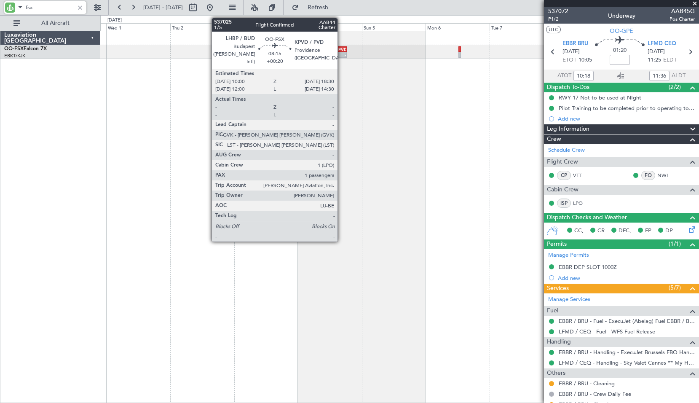
click at [341, 51] on div "LHBP 10:00 Z KPVD 18:30 Z" at bounding box center [335, 49] width 23 height 6
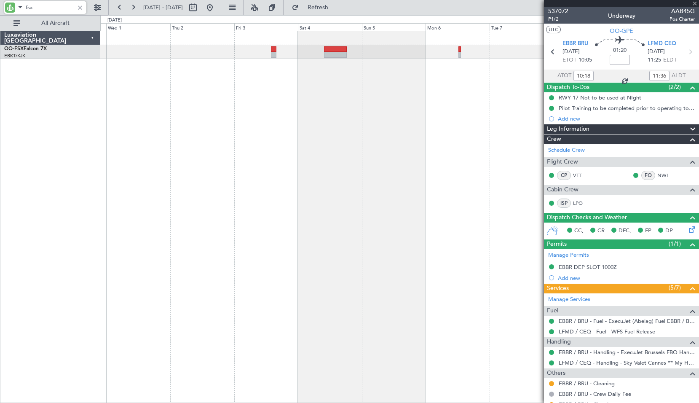
click at [351, 102] on div at bounding box center [399, 217] width 599 height 372
type input "+00:20"
type input "1"
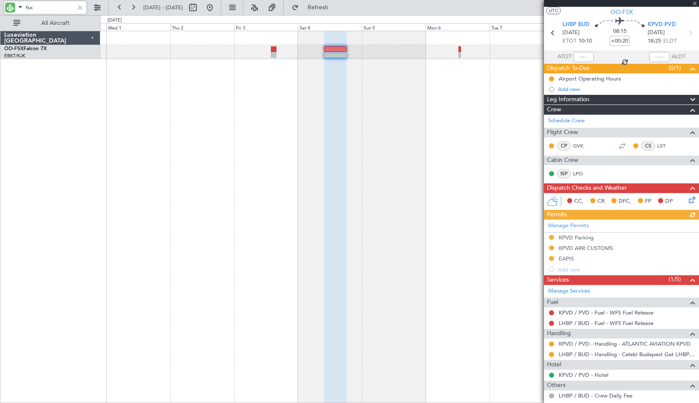
scroll to position [70, 0]
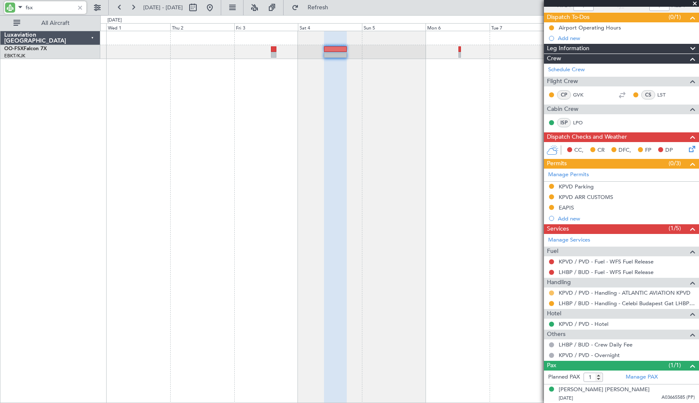
type input "fsx"
click at [550, 295] on mat-tooltip-component "Requested" at bounding box center [552, 306] width 38 height 22
click at [551, 294] on button at bounding box center [551, 292] width 5 height 5
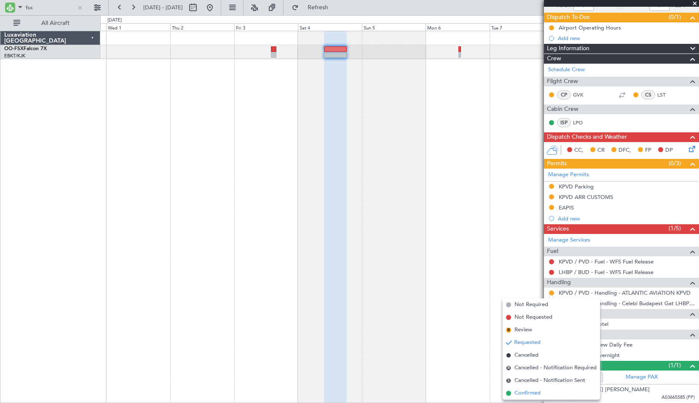
click at [531, 394] on span "Confirmed" at bounding box center [528, 393] width 26 height 8
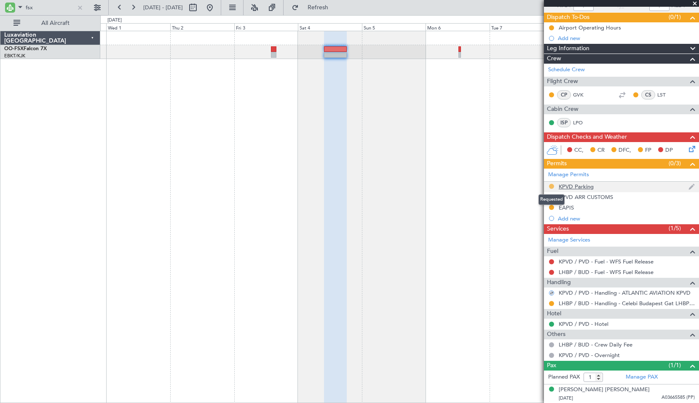
click at [554, 187] on button at bounding box center [551, 186] width 5 height 5
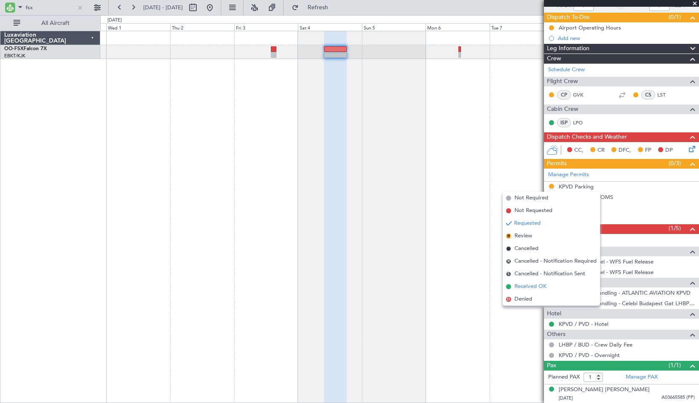
click at [528, 286] on span "Received OK" at bounding box center [531, 286] width 32 height 8
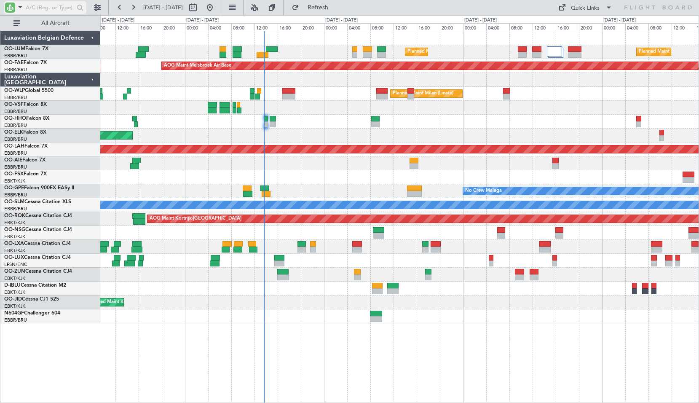
click at [38, 7] on input "text" at bounding box center [50, 7] width 48 height 13
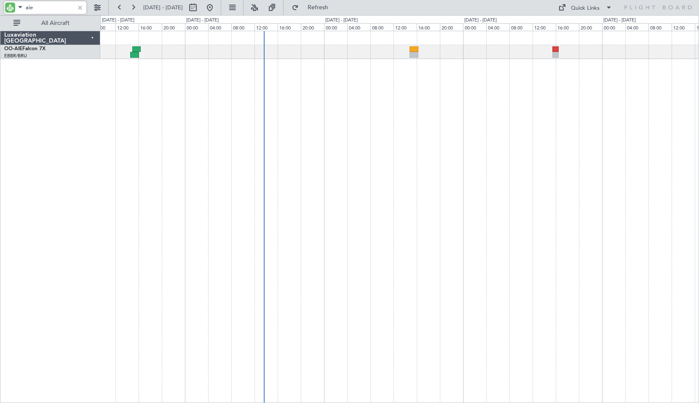
click at [373, 146] on div "Planned Maint [GEOGRAPHIC_DATA] ([GEOGRAPHIC_DATA])" at bounding box center [399, 217] width 599 height 372
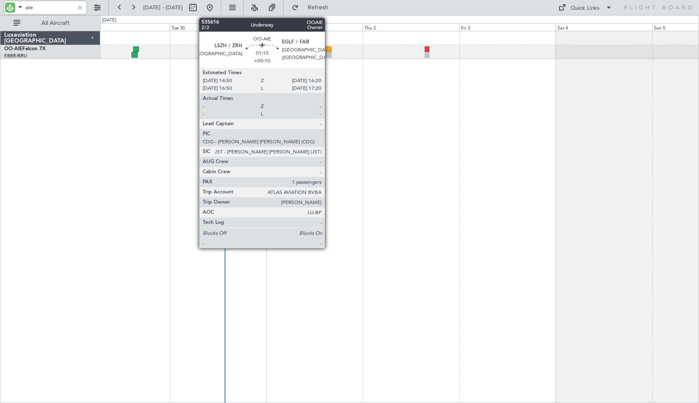
click at [329, 51] on div at bounding box center [329, 49] width 6 height 6
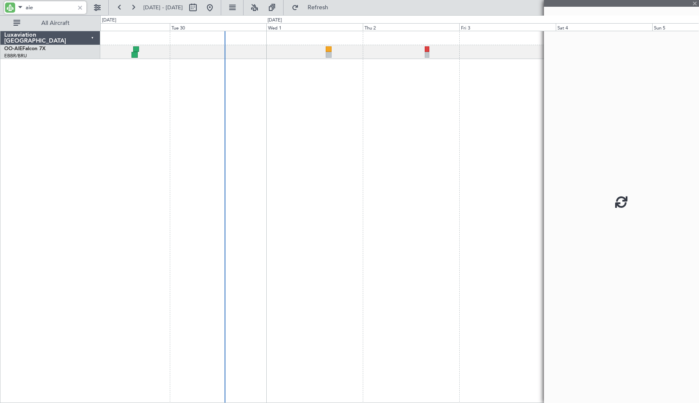
click at [330, 93] on div "Planned Maint [GEOGRAPHIC_DATA] ([GEOGRAPHIC_DATA])" at bounding box center [399, 217] width 599 height 372
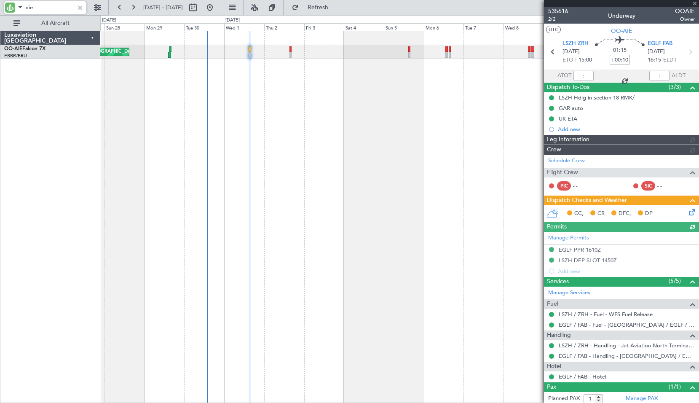
click at [303, 115] on div "Planned Maint [GEOGRAPHIC_DATA] ([GEOGRAPHIC_DATA]) Unplanned Maint Amsterdam (…" at bounding box center [399, 217] width 599 height 372
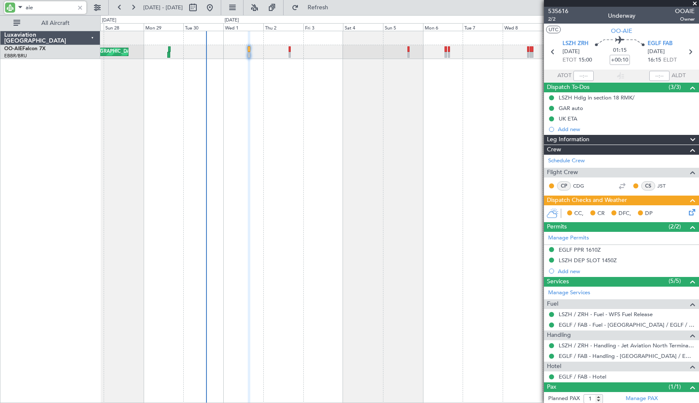
click at [49, 5] on input "aie" at bounding box center [50, 7] width 48 height 13
type input "hho"
click at [80, 5] on div at bounding box center [79, 7] width 9 height 9
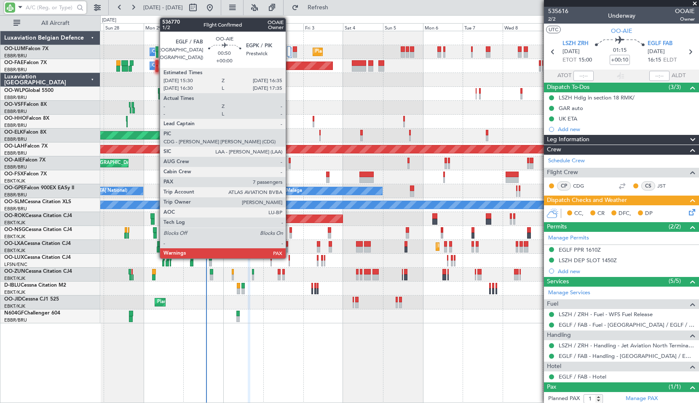
click at [290, 162] on div at bounding box center [290, 161] width 2 height 6
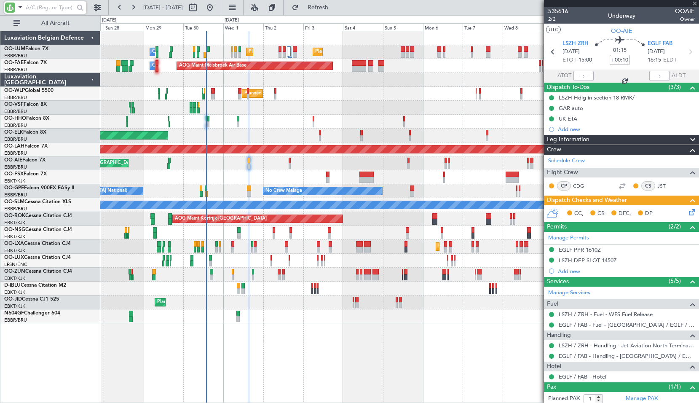
click at [305, 162] on div "Planned Maint [GEOGRAPHIC_DATA] ([GEOGRAPHIC_DATA]) Unplanned Maint Amsterdam (…" at bounding box center [399, 163] width 599 height 14
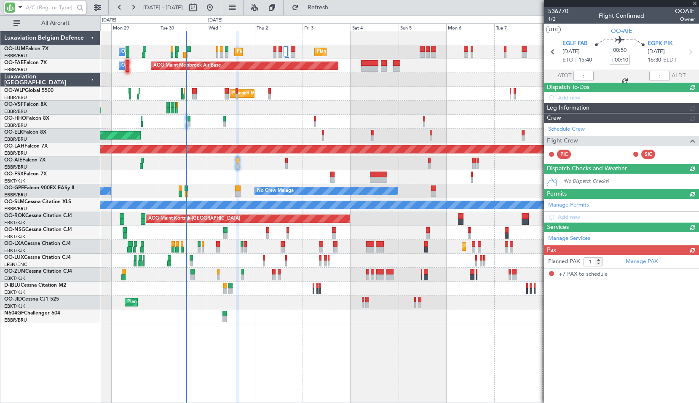
type input "7"
click at [55, 9] on input "text" at bounding box center [50, 7] width 48 height 13
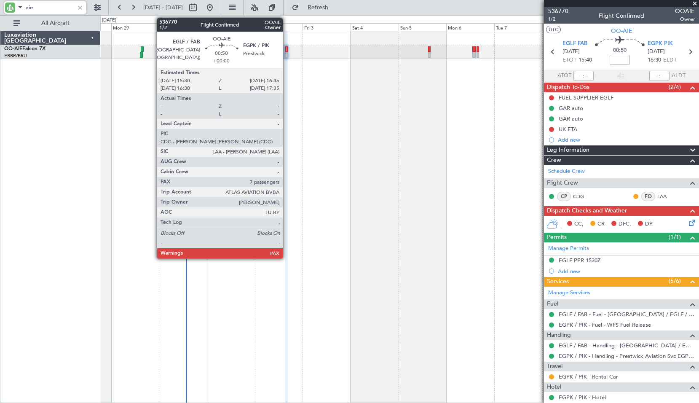
click at [287, 47] on div at bounding box center [286, 49] width 3 height 6
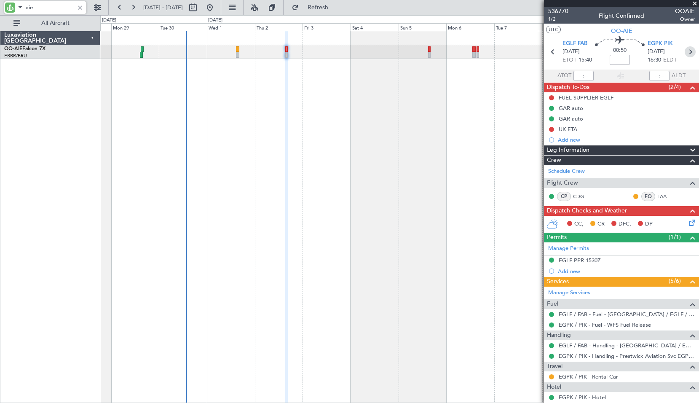
type input "aie"
click at [685, 51] on icon at bounding box center [690, 51] width 11 height 11
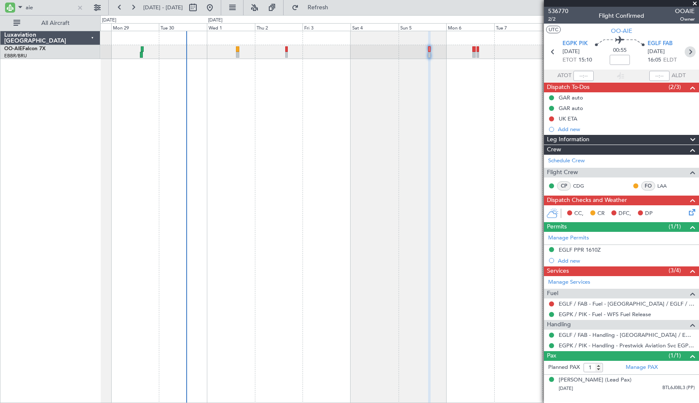
click at [690, 53] on icon at bounding box center [690, 51] width 11 height 11
type input "2"
click at [687, 52] on icon at bounding box center [690, 51] width 11 height 11
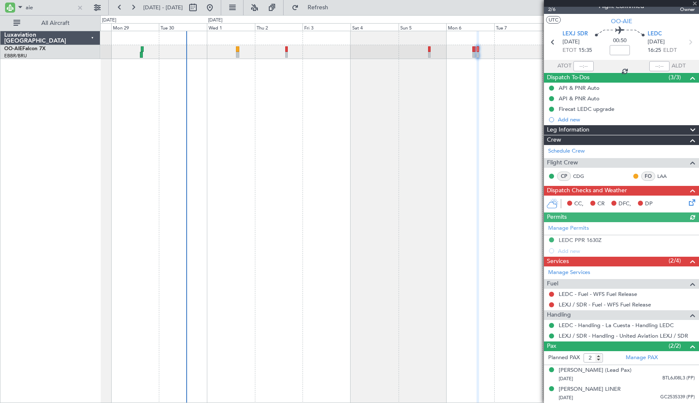
scroll to position [18, 0]
click at [46, 6] on input "aie" at bounding box center [50, 7] width 48 height 13
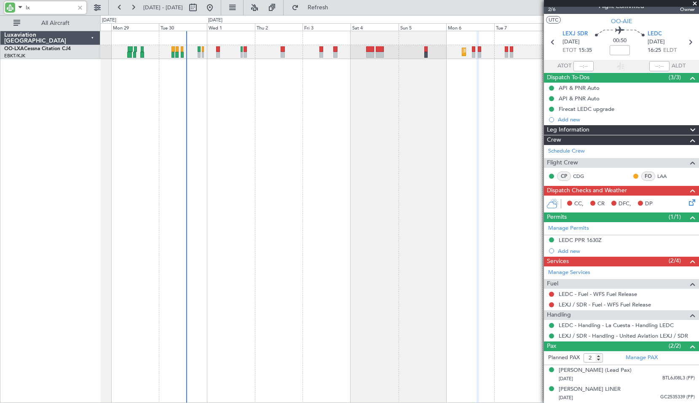
type input "lxa"
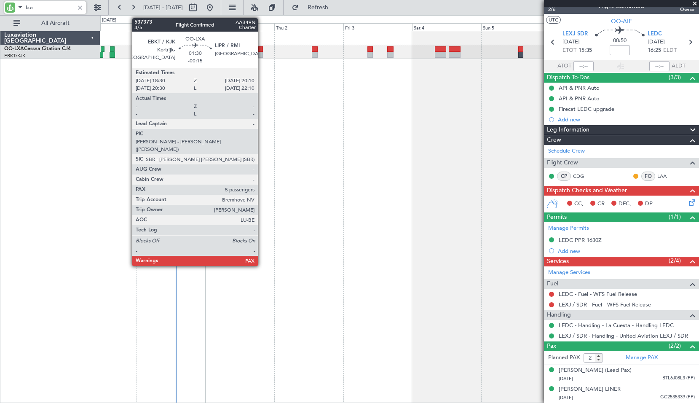
click at [262, 53] on div at bounding box center [260, 55] width 5 height 6
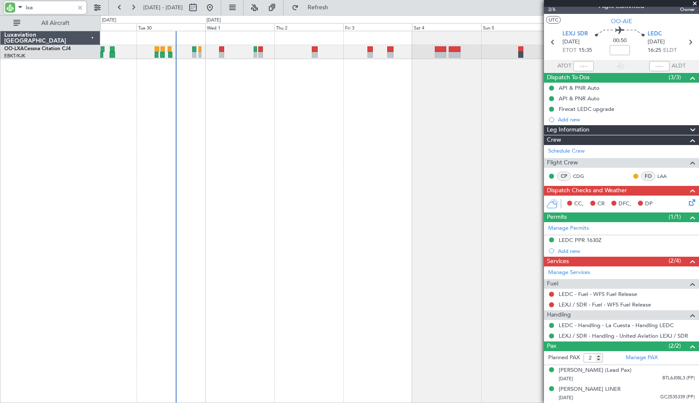
click at [272, 90] on div "Planned Maint Kortrijk-[GEOGRAPHIC_DATA] A/C Unavailable" at bounding box center [399, 217] width 599 height 372
type input "-00:15"
type input "5"
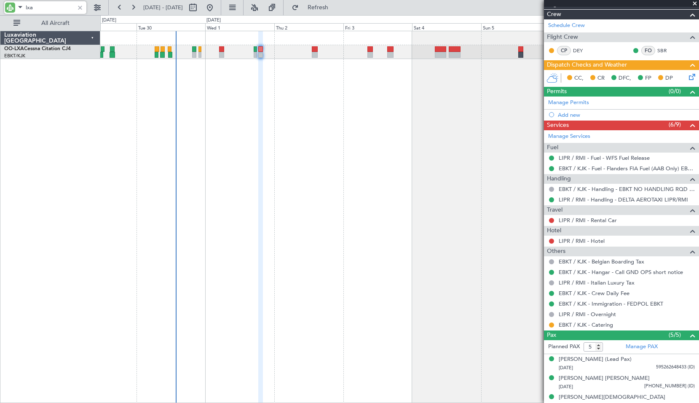
scroll to position [160, 0]
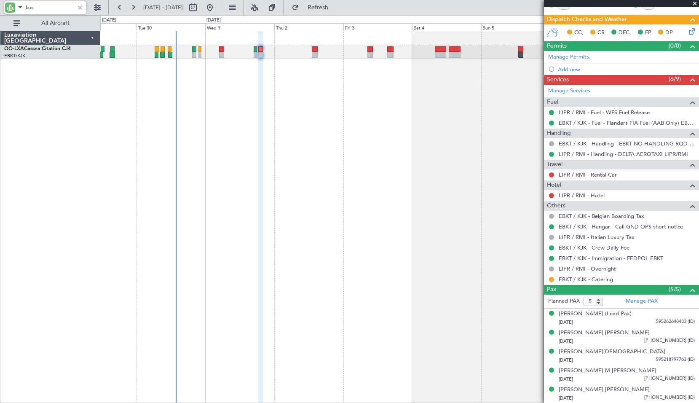
type input "lxa"
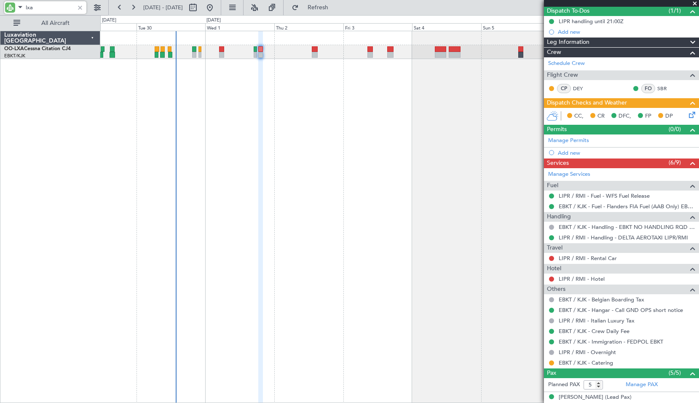
scroll to position [0, 0]
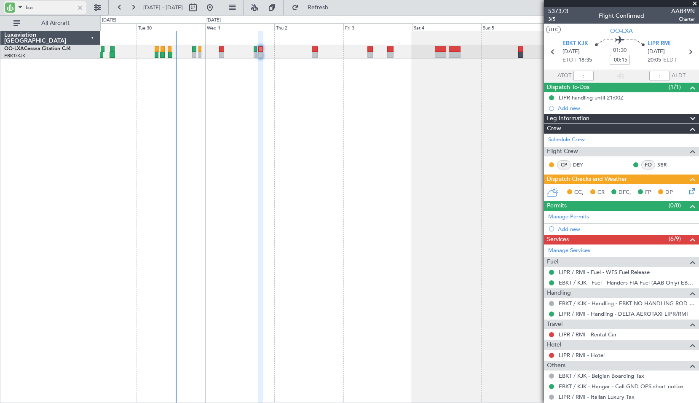
click at [81, 6] on div at bounding box center [79, 7] width 9 height 9
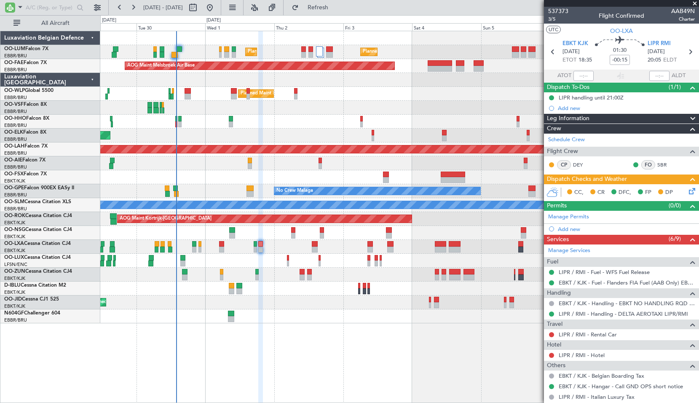
click at [693, 5] on span at bounding box center [695, 4] width 8 height 8
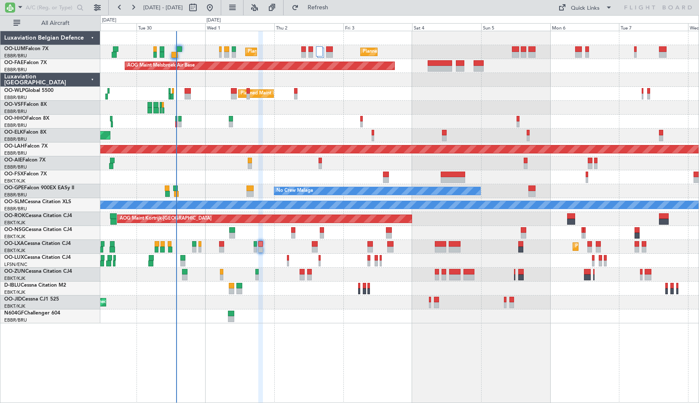
type input "0"
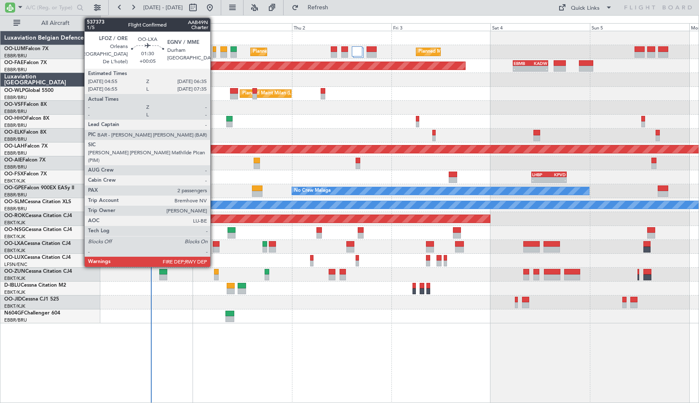
click at [214, 245] on div at bounding box center [216, 244] width 7 height 6
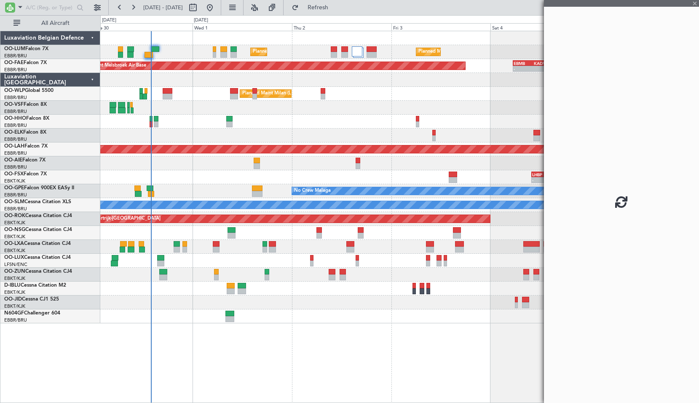
click at [246, 249] on div "Planned Maint Kortrijk-[GEOGRAPHIC_DATA]" at bounding box center [399, 247] width 599 height 14
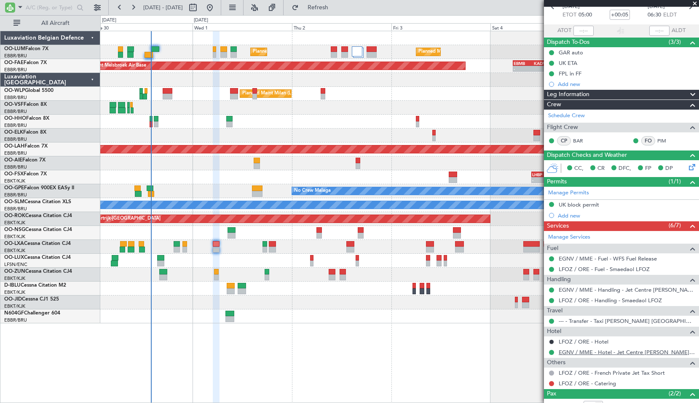
scroll to position [92, 0]
